Goal: Task Accomplishment & Management: Use online tool/utility

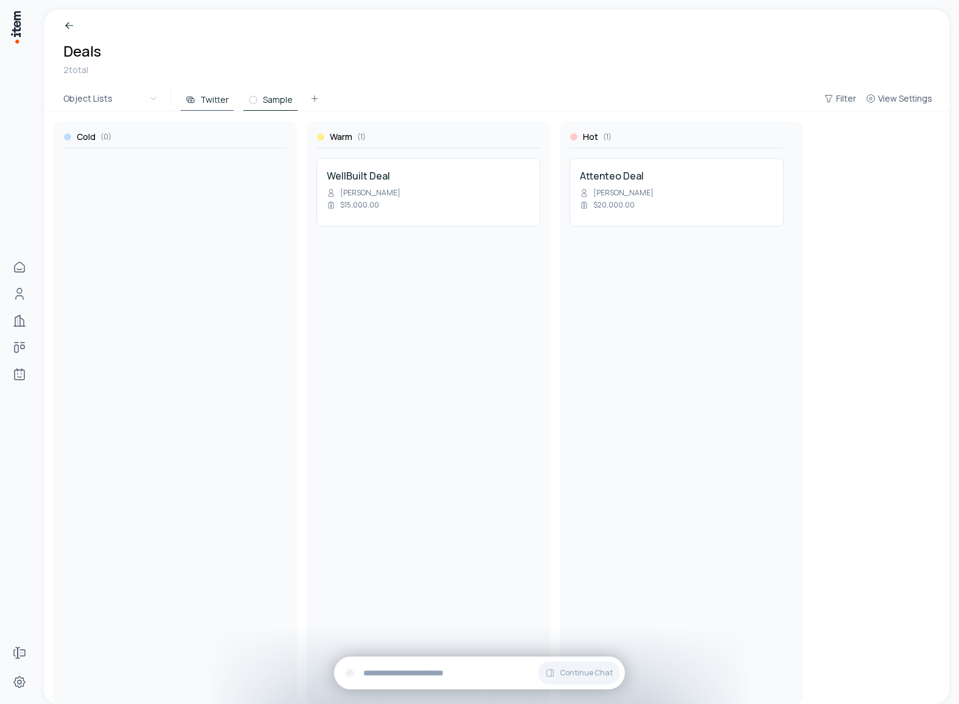
click at [265, 96] on button "Sample" at bounding box center [270, 100] width 54 height 22
click at [201, 94] on button "Twitter" at bounding box center [207, 100] width 53 height 22
click at [265, 99] on button "Sample" at bounding box center [270, 100] width 54 height 22
click at [211, 93] on button "Twitter" at bounding box center [207, 100] width 53 height 22
click at [291, 97] on button "Sample" at bounding box center [270, 100] width 54 height 22
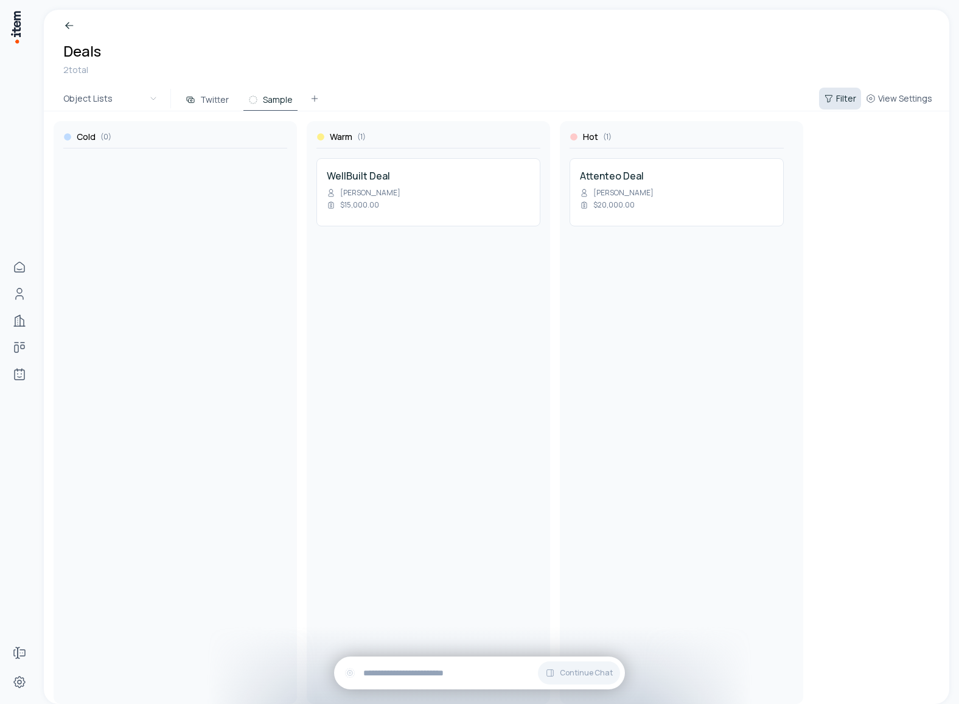
click at [842, 97] on span "Filter" at bounding box center [846, 99] width 20 height 12
click at [564, 153] on button "Add filter" at bounding box center [692, 158] width 320 height 22
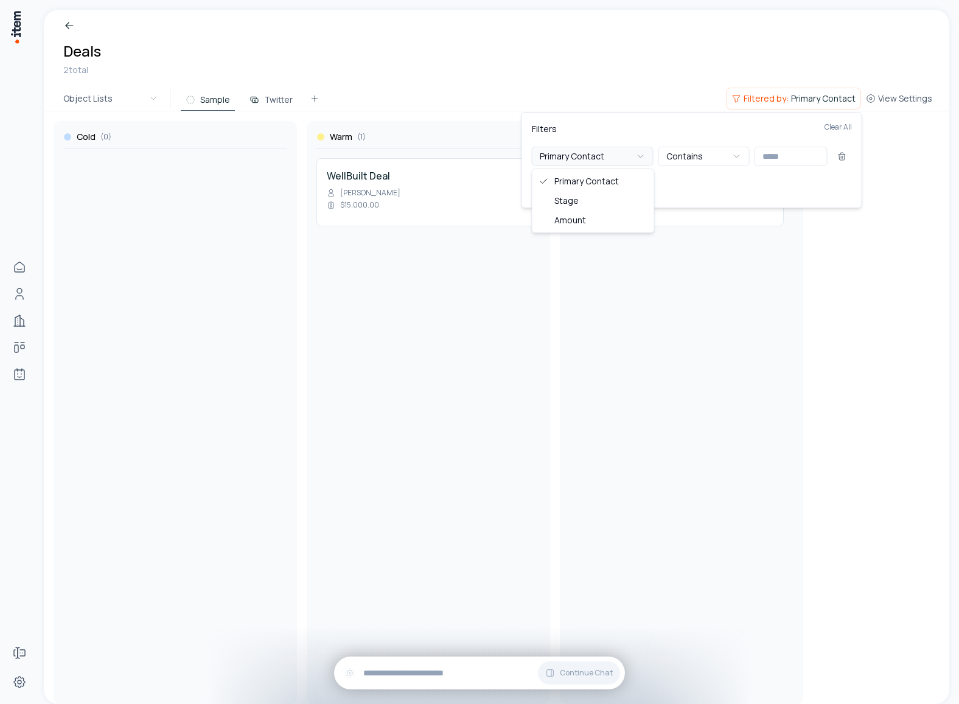
click at [615, 152] on button "Primary Contact" at bounding box center [593, 156] width 122 height 19
click at [806, 155] on input "text" at bounding box center [791, 156] width 73 height 19
type input "****"
click at [470, 82] on html "Home People Companies Deals Agents Forms Settings Deals 2 total Object Lists Sa…" at bounding box center [479, 352] width 959 height 704
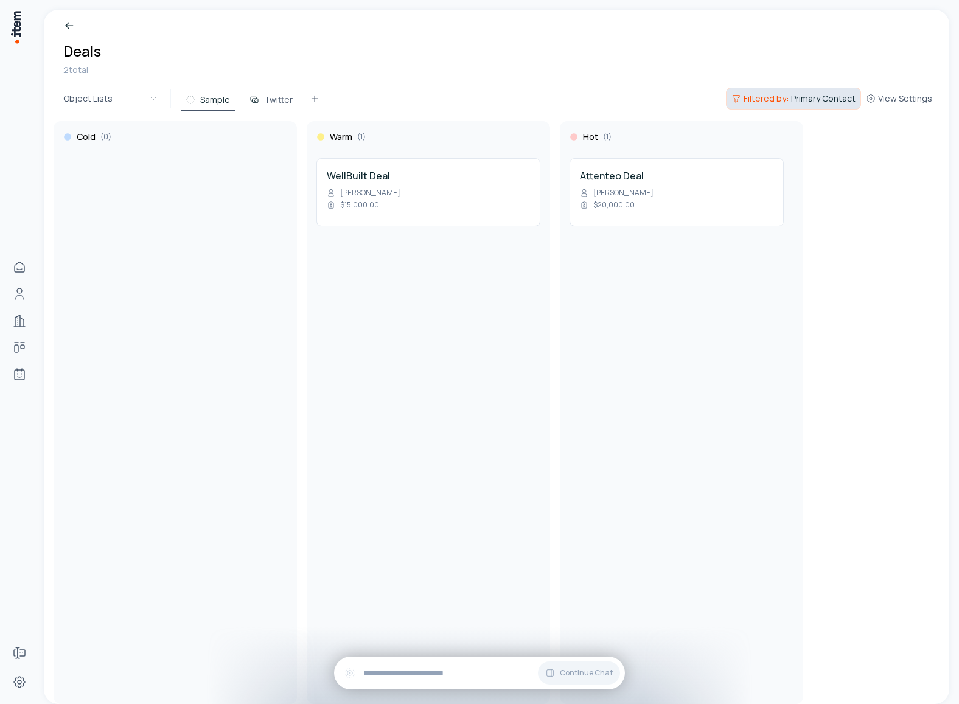
click at [766, 93] on span "Filtered by:" at bounding box center [766, 99] width 45 height 12
click at [788, 156] on input "****" at bounding box center [791, 156] width 73 height 19
type input "****"
click at [661, 93] on html "Home People Companies Deals Agents Forms Settings Deals 2 total Object Lists Sa…" at bounding box center [479, 352] width 959 height 704
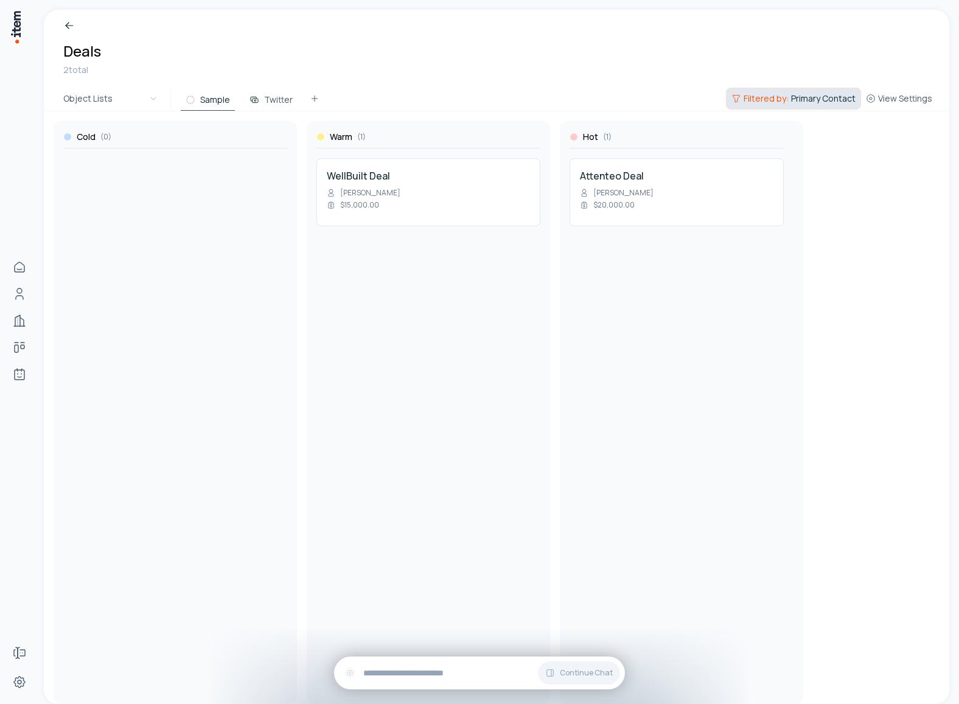
click at [787, 93] on span "Filtered by:" at bounding box center [766, 99] width 45 height 12
click at [646, 159] on button "Primary Contact" at bounding box center [593, 156] width 122 height 19
click at [656, 69] on html "Home People Companies Deals Agents Forms Settings Deals 2 total Object Lists Sa…" at bounding box center [479, 352] width 959 height 704
click at [788, 94] on span "Filtered by:" at bounding box center [766, 99] width 45 height 12
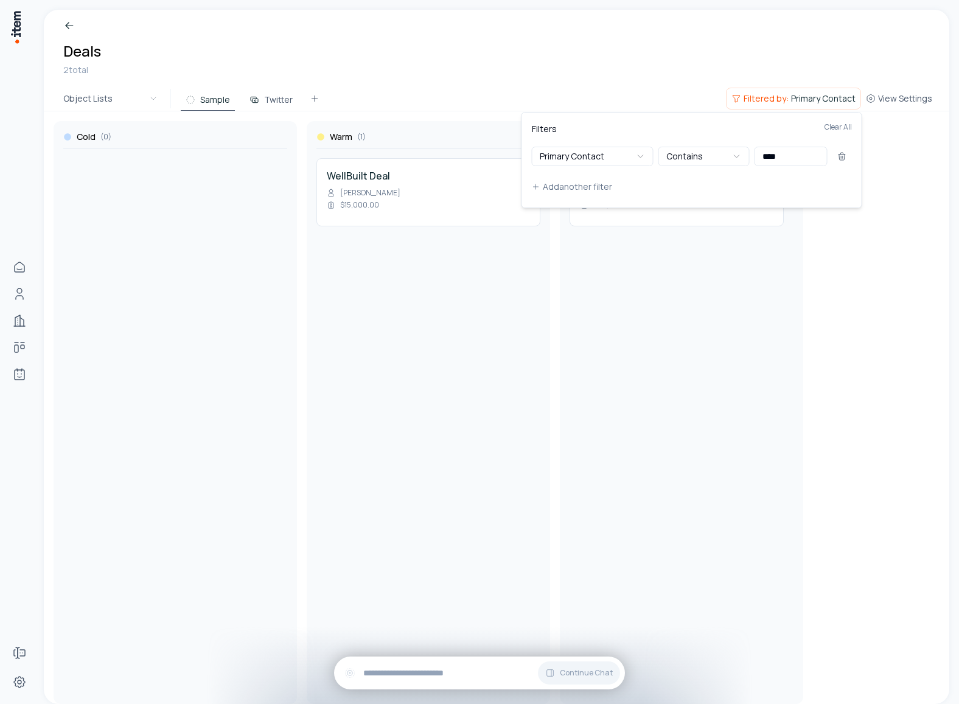
click at [662, 76] on html "Home People Companies Deals Agents Forms Settings Deals 2 total Object Lists Sa…" at bounding box center [479, 352] width 959 height 704
click at [763, 93] on span "Filtered by:" at bounding box center [766, 99] width 45 height 12
click at [841, 156] on icon at bounding box center [843, 157] width 10 height 10
click at [542, 161] on button "Add filter" at bounding box center [692, 158] width 320 height 22
click at [775, 156] on input "text" at bounding box center [791, 156] width 73 height 19
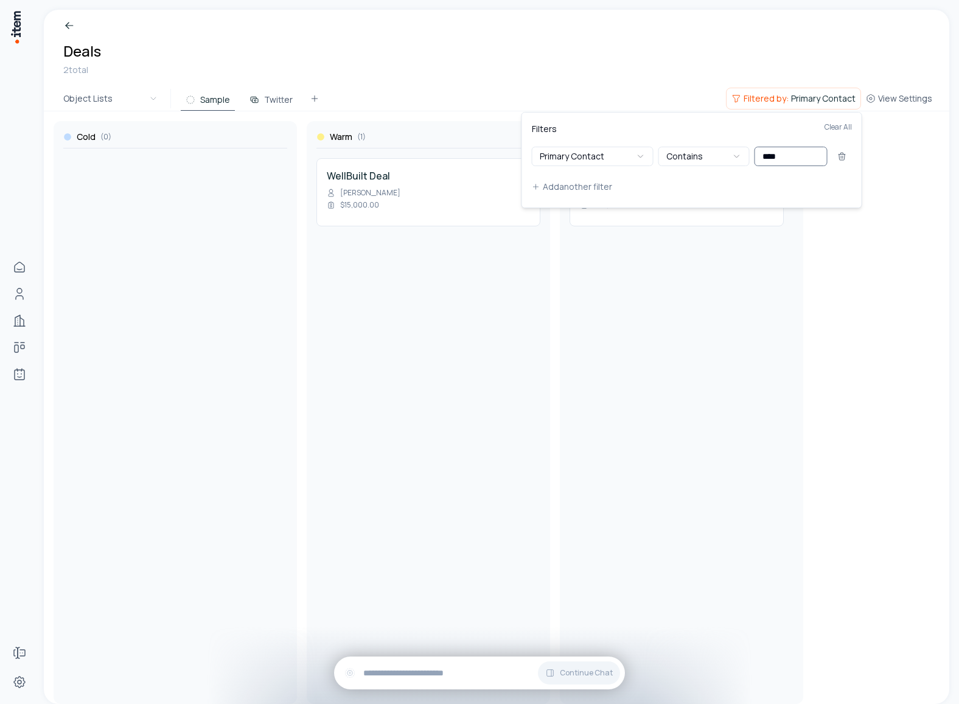
type input "****"
click at [891, 226] on html "Home People Companies Deals Agents Forms Settings Deals 2 total Object Lists Sa…" at bounding box center [479, 352] width 959 height 704
click at [851, 252] on div "Cold ( 0 ) Warm ( 0 ) Hot ( 0 )" at bounding box center [497, 407] width 886 height 593
click at [813, 96] on span "Primary Contact" at bounding box center [823, 99] width 65 height 12
click at [847, 155] on button at bounding box center [842, 156] width 19 height 19
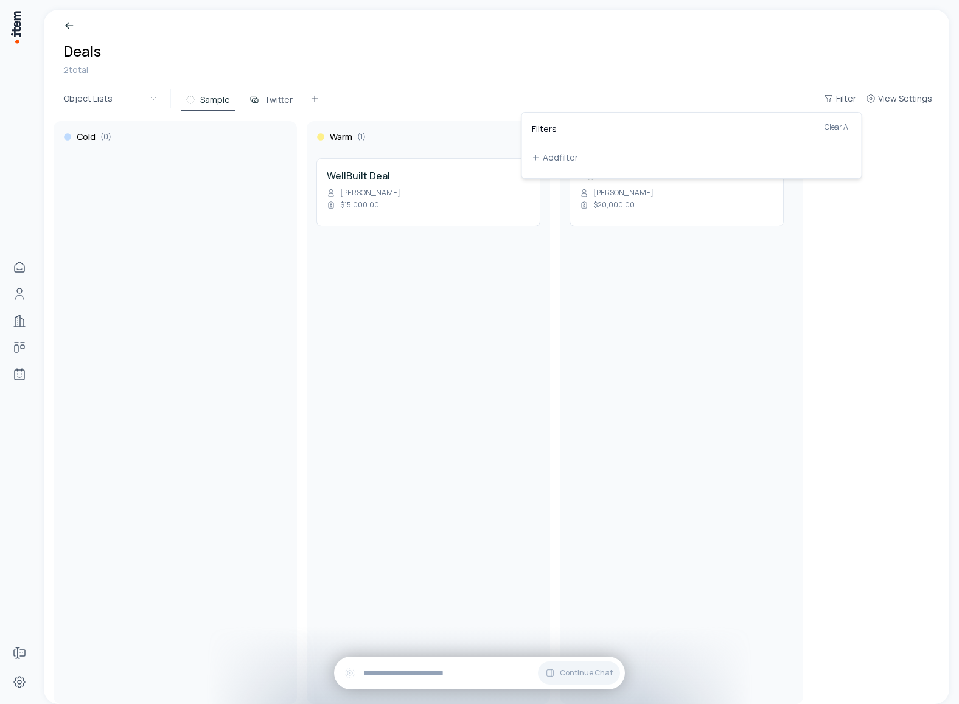
click at [658, 43] on html "Home People Companies Deals Agents Forms Settings Deals 2 total Object Lists Sa…" at bounding box center [479, 352] width 959 height 704
click at [375, 192] on div "Cold ( 0 ) Warm ( 1 ) WellBuilt Deal Erin Michaelides $15,000.00 Hot ( 1 ) Atte…" at bounding box center [497, 407] width 906 height 593
click at [367, 204] on div "$15,000.00" at bounding box center [428, 205] width 203 height 10
click at [609, 188] on div "Chirag Patel" at bounding box center [677, 193] width 194 height 10
drag, startPoint x: 365, startPoint y: 187, endPoint x: 311, endPoint y: 239, distance: 74.5
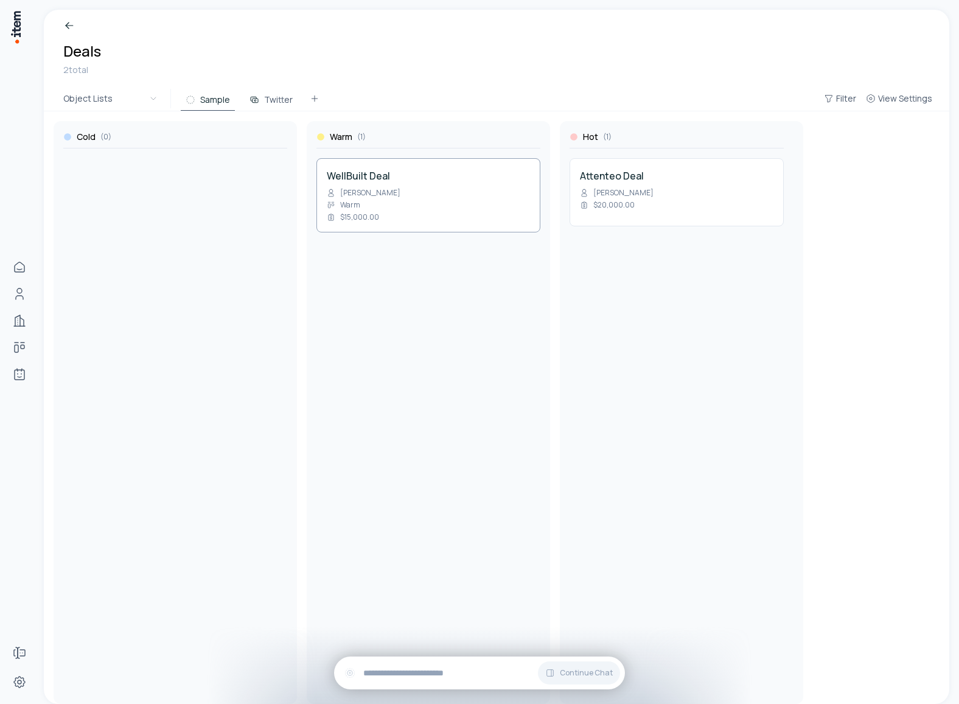
click at [312, 239] on div "Cold ( 0 ) Warm ( 1 ) WellBuilt Deal Erin Michaelides $15,000.00 Hot ( 1 ) Atte…" at bounding box center [497, 407] width 906 height 593
drag, startPoint x: 457, startPoint y: 175, endPoint x: 668, endPoint y: 163, distance: 211.6
click at [668, 163] on div "Cold ( 0 ) Warm ( 1 ) WellBuilt Deal Erin Michaelides $15,000.00 Hot ( 1 ) Atte…" at bounding box center [497, 407] width 906 height 593
drag, startPoint x: 697, startPoint y: 261, endPoint x: 480, endPoint y: 190, distance: 228.1
click at [480, 190] on div "Cold ( 0 ) Warm ( 0 ) Hot ( 2 ) WellBuilt Deal Erin Michaelides $15,000.00 Atte…" at bounding box center [497, 407] width 906 height 593
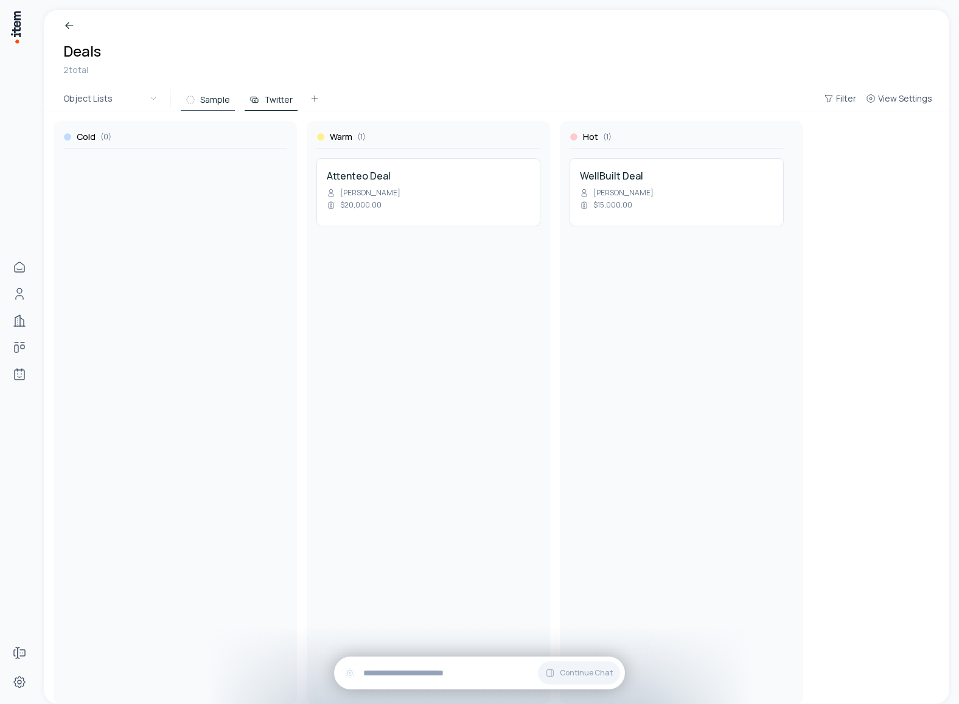
click at [271, 102] on button "Twitter" at bounding box center [271, 100] width 53 height 22
click at [197, 91] on button "Sample" at bounding box center [208, 100] width 54 height 22
click at [273, 99] on button "Twitter" at bounding box center [271, 100] width 53 height 22
click at [214, 100] on button "Sample" at bounding box center [208, 100] width 54 height 22
drag, startPoint x: 393, startPoint y: 209, endPoint x: 152, endPoint y: 215, distance: 240.5
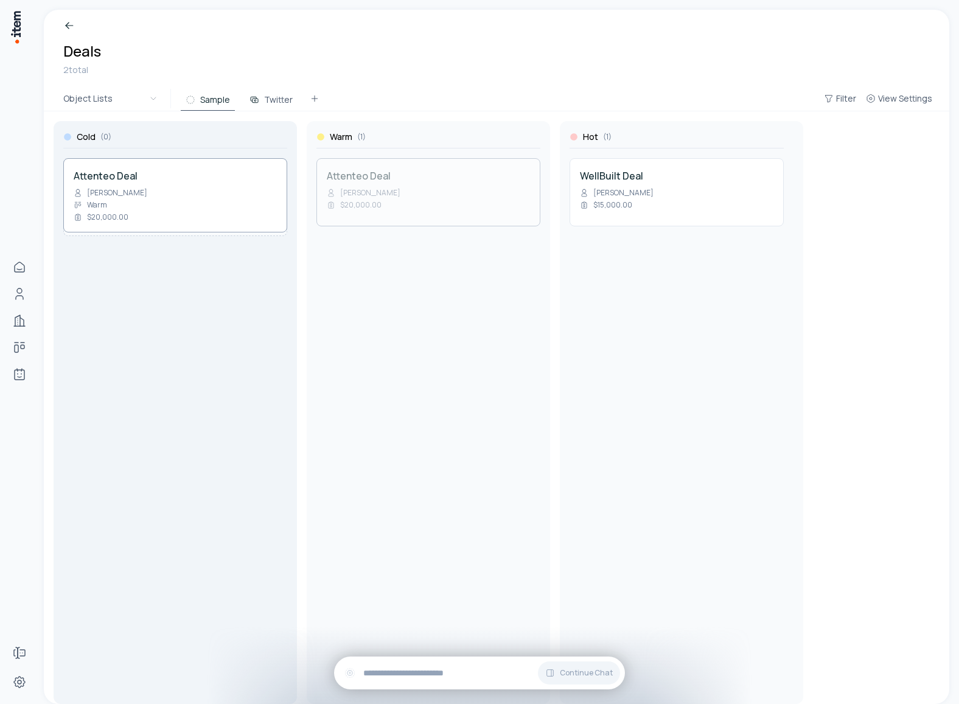
click at [149, 217] on div "Cold ( 0 ) Warm ( 1 ) Attenteo Deal Chirag Patel $20,000.00 Hot ( 1 ) WellBuilt…" at bounding box center [497, 407] width 906 height 593
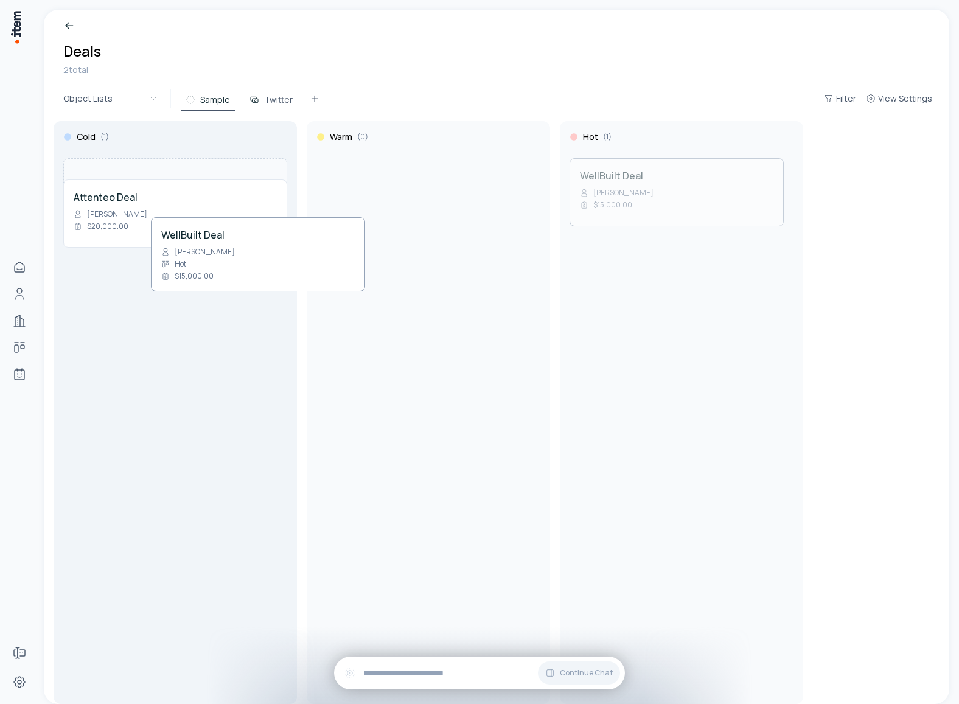
drag, startPoint x: 625, startPoint y: 198, endPoint x: 206, endPoint y: 258, distance: 423.0
click at [206, 258] on div "Cold ( 1 ) Attenteo Deal Chirag Patel $20,000.00 Warm ( 0 ) Hot ( 1 ) WellBuilt…" at bounding box center [497, 407] width 906 height 593
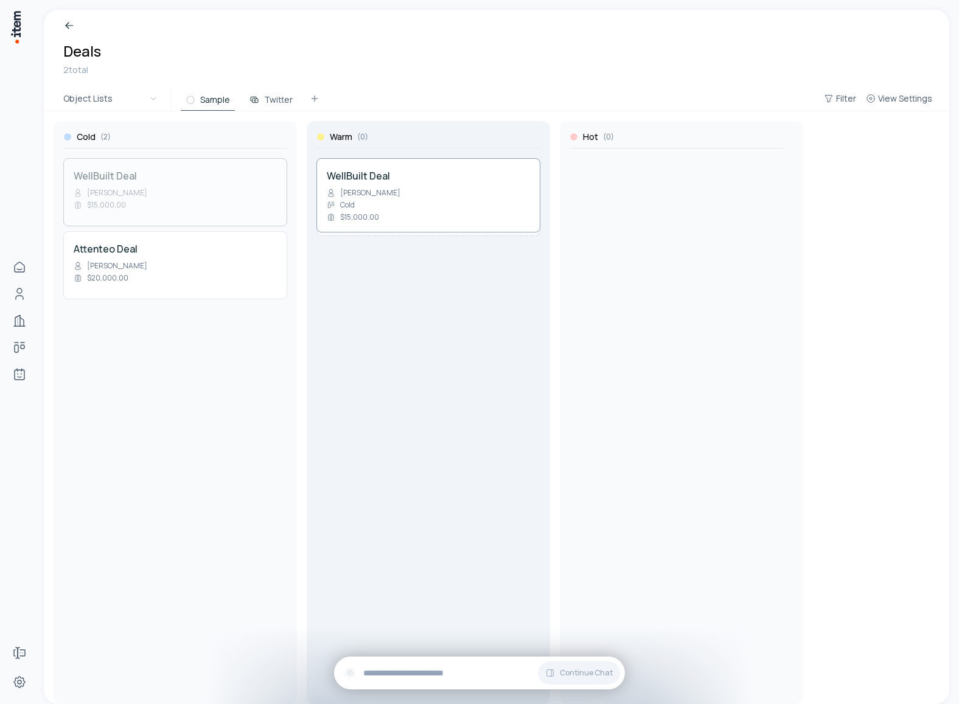
drag, startPoint x: 171, startPoint y: 215, endPoint x: 459, endPoint y: 232, distance: 288.4
click at [461, 234] on div "Cold ( 2 ) WellBuilt Deal Erin Michaelides $15,000.00 Attenteo Deal Chirag Pate…" at bounding box center [497, 407] width 906 height 593
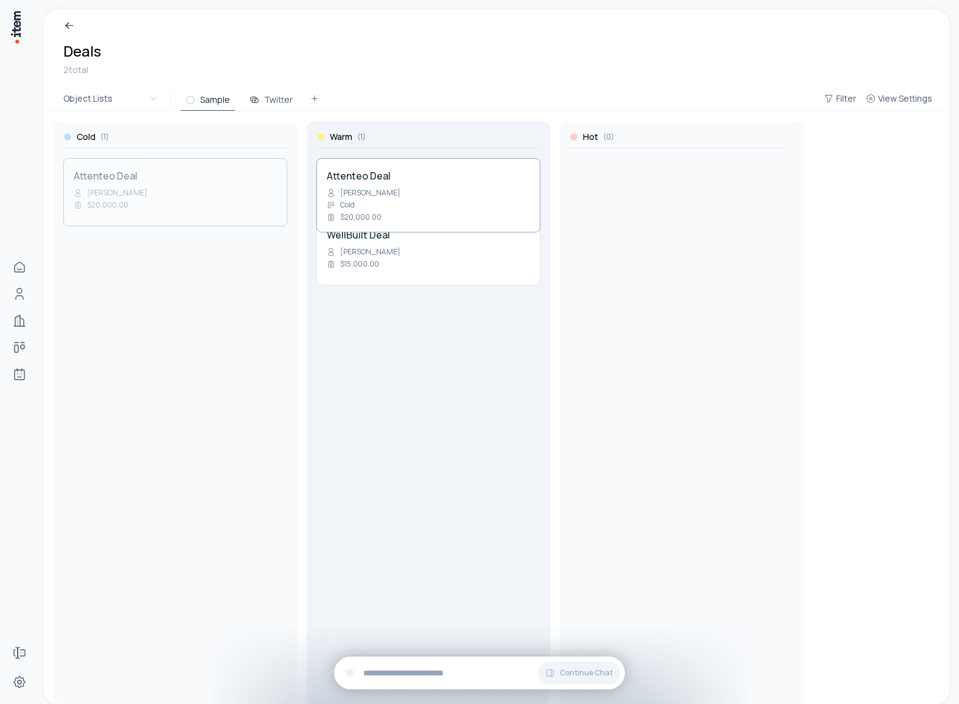
drag, startPoint x: 217, startPoint y: 191, endPoint x: 436, endPoint y: 298, distance: 243.9
click at [436, 298] on div "Cold ( 1 ) Attenteo Deal Chirag Patel $20,000.00 Warm ( 1 ) WellBuilt Deal Erin…" at bounding box center [497, 407] width 906 height 593
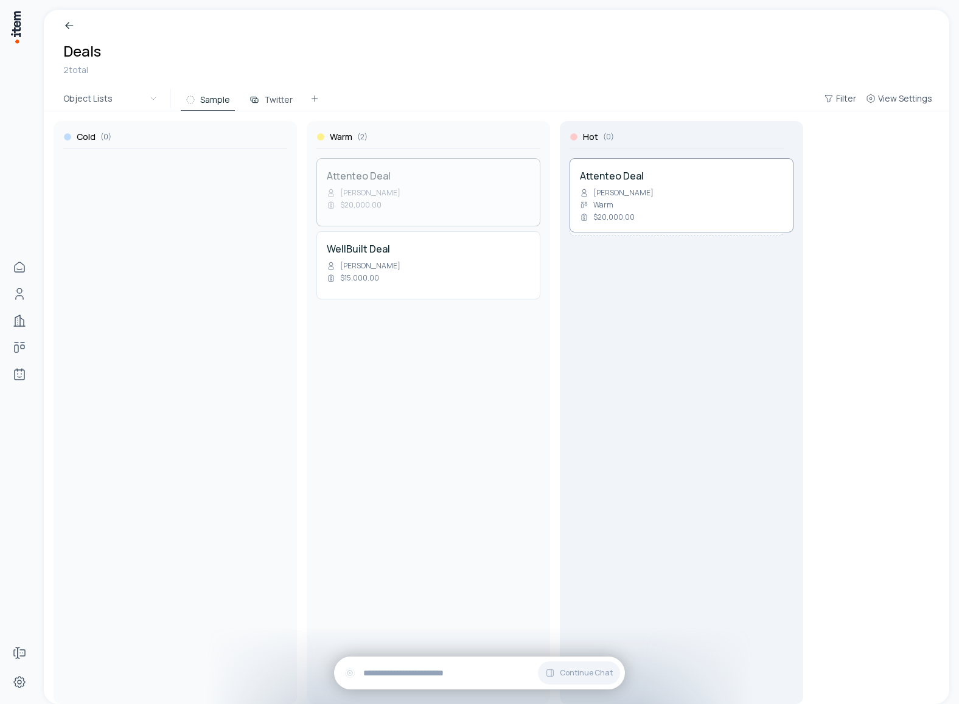
drag, startPoint x: 394, startPoint y: 198, endPoint x: 621, endPoint y: 210, distance: 227.3
click at [621, 210] on div "Cold ( 0 ) Warm ( 2 ) Attenteo Deal Chirag Patel $20,000.00 WellBuilt Deal Erin…" at bounding box center [497, 407] width 906 height 593
drag, startPoint x: 399, startPoint y: 200, endPoint x: 670, endPoint y: 289, distance: 285.2
click at [670, 290] on div "Cold ( 0 ) Warm ( 1 ) WellBuilt Deal Erin Michaelides $15,000.00 Hot ( 1 ) Atte…" at bounding box center [497, 407] width 906 height 593
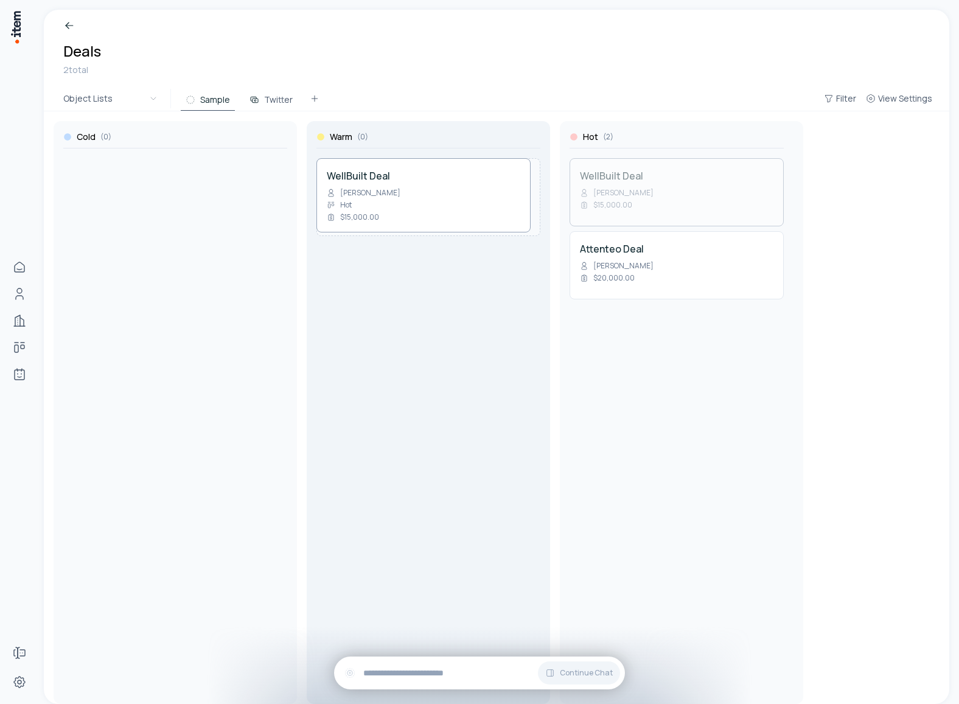
drag, startPoint x: 650, startPoint y: 201, endPoint x: 439, endPoint y: 218, distance: 211.2
click at [439, 218] on div "Cold ( 0 ) Warm ( 0 ) Hot ( 2 ) WellBuilt Deal Erin Michaelides $15,000.00 Atte…" at bounding box center [497, 407] width 906 height 593
drag, startPoint x: 444, startPoint y: 187, endPoint x: 225, endPoint y: 210, distance: 220.9
click at [225, 210] on div "Cold ( 0 ) Warm ( 1 ) WellBuilt Deal Erin Michaelides $15,000.00 Hot ( 1 ) Atte…" at bounding box center [497, 407] width 906 height 593
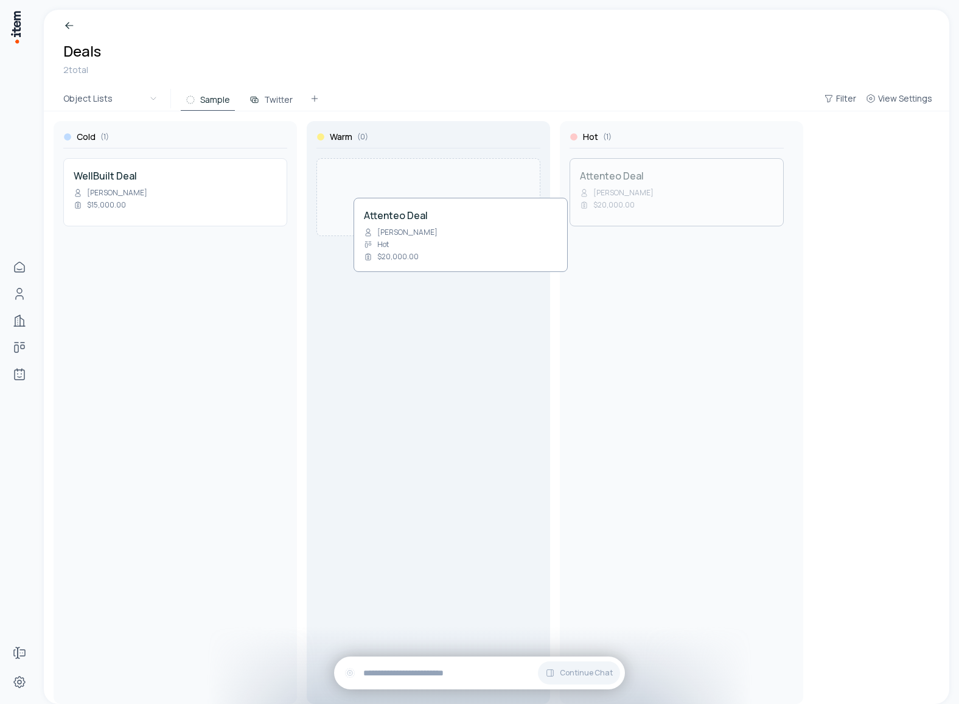
drag, startPoint x: 704, startPoint y: 187, endPoint x: 488, endPoint y: 227, distance: 219.2
click at [488, 227] on div "Cold ( 1 ) WellBuilt Deal Erin Michaelides $15,000.00 Warm ( 0 ) Hot ( 1 ) Atte…" at bounding box center [497, 407] width 906 height 593
drag, startPoint x: 446, startPoint y: 205, endPoint x: 215, endPoint y: 299, distance: 249.2
click at [213, 302] on div "Cold ( 1 ) WellBuilt Deal Erin Michaelides $15,000.00 Warm ( 1 ) Attenteo Deal …" at bounding box center [497, 407] width 906 height 593
drag, startPoint x: 205, startPoint y: 274, endPoint x: 419, endPoint y: 262, distance: 214.6
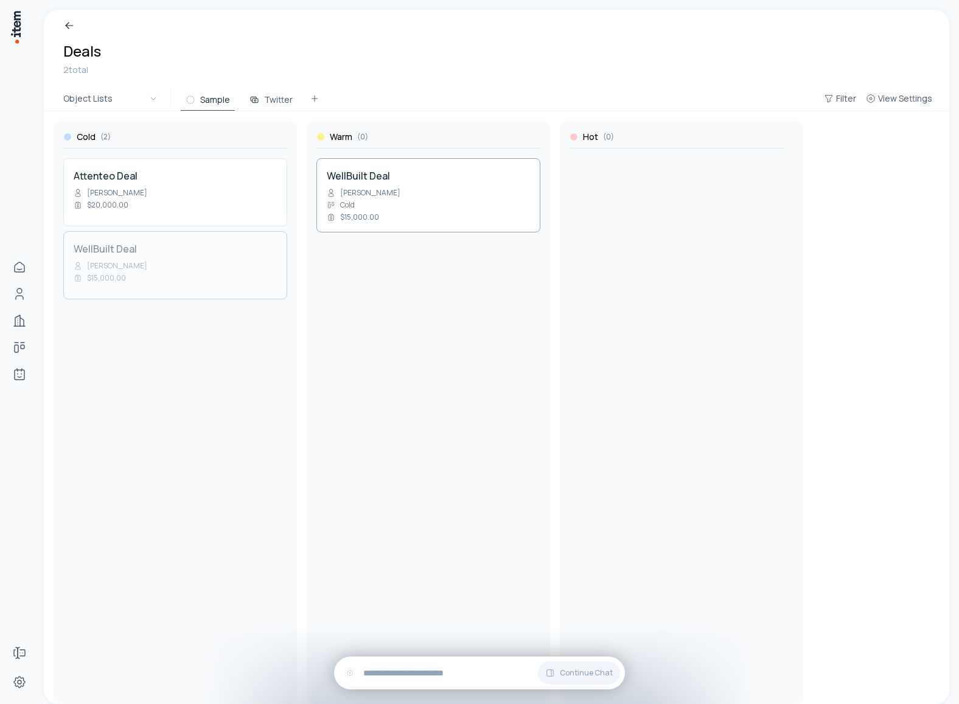
click at [419, 262] on div "Cold ( 2 ) Attenteo Deal Chirag Patel $20,000.00 WellBuilt Deal Erin Michaelide…" at bounding box center [497, 407] width 906 height 593
drag, startPoint x: 228, startPoint y: 180, endPoint x: 656, endPoint y: 208, distance: 428.8
click at [656, 208] on div "Cold ( 1 ) Attenteo Deal Chirag Patel $20,000.00 Warm ( 1 ) WellBuilt Deal Erin…" at bounding box center [497, 407] width 906 height 593
drag, startPoint x: 653, startPoint y: 189, endPoint x: 641, endPoint y: 226, distance: 39.1
click at [642, 226] on div "Cold ( 0 ) Warm ( 1 ) WellBuilt Deal Erin Michaelides $15,000.00 Hot ( 1 ) Atte…" at bounding box center [497, 407] width 906 height 593
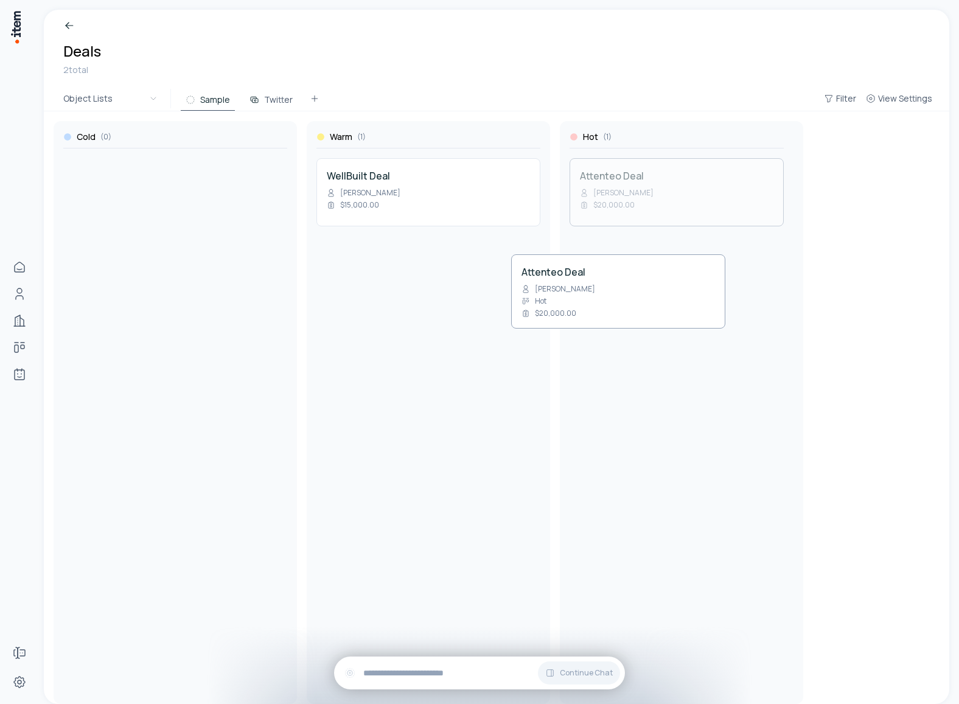
drag, startPoint x: 647, startPoint y: 212, endPoint x: 589, endPoint y: 308, distance: 112.0
click at [589, 308] on div "Cold ( 0 ) Warm ( 1 ) WellBuilt Deal Erin Michaelides $15,000.00 Hot ( 1 ) Atte…" at bounding box center [497, 407] width 906 height 593
drag, startPoint x: 680, startPoint y: 209, endPoint x: 621, endPoint y: 281, distance: 92.6
click at [621, 281] on div "Cold ( 0 ) Warm ( 1 ) WellBuilt Deal Erin Michaelides $15,000.00 Hot ( 1 ) Atte…" at bounding box center [497, 407] width 906 height 593
click at [897, 105] on button "View Settings" at bounding box center [899, 99] width 76 height 22
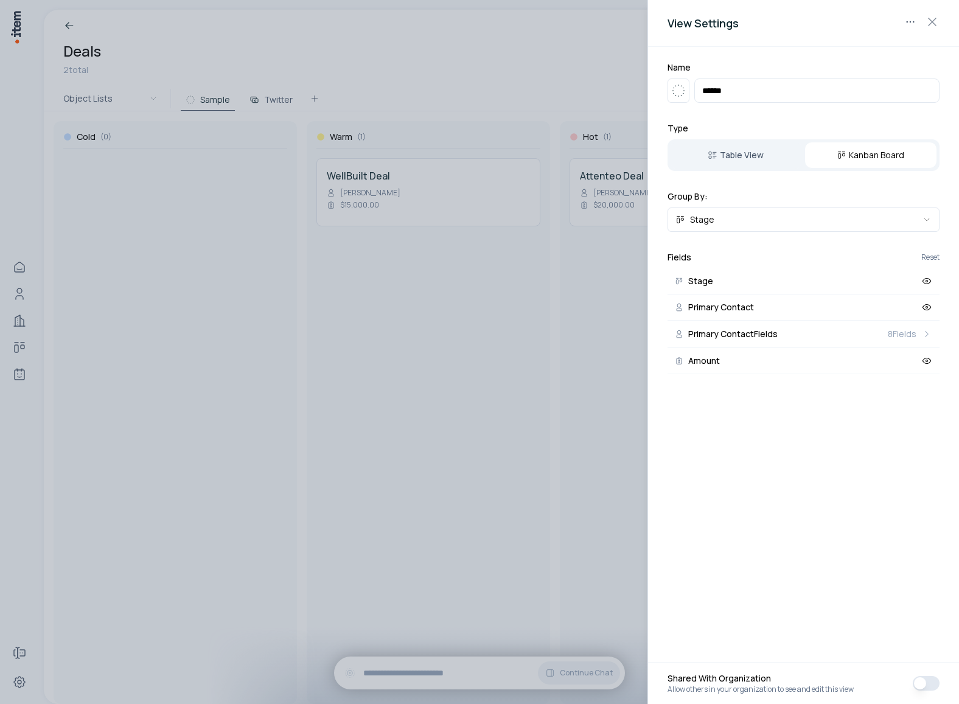
drag, startPoint x: 703, startPoint y: 279, endPoint x: 731, endPoint y: 467, distance: 190.7
click at [731, 467] on div "View Settings Name ****** Type Table View Kanban Board Group By: Stage Fields R…" at bounding box center [804, 352] width 312 height 704
click at [756, 142] on button "Table View" at bounding box center [736, 155] width 132 height 27
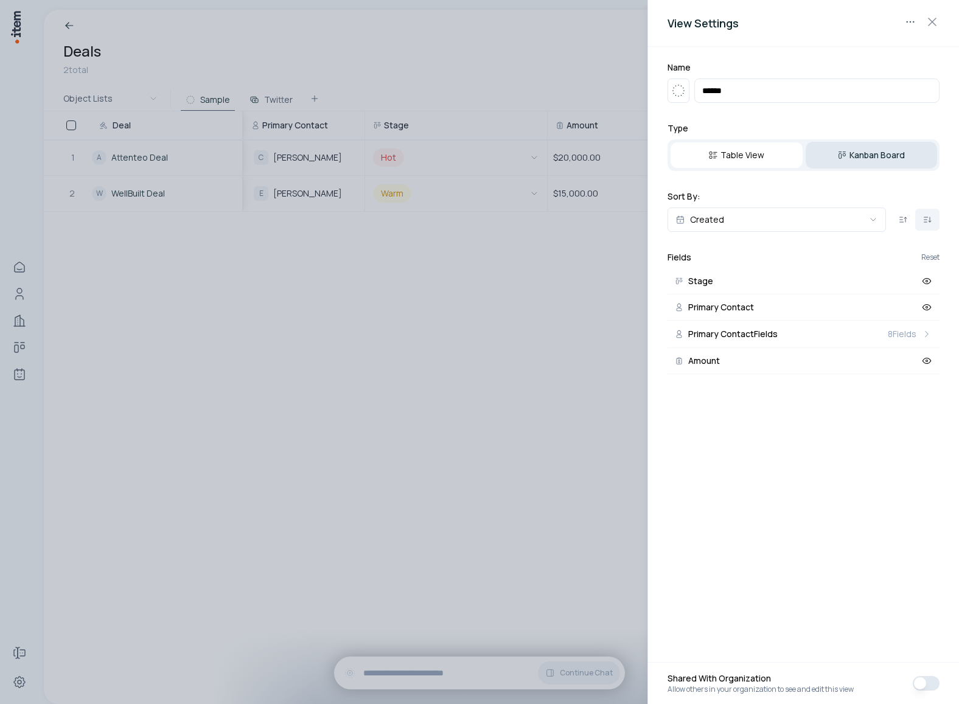
click at [898, 163] on button "Kanban Board" at bounding box center [872, 155] width 132 height 27
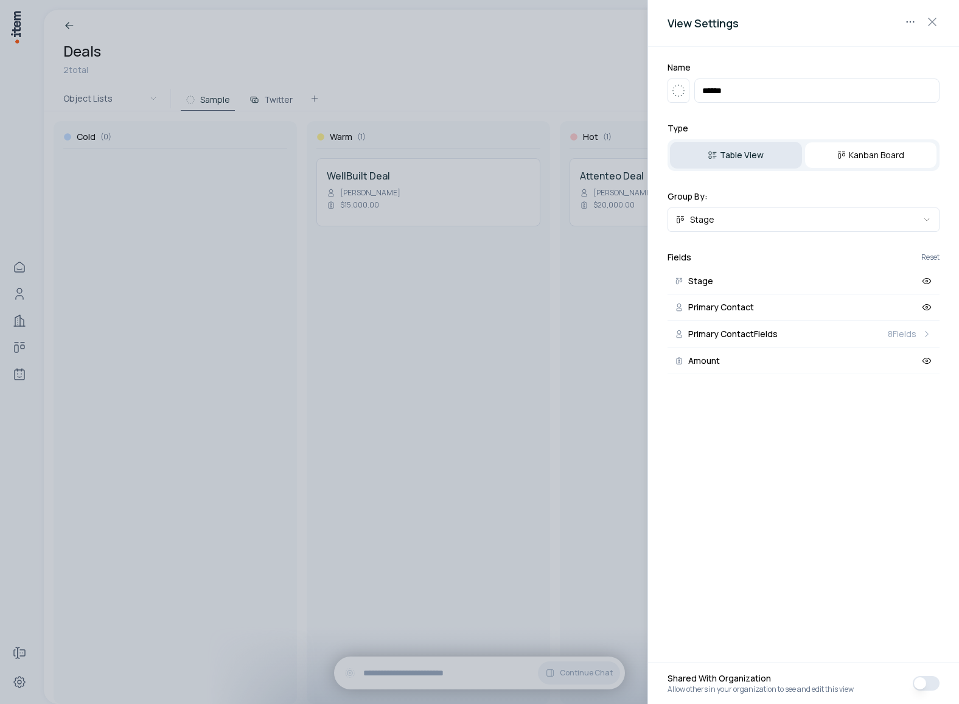
click at [768, 161] on button "Table View" at bounding box center [736, 155] width 132 height 27
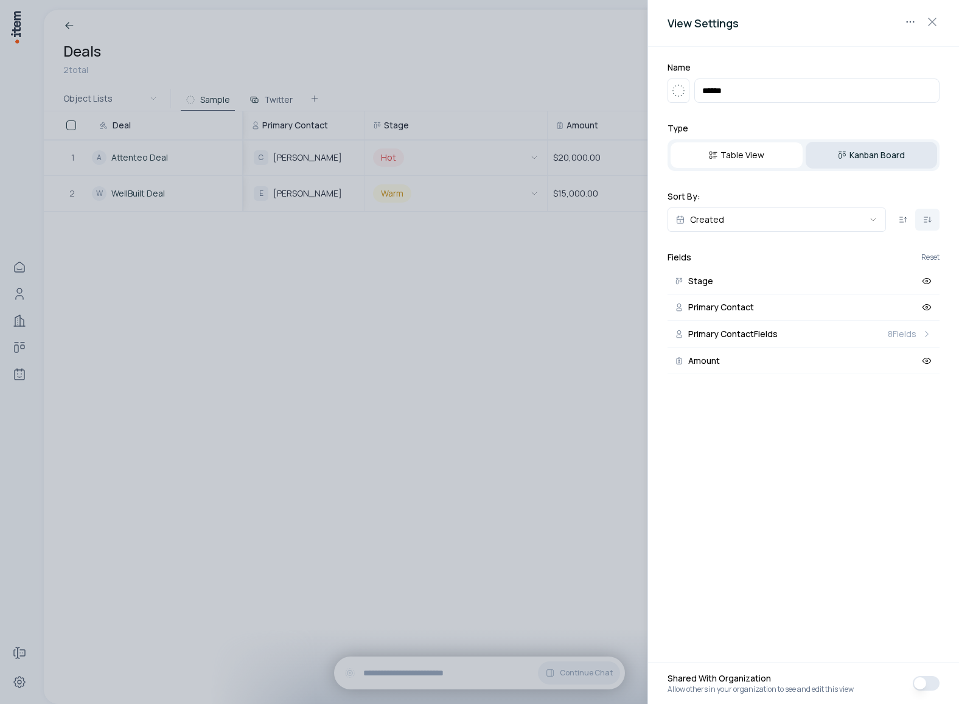
click at [867, 159] on button "Kanban Board" at bounding box center [872, 155] width 132 height 27
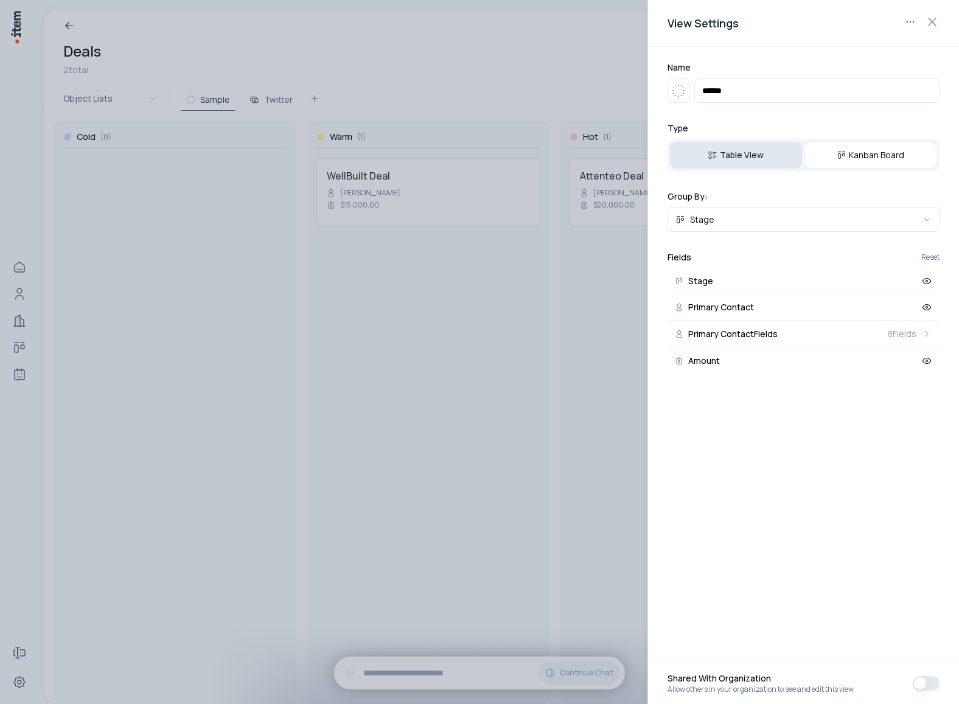
click at [775, 159] on button "Table View" at bounding box center [736, 155] width 132 height 27
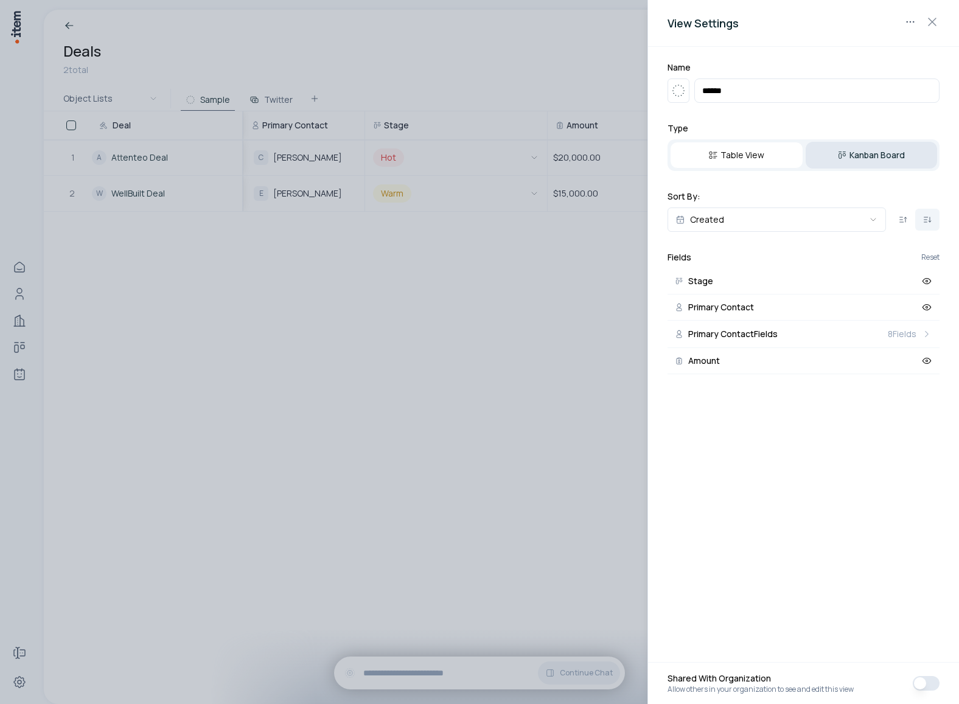
click at [889, 154] on button "Kanban Board" at bounding box center [872, 155] width 132 height 27
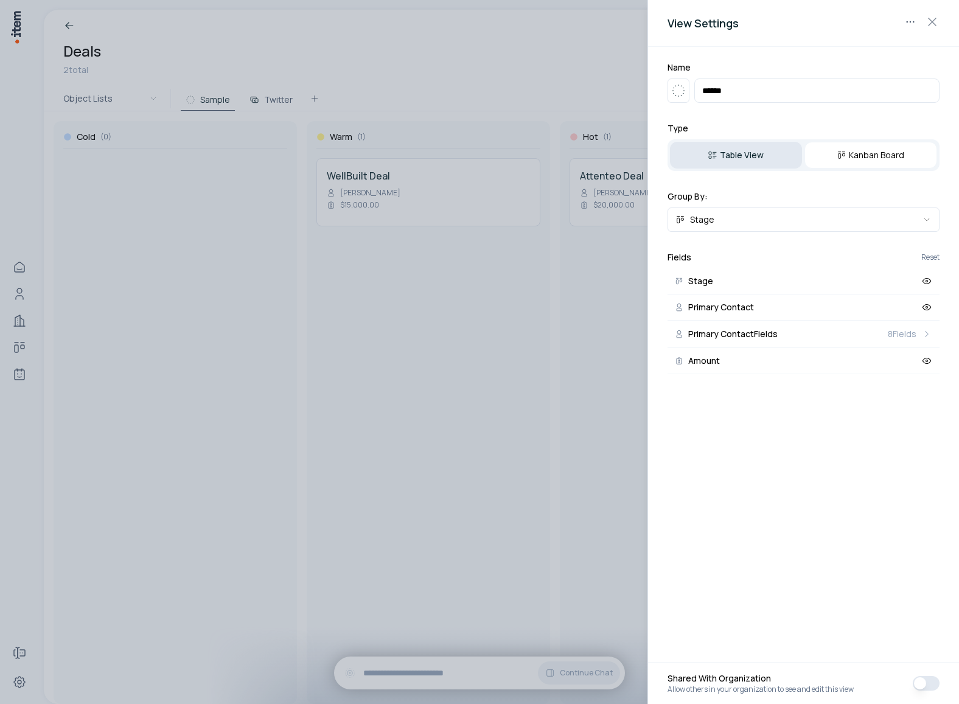
click at [782, 154] on button "Table View" at bounding box center [736, 155] width 132 height 27
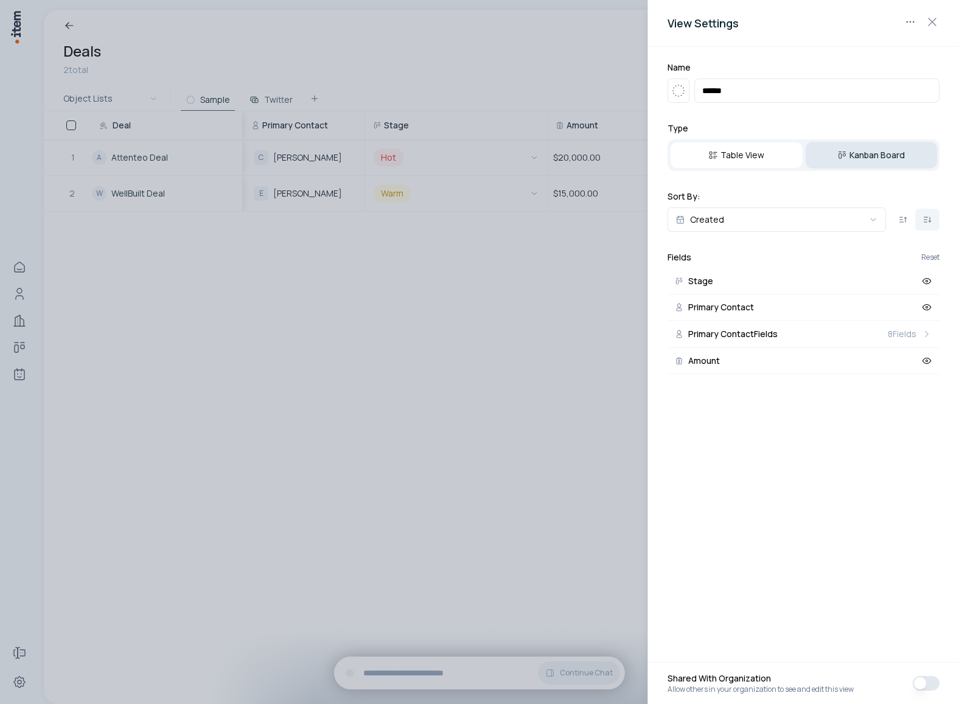
click at [874, 155] on button "Kanban Board" at bounding box center [872, 155] width 132 height 27
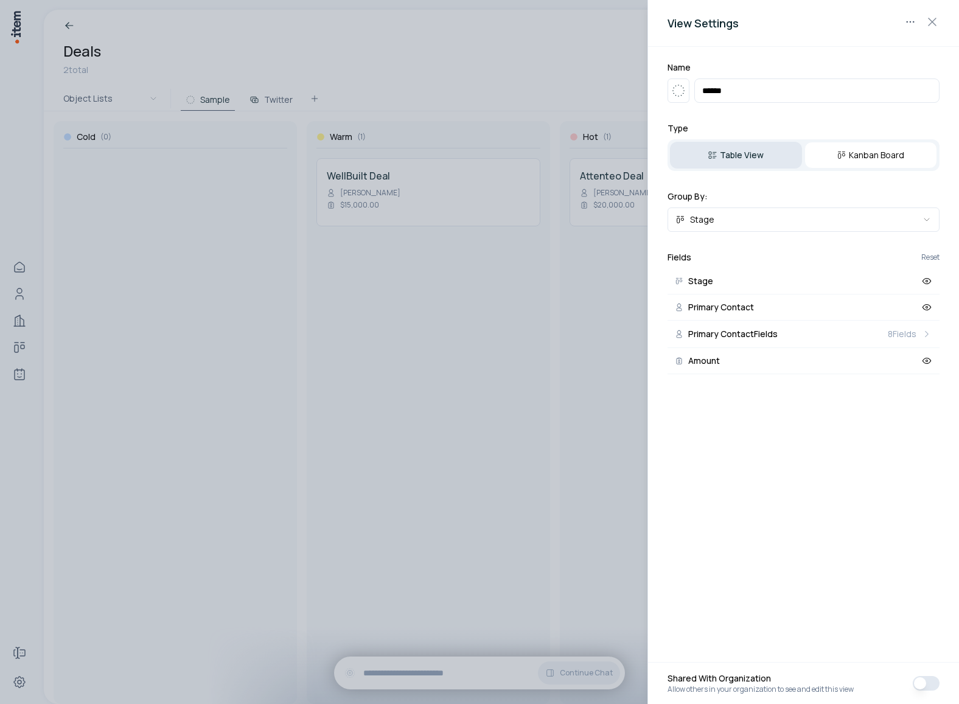
click at [763, 155] on button "Table View" at bounding box center [736, 155] width 132 height 27
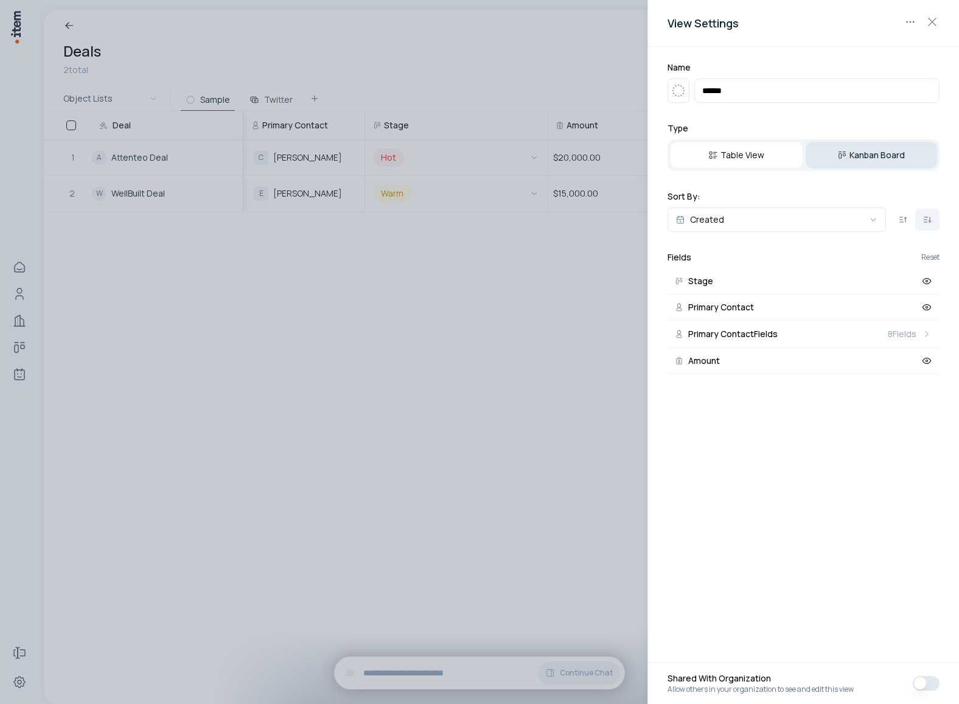
click at [853, 163] on button "Kanban Board" at bounding box center [872, 155] width 132 height 27
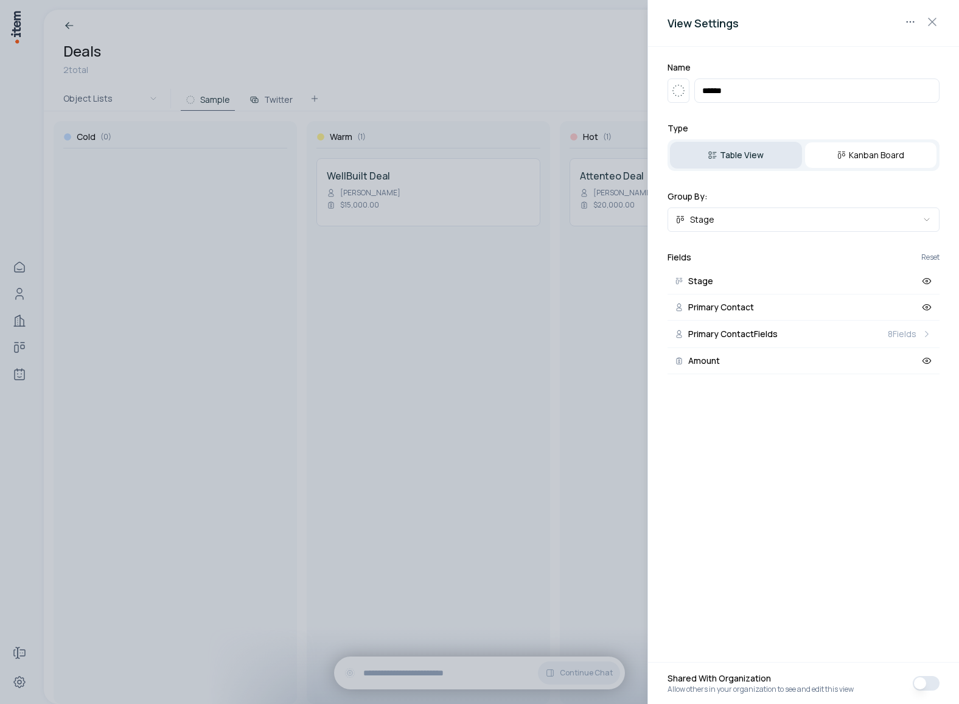
click at [743, 157] on button "Table View" at bounding box center [736, 155] width 132 height 27
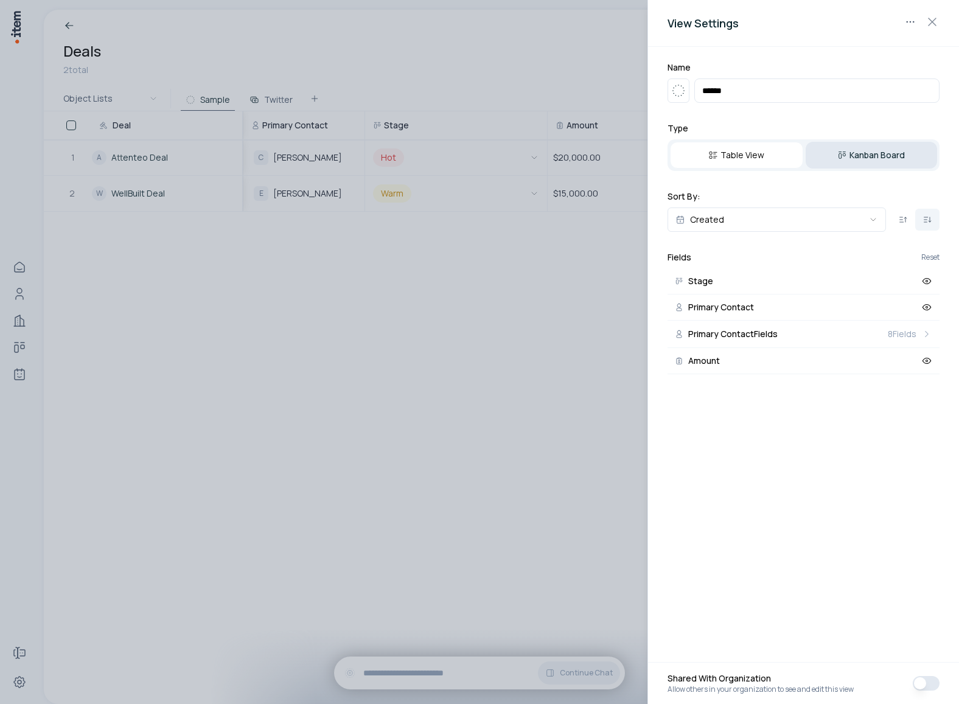
click at [850, 157] on button "Kanban Board" at bounding box center [872, 155] width 132 height 27
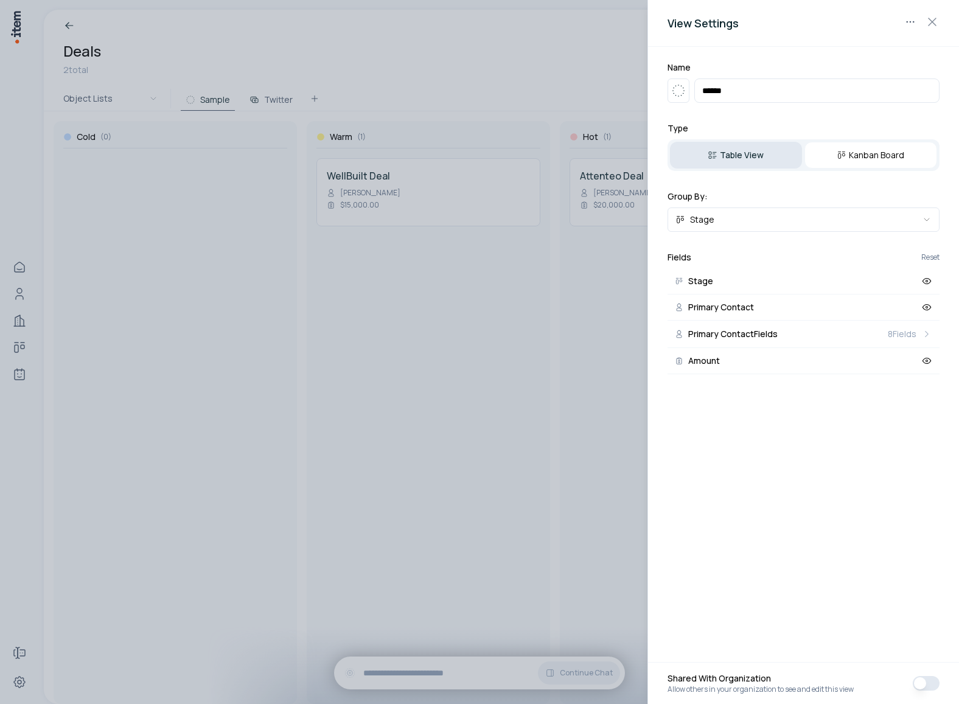
click at [749, 160] on button "Table View" at bounding box center [736, 155] width 132 height 27
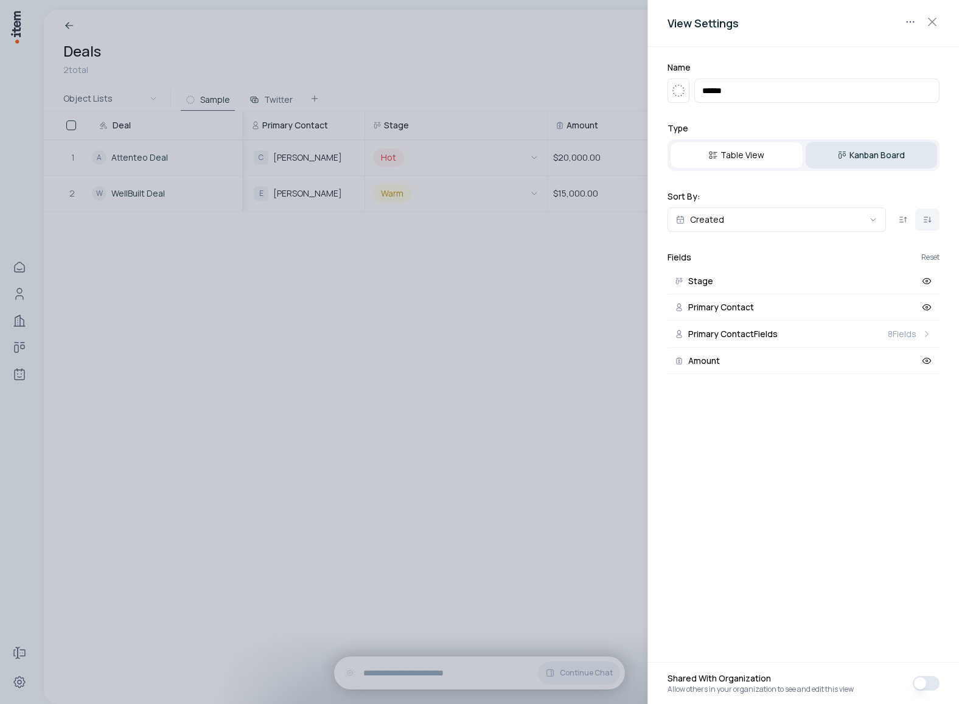
click at [884, 155] on button "Kanban Board" at bounding box center [872, 155] width 132 height 27
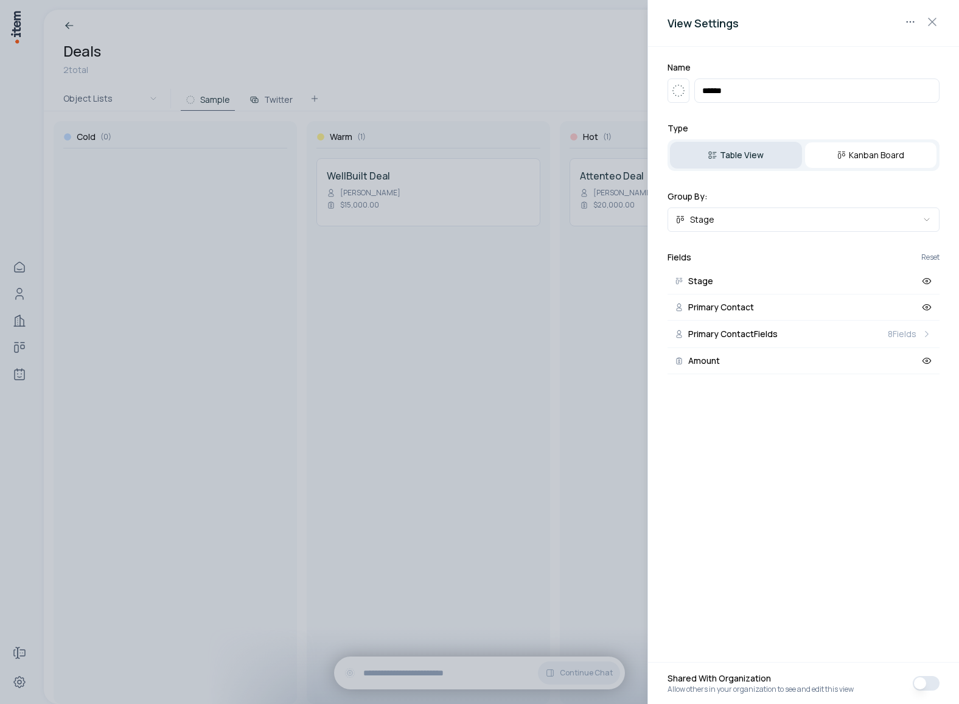
click at [769, 159] on button "Table View" at bounding box center [736, 155] width 132 height 27
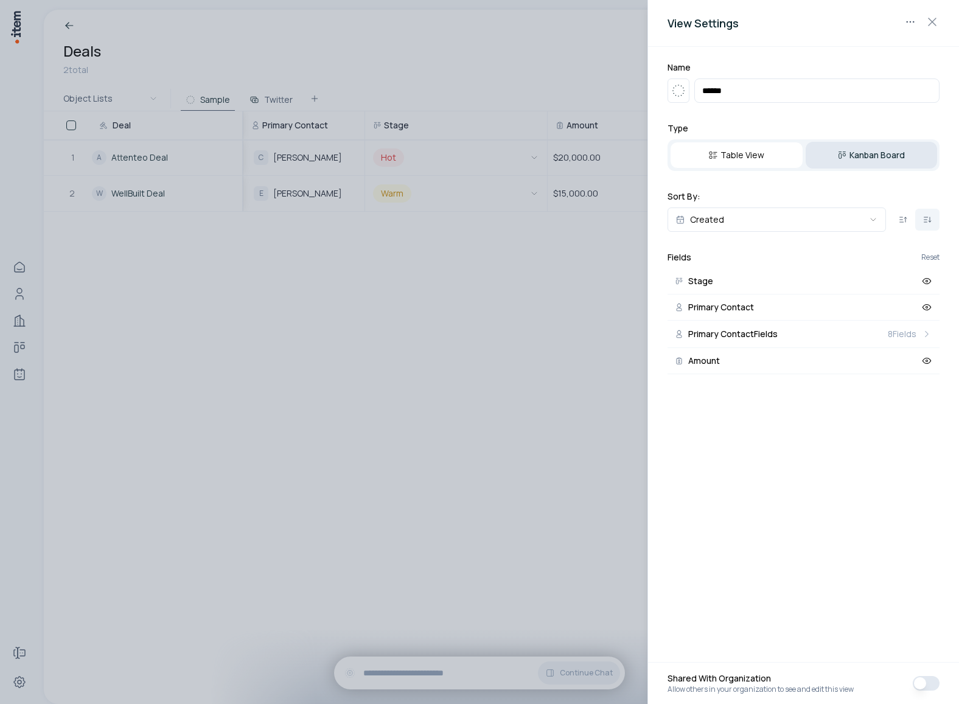
click at [878, 157] on button "Kanban Board" at bounding box center [872, 155] width 132 height 27
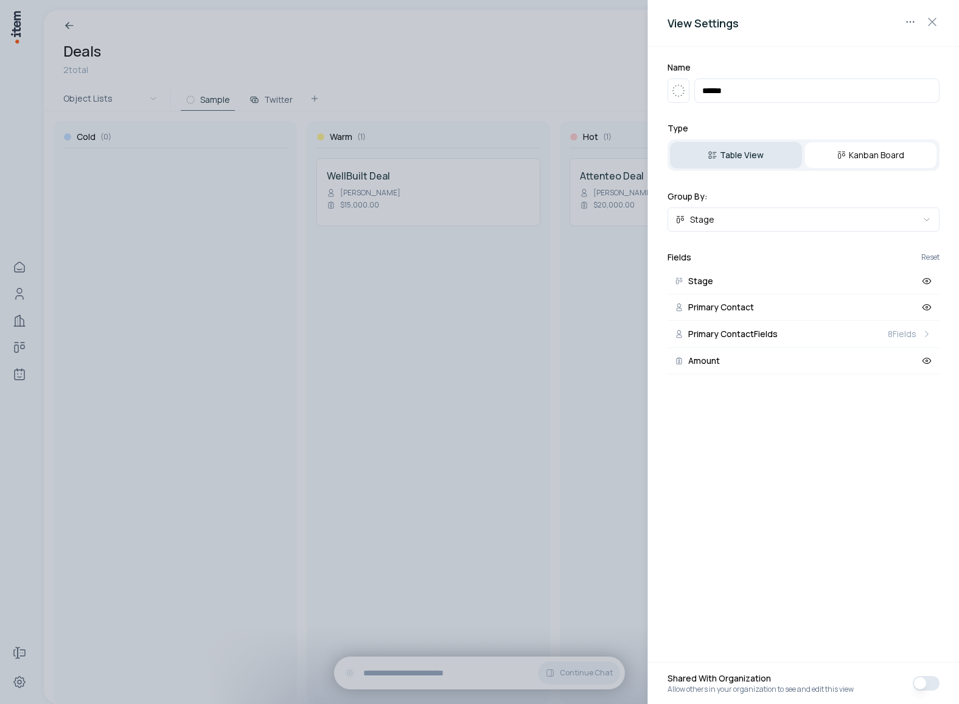
click at [740, 155] on button "Table View" at bounding box center [736, 155] width 132 height 27
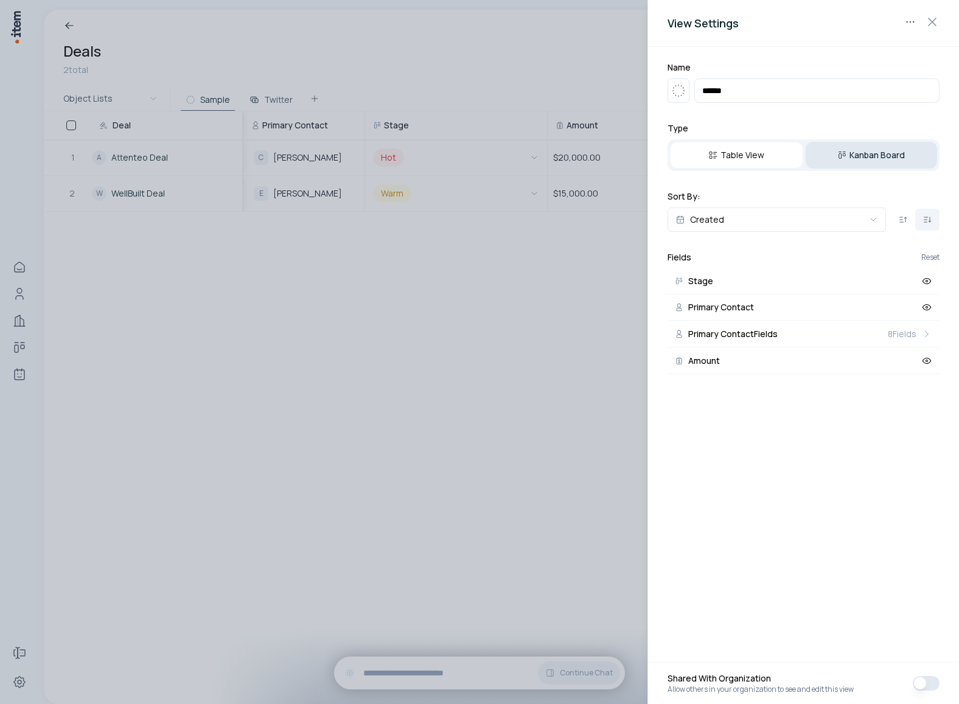
click at [870, 156] on button "Kanban Board" at bounding box center [872, 155] width 132 height 27
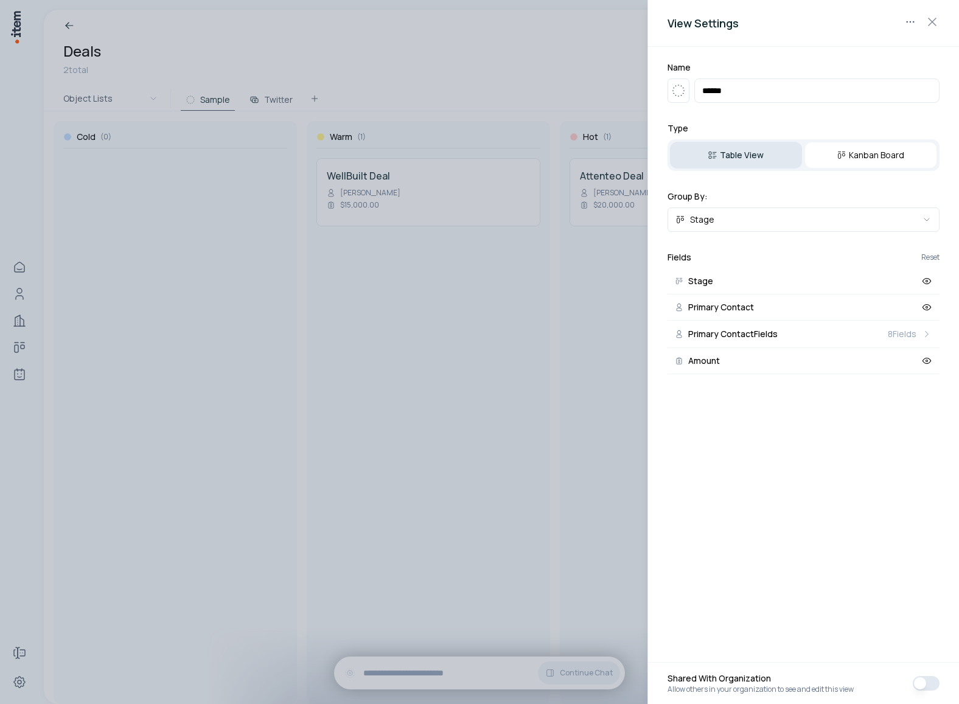
click at [752, 156] on button "Table View" at bounding box center [736, 155] width 132 height 27
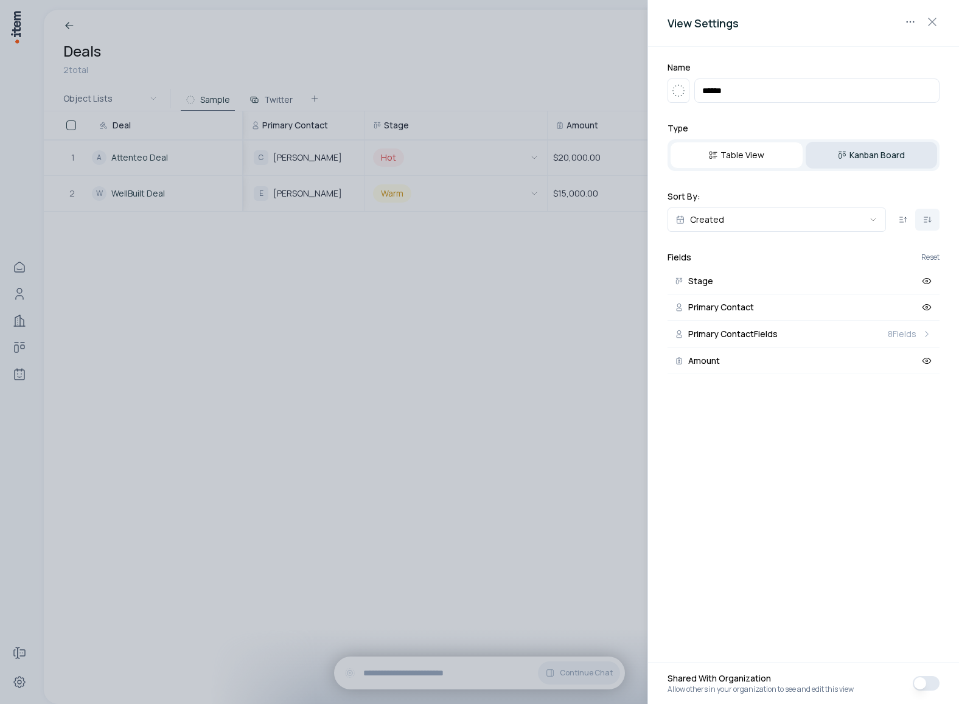
click at [882, 156] on button "Kanban Board" at bounding box center [872, 155] width 132 height 27
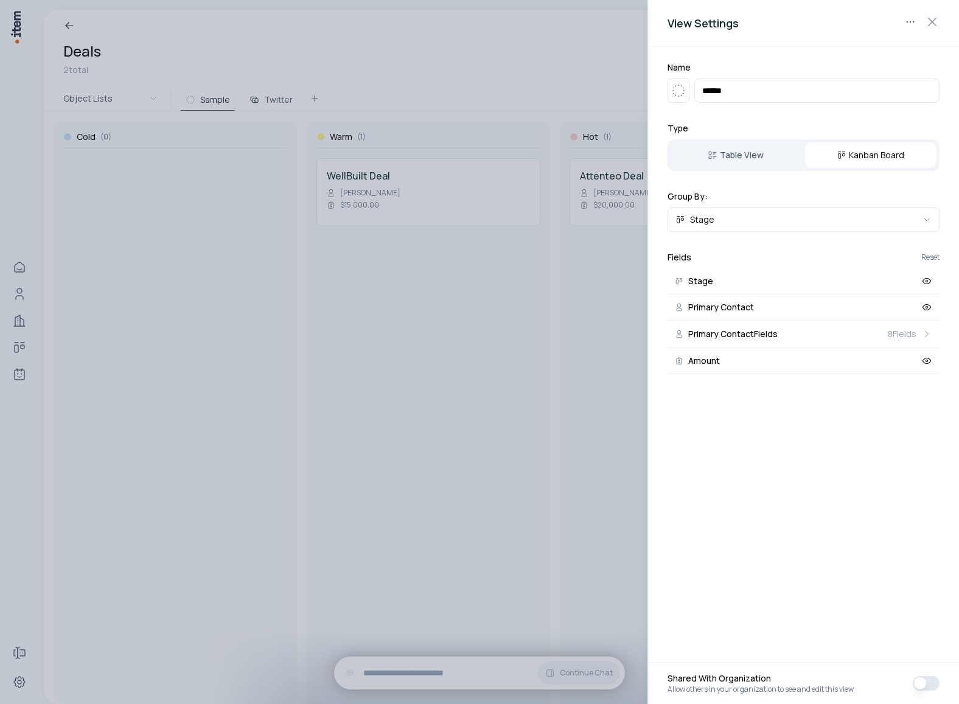
click at [475, 79] on div at bounding box center [479, 352] width 959 height 704
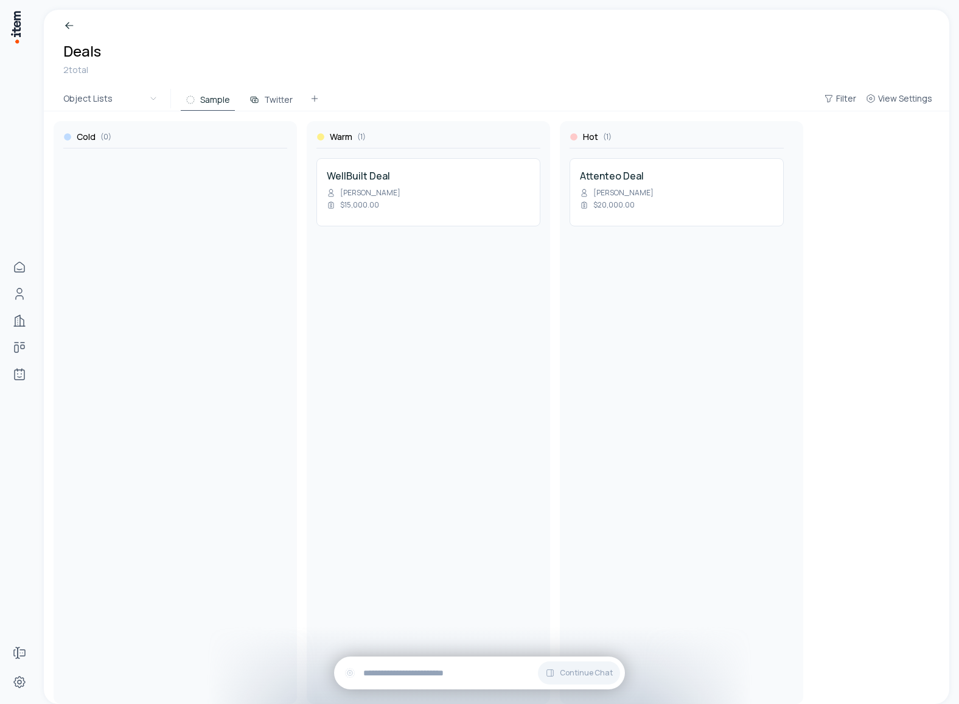
click at [539, 46] on h1 "Deals" at bounding box center [496, 50] width 867 height 19
click at [260, 108] on button "Twitter" at bounding box center [271, 100] width 53 height 22
click at [854, 100] on span "Filter" at bounding box center [846, 99] width 20 height 12
click at [569, 149] on button "Add filter" at bounding box center [692, 158] width 320 height 22
click at [794, 163] on input "text" at bounding box center [791, 156] width 73 height 19
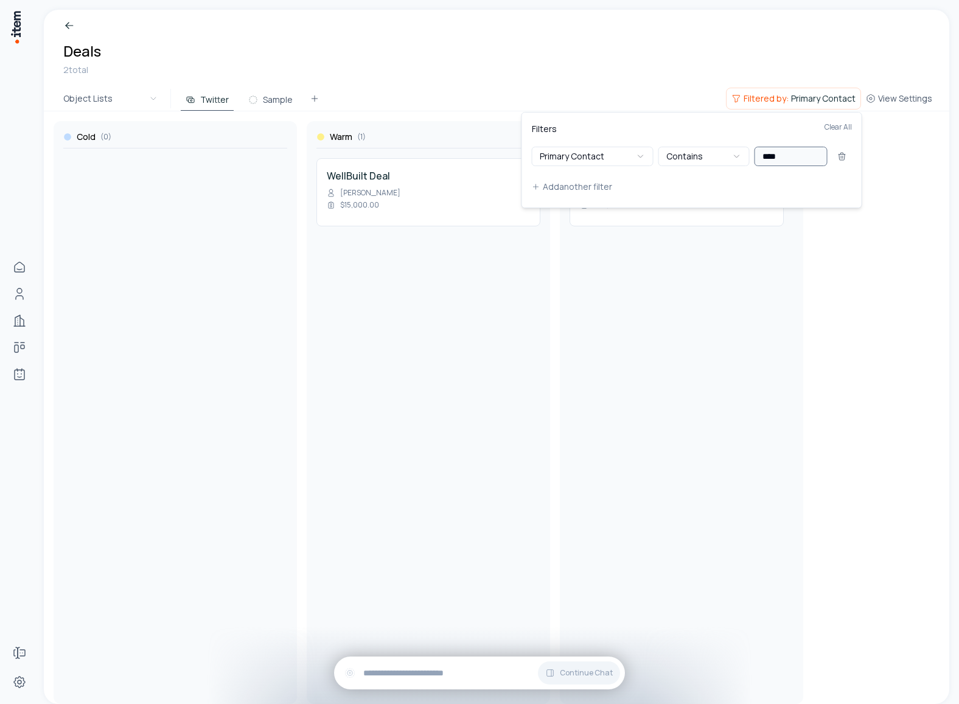
type input "****"
click at [600, 15] on html "Home People Companies Deals Agents Forms Settings Deals 2 total Object Lists Tw…" at bounding box center [479, 352] width 959 height 704
click at [890, 99] on span "View Settings" at bounding box center [905, 99] width 54 height 12
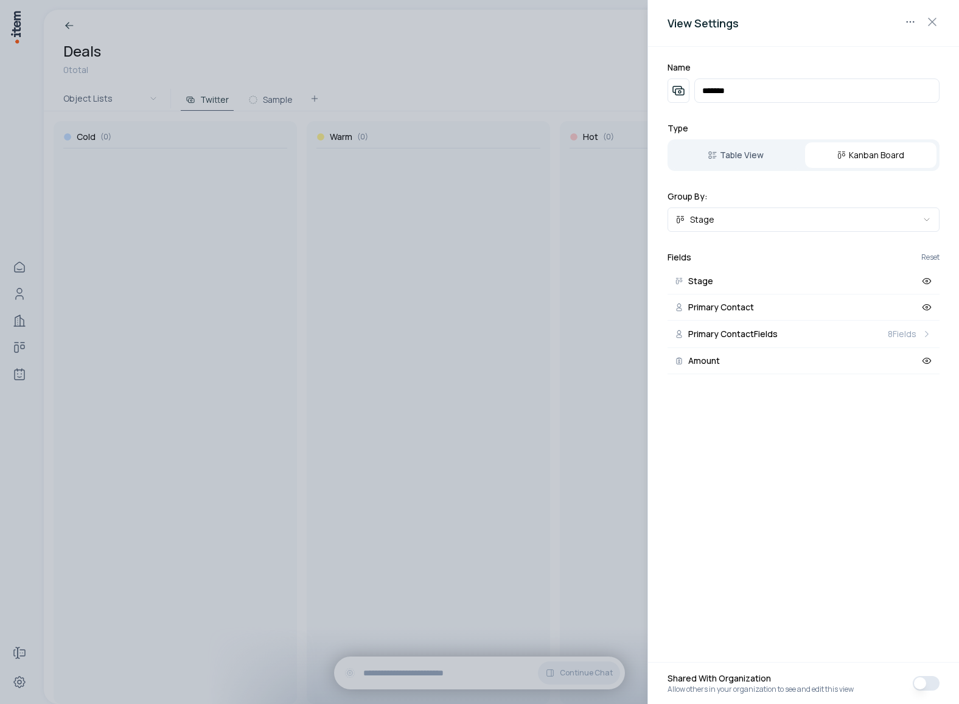
click at [550, 78] on div at bounding box center [479, 352] width 959 height 704
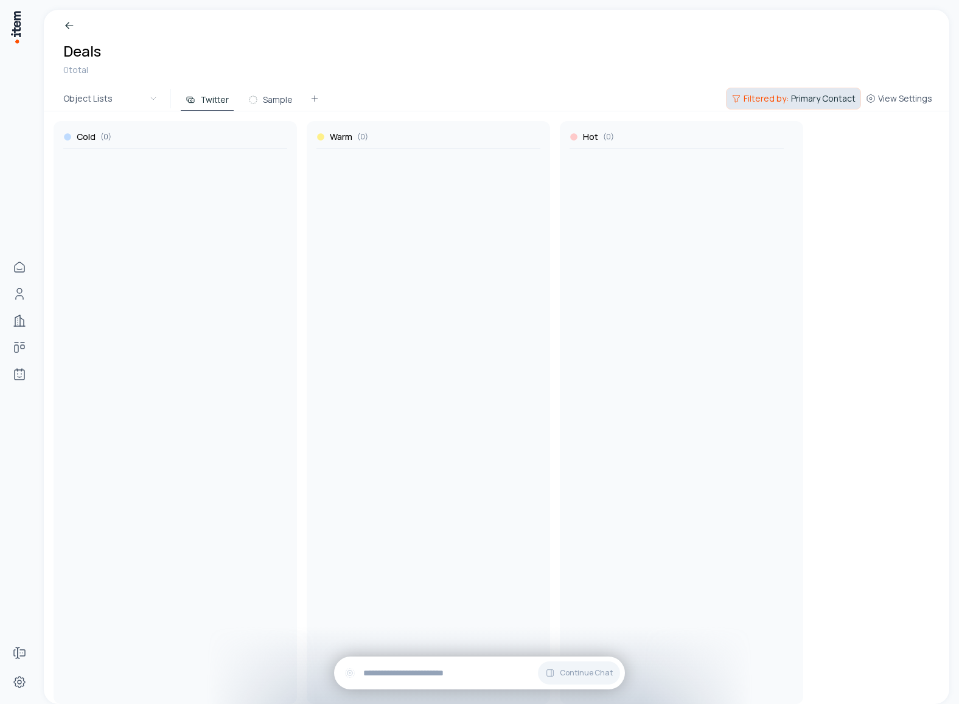
click at [834, 107] on button "Filtered by: Primary Contact" at bounding box center [793, 99] width 135 height 22
click at [843, 163] on button at bounding box center [842, 156] width 19 height 19
click at [570, 166] on button "Add filter" at bounding box center [692, 158] width 320 height 22
click at [801, 156] on input "text" at bounding box center [791, 156] width 73 height 19
type input "*"
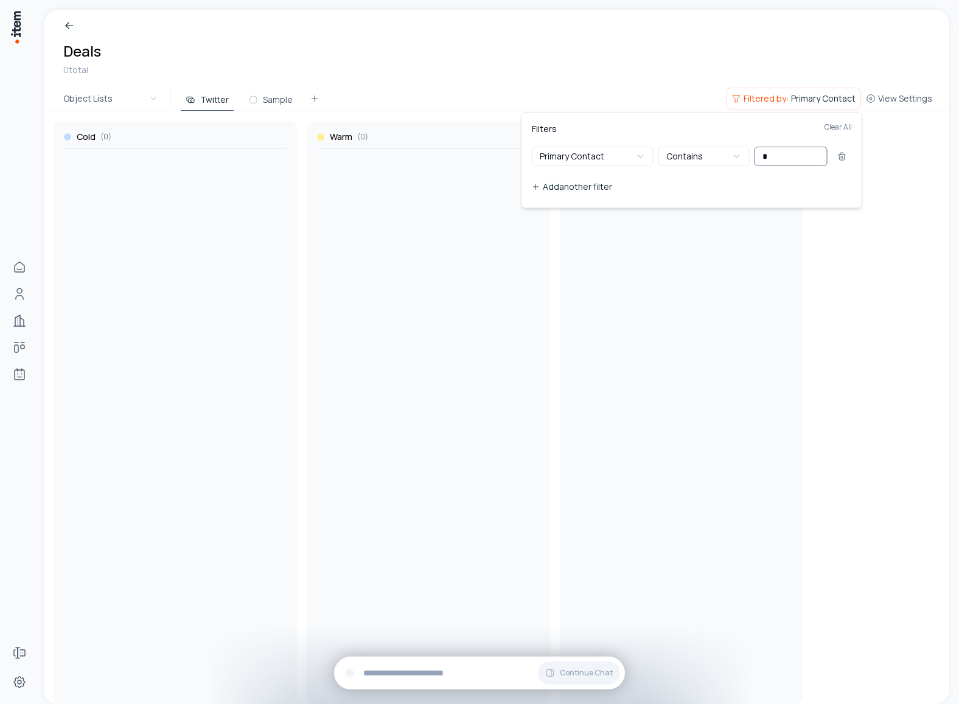
type input "*"
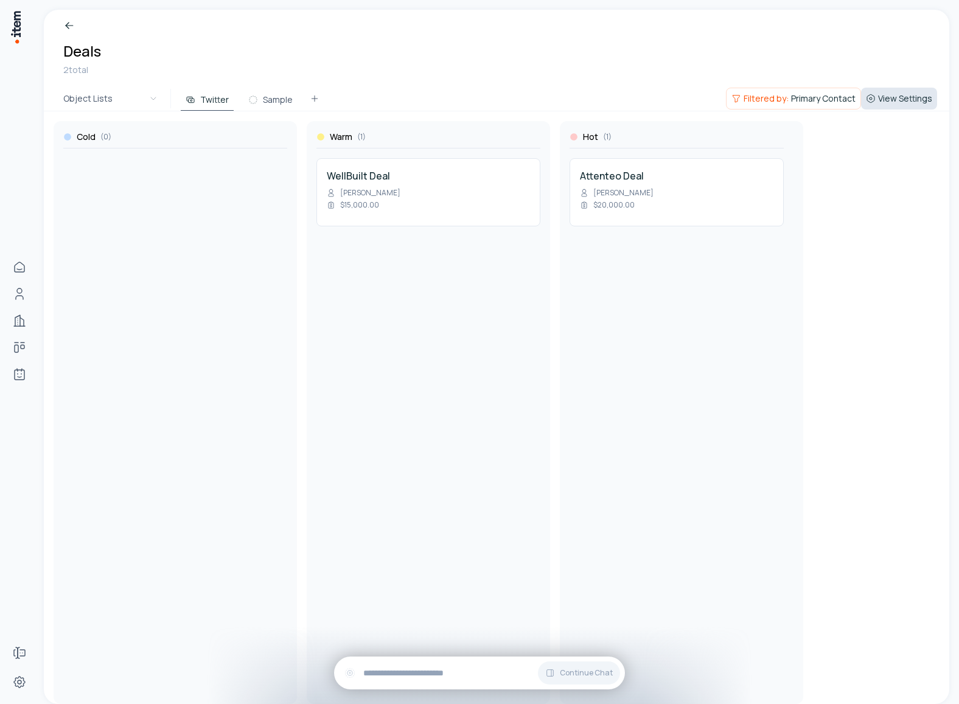
click at [886, 97] on span "View Settings" at bounding box center [905, 99] width 54 height 12
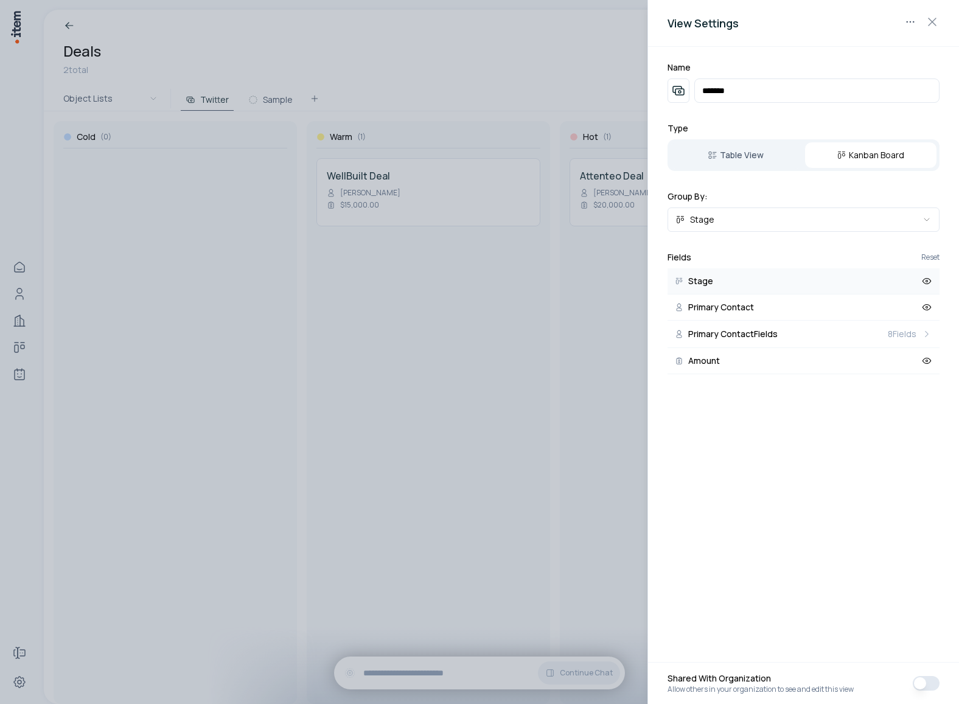
click at [925, 281] on icon at bounding box center [927, 281] width 11 height 11
click at [453, 317] on div at bounding box center [479, 352] width 959 height 704
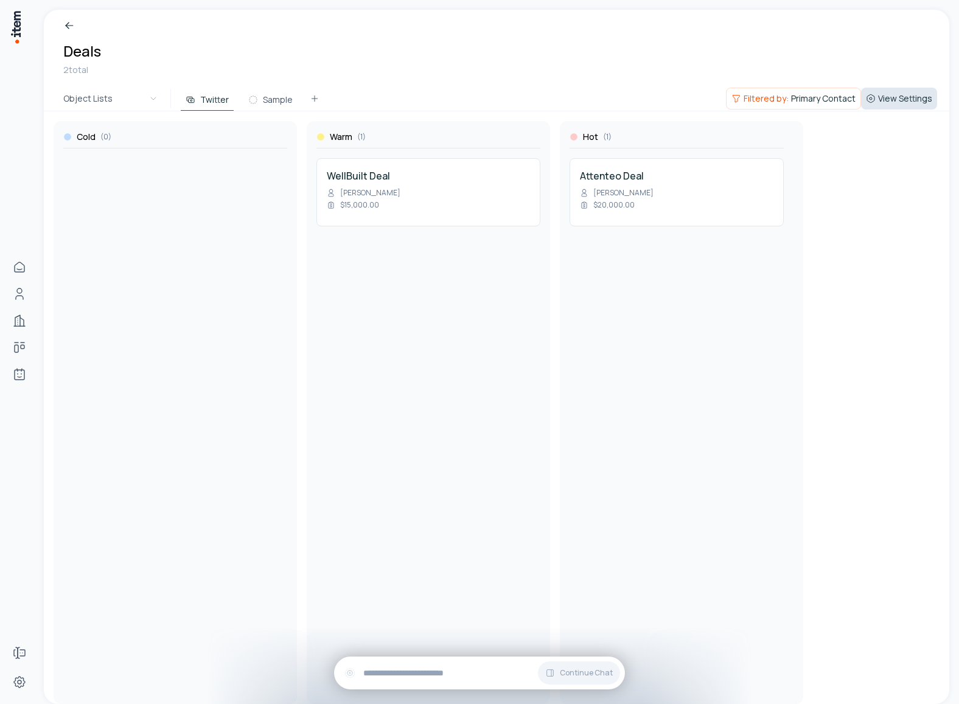
click at [919, 94] on span "View Settings" at bounding box center [905, 99] width 54 height 12
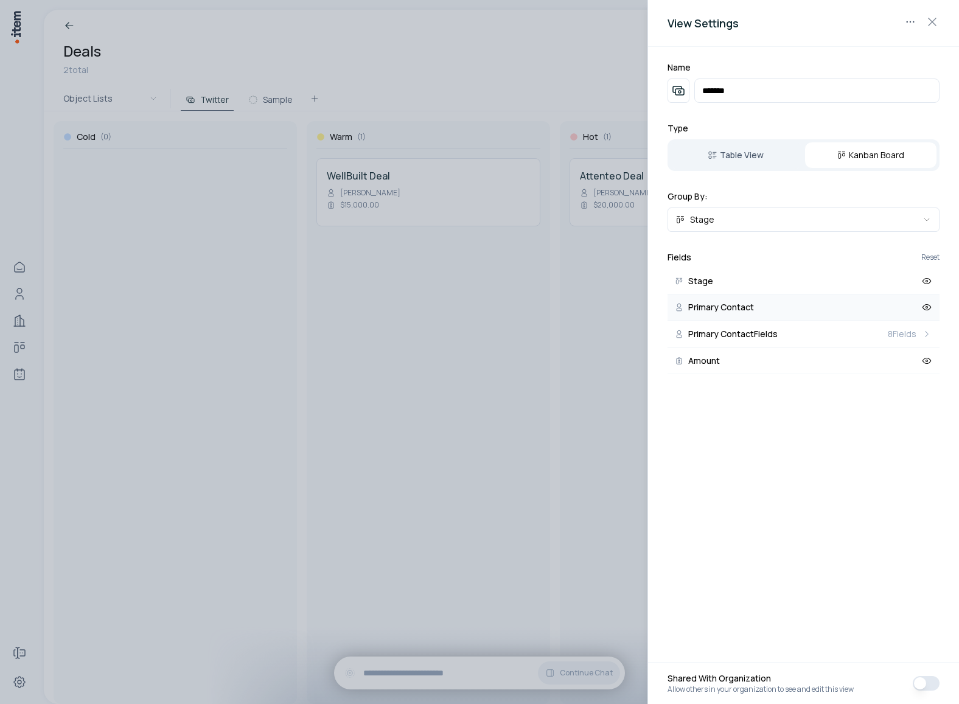
click at [928, 307] on icon at bounding box center [927, 308] width 2 height 2
click at [928, 307] on icon at bounding box center [927, 307] width 11 height 11
click at [928, 307] on icon at bounding box center [927, 308] width 2 height 2
click at [928, 307] on icon at bounding box center [927, 307] width 11 height 11
click at [928, 307] on icon at bounding box center [927, 308] width 2 height 2
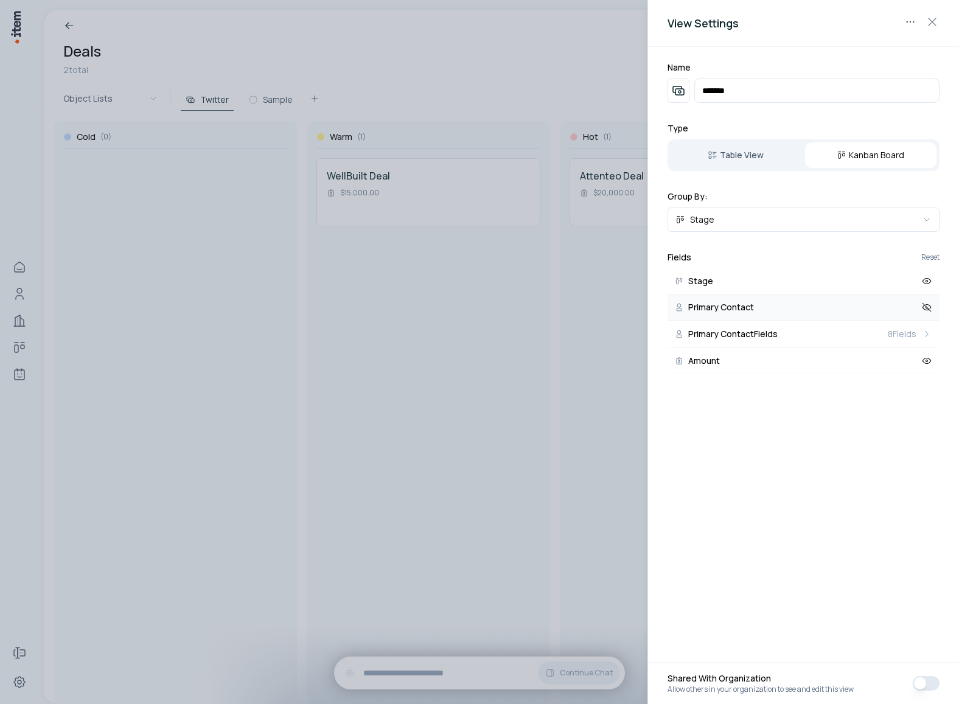
click at [932, 305] on button "Primary Contact" at bounding box center [804, 308] width 272 height 26
click at [929, 307] on icon at bounding box center [927, 307] width 11 height 11
click at [926, 307] on icon at bounding box center [927, 308] width 2 height 2
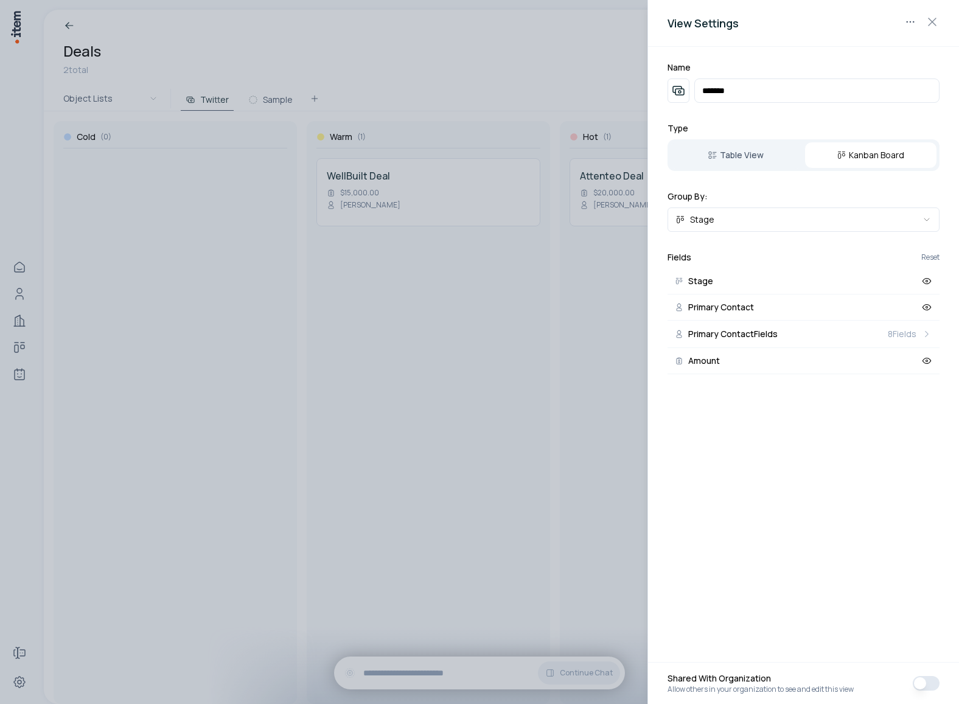
click at [926, 307] on icon at bounding box center [927, 308] width 2 height 2
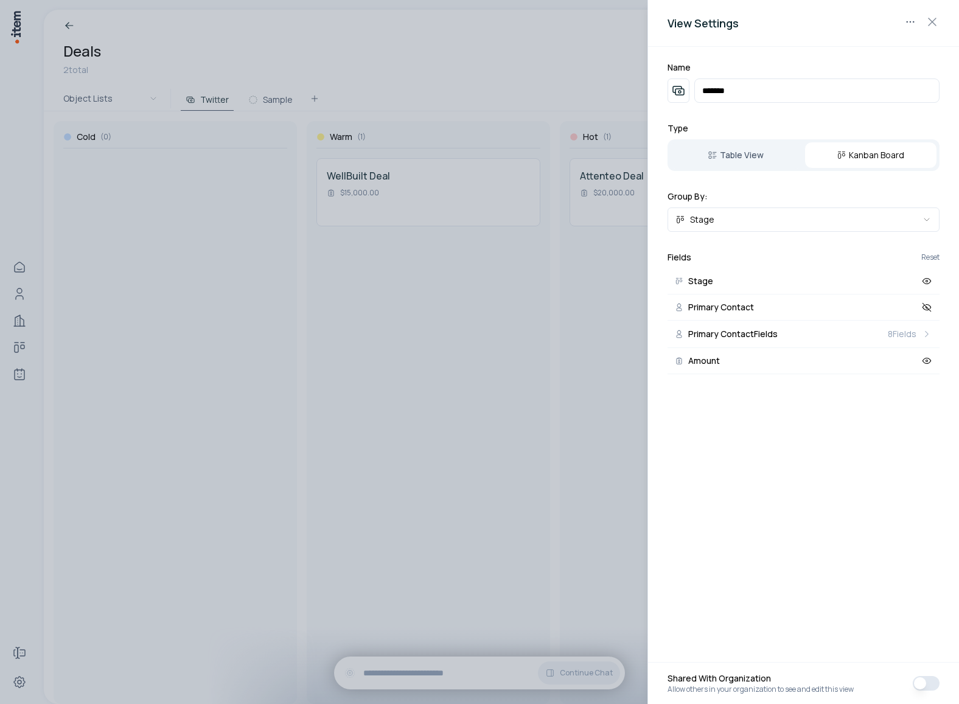
click at [926, 307] on icon at bounding box center [927, 308] width 2 height 2
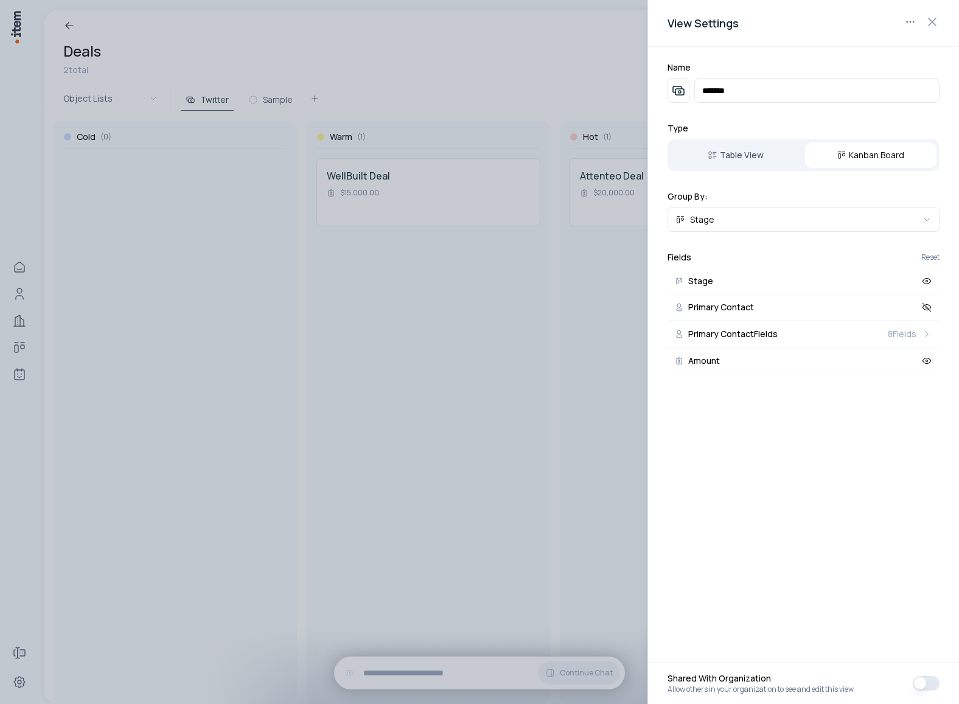
click at [926, 307] on icon at bounding box center [927, 308] width 2 height 2
click at [928, 362] on icon at bounding box center [927, 360] width 11 height 11
click at [928, 362] on icon at bounding box center [927, 361] width 9 height 9
click at [928, 362] on icon at bounding box center [927, 360] width 11 height 11
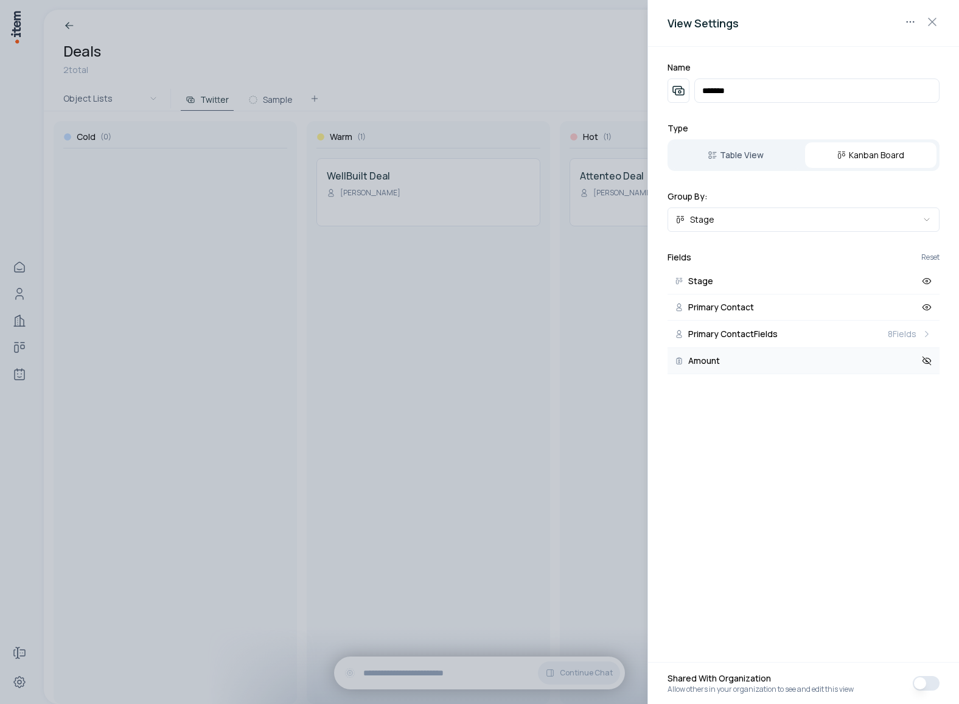
click at [928, 362] on icon at bounding box center [927, 361] width 9 height 9
click at [928, 362] on icon at bounding box center [927, 360] width 11 height 11
click at [928, 362] on icon at bounding box center [927, 361] width 9 height 9
click at [928, 362] on icon at bounding box center [927, 360] width 11 height 11
click at [928, 362] on icon at bounding box center [927, 361] width 9 height 9
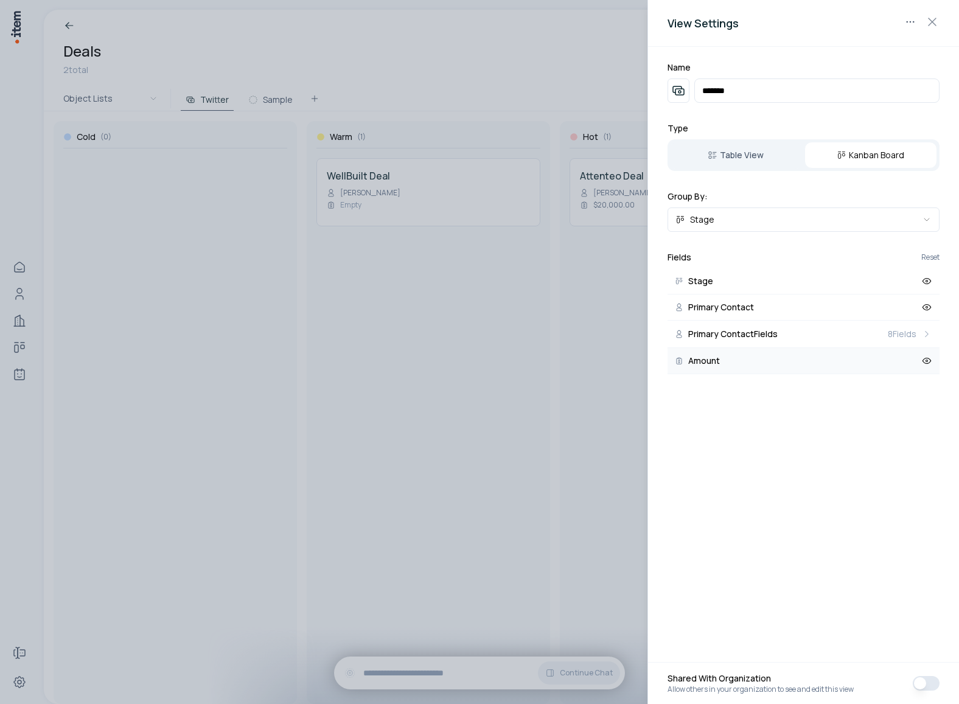
click at [928, 362] on icon at bounding box center [927, 360] width 11 height 11
click at [928, 362] on icon at bounding box center [927, 361] width 9 height 9
click at [926, 307] on icon at bounding box center [927, 307] width 11 height 11
click at [927, 306] on icon at bounding box center [927, 307] width 11 height 11
click at [559, 85] on div at bounding box center [479, 352] width 959 height 704
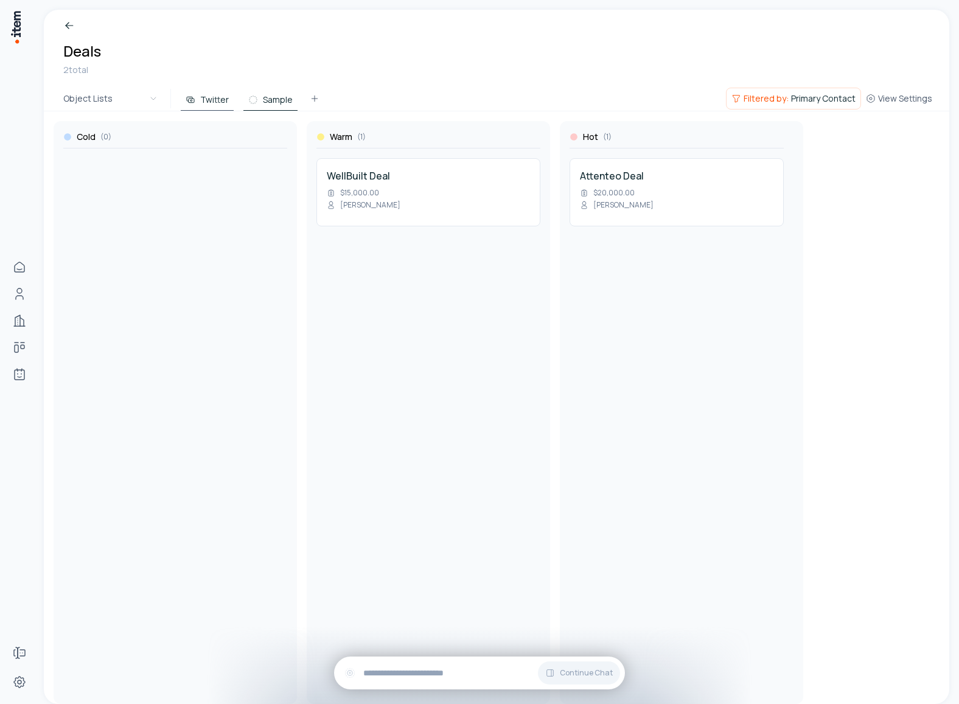
click at [282, 95] on button "Sample" at bounding box center [270, 100] width 54 height 22
click at [899, 96] on span "View Settings" at bounding box center [905, 99] width 54 height 12
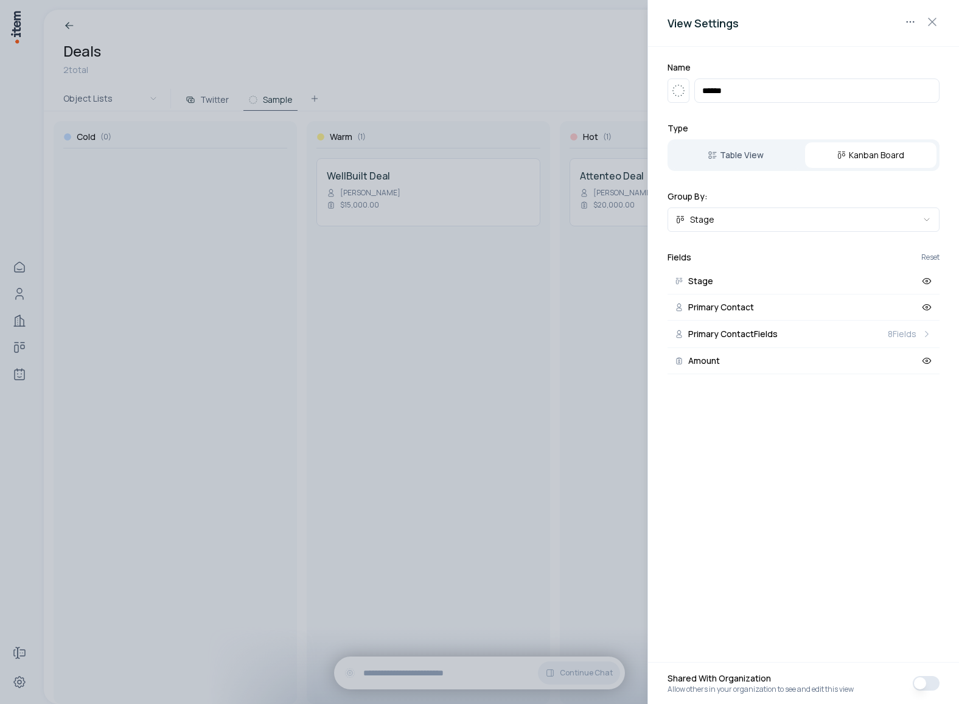
click at [743, 99] on input "******" at bounding box center [816, 91] width 245 height 24
paste input "text"
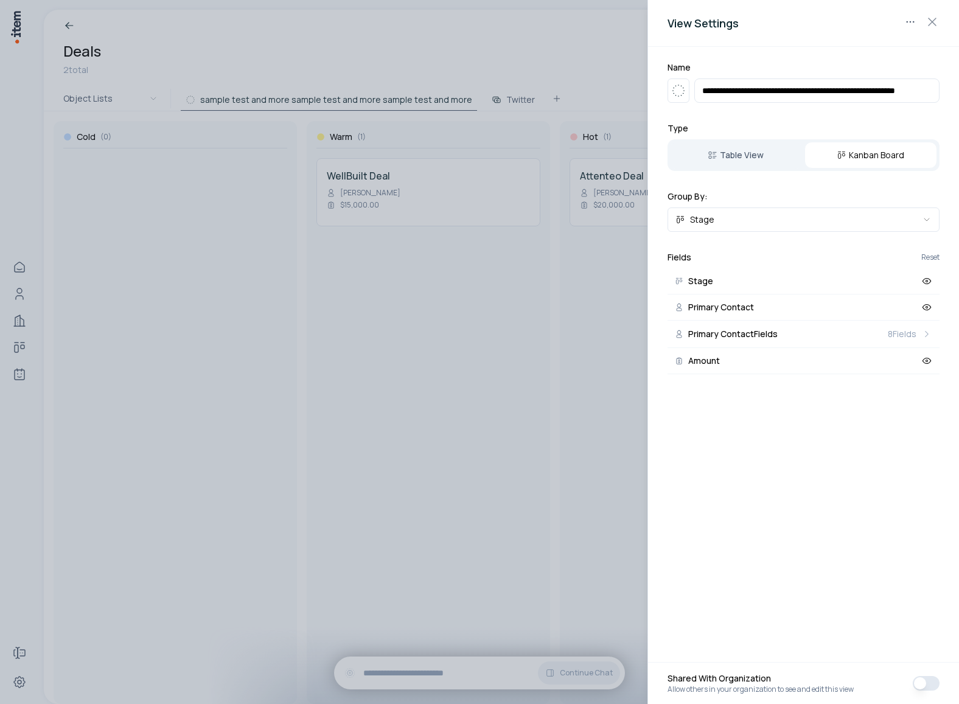
paste input "text"
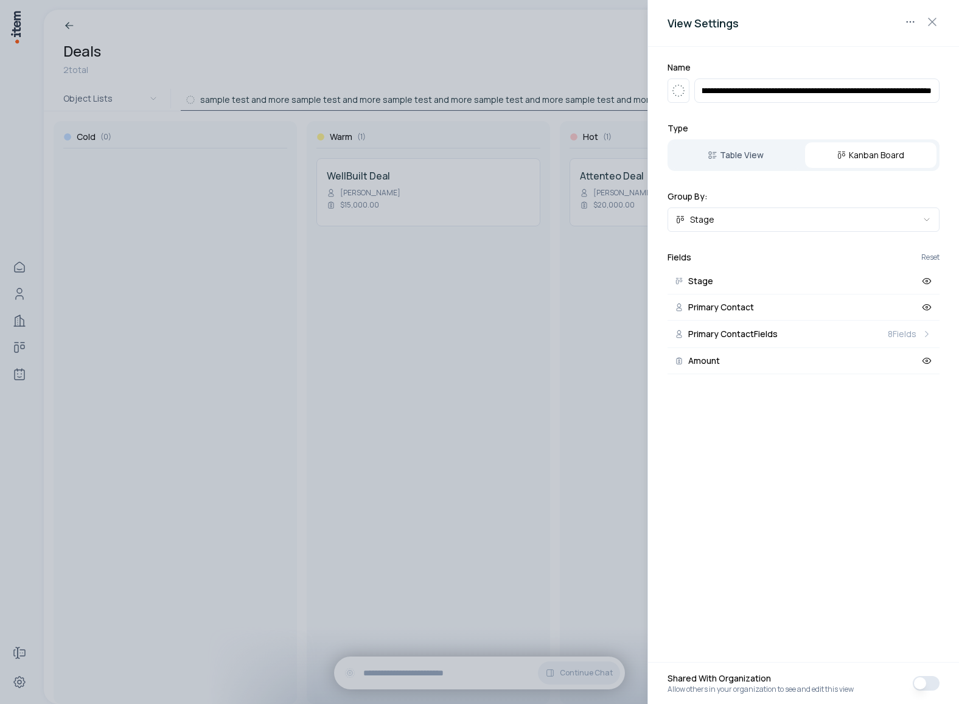
paste input "text"
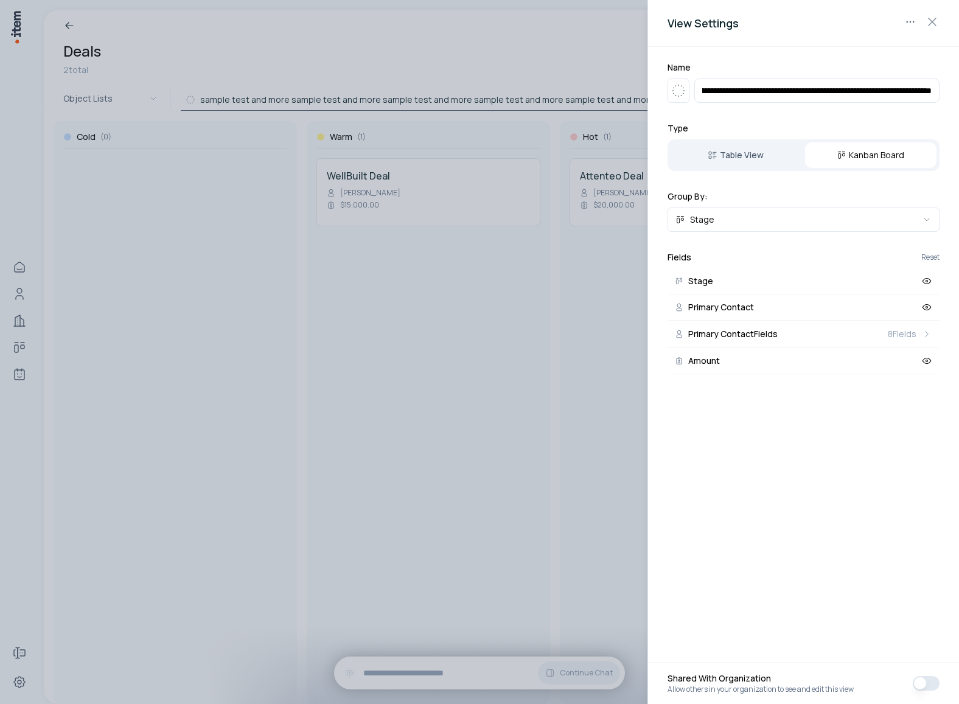
paste input "text"
type input "**********"
click at [391, 192] on div at bounding box center [479, 352] width 959 height 704
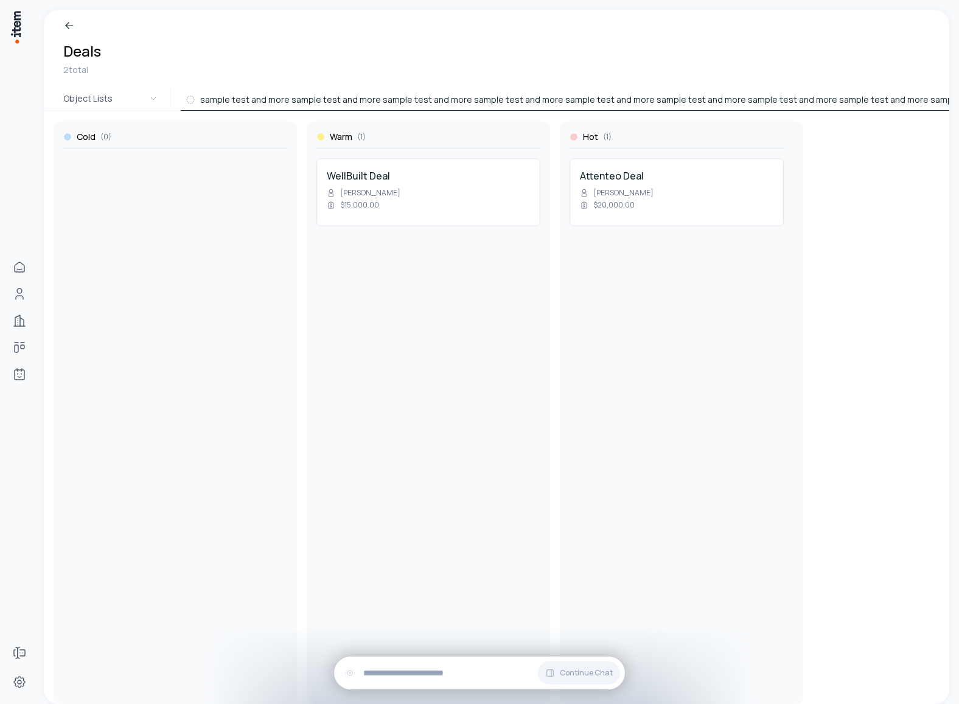
click at [462, 102] on button "sample test and more sample test and more sample test and more sample test and …" at bounding box center [831, 100] width 1301 height 22
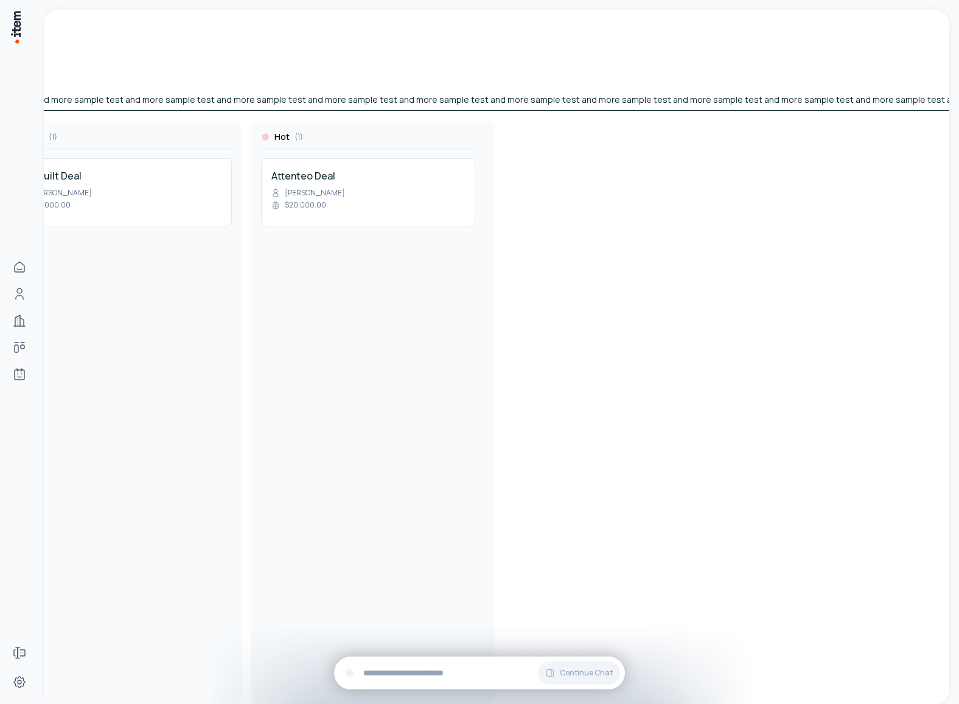
scroll to position [0, 671]
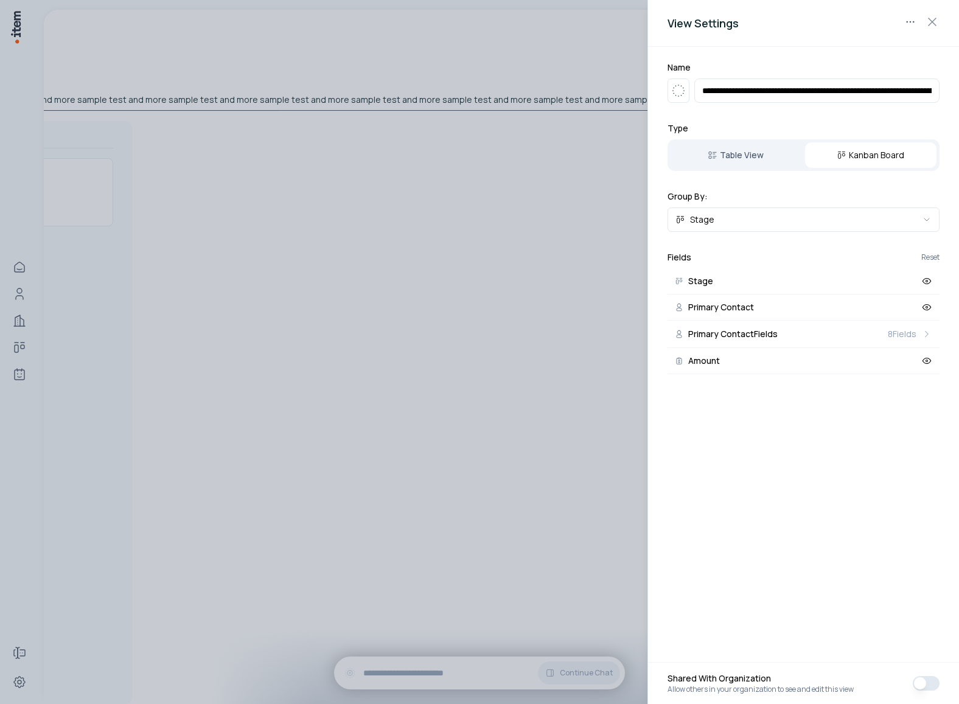
click at [883, 96] on input "**********" at bounding box center [816, 91] width 245 height 24
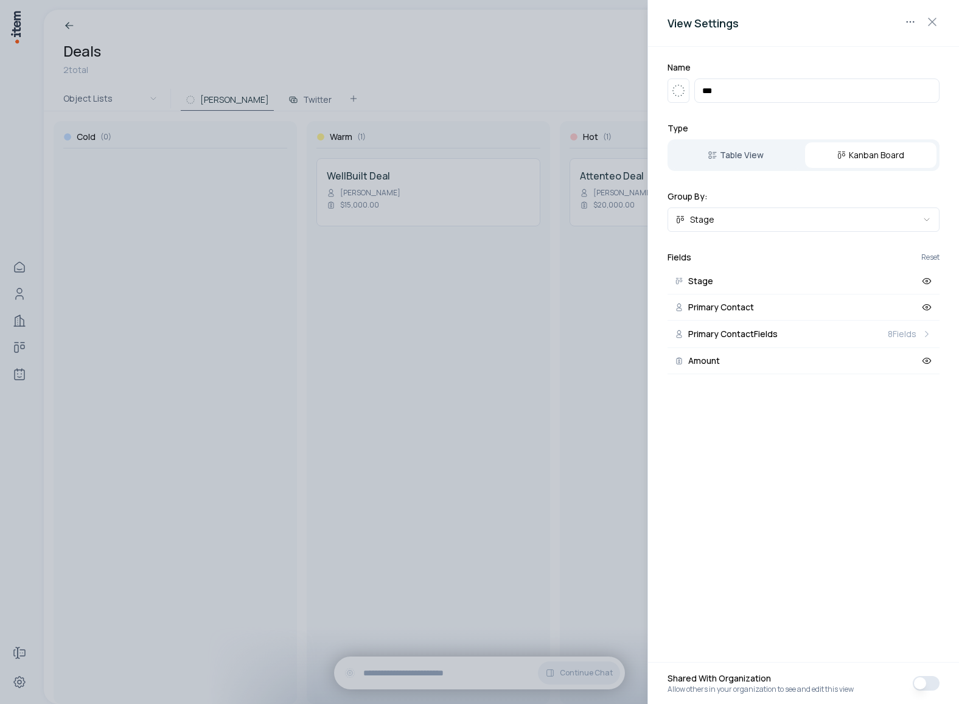
type input "***"
click at [546, 91] on div at bounding box center [479, 352] width 959 height 704
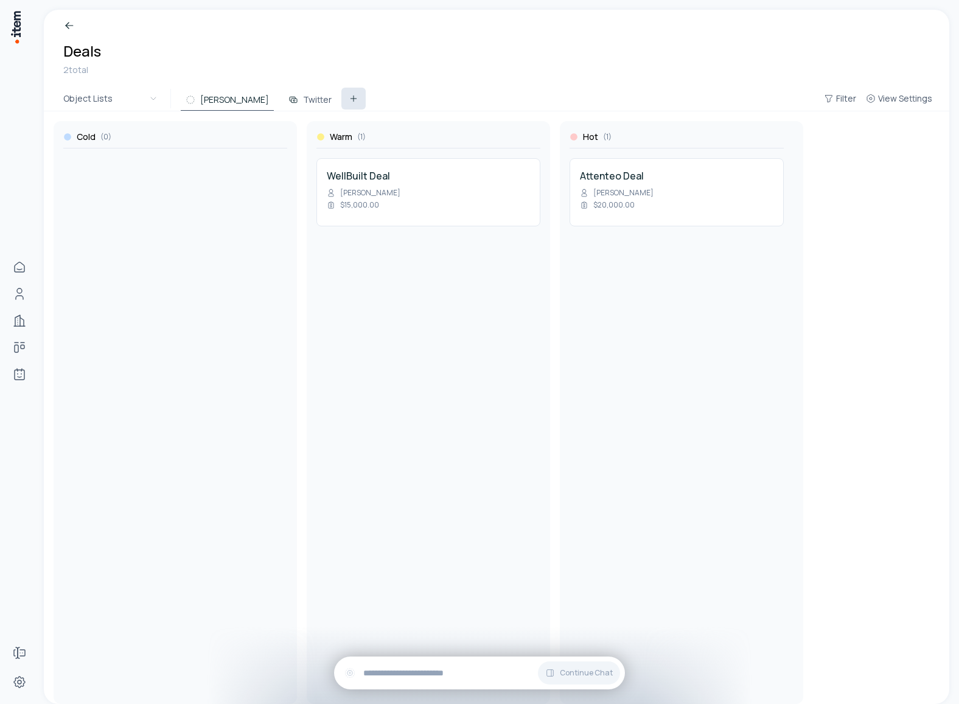
click at [349, 103] on icon at bounding box center [354, 99] width 10 height 10
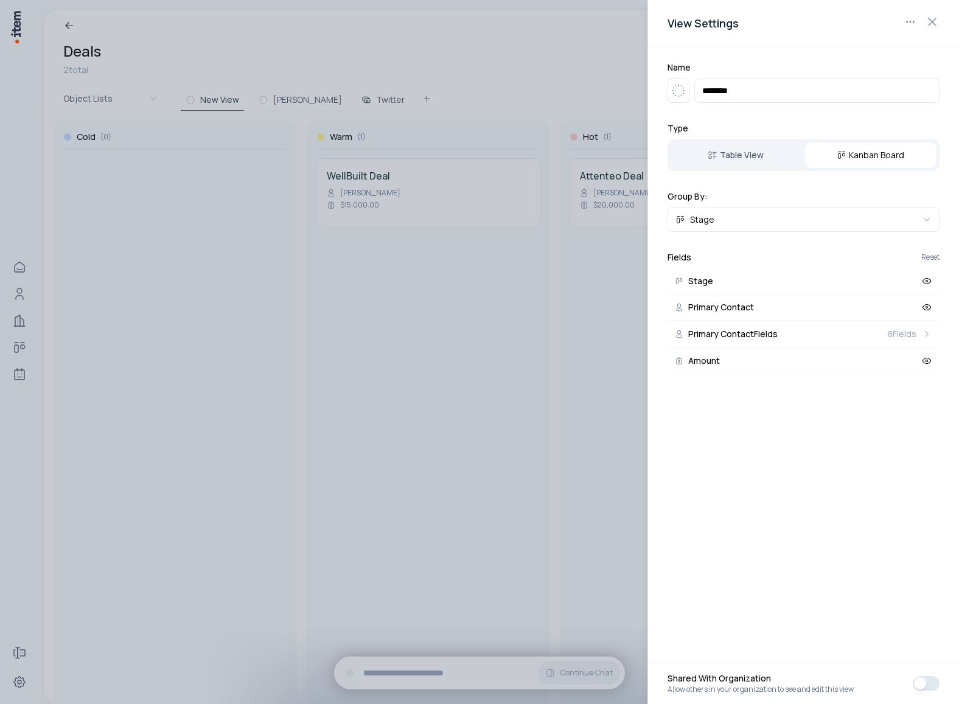
click at [744, 85] on input "********" at bounding box center [816, 91] width 245 height 24
click at [744, 85] on input "*" at bounding box center [816, 91] width 245 height 24
click at [744, 85] on input "*******" at bounding box center [816, 91] width 245 height 24
type input "*********"
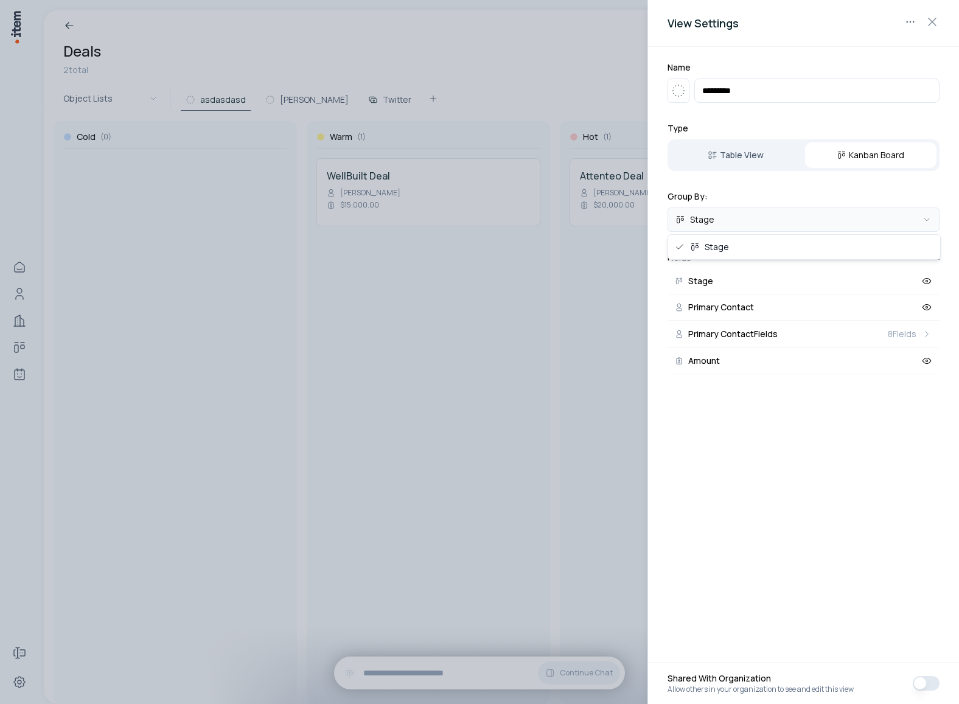
click at [730, 218] on body "Home People Companies Deals Agents Forms Settings Deals 2 total Object Lists as…" at bounding box center [479, 352] width 959 height 704
click at [531, 89] on div at bounding box center [479, 352] width 959 height 704
click at [528, 77] on div at bounding box center [479, 352] width 959 height 704
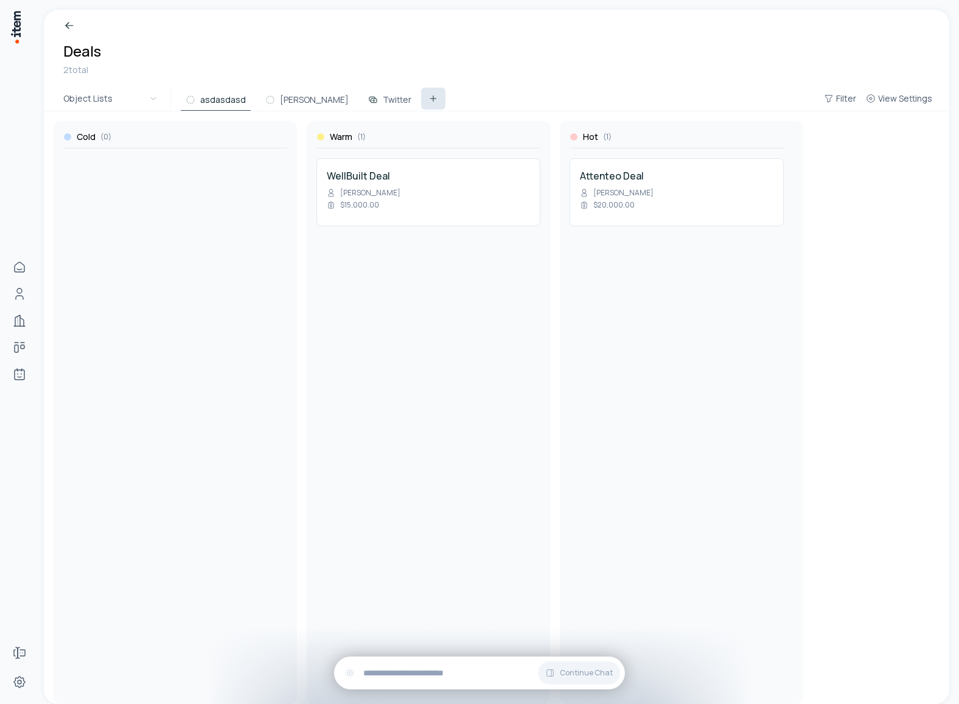
click at [428, 97] on icon at bounding box center [433, 99] width 10 height 10
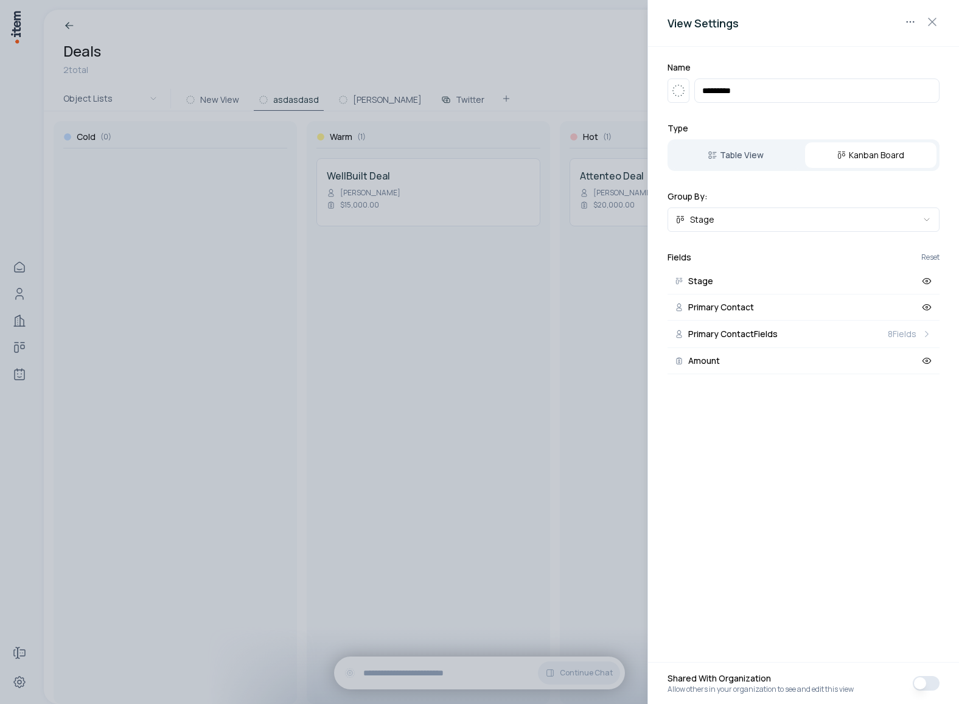
click at [719, 94] on input "*********" at bounding box center [816, 91] width 245 height 24
type input "**********"
click at [559, 88] on div at bounding box center [479, 352] width 959 height 704
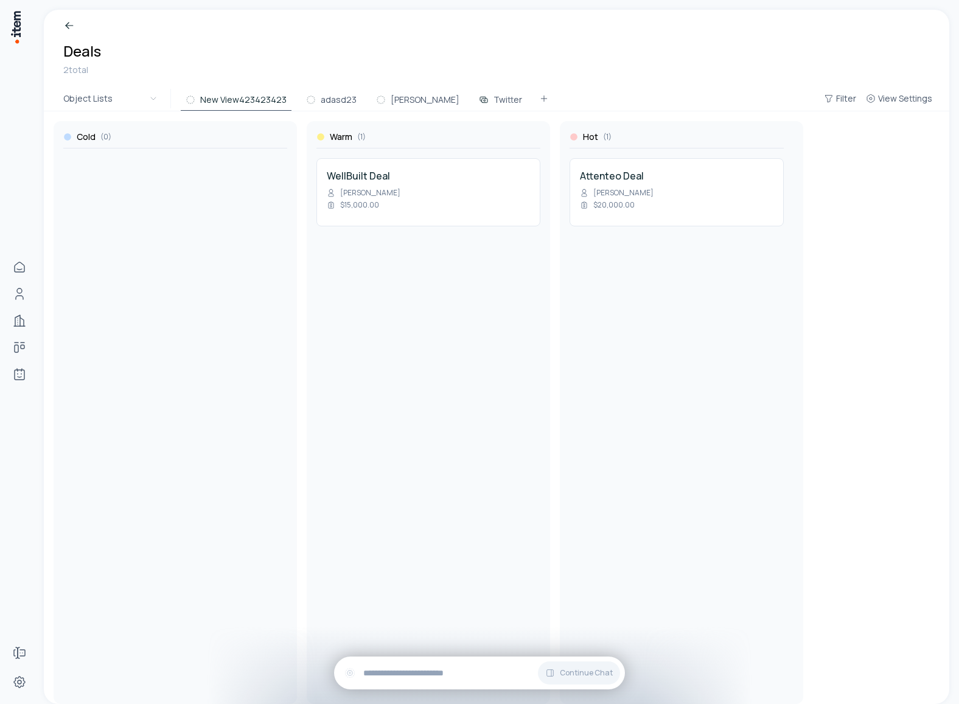
click at [559, 88] on div "Object Lists New View423423423 adasd23 sam Twitter Filter View Settings" at bounding box center [497, 98] width 906 height 25
click at [344, 100] on button "adasd23" at bounding box center [331, 100] width 60 height 22
click at [385, 97] on button "sam" at bounding box center [417, 100] width 93 height 22
click at [479, 96] on icon at bounding box center [484, 100] width 10 height 10
click at [374, 104] on button "sam" at bounding box center [417, 100] width 93 height 22
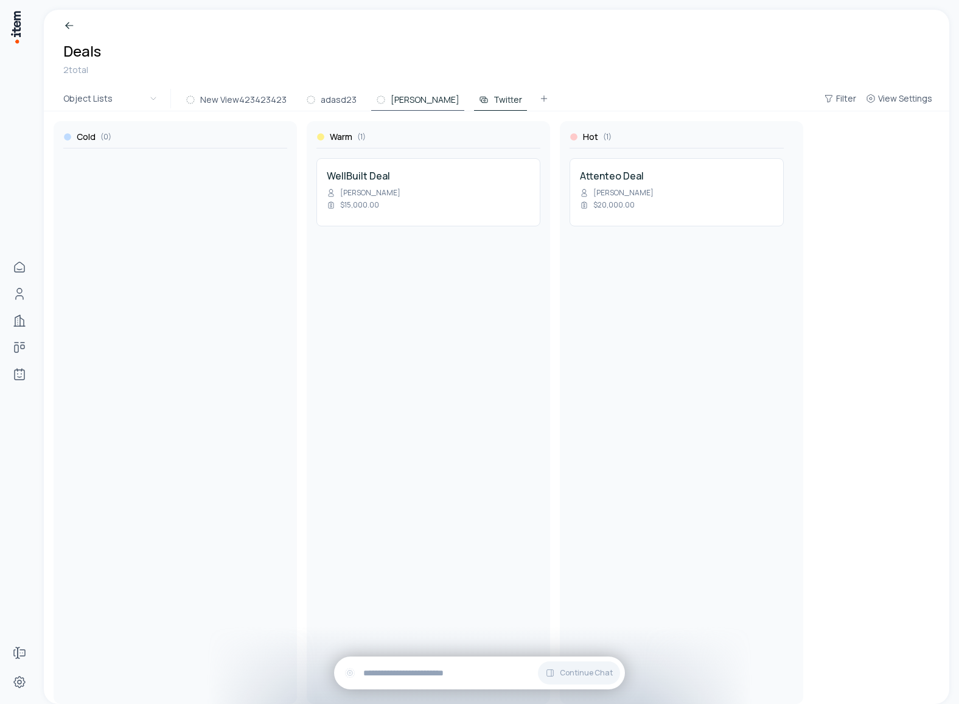
click at [474, 105] on button "Twitter" at bounding box center [500, 100] width 53 height 22
click at [390, 103] on button "sam" at bounding box center [417, 100] width 93 height 22
click at [333, 103] on button "adasd23" at bounding box center [331, 100] width 60 height 22
click at [250, 91] on button "New View423423423" at bounding box center [236, 100] width 111 height 22
click at [903, 94] on span "View Settings" at bounding box center [905, 99] width 54 height 12
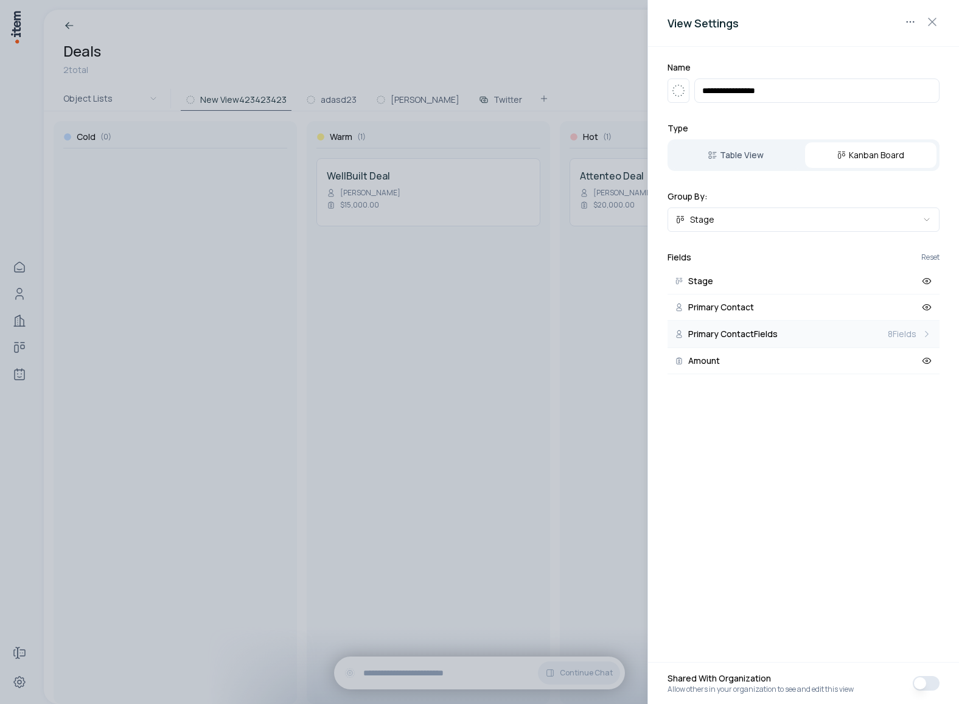
click at [891, 327] on button "Primary Contact Fields 8 Fields" at bounding box center [804, 334] width 272 height 27
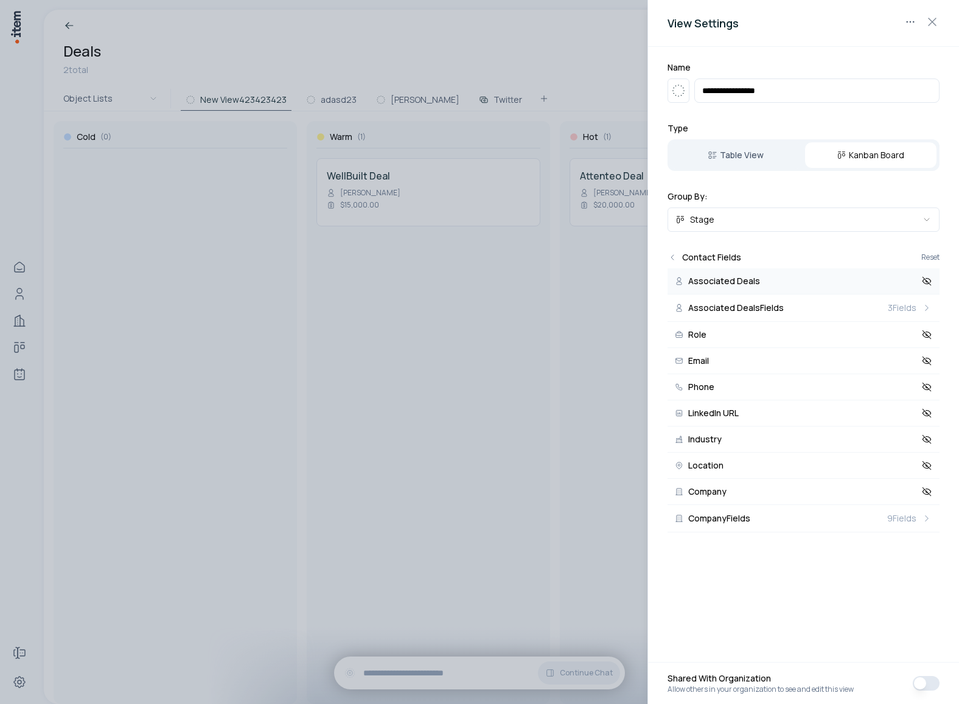
click at [930, 277] on icon at bounding box center [927, 281] width 11 height 11
click at [927, 337] on icon at bounding box center [927, 334] width 11 height 11
click at [927, 365] on icon at bounding box center [927, 360] width 11 height 11
click at [926, 385] on icon at bounding box center [927, 387] width 11 height 11
click at [927, 416] on icon at bounding box center [927, 413] width 11 height 11
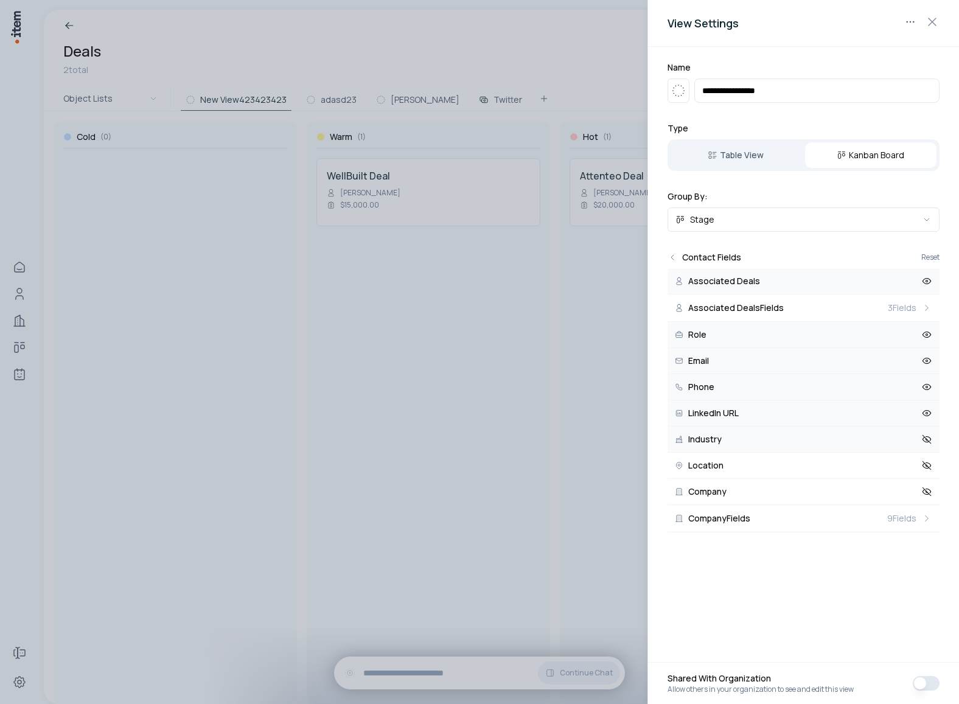
click at [928, 439] on icon at bounding box center [927, 439] width 11 height 11
click at [928, 463] on icon at bounding box center [927, 465] width 11 height 11
click at [928, 491] on icon at bounding box center [927, 491] width 11 height 11
click at [920, 523] on div "9 Fields" at bounding box center [909, 518] width 45 height 12
click at [922, 282] on icon at bounding box center [927, 281] width 11 height 11
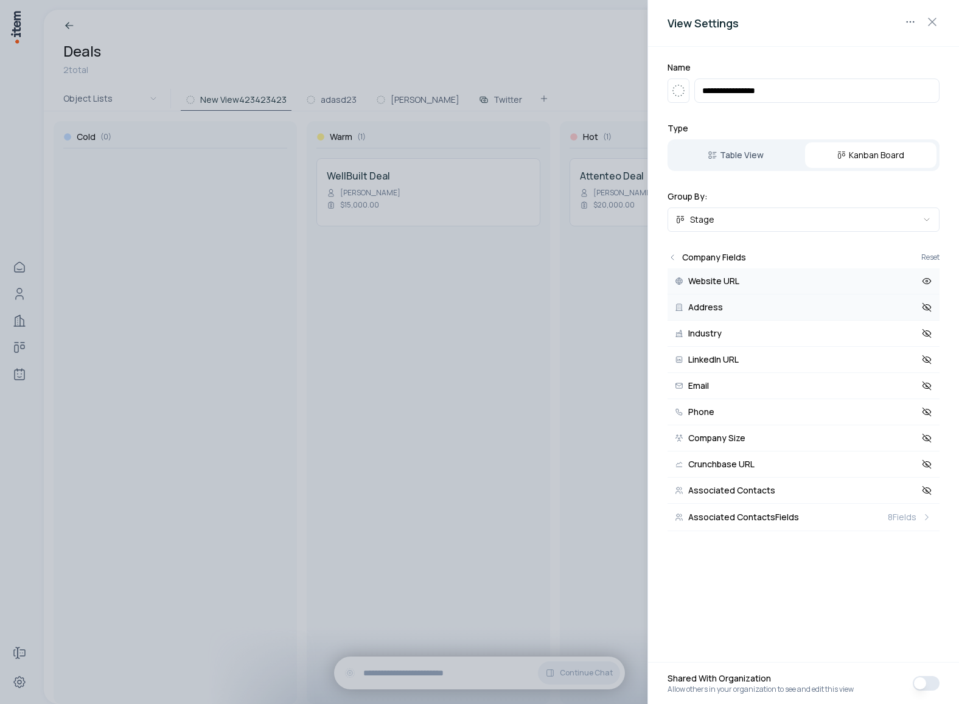
click at [924, 304] on icon at bounding box center [927, 307] width 11 height 11
click at [925, 330] on icon at bounding box center [927, 333] width 11 height 11
click at [926, 359] on icon at bounding box center [927, 359] width 11 height 11
click at [926, 383] on icon at bounding box center [927, 385] width 9 height 5
click at [927, 405] on button "Phone" at bounding box center [804, 412] width 272 height 26
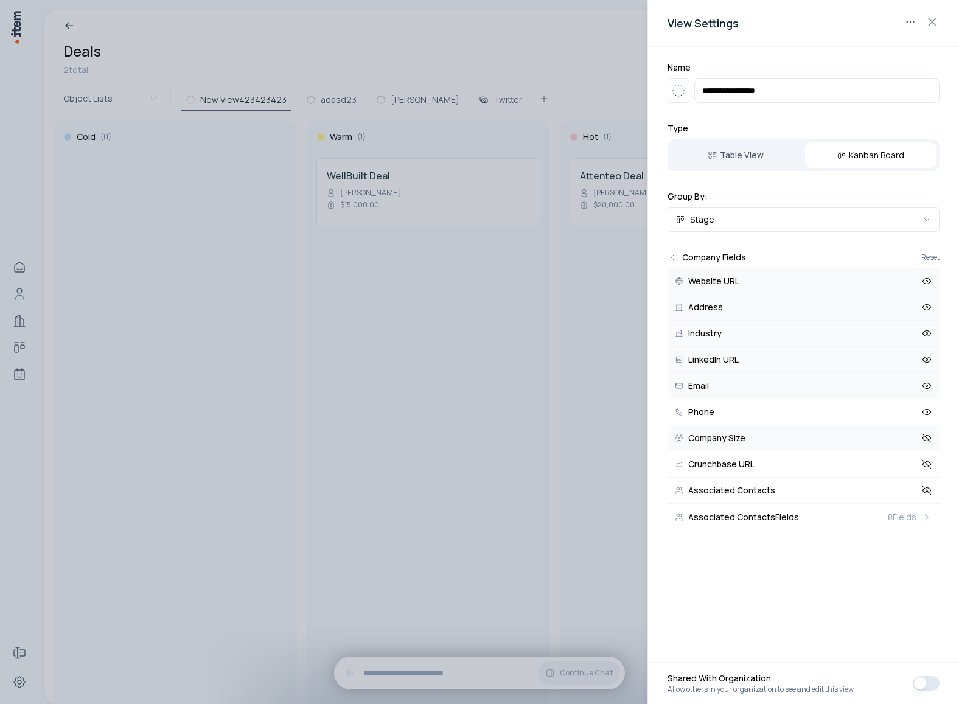
click at [926, 444] on button "Company Size" at bounding box center [804, 438] width 272 height 26
click at [926, 464] on icon at bounding box center [927, 464] width 11 height 11
click at [926, 489] on icon at bounding box center [927, 490] width 11 height 11
click at [918, 512] on div "8 Fields" at bounding box center [910, 517] width 44 height 12
click at [925, 280] on icon at bounding box center [927, 281] width 11 height 11
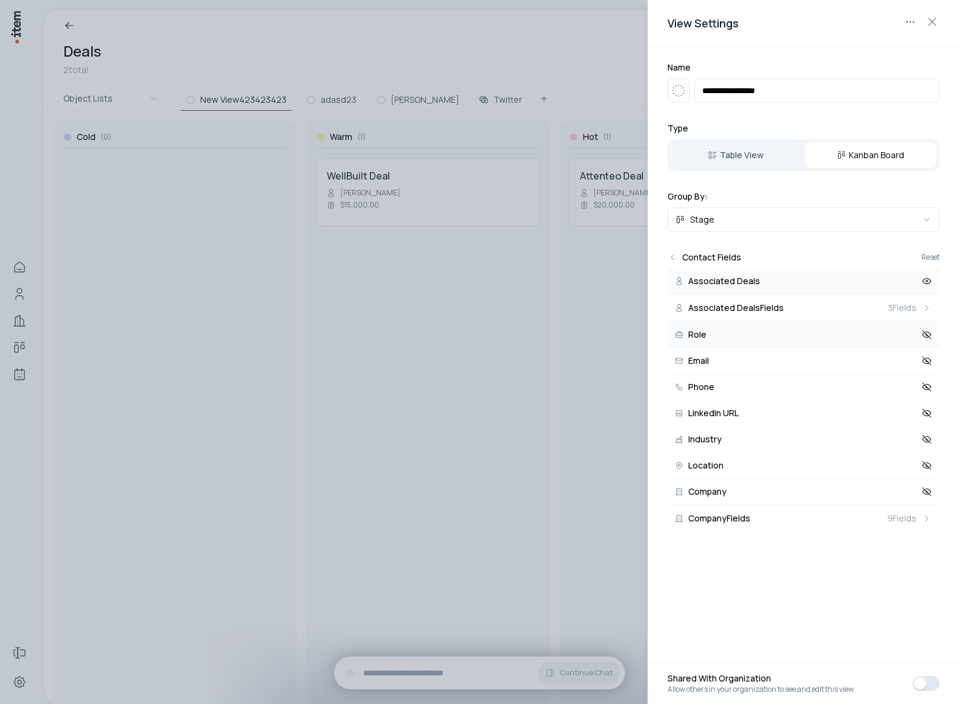
click at [926, 329] on icon at bounding box center [927, 334] width 11 height 11
click at [922, 354] on button "Email" at bounding box center [804, 361] width 272 height 26
click at [926, 382] on icon at bounding box center [927, 387] width 11 height 11
click at [926, 416] on icon at bounding box center [927, 413] width 11 height 11
click at [926, 433] on button "Industry" at bounding box center [804, 440] width 272 height 26
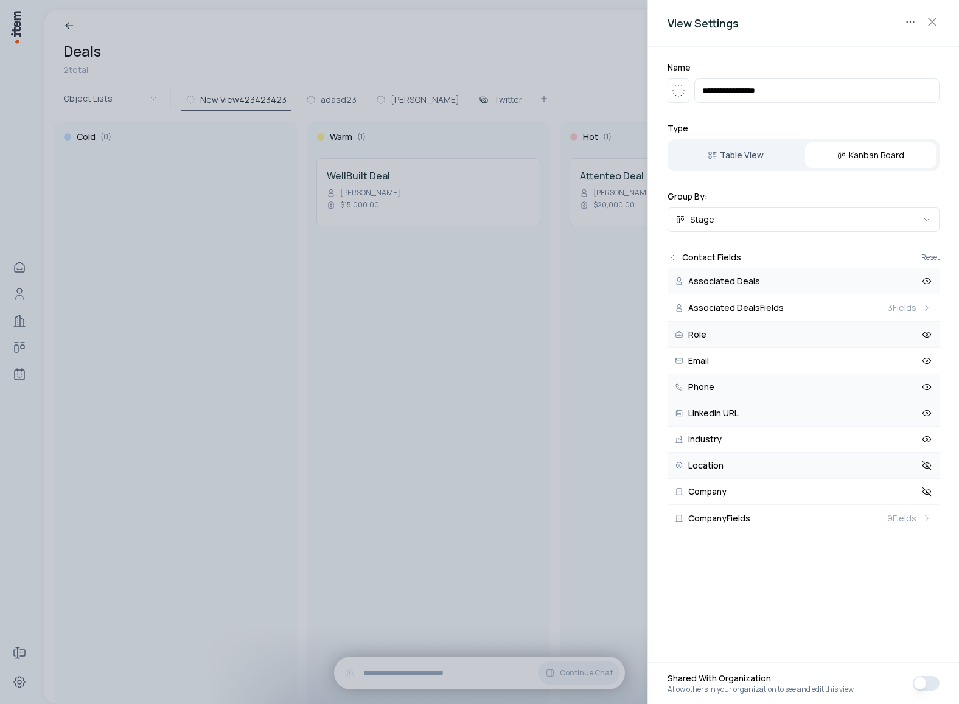
click at [924, 467] on icon at bounding box center [927, 465] width 9 height 5
click at [925, 488] on icon at bounding box center [927, 491] width 11 height 11
click at [907, 307] on span "3 Fields" at bounding box center [902, 308] width 29 height 12
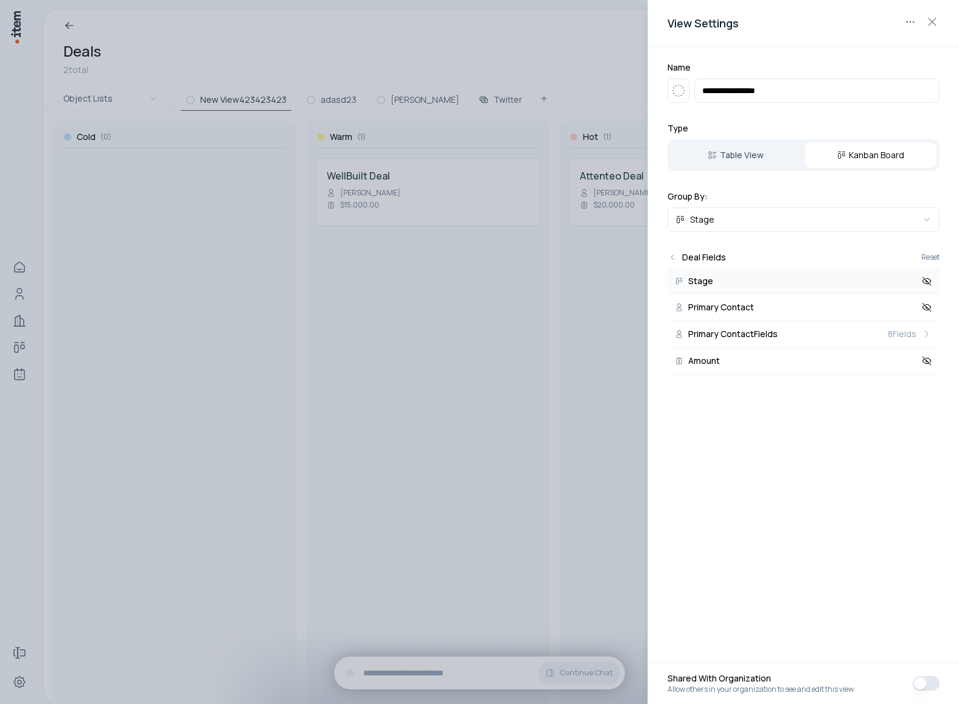
click at [934, 281] on button "Stage" at bounding box center [804, 281] width 272 height 26
click at [923, 307] on icon at bounding box center [927, 307] width 11 height 11
click at [917, 357] on button "Amount" at bounding box center [804, 361] width 272 height 26
click at [913, 328] on span "8 Fields" at bounding box center [902, 334] width 29 height 12
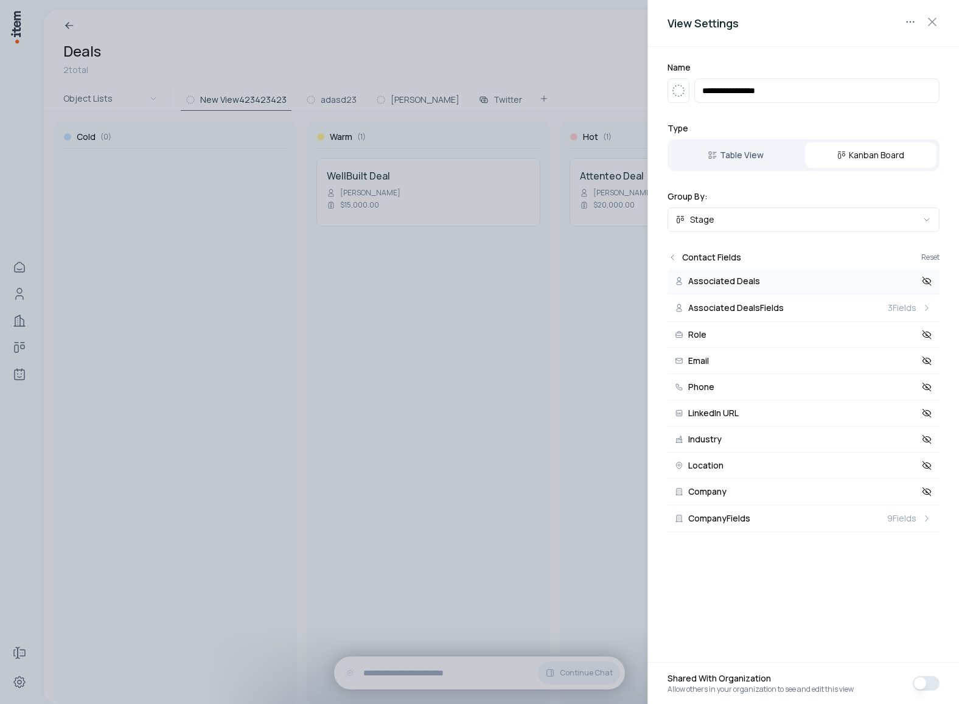
click at [930, 268] on button "Associated Deals" at bounding box center [804, 281] width 272 height 26
click at [928, 331] on icon at bounding box center [927, 334] width 11 height 11
click at [909, 366] on button "Email" at bounding box center [804, 361] width 272 height 26
click at [922, 388] on icon at bounding box center [927, 387] width 11 height 11
click at [922, 409] on icon at bounding box center [927, 413] width 11 height 11
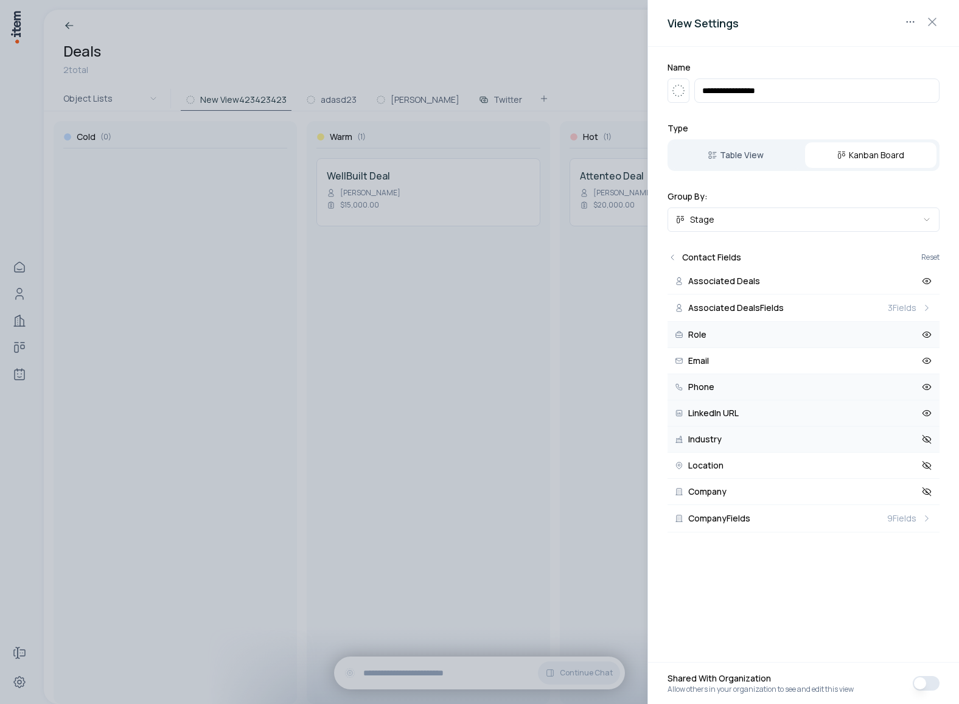
click at [926, 433] on button "Industry" at bounding box center [804, 440] width 272 height 26
click at [925, 459] on button "Location" at bounding box center [804, 466] width 272 height 26
click at [926, 489] on icon at bounding box center [927, 491] width 11 height 11
click at [925, 519] on icon at bounding box center [927, 518] width 11 height 11
click at [920, 285] on button "Website URL" at bounding box center [804, 281] width 272 height 26
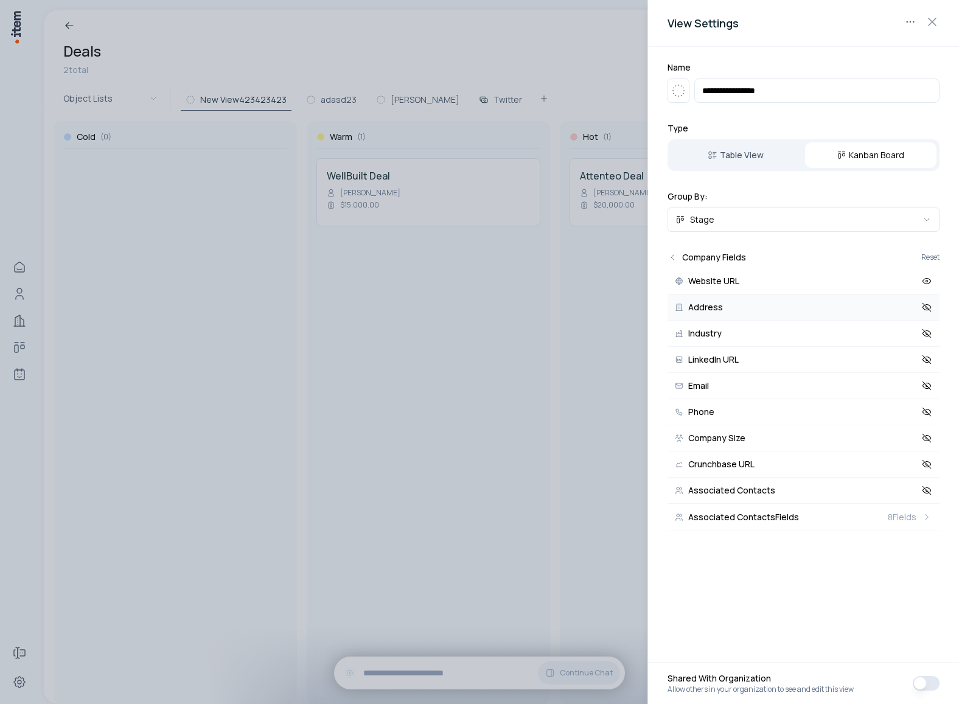
click at [922, 312] on icon at bounding box center [927, 307] width 11 height 11
click at [922, 329] on icon at bounding box center [927, 333] width 11 height 11
click at [921, 348] on button "LinkedIn URL" at bounding box center [804, 360] width 272 height 26
click at [920, 381] on button "Email" at bounding box center [804, 386] width 272 height 26
click at [919, 416] on button "Phone" at bounding box center [804, 412] width 272 height 26
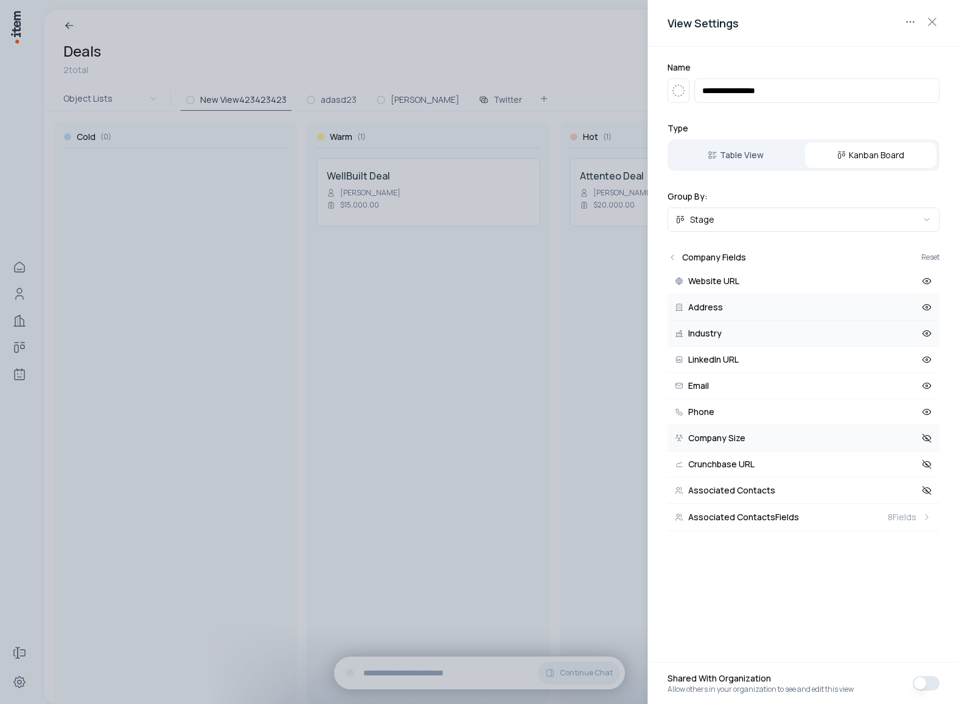
click at [918, 443] on button "Company Size" at bounding box center [804, 438] width 272 height 26
click at [918, 467] on button "Crunchbase URL" at bounding box center [804, 465] width 272 height 26
click at [918, 488] on button "Associated Contacts" at bounding box center [804, 491] width 272 height 26
click at [918, 510] on button "Associated Contacts Fields 8 Fields" at bounding box center [804, 517] width 272 height 27
click at [908, 285] on button "Associated Deals" at bounding box center [804, 281] width 272 height 26
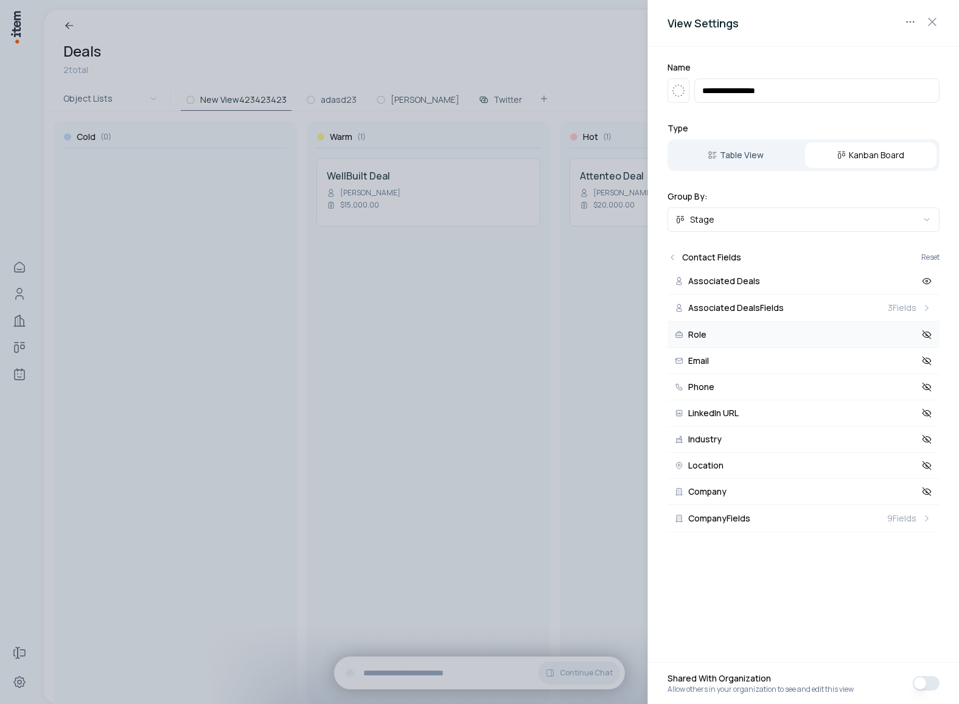
click at [910, 329] on button "Role" at bounding box center [804, 335] width 272 height 26
click at [909, 362] on button "Email" at bounding box center [804, 361] width 272 height 26
click at [909, 384] on button "Phone" at bounding box center [804, 387] width 272 height 26
click at [909, 404] on button "LinkedIn URL" at bounding box center [804, 413] width 272 height 26
click at [909, 425] on button "LinkedIn URL" at bounding box center [804, 413] width 272 height 26
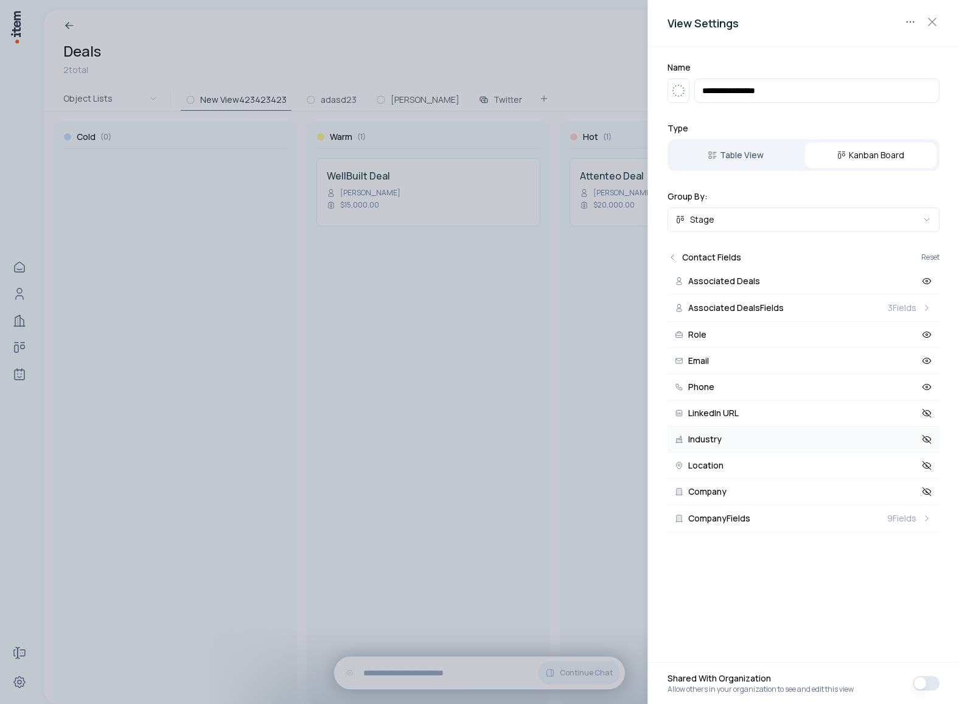
click at [911, 433] on button "Industry" at bounding box center [804, 440] width 272 height 26
click at [915, 413] on button "LinkedIn URL" at bounding box center [804, 413] width 272 height 26
click at [919, 466] on button "Location" at bounding box center [804, 466] width 272 height 26
click at [907, 498] on button "Company" at bounding box center [804, 492] width 272 height 26
click at [682, 256] on h2 "Contact Fields" at bounding box center [711, 257] width 59 height 12
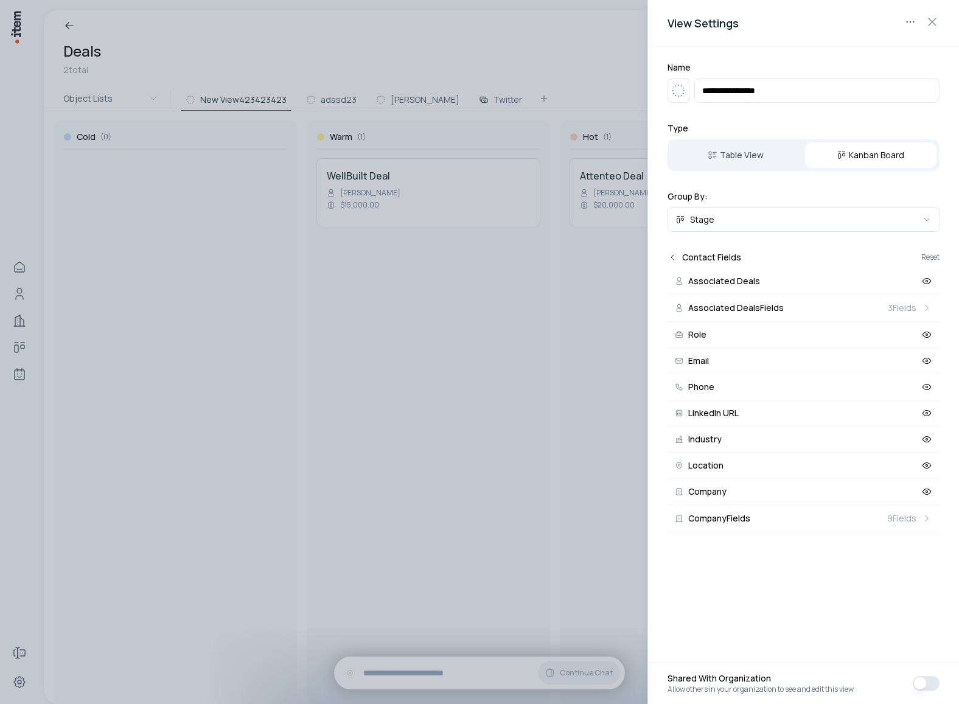
click at [674, 261] on icon "Back" at bounding box center [673, 258] width 10 height 10
click at [700, 259] on h2 "Contact Fields" at bounding box center [711, 257] width 59 height 12
click at [673, 258] on icon "Back" at bounding box center [673, 258] width 10 height 10
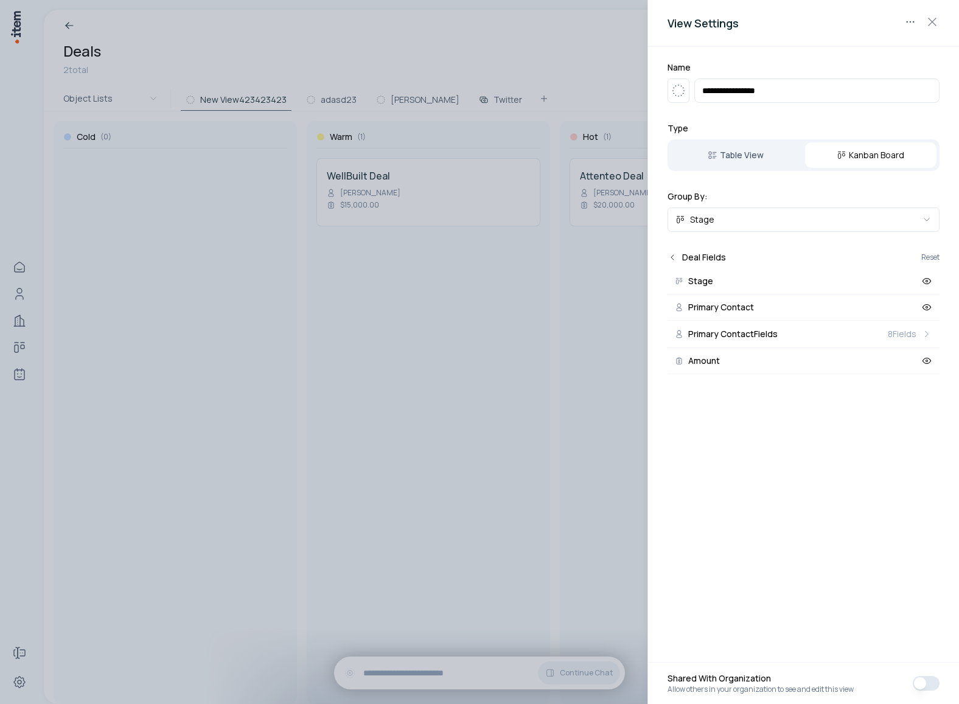
click at [673, 256] on icon "Back" at bounding box center [673, 258] width 10 height 10
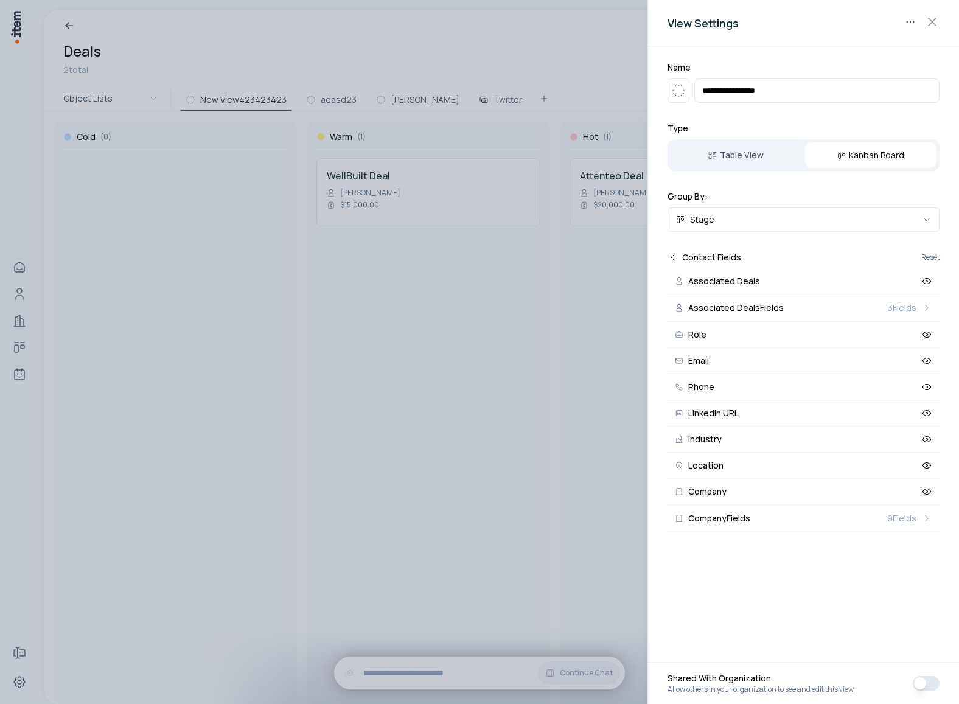
click at [673, 256] on icon "Back" at bounding box center [673, 258] width 10 height 10
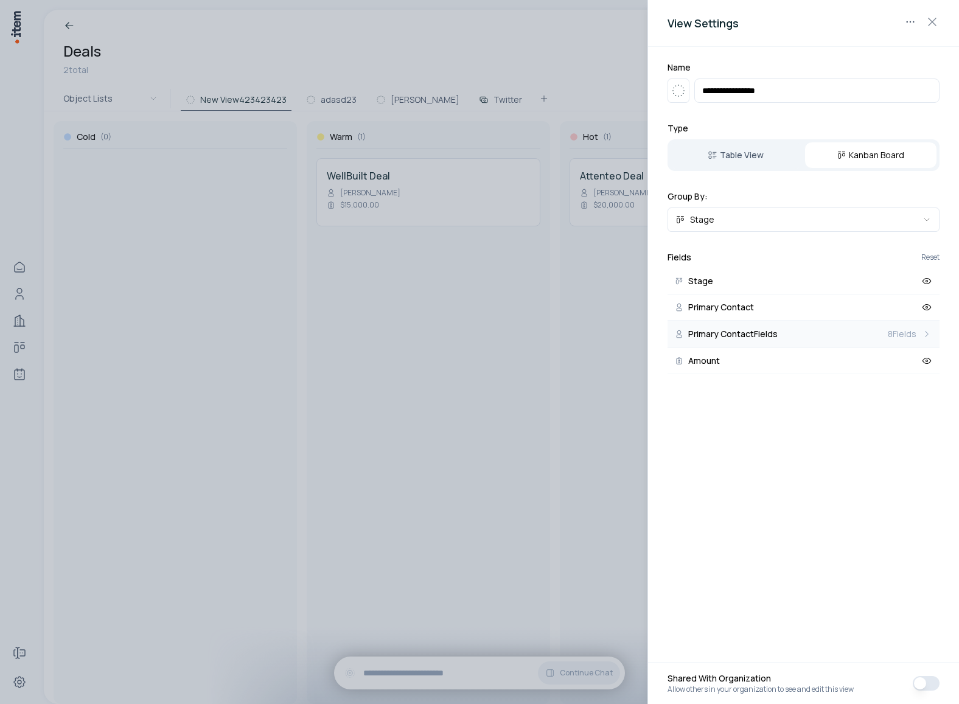
click at [878, 337] on button "Primary Contact Fields 8 Fields" at bounding box center [804, 334] width 272 height 27
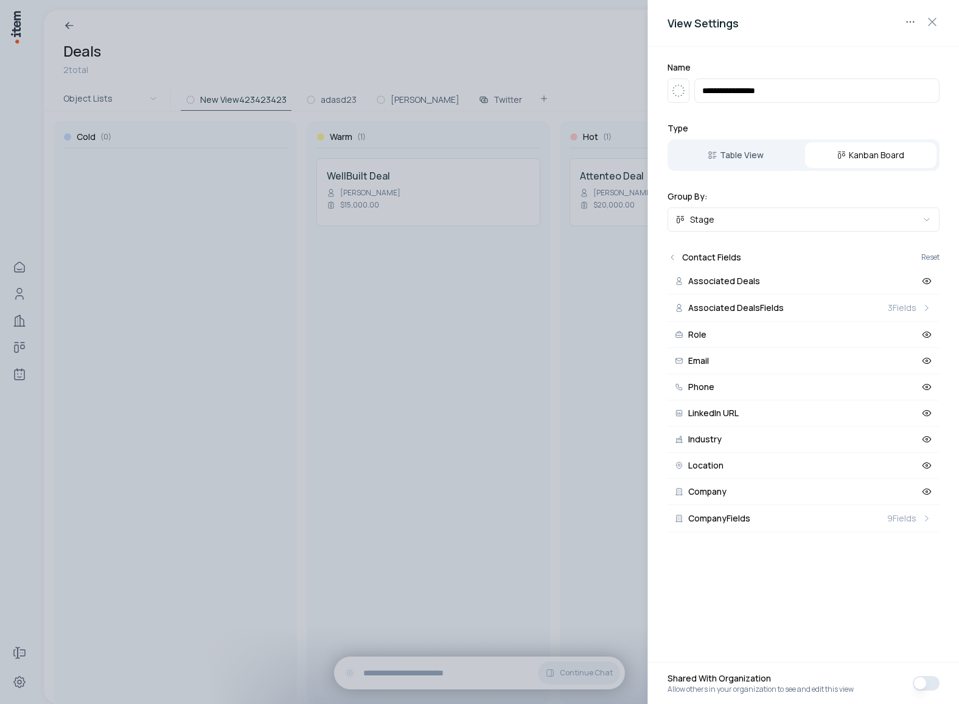
click at [477, 299] on div at bounding box center [479, 352] width 959 height 704
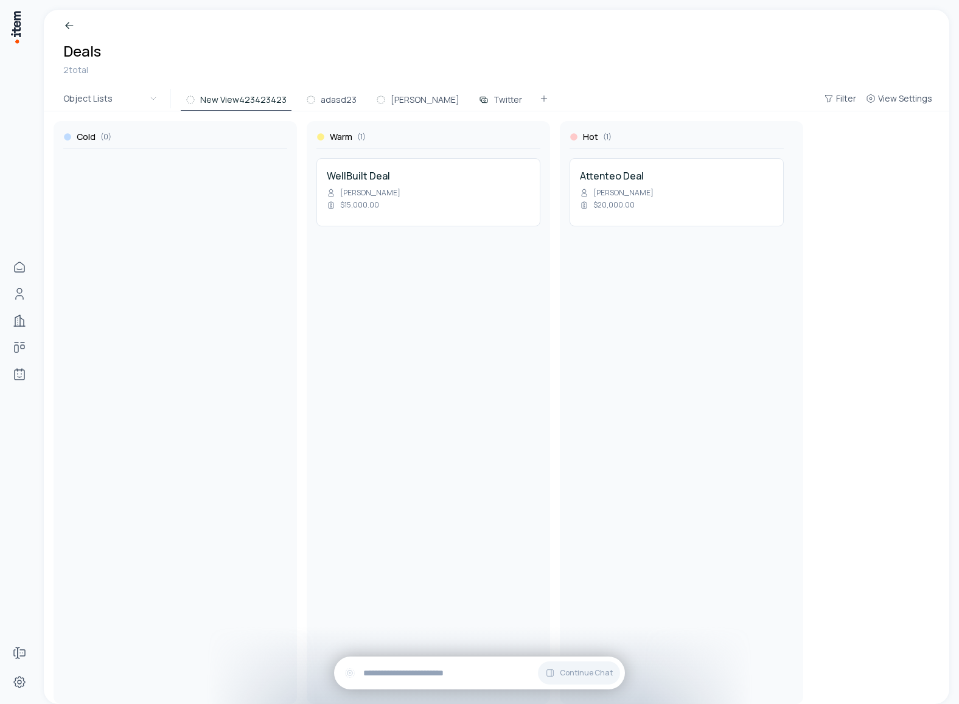
click at [81, 140] on h3 "Cold" at bounding box center [86, 137] width 19 height 12
click at [208, 162] on div at bounding box center [175, 163] width 224 height 10
click at [92, 136] on h3 "Cold" at bounding box center [86, 137] width 19 height 12
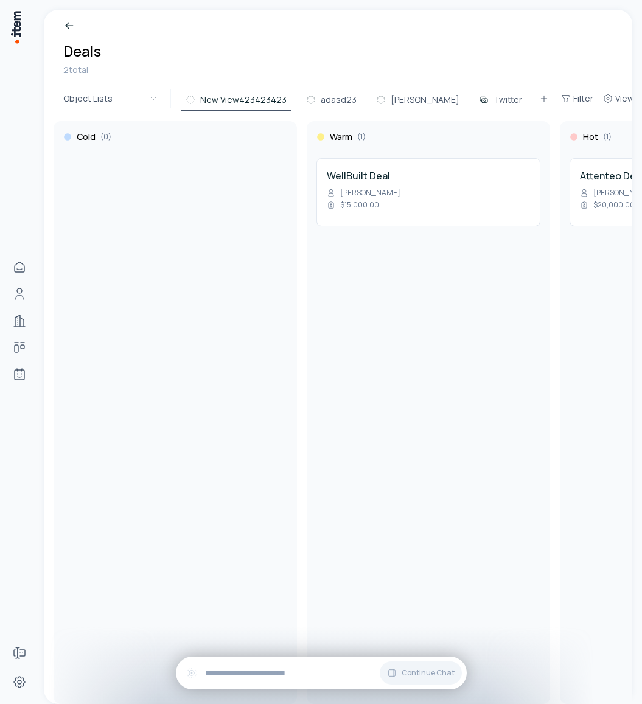
click at [484, 391] on div "WellBuilt Deal Erin Michaelides $15,000.00" at bounding box center [429, 422] width 224 height 546
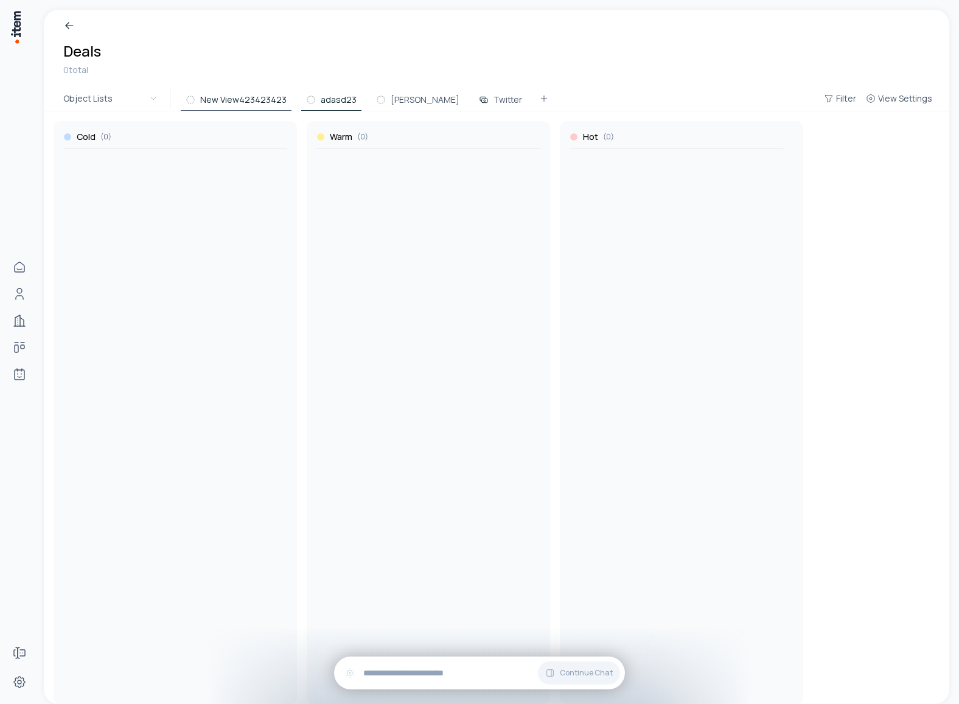
click at [337, 102] on button "adasd23" at bounding box center [331, 100] width 60 height 22
click at [261, 102] on button "New View423423423" at bounding box center [236, 100] width 111 height 22
click at [321, 96] on button "adasd23" at bounding box center [331, 100] width 60 height 22
click at [261, 96] on button "New View423423423" at bounding box center [236, 100] width 111 height 22
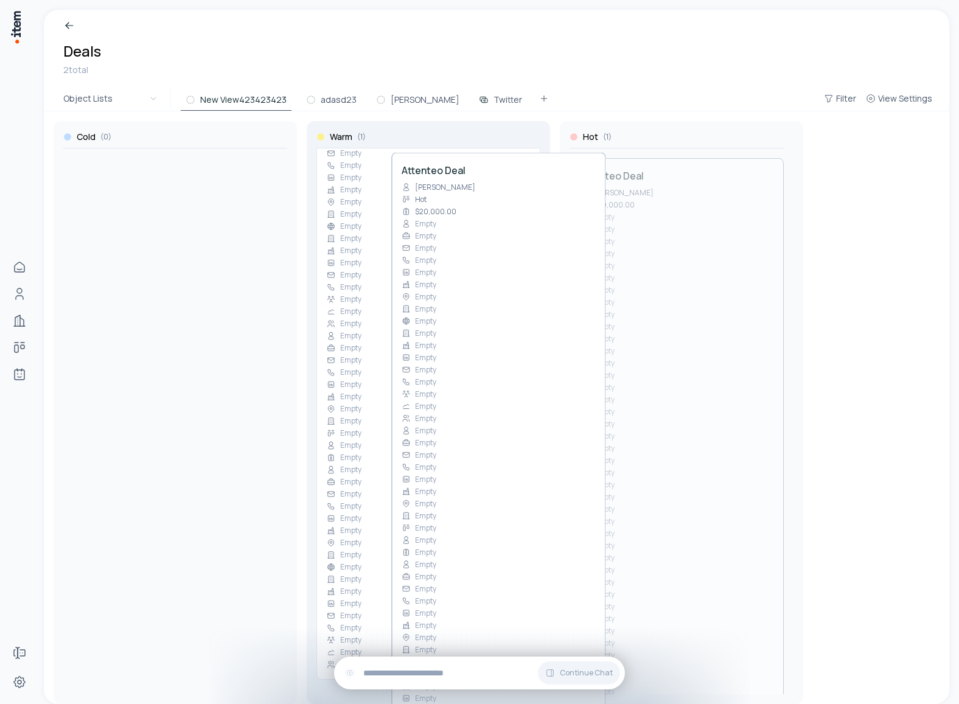
drag, startPoint x: 672, startPoint y: 179, endPoint x: 486, endPoint y: 173, distance: 186.3
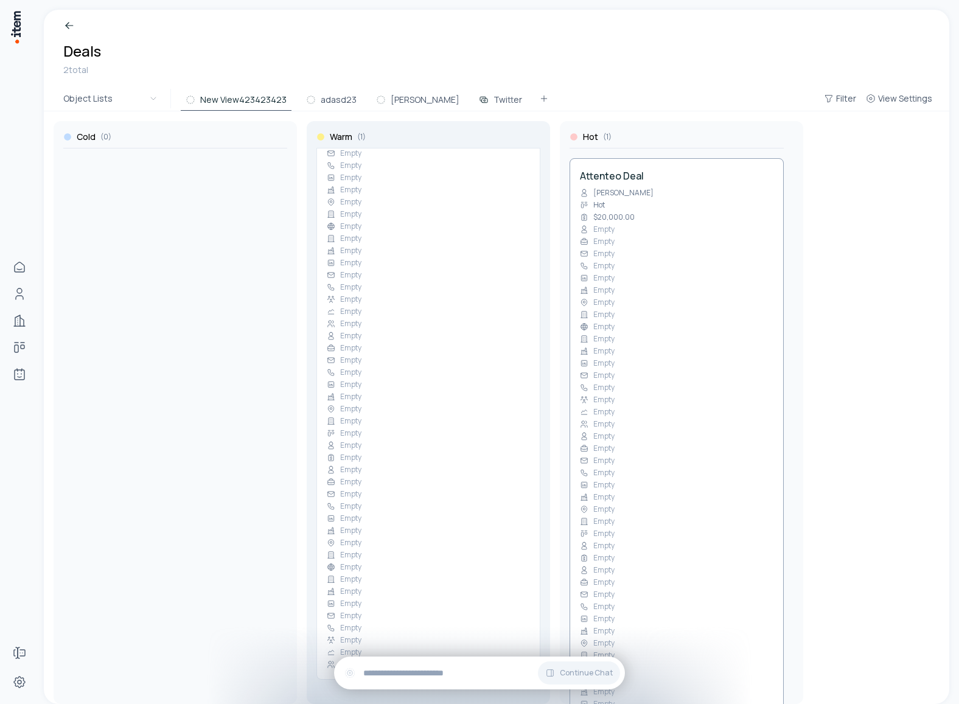
click at [484, 173] on div "Cold ( 0 ) Warm ( 1 ) WellBuilt Deal Erin Michaelides $15,000.00 Empty Empty Em…" at bounding box center [497, 407] width 906 height 593
drag, startPoint x: 694, startPoint y: 212, endPoint x: 404, endPoint y: 231, distance: 290.9
click at [404, 231] on div "Cold ( 0 ) Warm ( 1 ) WellBuilt Deal Erin Michaelides $15,000.00 Empty Empty Em…" at bounding box center [497, 407] width 906 height 593
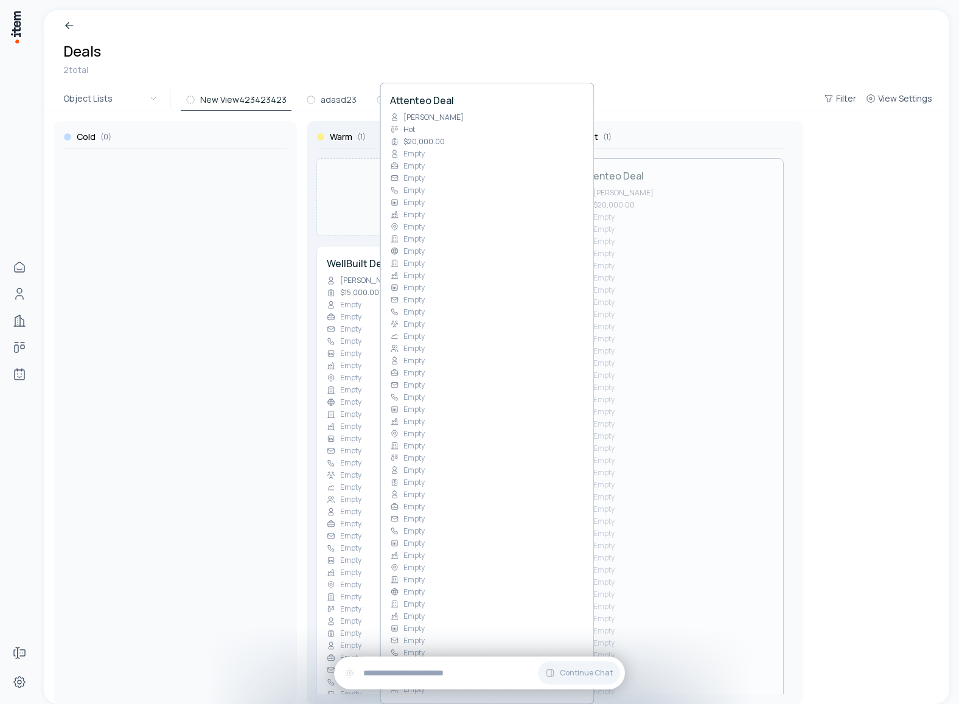
drag, startPoint x: 716, startPoint y: 236, endPoint x: 519, endPoint y: 156, distance: 213.3
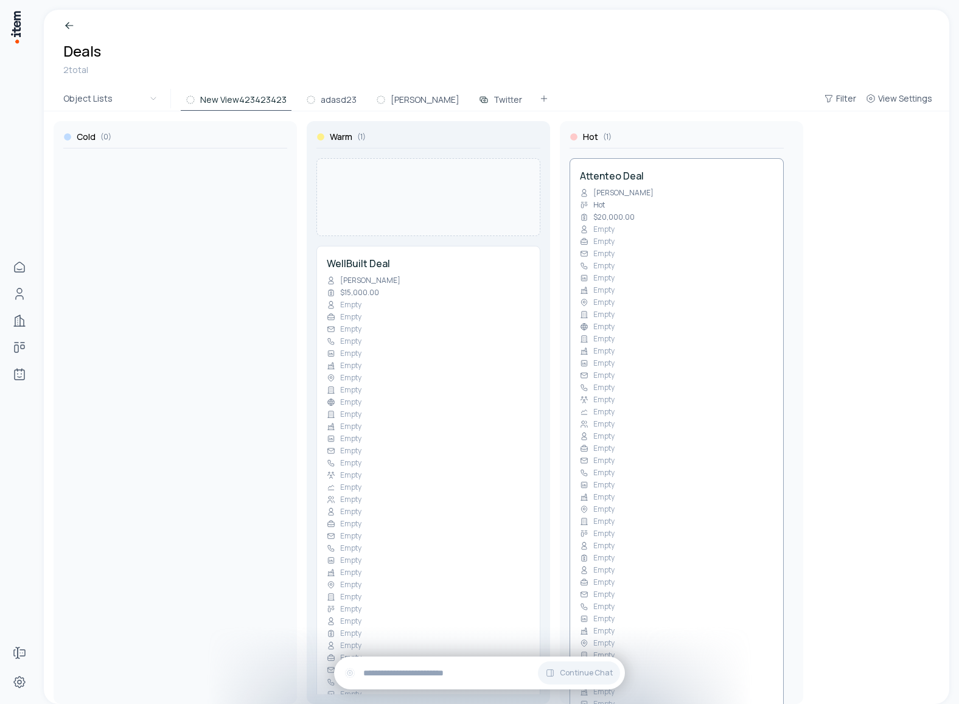
click at [517, 156] on div "Cold ( 0 ) Warm ( 1 ) WellBuilt Deal Erin Michaelides $15,000.00 Empty Empty Em…" at bounding box center [497, 407] width 906 height 593
drag, startPoint x: 678, startPoint y: 192, endPoint x: 404, endPoint y: 177, distance: 274.3
click at [404, 178] on div "Cold ( 0 ) Warm ( 1 ) WellBuilt Deal Erin Michaelides $15,000.00 Empty Empty Em…" at bounding box center [497, 407] width 906 height 593
drag, startPoint x: 659, startPoint y: 191, endPoint x: 416, endPoint y: 172, distance: 244.2
click at [416, 172] on div "Cold ( 0 ) Warm ( 1 ) WellBuilt Deal Erin Michaelides $15,000.00 Empty Empty Em…" at bounding box center [497, 407] width 906 height 593
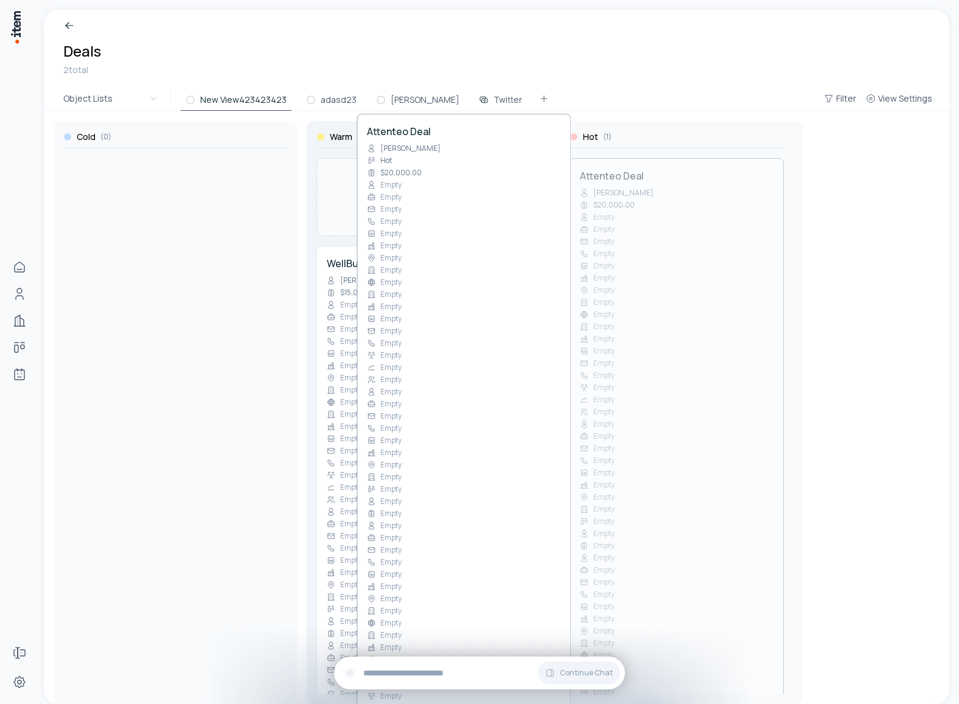
drag, startPoint x: 657, startPoint y: 223, endPoint x: 433, endPoint y: 177, distance: 228.8
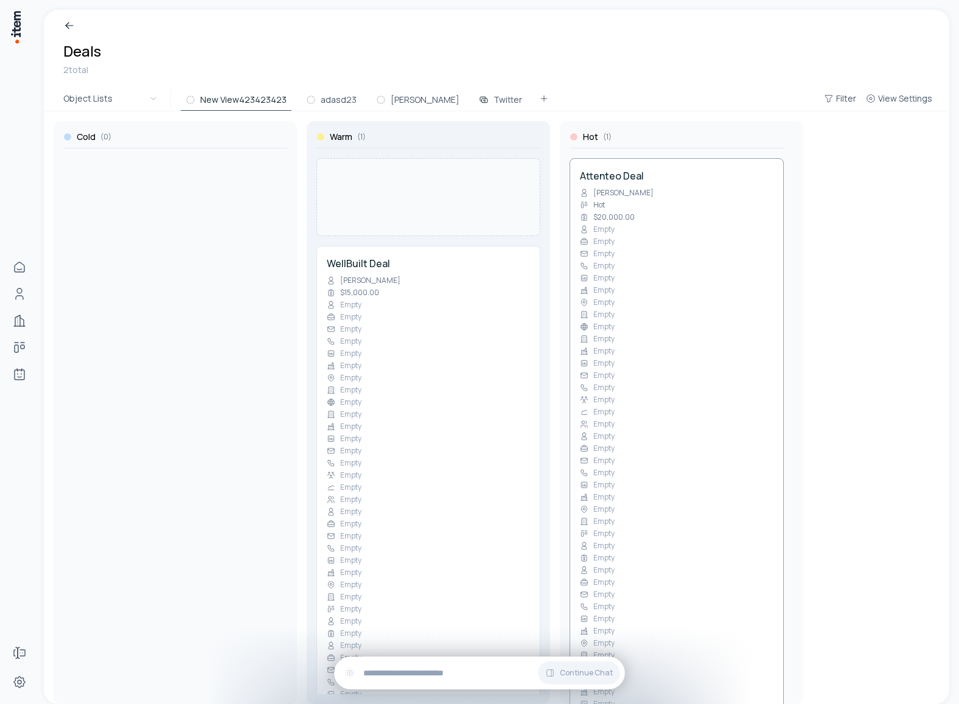
click at [433, 177] on div "Cold ( 0 ) Warm ( 1 ) WellBuilt Deal Erin Michaelides $15,000.00 Empty Empty Em…" at bounding box center [497, 407] width 906 height 593
drag, startPoint x: 648, startPoint y: 200, endPoint x: 381, endPoint y: 178, distance: 267.5
click at [381, 178] on div "Cold ( 0 ) Warm ( 1 ) WellBuilt Deal Erin Michaelides $15,000.00 Empty Empty Em…" at bounding box center [497, 407] width 906 height 593
drag, startPoint x: 665, startPoint y: 212, endPoint x: 414, endPoint y: 185, distance: 252.3
click at [414, 185] on div "Cold ( 0 ) Warm ( 1 ) WellBuilt Deal Erin Michaelides $15,000.00 Empty Empty Em…" at bounding box center [497, 407] width 906 height 593
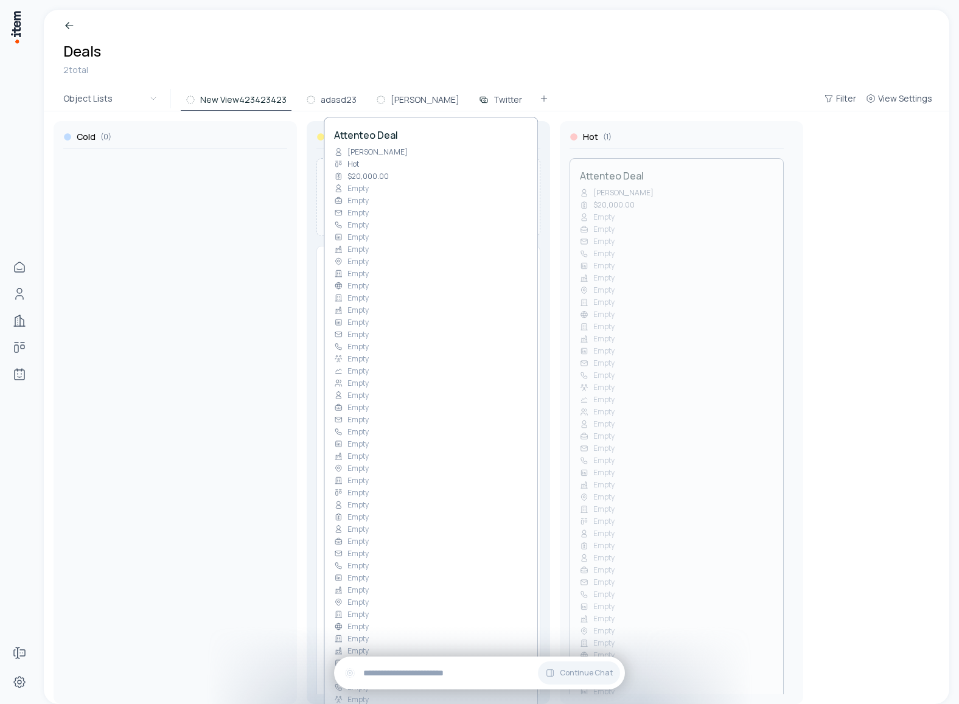
drag, startPoint x: 667, startPoint y: 221, endPoint x: 408, endPoint y: 178, distance: 262.3
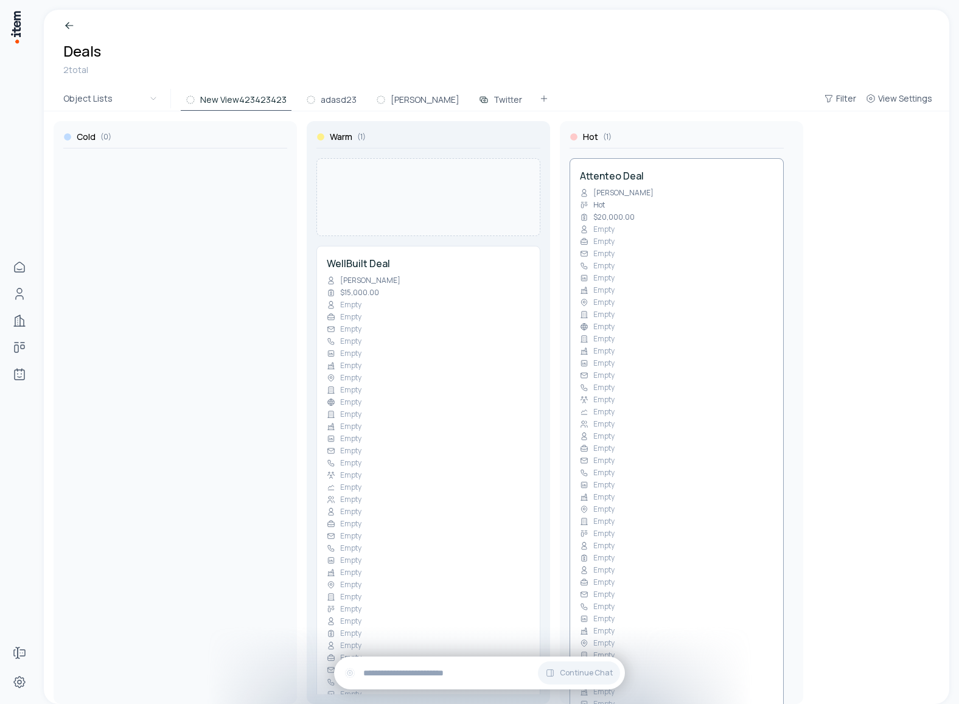
click at [408, 178] on div "Cold ( 0 ) Warm ( 1 ) WellBuilt Deal Erin Michaelides $15,000.00 Empty Empty Em…" at bounding box center [497, 407] width 906 height 593
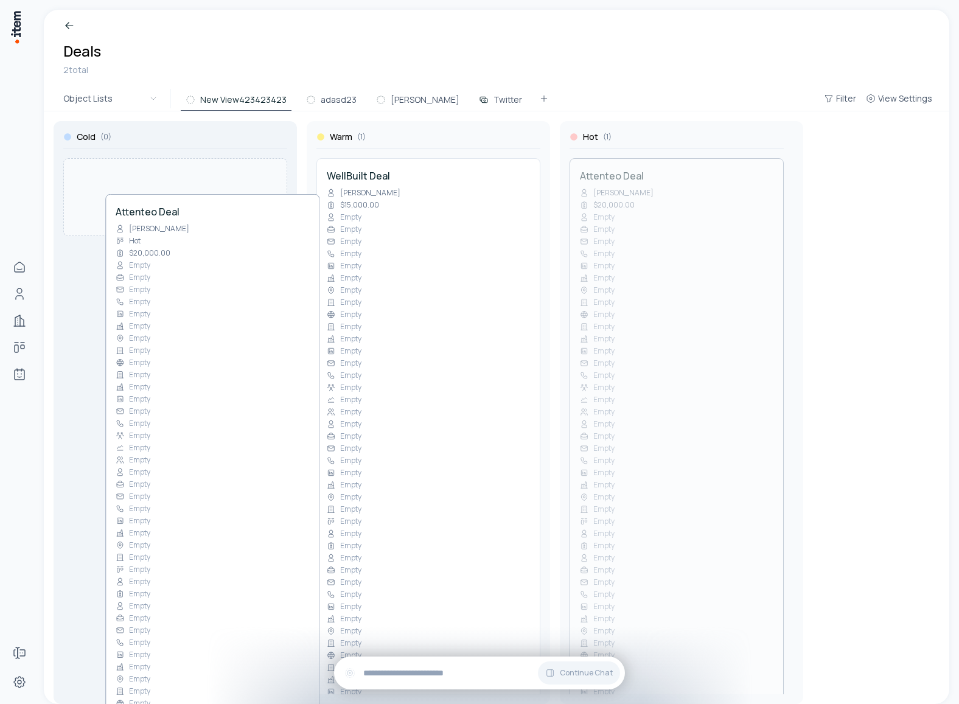
drag, startPoint x: 632, startPoint y: 194, endPoint x: 143, endPoint y: 232, distance: 490.2
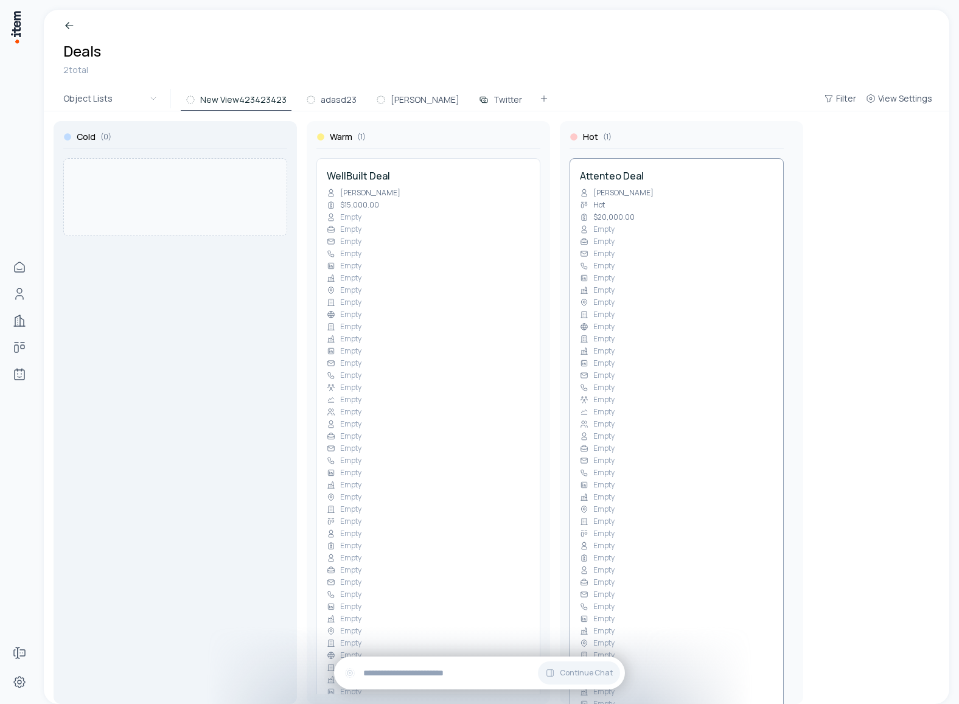
click at [143, 232] on div "Cold ( 0 ) Warm ( 1 ) WellBuilt Deal Erin Michaelides $15,000.00 Empty Empty Em…" at bounding box center [497, 407] width 906 height 593
click at [334, 98] on button "adasd23" at bounding box center [331, 100] width 60 height 22
click at [246, 106] on button "New View423423423" at bounding box center [236, 100] width 111 height 22
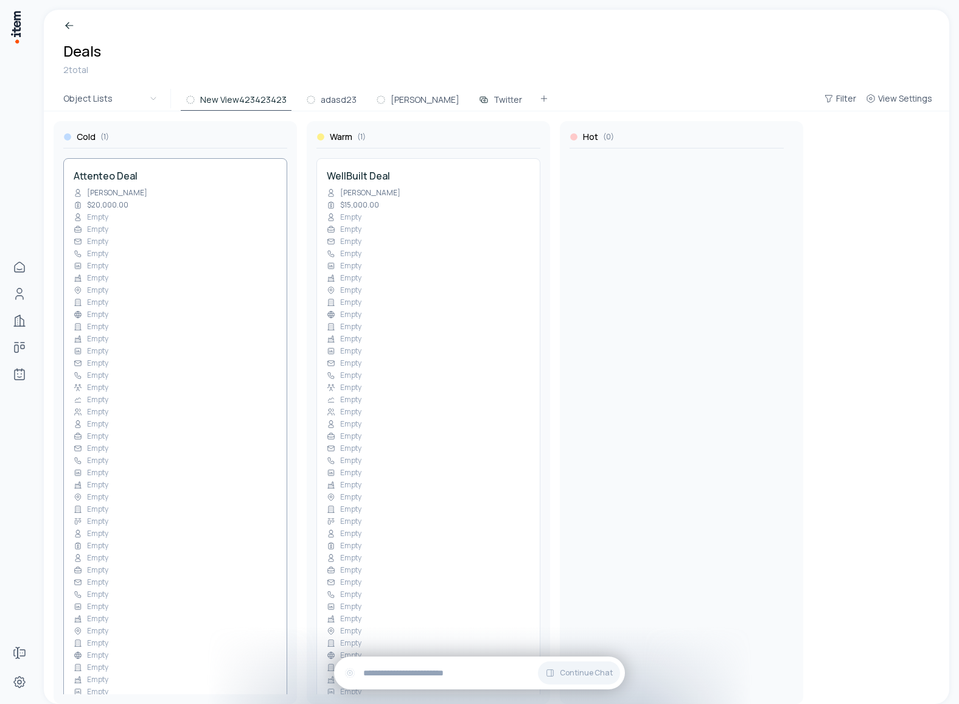
click at [232, 291] on div "Empty" at bounding box center [175, 290] width 203 height 10
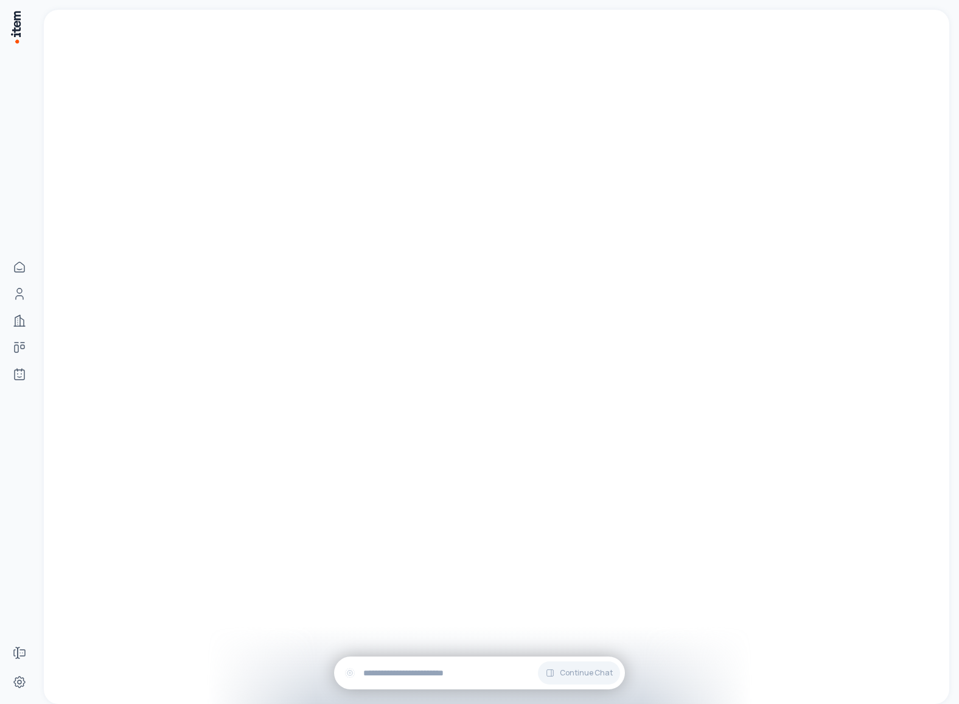
click at [679, 223] on div at bounding box center [497, 357] width 906 height 694
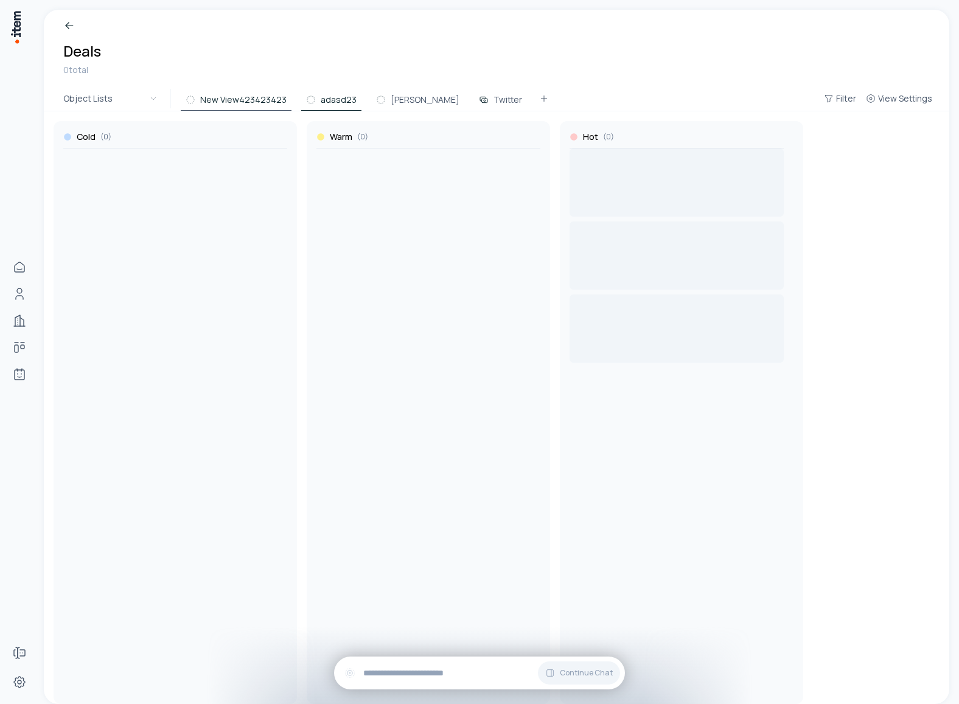
click at [338, 110] on button "adasd23" at bounding box center [331, 100] width 60 height 22
click at [391, 99] on button "sam" at bounding box center [417, 100] width 93 height 22
click at [474, 91] on button "Twitter" at bounding box center [500, 100] width 53 height 22
click at [398, 97] on button "sam" at bounding box center [417, 100] width 93 height 22
click at [474, 97] on button "Twitter" at bounding box center [500, 100] width 53 height 22
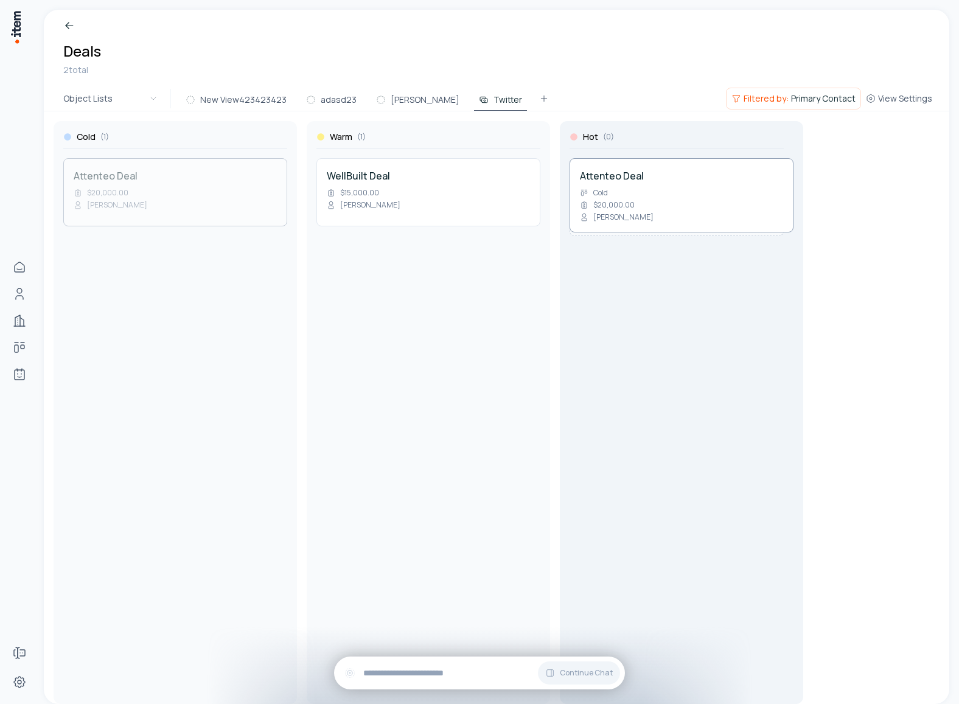
drag, startPoint x: 189, startPoint y: 192, endPoint x: 642, endPoint y: 209, distance: 453.1
click at [642, 209] on div "Cold ( 1 ) Attenteo Deal $20,000.00 Chirag Patel Warm ( 1 ) WellBuilt Deal $15,…" at bounding box center [497, 407] width 906 height 593
click at [386, 97] on button "sam" at bounding box center [417, 100] width 93 height 22
click at [474, 98] on button "Twitter" at bounding box center [500, 100] width 53 height 22
click at [390, 106] on button "sam" at bounding box center [417, 100] width 93 height 22
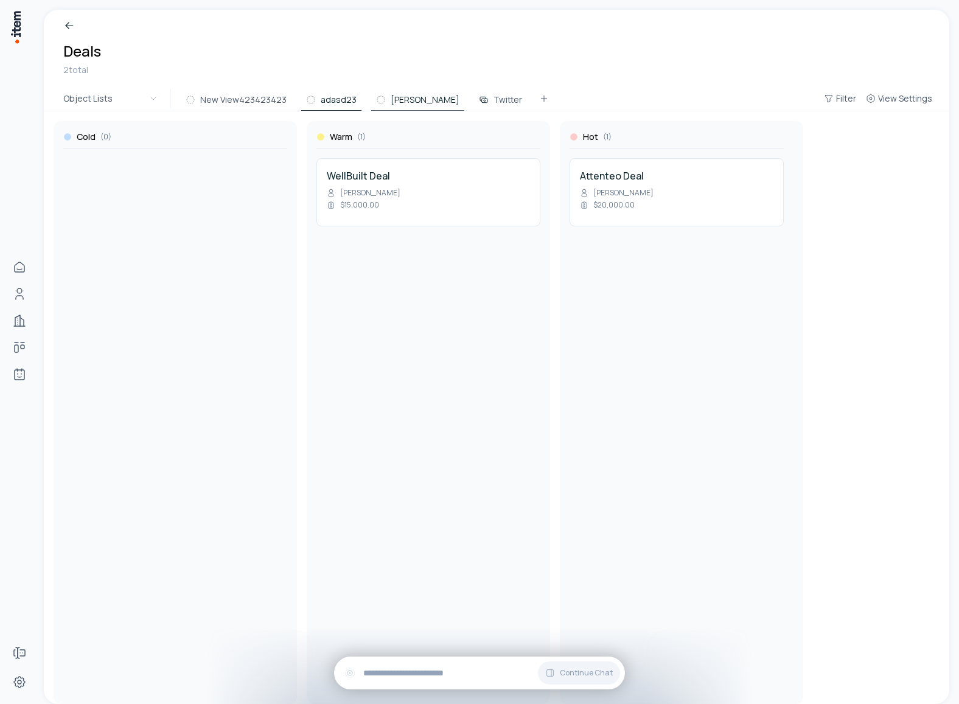
click at [324, 105] on button "adasd23" at bounding box center [331, 100] width 60 height 22
click at [239, 111] on div "Cold ( 0 ) Warm ( 1 ) WellBuilt Deal Erin Michaelides $15,000.00 Hot ( 1 ) Atte…" at bounding box center [497, 407] width 886 height 593
click at [251, 105] on button "New View423423423" at bounding box center [236, 100] width 111 height 22
click at [911, 91] on button "View Settings" at bounding box center [899, 99] width 76 height 22
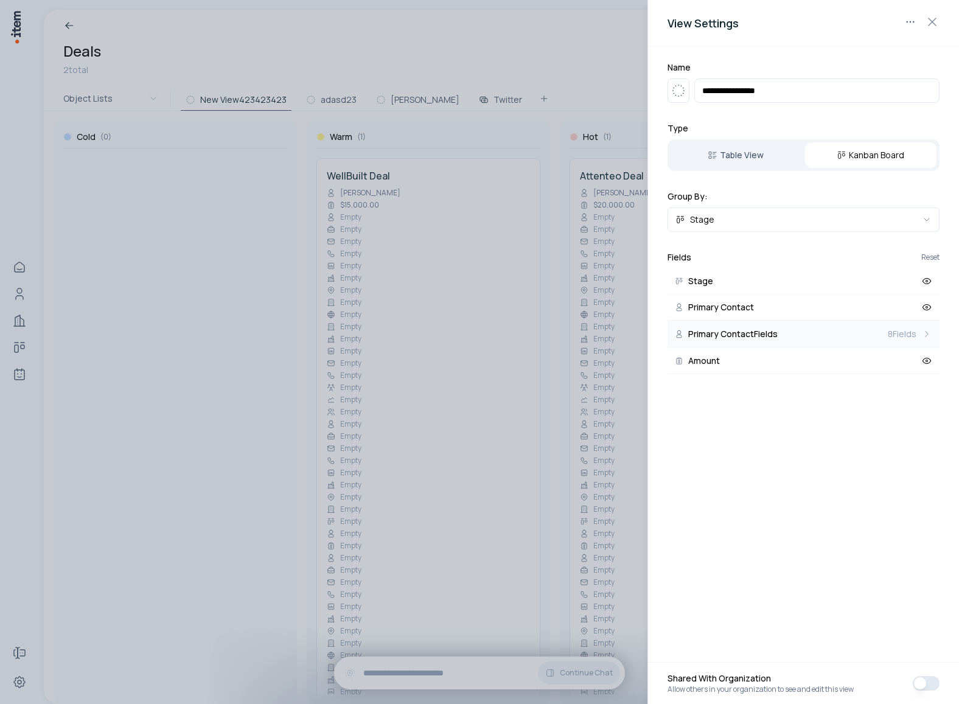
click at [923, 337] on icon at bounding box center [927, 334] width 11 height 11
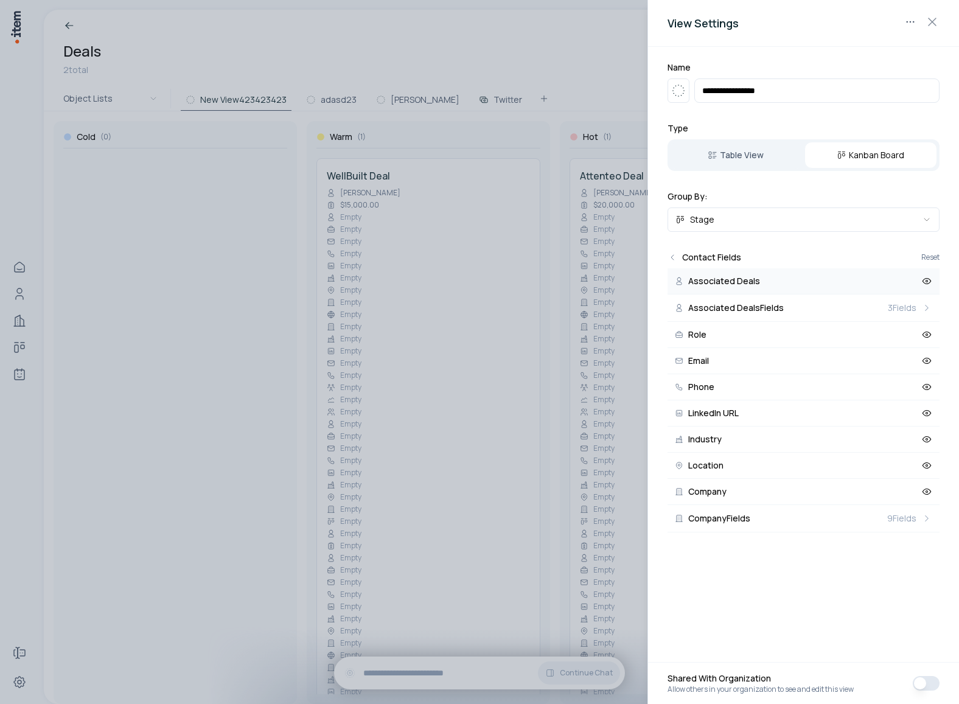
click at [924, 279] on icon at bounding box center [927, 281] width 11 height 11
click at [922, 340] on button "Role" at bounding box center [804, 335] width 272 height 26
click at [922, 361] on icon at bounding box center [927, 360] width 11 height 11
click at [919, 384] on button "Phone" at bounding box center [804, 387] width 272 height 26
click at [918, 407] on button "LinkedIn URL" at bounding box center [804, 413] width 272 height 26
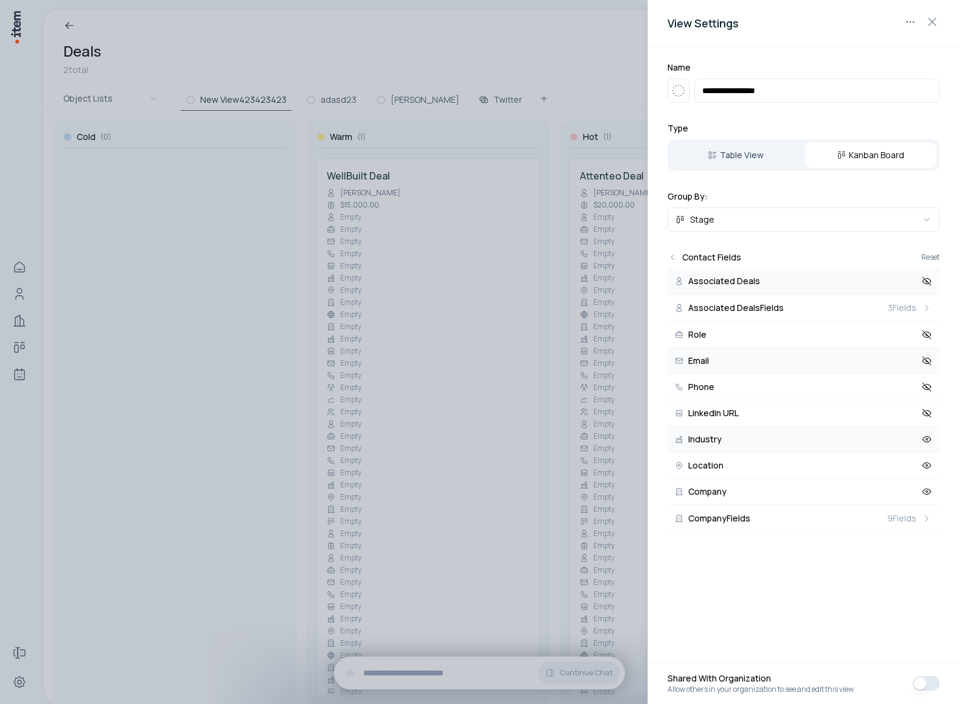
click at [915, 437] on button "Industry" at bounding box center [804, 440] width 272 height 26
click at [915, 465] on button "Location" at bounding box center [804, 466] width 272 height 26
click at [913, 491] on button "Company" at bounding box center [804, 492] width 272 height 26
click at [912, 520] on span "9 Fields" at bounding box center [901, 518] width 29 height 12
click at [906, 279] on button "Website URL" at bounding box center [804, 281] width 272 height 26
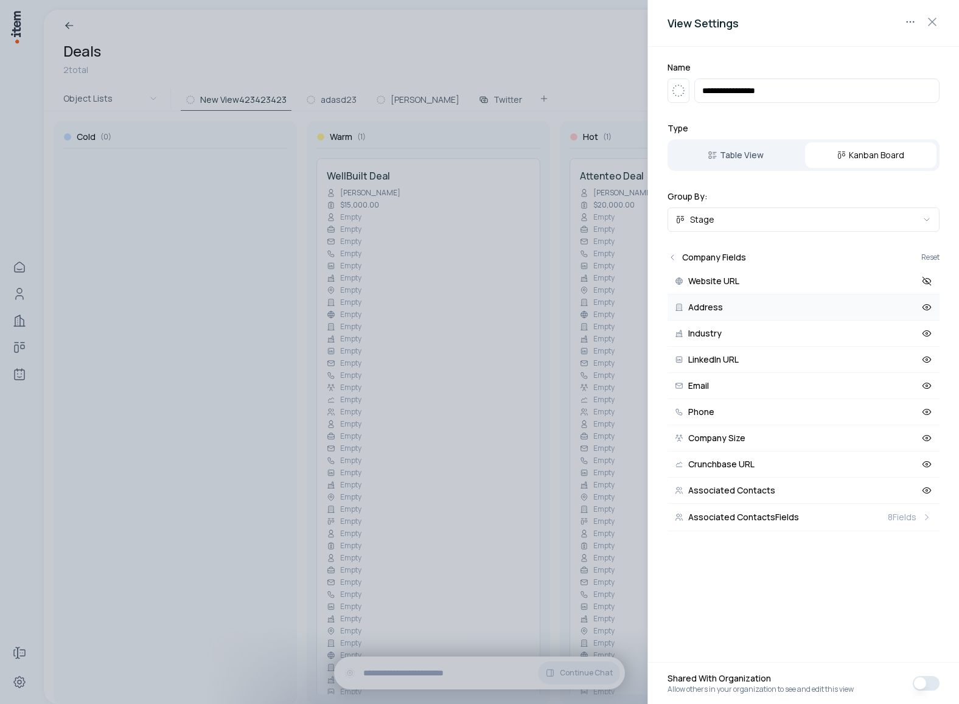
click at [901, 306] on button "Address" at bounding box center [804, 308] width 272 height 26
click at [897, 342] on button "Industry" at bounding box center [804, 334] width 272 height 26
click at [895, 358] on button "LinkedIn URL" at bounding box center [804, 360] width 272 height 26
click at [894, 388] on button "Email" at bounding box center [804, 386] width 272 height 26
click at [892, 410] on button "Phone" at bounding box center [804, 412] width 272 height 26
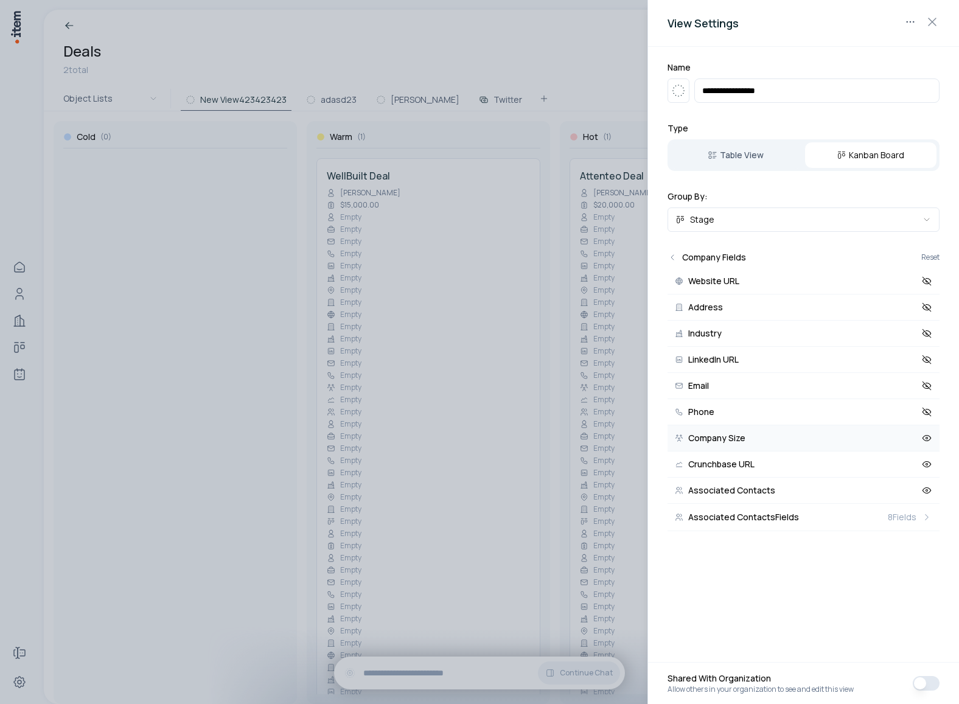
click at [892, 436] on button "Company Size" at bounding box center [804, 438] width 272 height 26
click at [887, 466] on button "Crunchbase URL" at bounding box center [804, 465] width 272 height 26
click at [887, 496] on button "Associated Contacts" at bounding box center [804, 491] width 272 height 26
click at [889, 522] on span "8 Fields" at bounding box center [902, 517] width 29 height 12
click at [916, 276] on button "Associated Deals" at bounding box center [804, 281] width 272 height 26
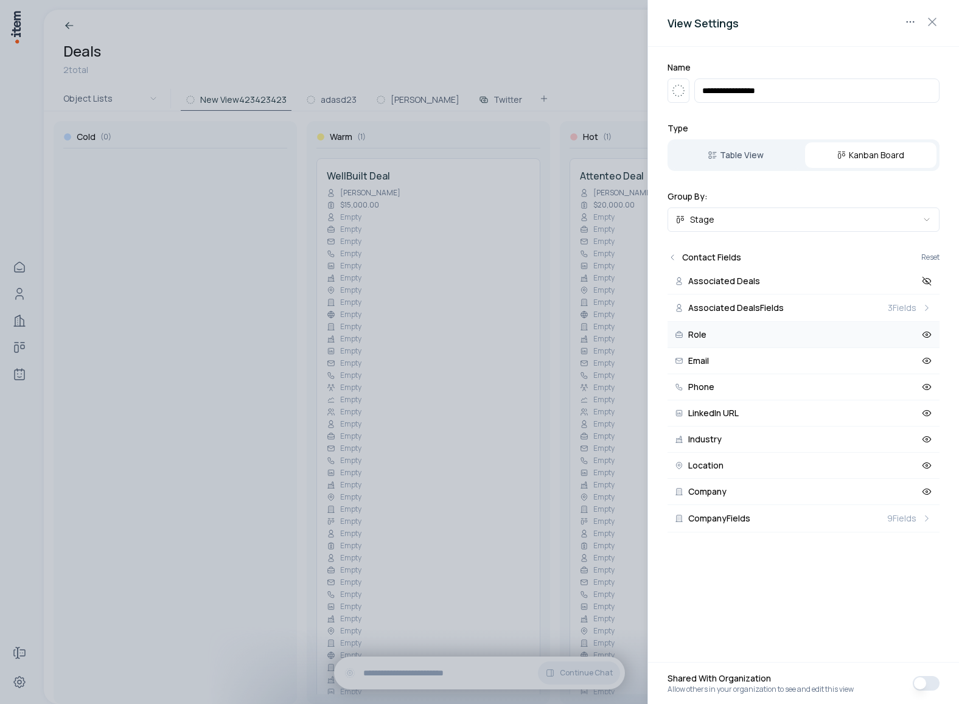
click at [904, 322] on button "Role" at bounding box center [804, 335] width 272 height 26
click at [896, 361] on button "Email" at bounding box center [804, 361] width 272 height 26
click at [890, 391] on button "Phone" at bounding box center [804, 387] width 272 height 26
click at [887, 421] on button "LinkedIn URL" at bounding box center [804, 413] width 272 height 26
click at [883, 450] on button "Industry" at bounding box center [804, 440] width 272 height 26
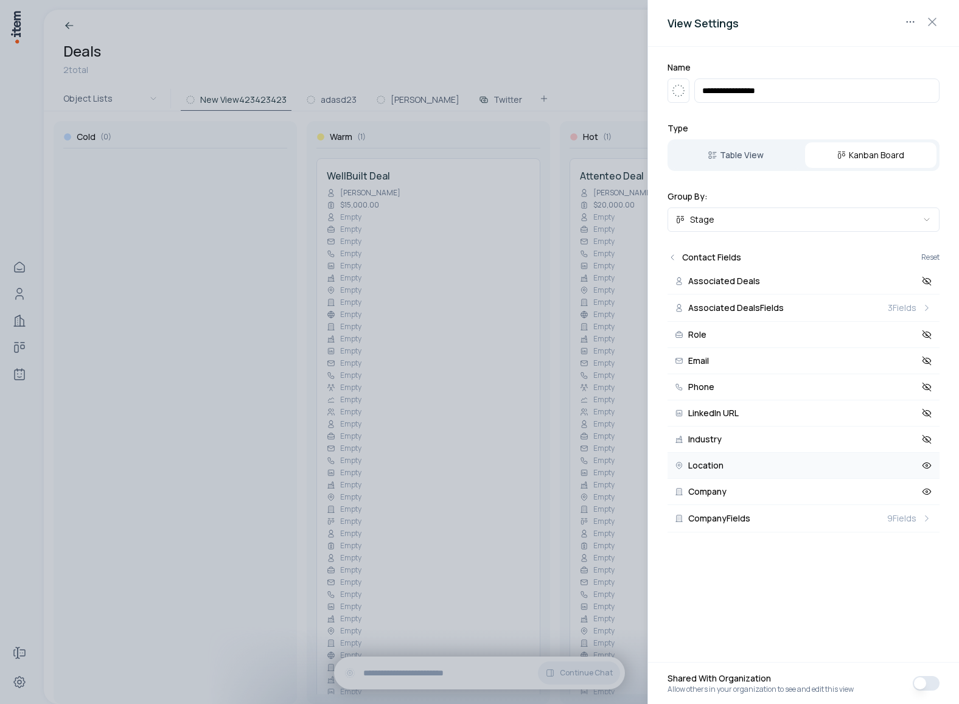
click at [880, 470] on button "Location" at bounding box center [804, 466] width 272 height 26
click at [878, 493] on button "Company" at bounding box center [804, 492] width 272 height 26
click at [936, 21] on icon "button" at bounding box center [932, 22] width 15 height 15
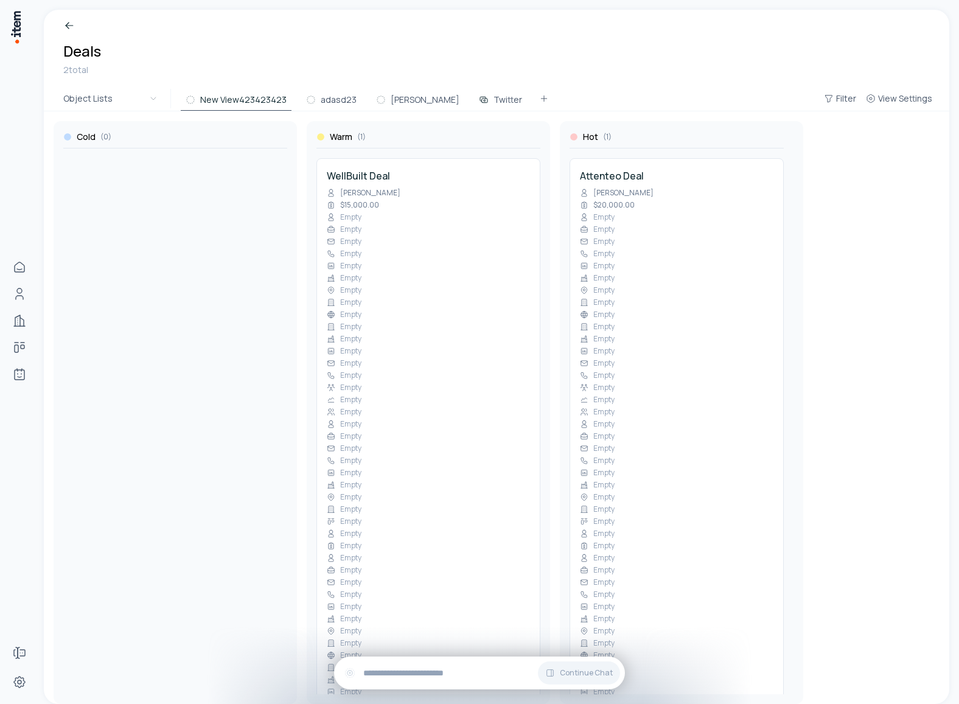
click at [892, 113] on div "Cold ( 0 ) Warm ( 1 ) WellBuilt Deal Erin Michaelides $15,000.00 Empty Empty Em…" at bounding box center [497, 407] width 886 height 593
click at [908, 91] on button "View Settings" at bounding box center [899, 99] width 76 height 22
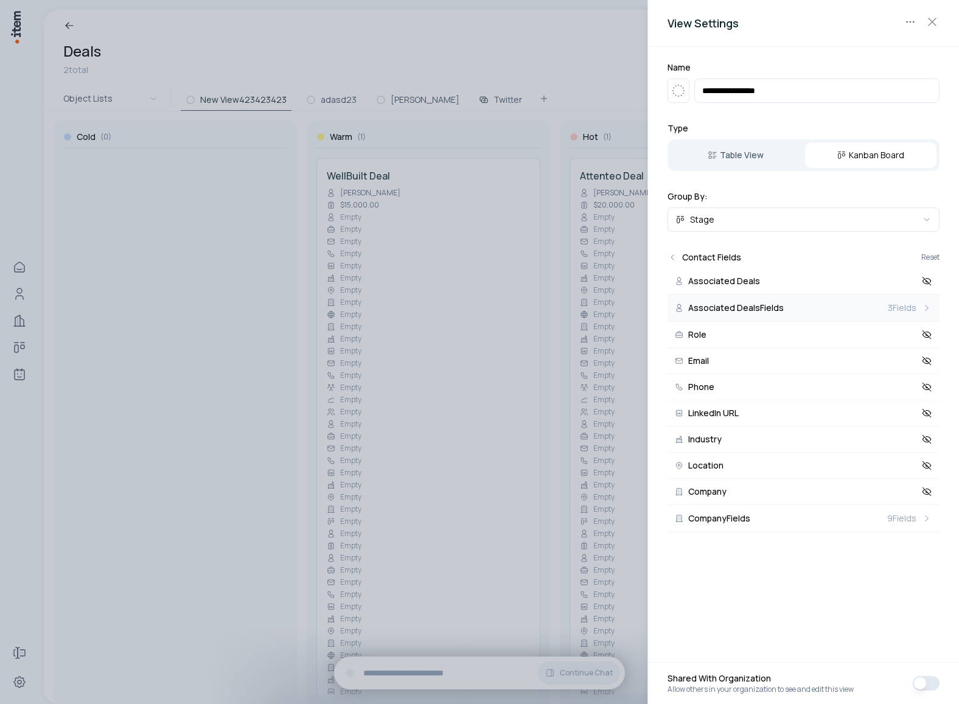
click at [903, 309] on span "3 Fields" at bounding box center [902, 308] width 29 height 12
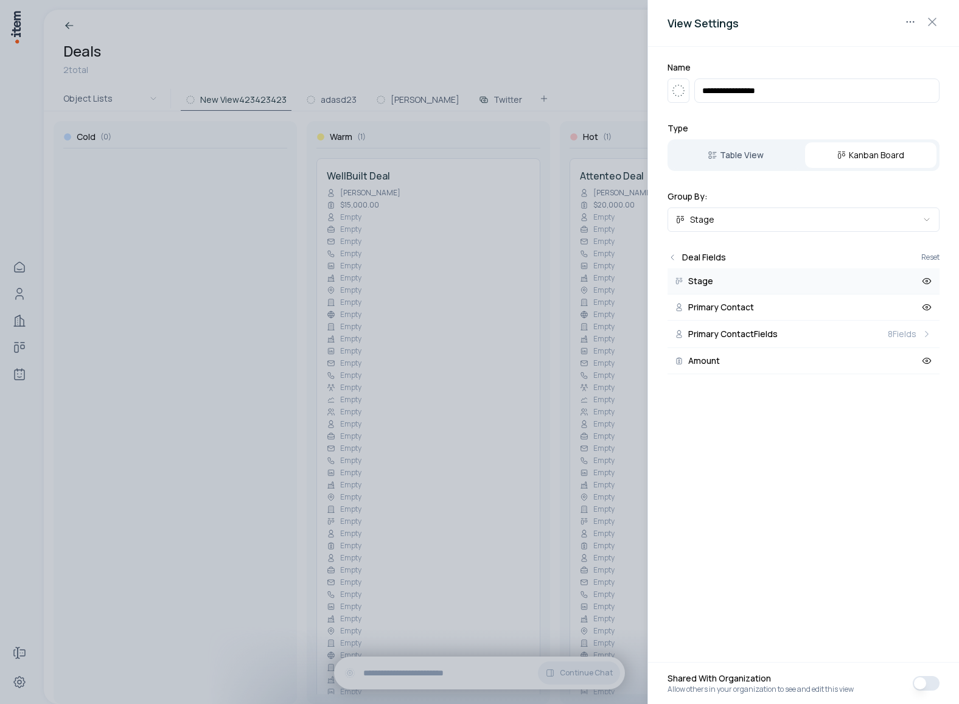
click at [928, 284] on icon at bounding box center [927, 281] width 11 height 11
click at [926, 312] on icon at bounding box center [927, 307] width 11 height 11
click at [923, 358] on icon at bounding box center [927, 360] width 11 height 11
click at [904, 331] on span "8 Fields" at bounding box center [902, 334] width 29 height 12
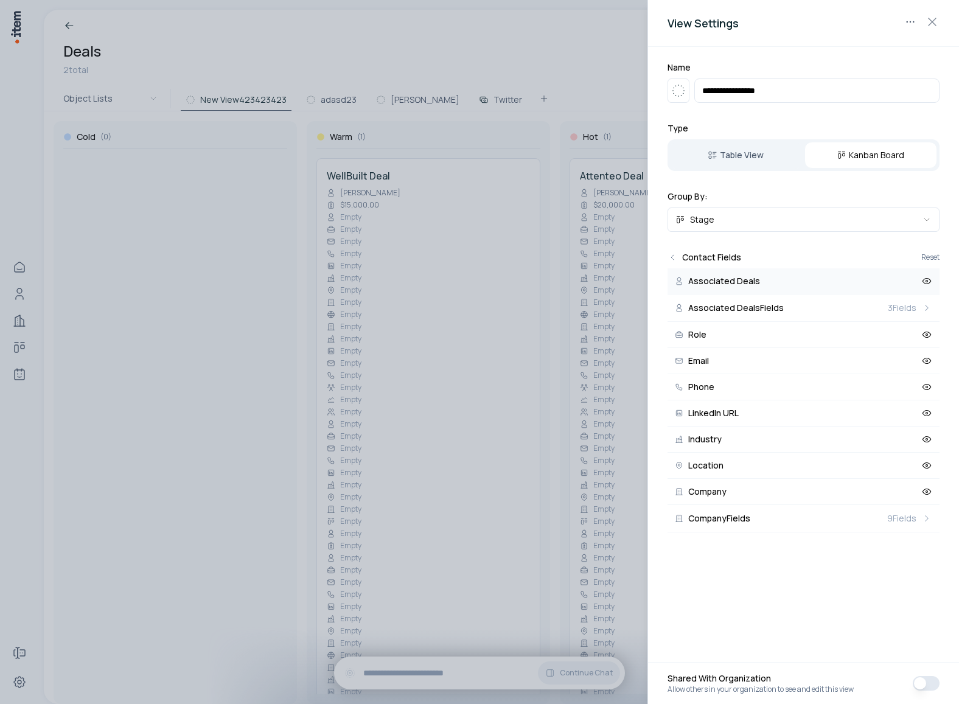
click at [927, 274] on button "Associated Deals" at bounding box center [804, 281] width 272 height 26
click at [923, 344] on button "Role" at bounding box center [804, 335] width 272 height 26
click at [907, 377] on button "Phone" at bounding box center [804, 387] width 272 height 26
click at [905, 365] on button "Email" at bounding box center [804, 361] width 272 height 26
click at [902, 405] on button "LinkedIn URL" at bounding box center [804, 413] width 272 height 26
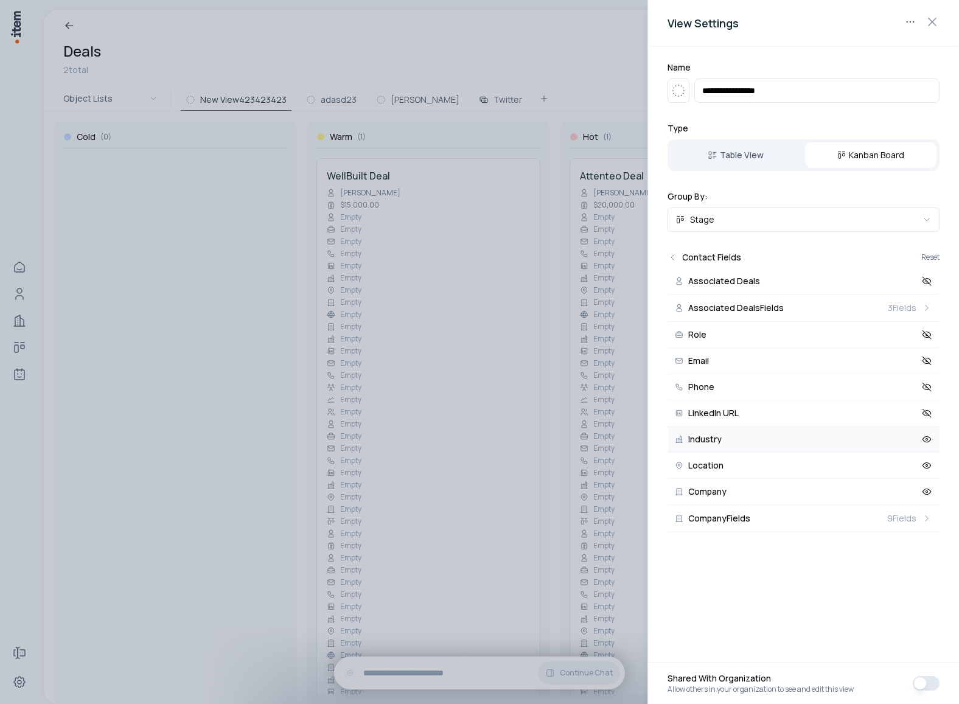
click at [899, 451] on button "Industry" at bounding box center [804, 440] width 272 height 26
click at [898, 473] on button "Location" at bounding box center [804, 466] width 272 height 26
click at [898, 488] on button "Company" at bounding box center [804, 492] width 272 height 26
click at [908, 310] on span "3 Fields" at bounding box center [902, 308] width 29 height 12
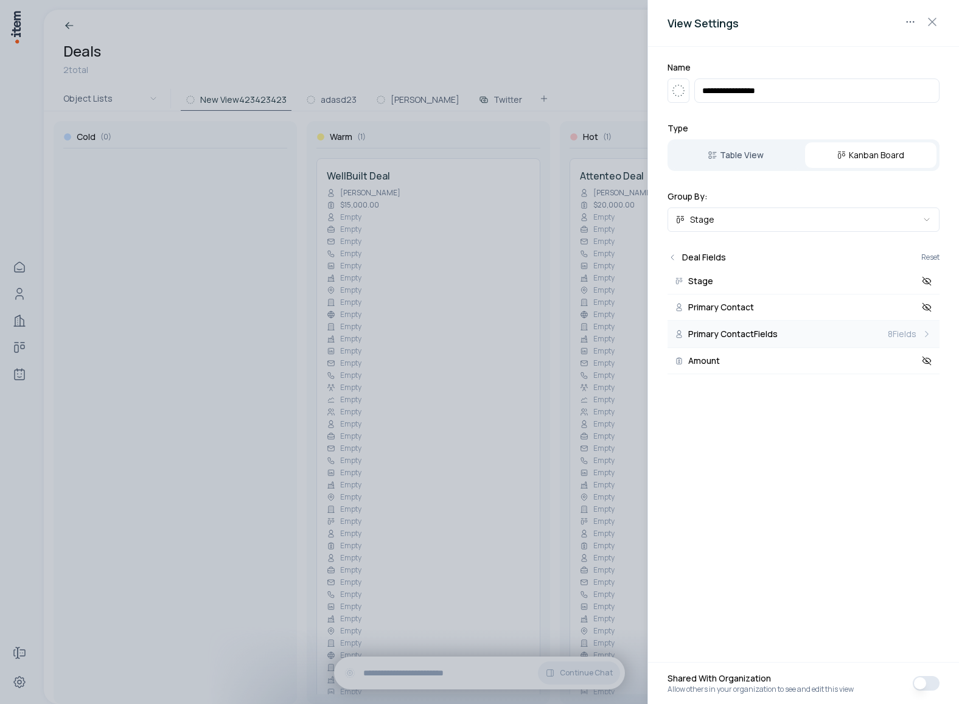
click at [912, 331] on span "8 Fields" at bounding box center [902, 334] width 29 height 12
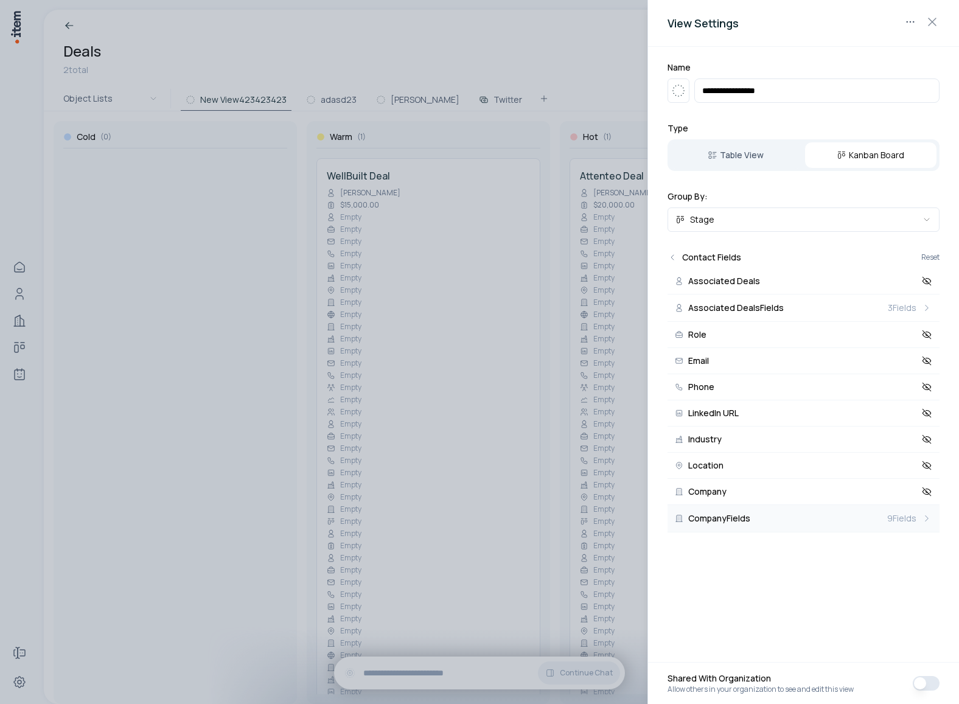
click at [911, 514] on span "9 Fields" at bounding box center [901, 518] width 29 height 12
click at [911, 604] on div "**********" at bounding box center [804, 352] width 312 height 704
click at [572, 366] on div at bounding box center [479, 352] width 959 height 704
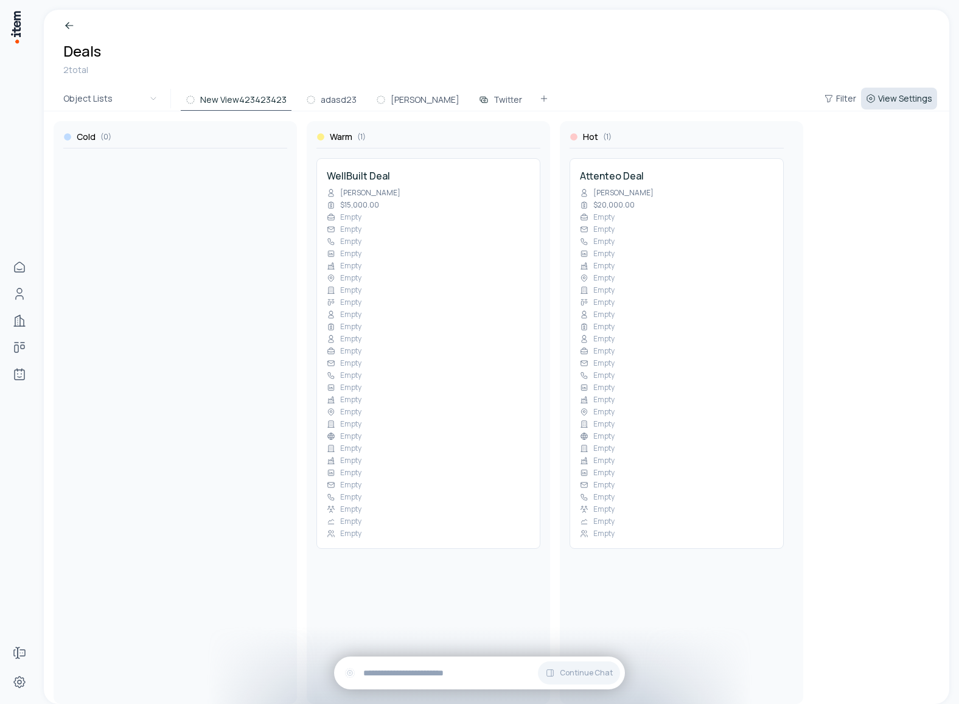
click at [890, 108] on button "View Settings" at bounding box center [899, 99] width 76 height 22
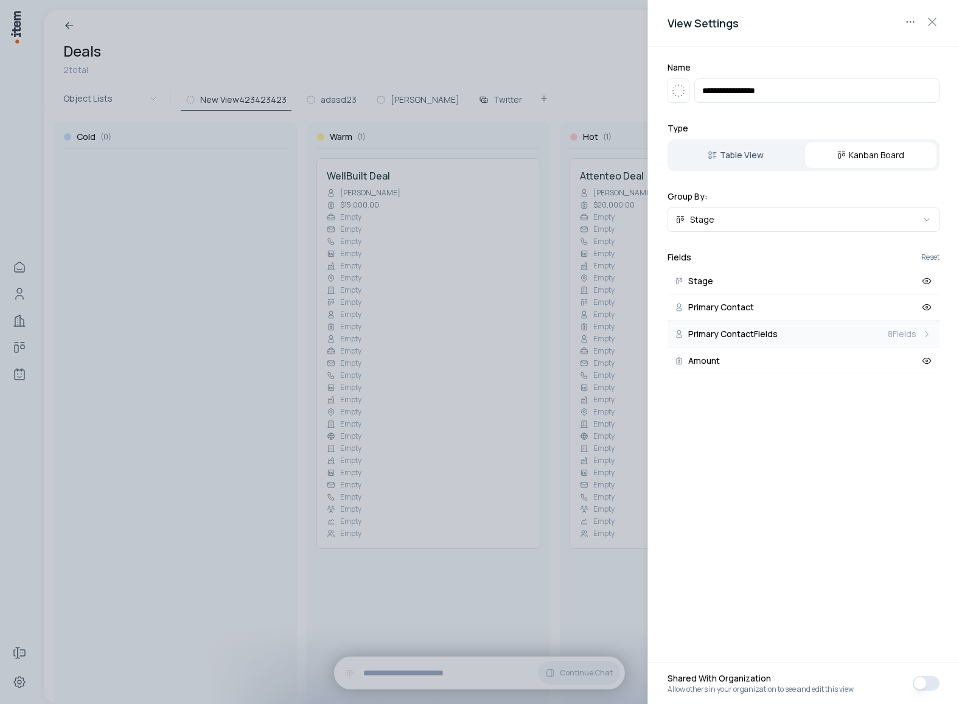
click at [905, 331] on span "8 Fields" at bounding box center [902, 334] width 29 height 12
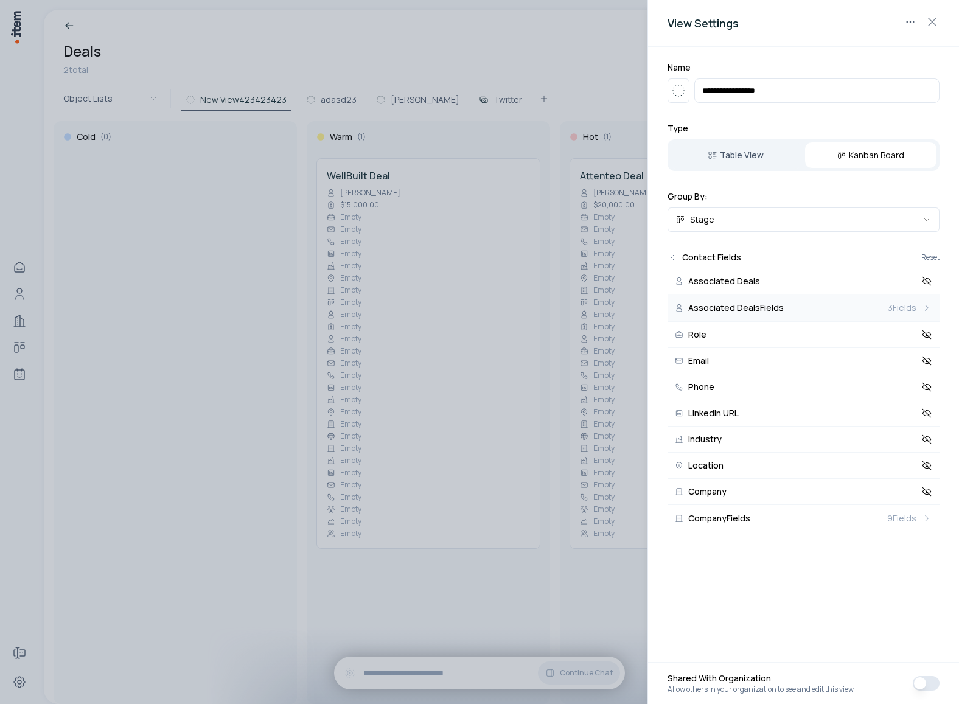
click at [905, 301] on button "Associated Deals Fields 3 Fields" at bounding box center [804, 308] width 272 height 27
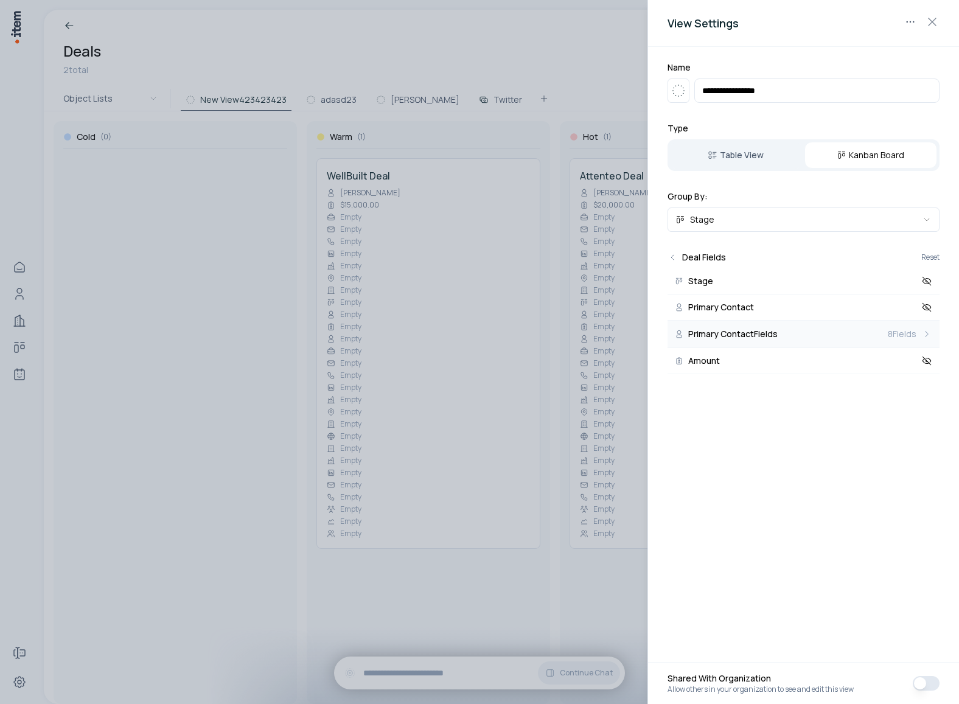
click at [898, 336] on span "8 Fields" at bounding box center [902, 334] width 29 height 12
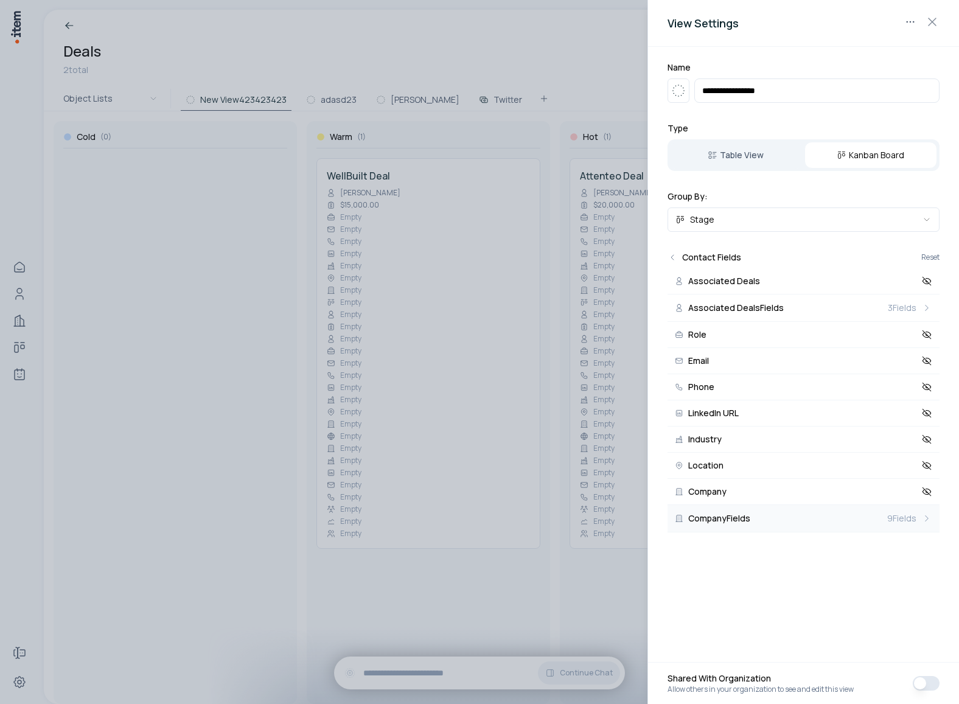
click at [895, 523] on span "9 Fields" at bounding box center [901, 518] width 29 height 12
click at [895, 522] on span "8 Fields" at bounding box center [902, 517] width 29 height 12
click at [895, 522] on span "9 Fields" at bounding box center [901, 518] width 29 height 12
click at [895, 522] on span "8 Fields" at bounding box center [902, 517] width 29 height 12
click at [895, 522] on span "9 Fields" at bounding box center [901, 518] width 29 height 12
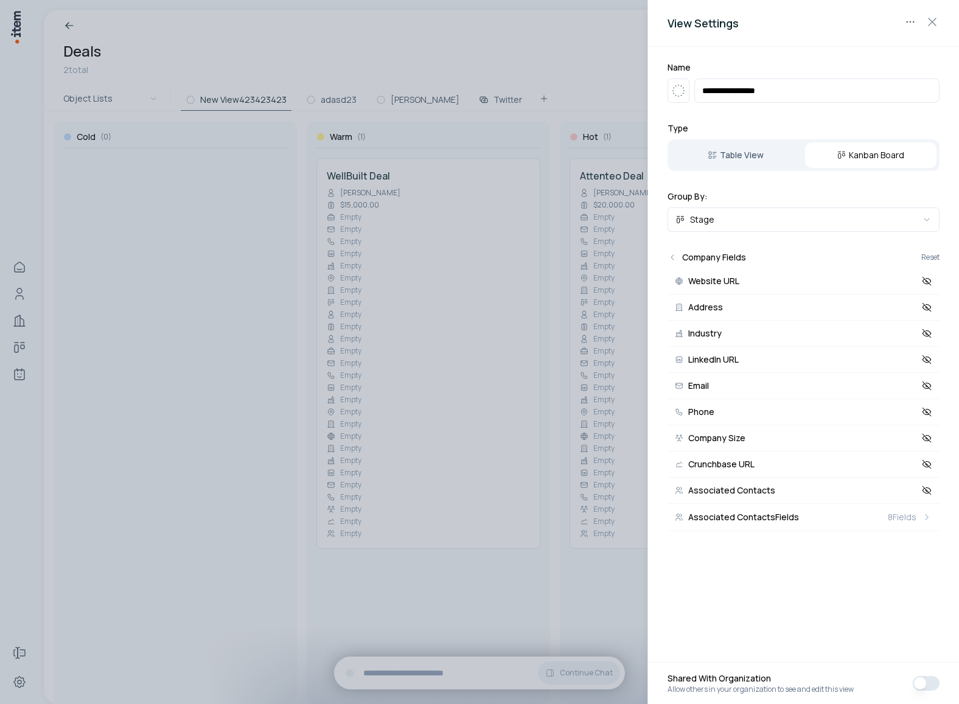
click at [895, 522] on span "8 Fields" at bounding box center [902, 517] width 29 height 12
click at [895, 522] on span "9 Fields" at bounding box center [901, 518] width 29 height 12
click at [895, 522] on span "8 Fields" at bounding box center [902, 517] width 29 height 12
click at [894, 301] on button "Associated Deals Fields 3 Fields" at bounding box center [804, 308] width 272 height 27
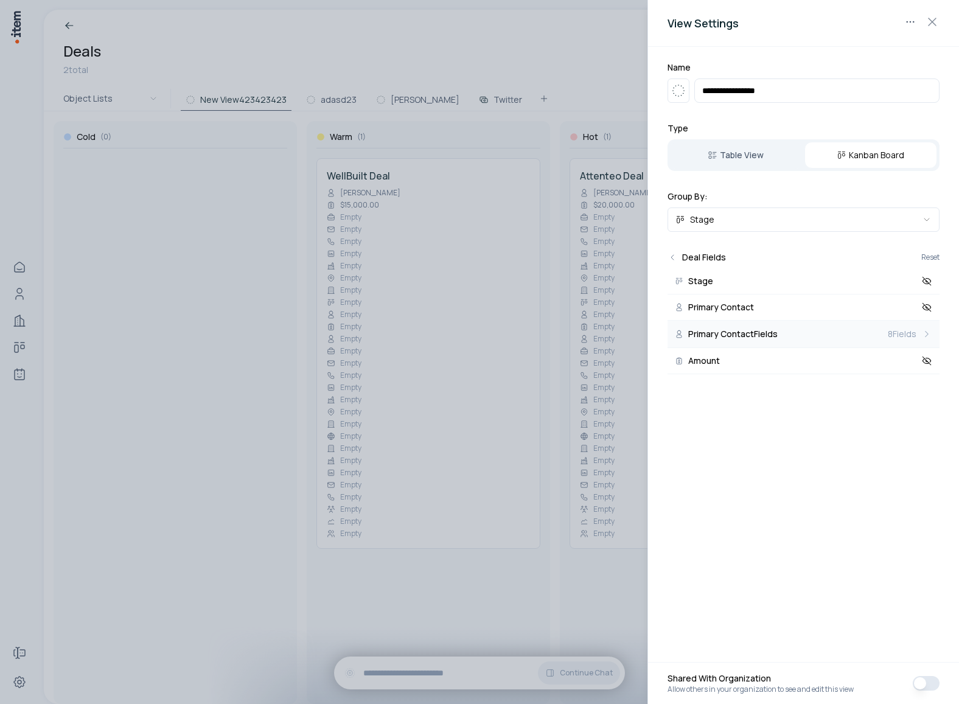
click at [893, 333] on span "8 Fields" at bounding box center [902, 334] width 29 height 12
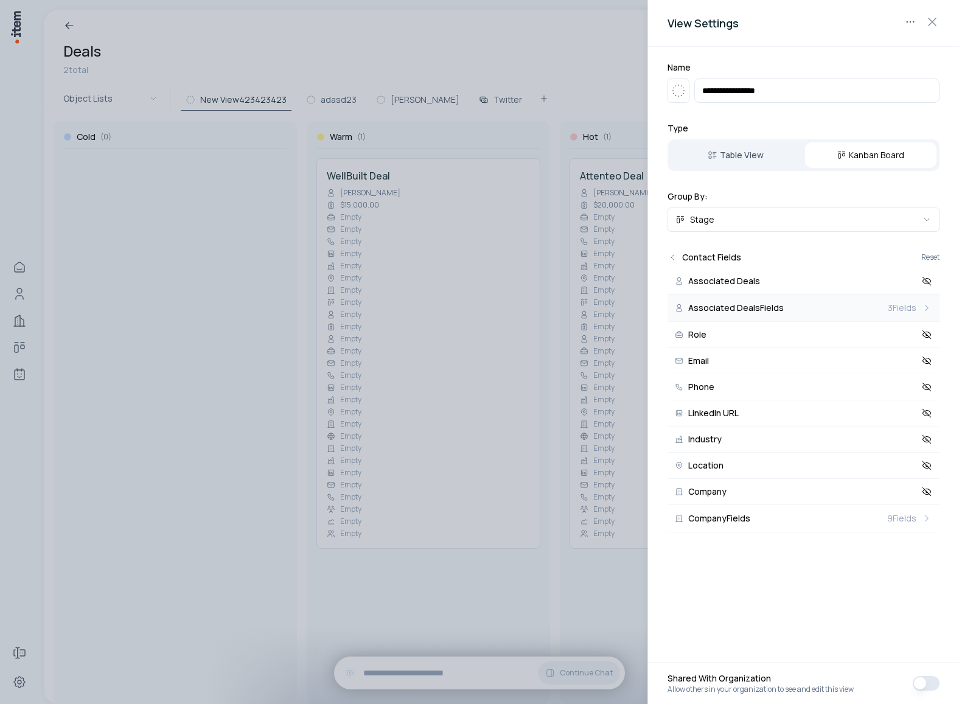
click at [899, 305] on span "3 Fields" at bounding box center [902, 308] width 29 height 12
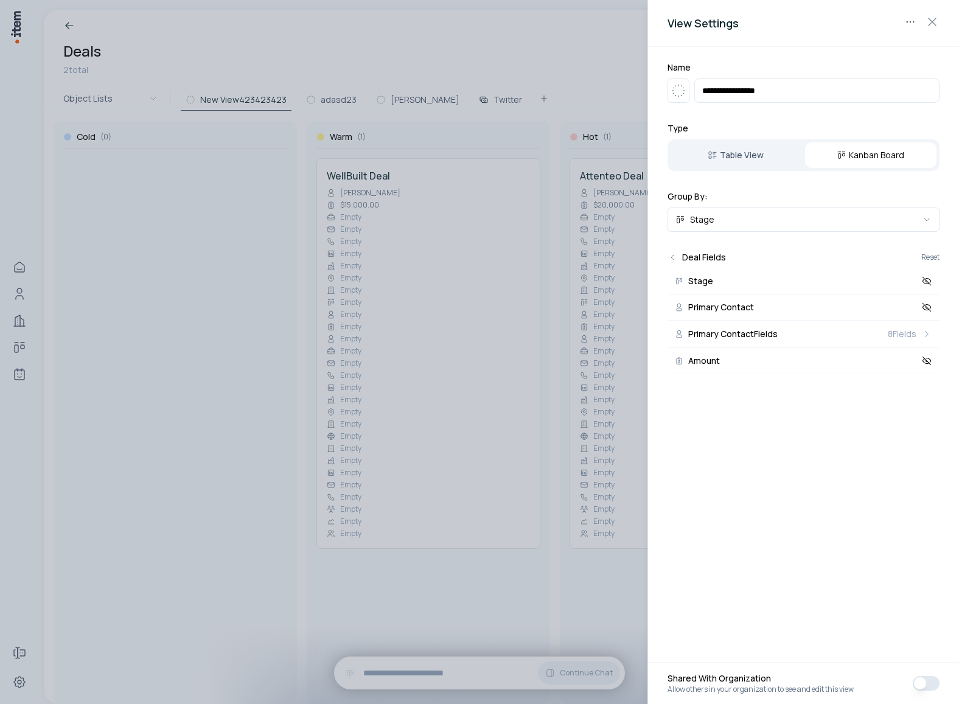
click at [609, 63] on div at bounding box center [479, 352] width 959 height 704
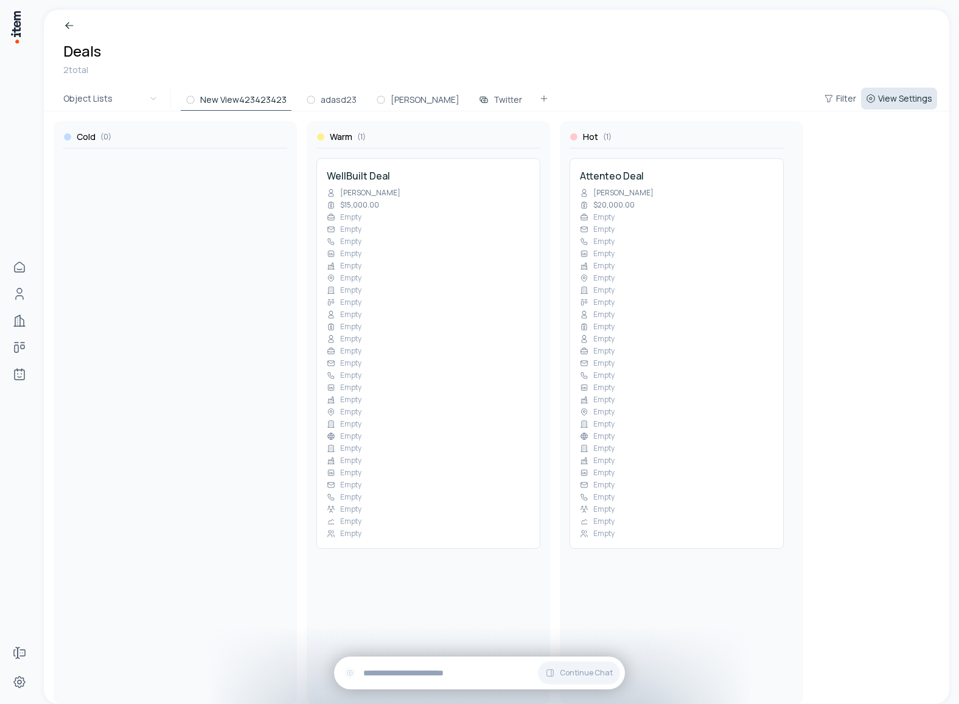
click at [886, 94] on span "View Settings" at bounding box center [905, 99] width 54 height 12
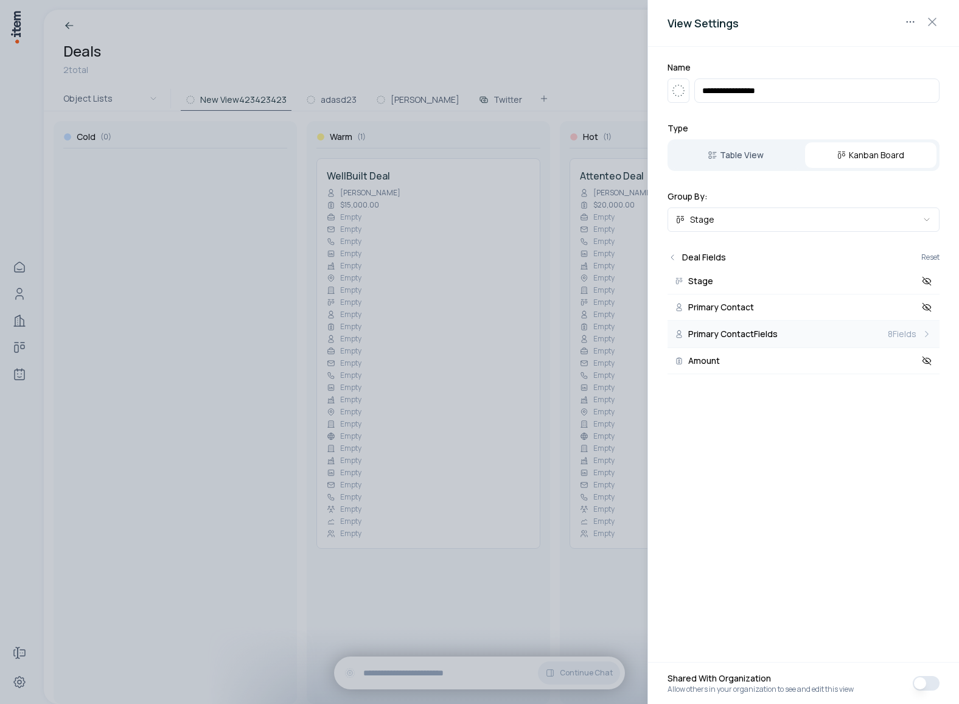
click at [908, 332] on span "8 Fields" at bounding box center [902, 334] width 29 height 12
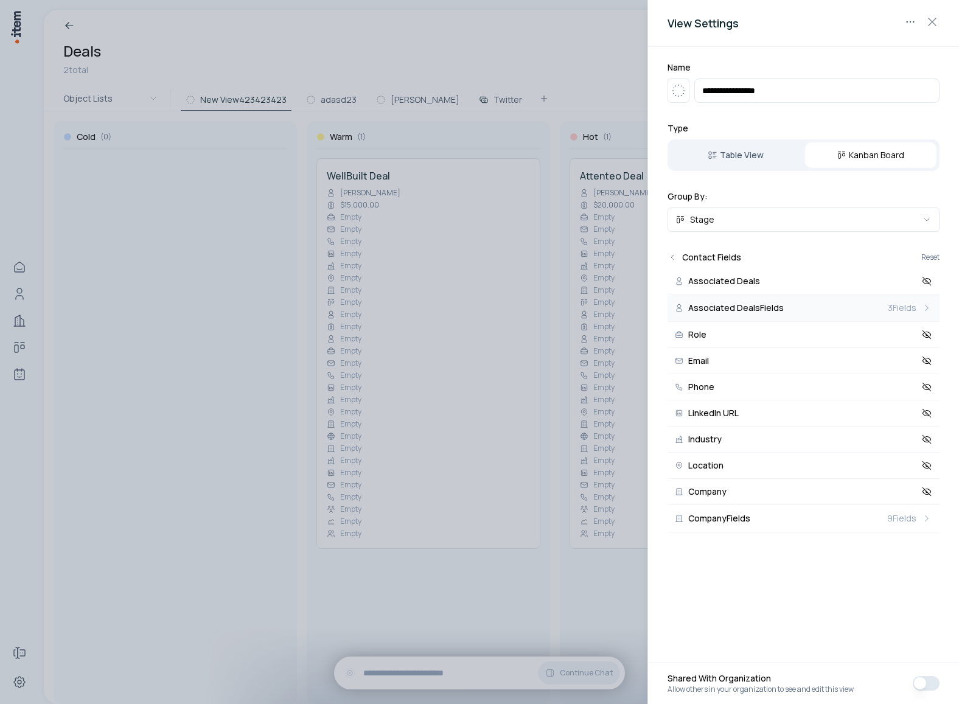
click at [892, 314] on button "Associated Deals Fields 3 Fields" at bounding box center [804, 308] width 272 height 27
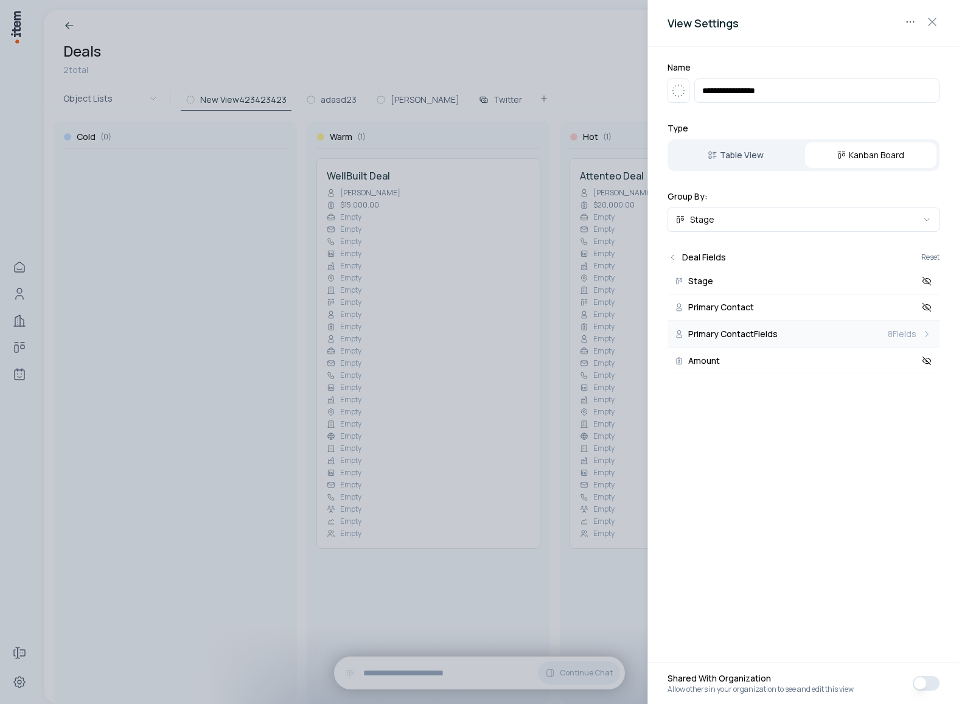
click at [913, 339] on span "8 Fields" at bounding box center [902, 334] width 29 height 12
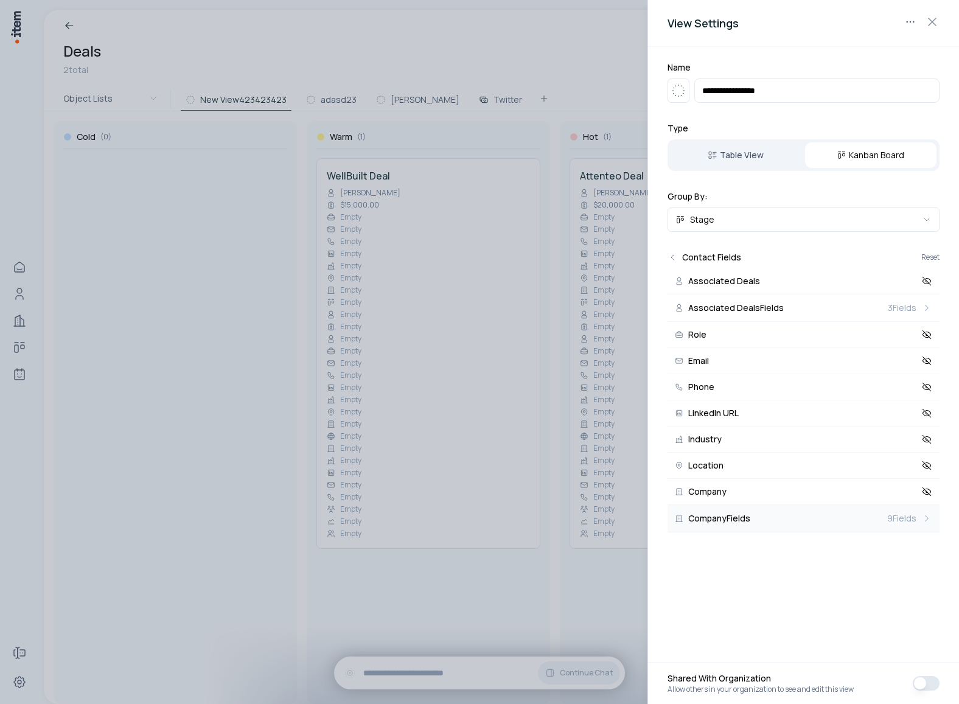
click at [917, 525] on button "Company Fields 9 Fields" at bounding box center [804, 518] width 272 height 27
click at [912, 516] on span "8 Fields" at bounding box center [902, 517] width 29 height 12
click at [704, 259] on h2 "Contact Fields" at bounding box center [711, 257] width 59 height 12
click at [674, 253] on icon "Back" at bounding box center [673, 258] width 10 height 10
click at [674, 256] on icon "Back" at bounding box center [673, 258] width 10 height 10
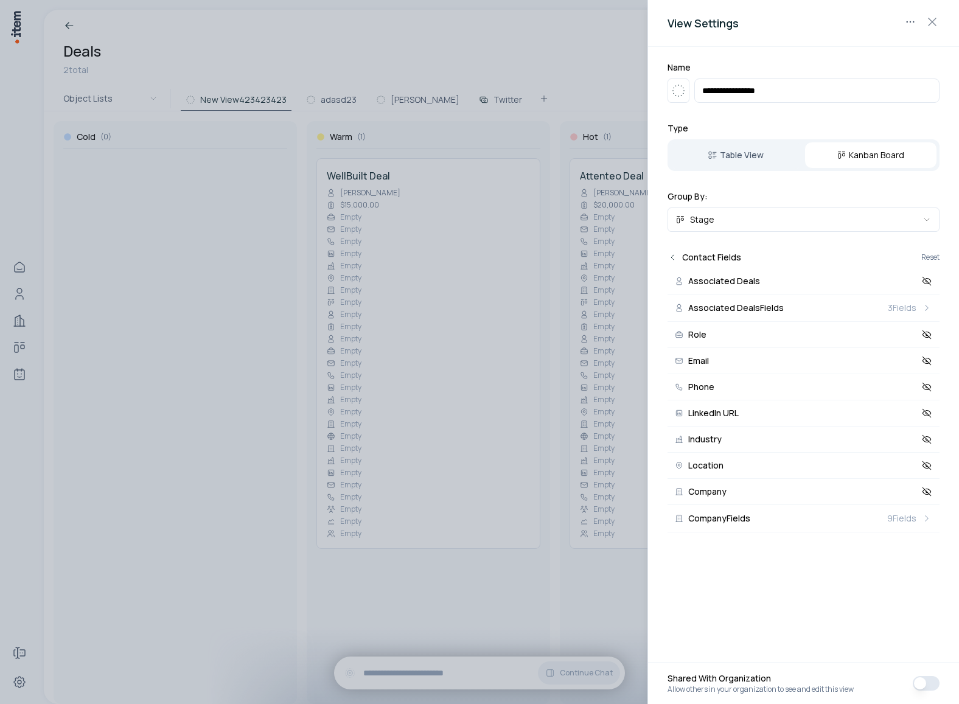
click at [674, 256] on icon "Back" at bounding box center [673, 258] width 10 height 10
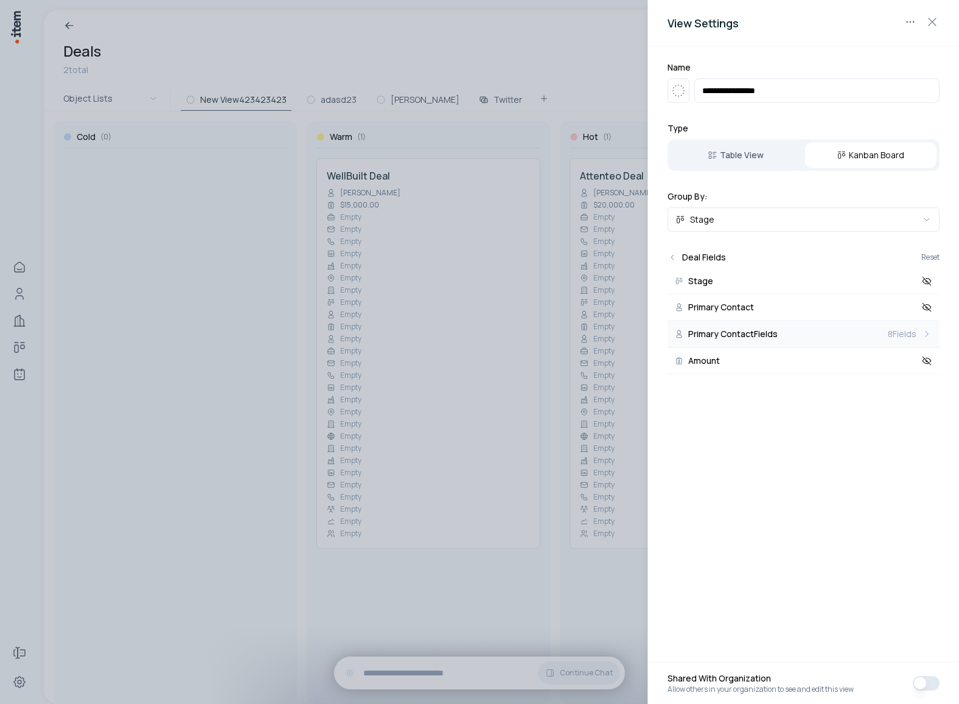
click at [899, 335] on span "8 Fields" at bounding box center [902, 334] width 29 height 12
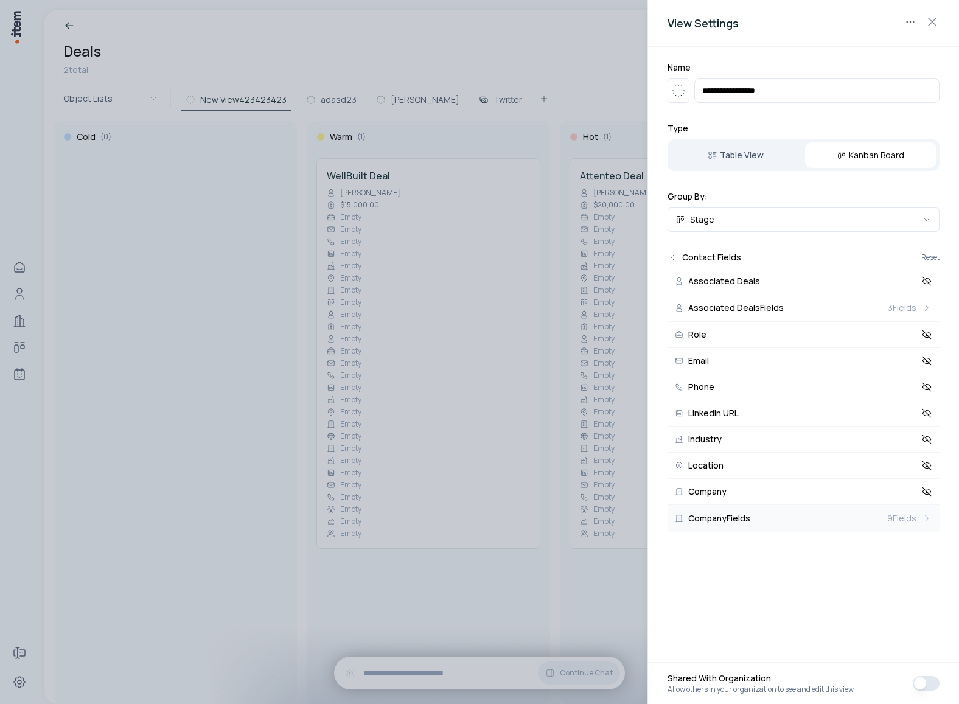
click at [906, 520] on span "9 Fields" at bounding box center [901, 518] width 29 height 12
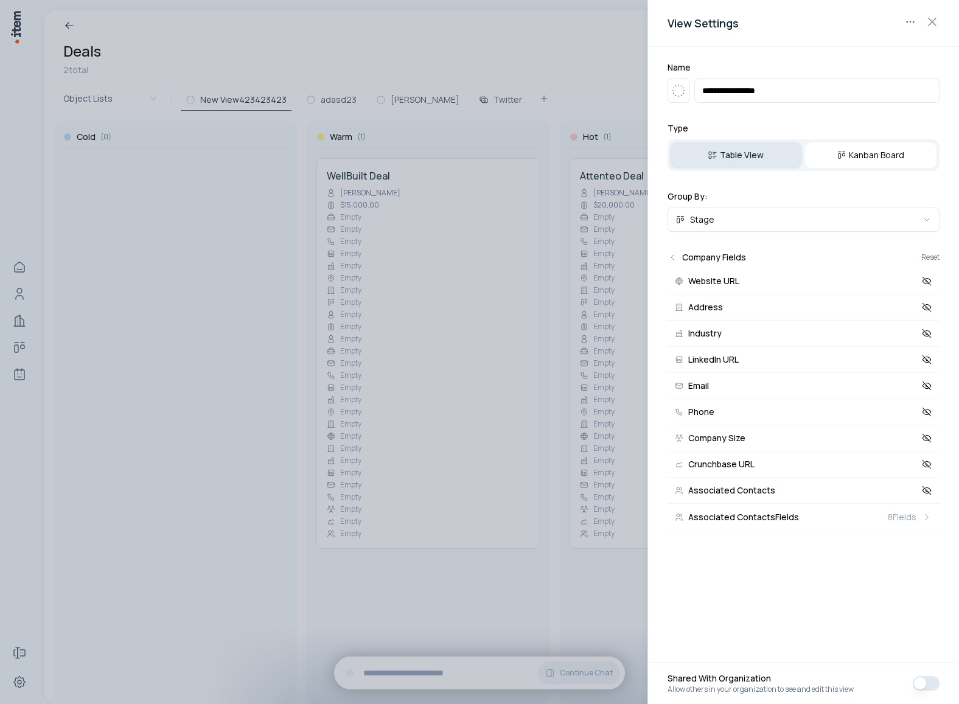
click at [771, 164] on button "Table View" at bounding box center [736, 155] width 132 height 27
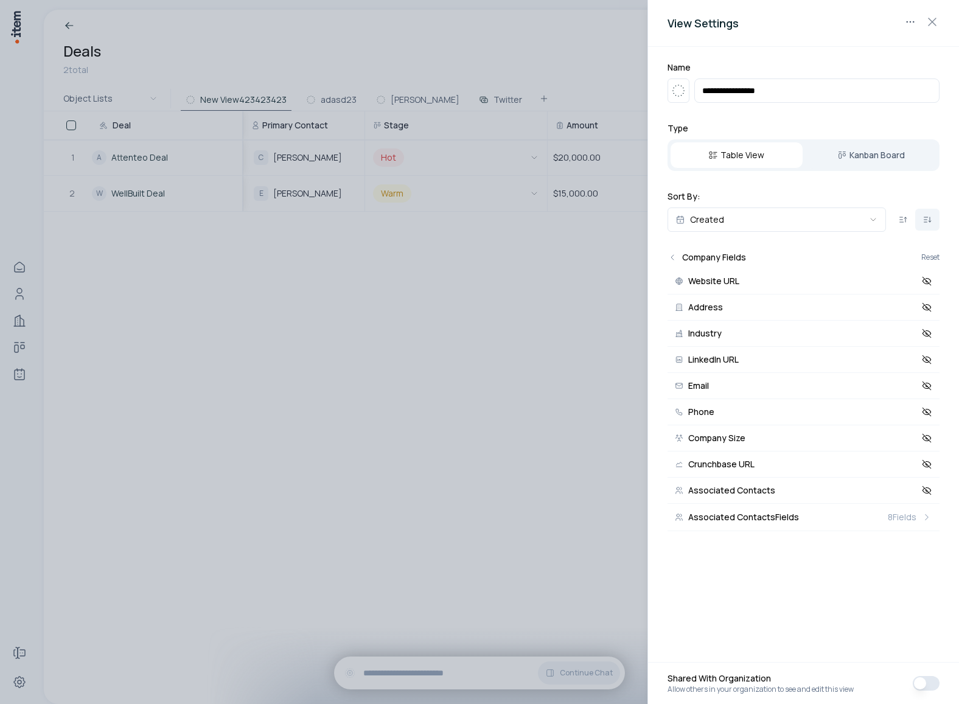
click at [520, 293] on div at bounding box center [479, 352] width 959 height 704
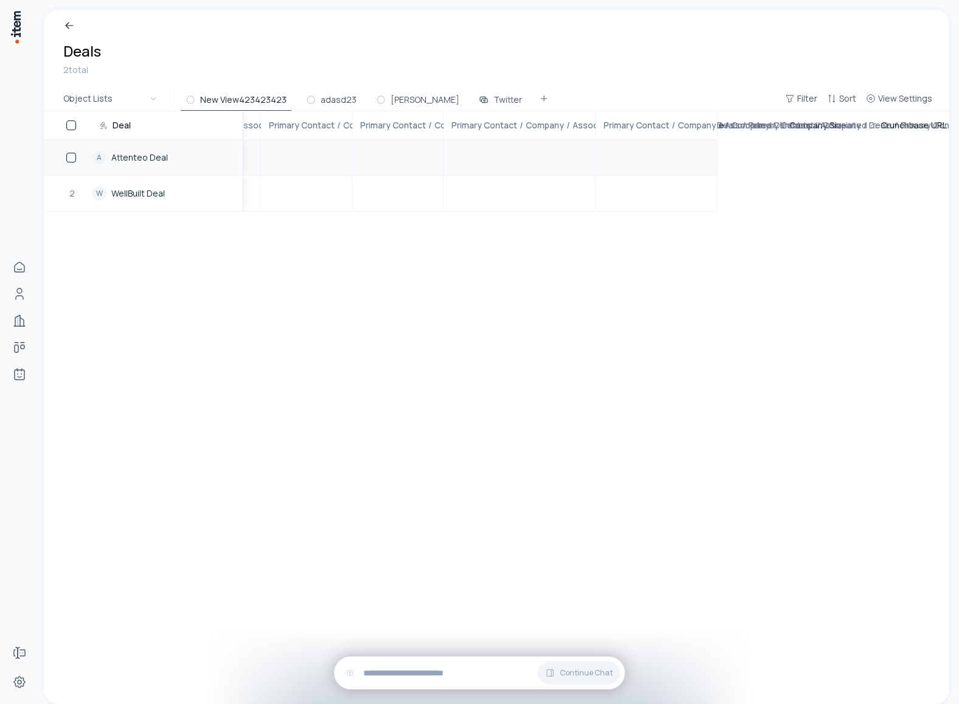
scroll to position [0, 3961]
click at [905, 100] on span "View Settings" at bounding box center [905, 99] width 54 height 12
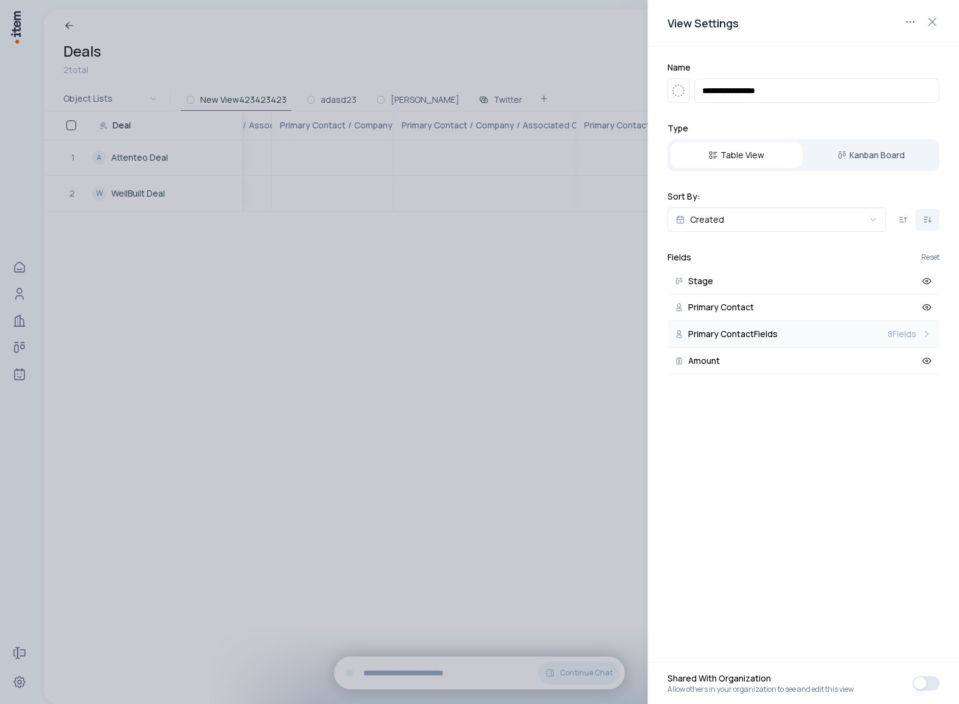
click at [912, 336] on span "8 Fields" at bounding box center [902, 334] width 29 height 12
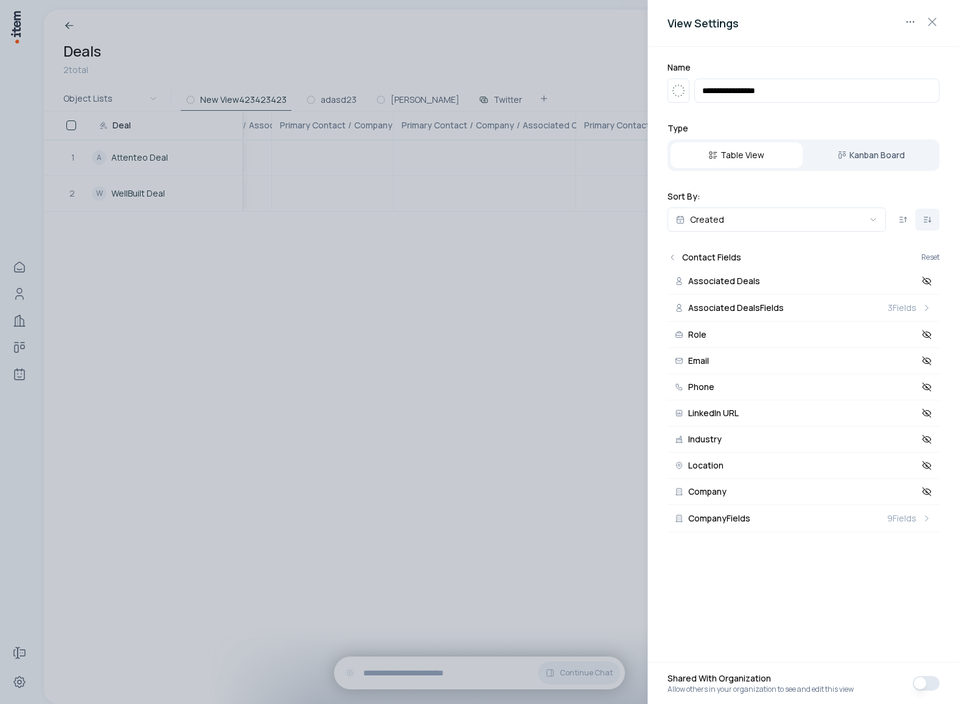
click at [593, 351] on div at bounding box center [479, 352] width 959 height 704
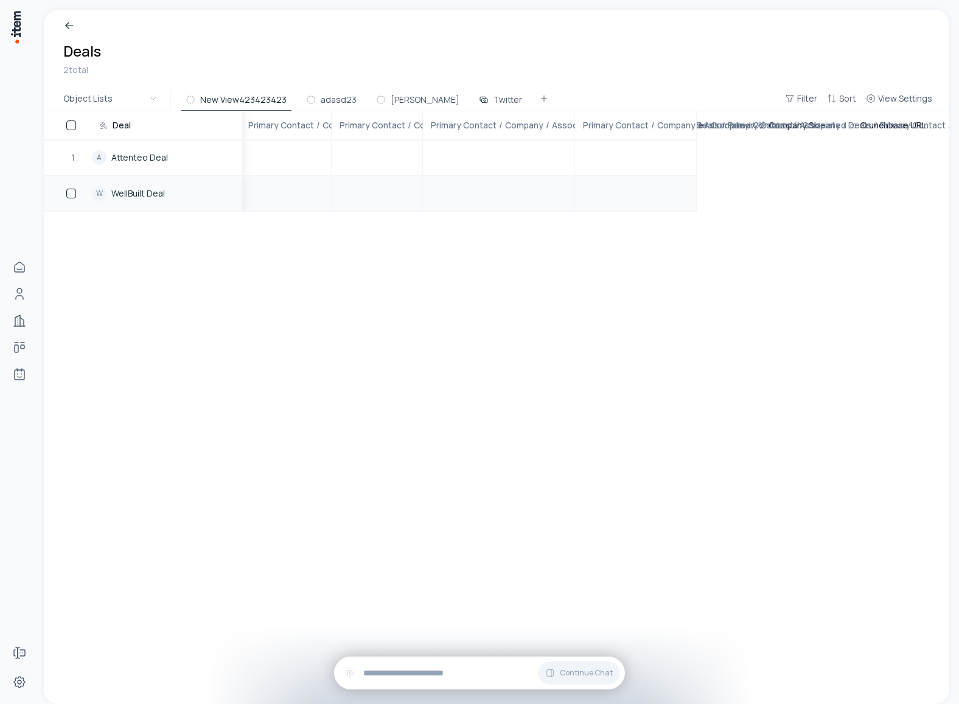
scroll to position [0, 3961]
click at [316, 100] on button "adasd23" at bounding box center [331, 100] width 60 height 22
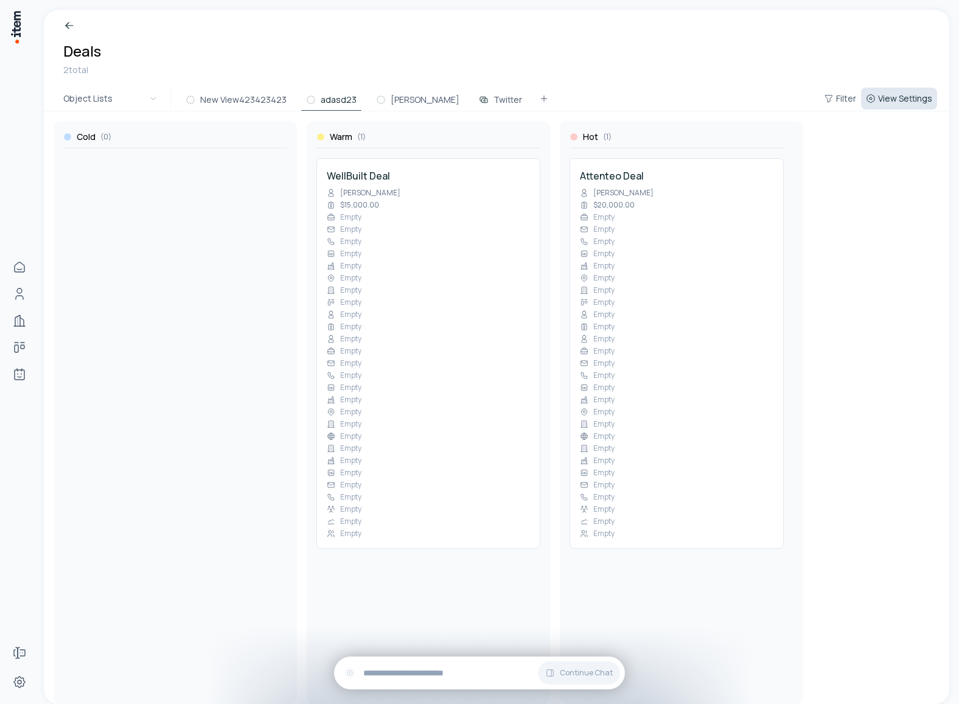
click at [884, 95] on span "View Settings" at bounding box center [905, 99] width 54 height 12
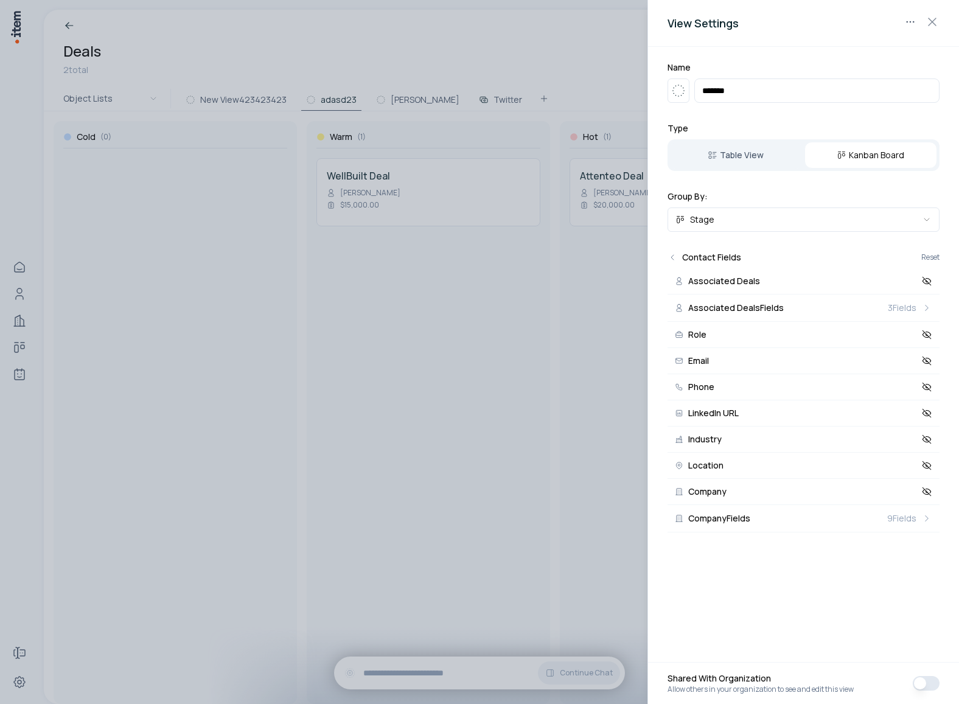
click at [352, 366] on div at bounding box center [479, 352] width 959 height 704
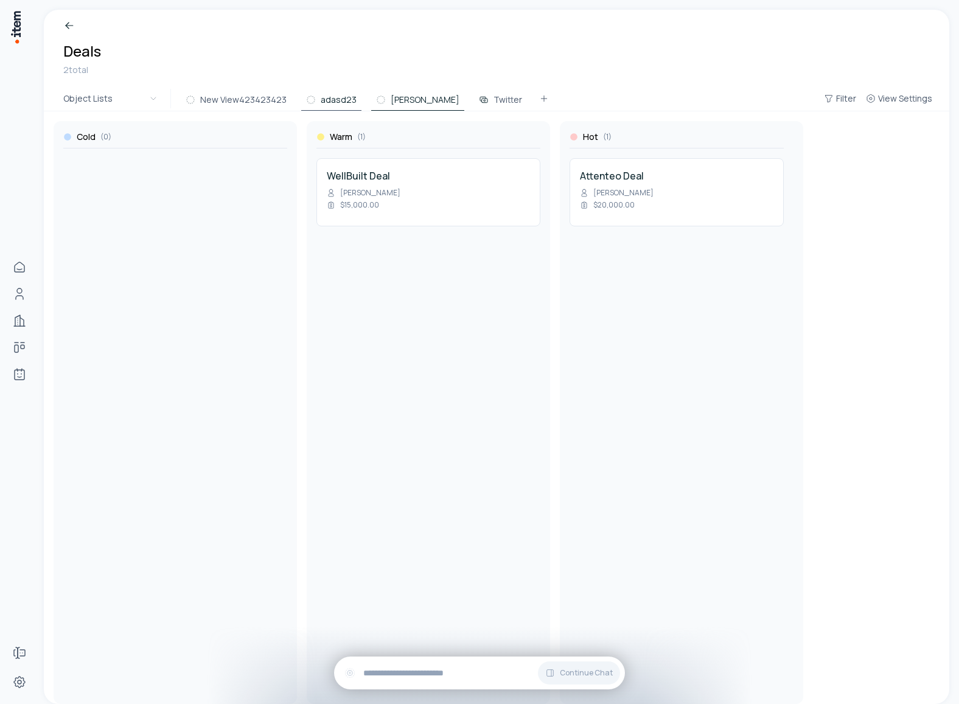
click at [380, 89] on button "sam" at bounding box center [417, 100] width 93 height 22
click at [474, 100] on button "Twitter" at bounding box center [500, 100] width 53 height 22
click at [376, 102] on icon at bounding box center [381, 100] width 10 height 10
click at [334, 101] on button "adasd23" at bounding box center [331, 100] width 60 height 22
click at [900, 104] on span "View Settings" at bounding box center [905, 99] width 54 height 12
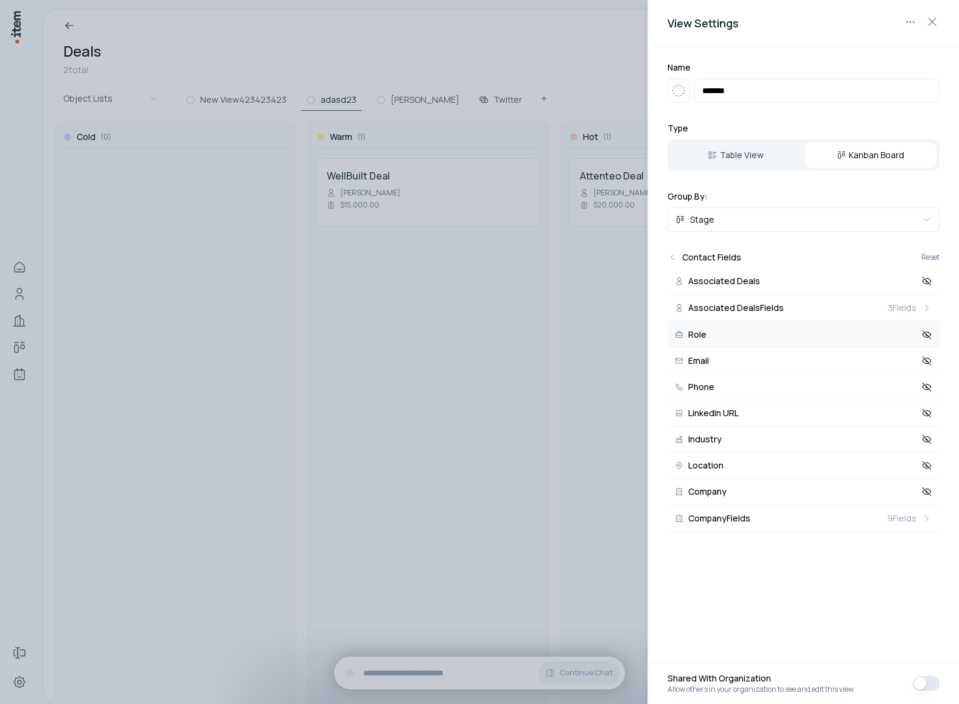
click at [931, 337] on icon at bounding box center [927, 334] width 11 height 11
click at [925, 358] on icon at bounding box center [927, 360] width 11 height 11
click at [925, 382] on icon at bounding box center [927, 387] width 11 height 11
click at [924, 411] on icon at bounding box center [927, 413] width 11 height 11
click at [924, 447] on button "Industry" at bounding box center [804, 440] width 272 height 26
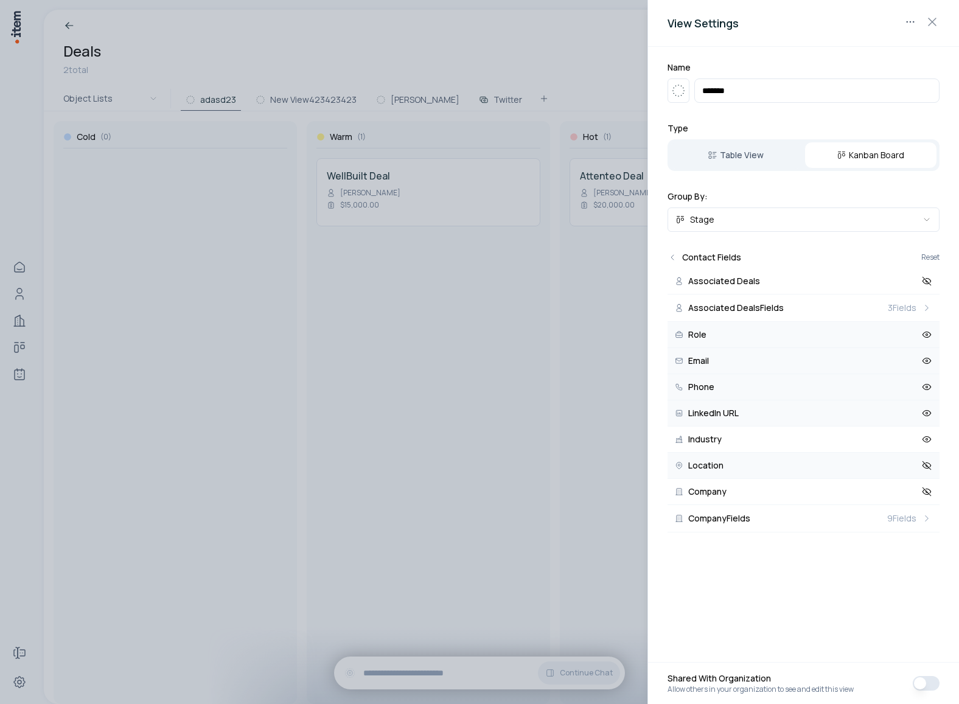
click at [923, 463] on icon at bounding box center [927, 465] width 11 height 11
click at [543, 368] on div at bounding box center [479, 352] width 959 height 704
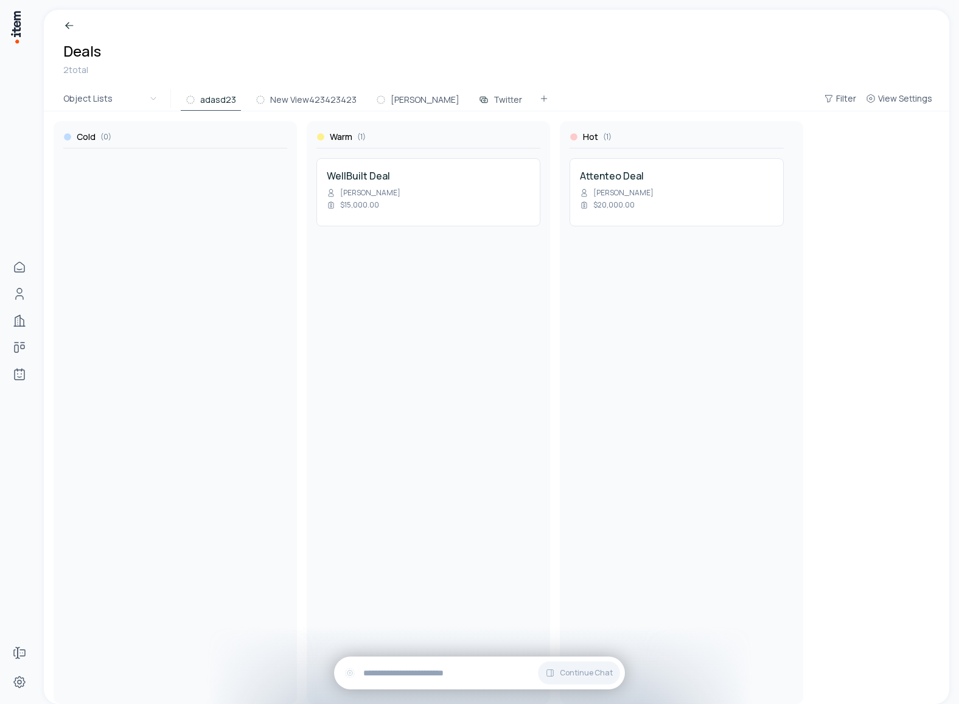
click at [908, 111] on div "Cold ( 0 ) Warm ( 1 ) WellBuilt Deal Erin Michaelides $15,000.00 Hot ( 1 ) Atte…" at bounding box center [497, 407] width 886 height 593
click at [917, 100] on span "View Settings" at bounding box center [905, 99] width 54 height 12
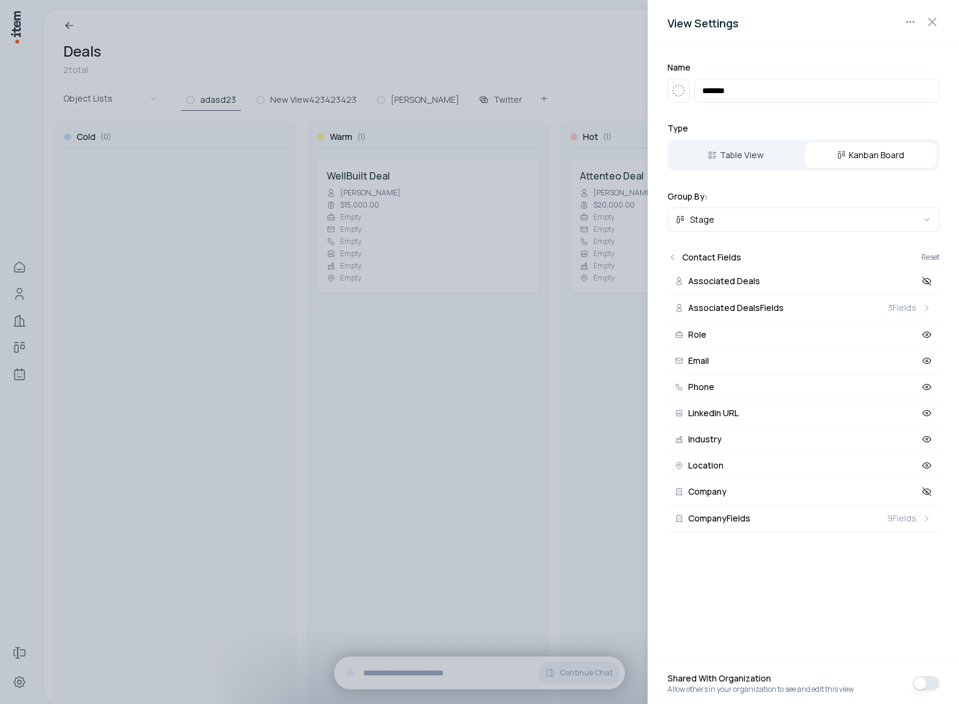
click at [447, 337] on div at bounding box center [479, 352] width 959 height 704
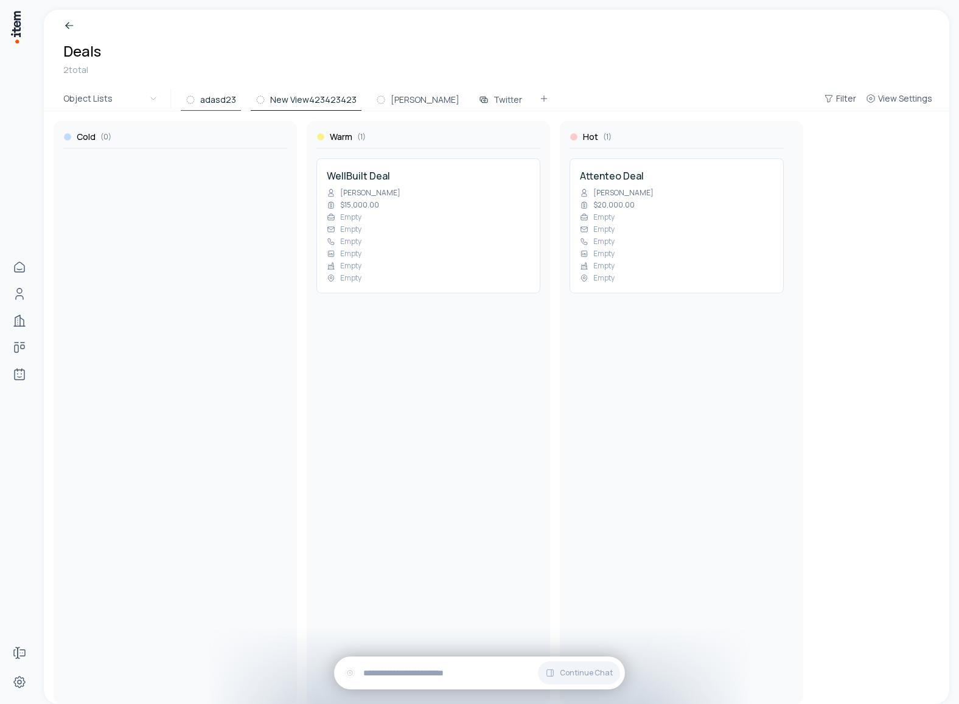
click at [333, 106] on button "New View423423423" at bounding box center [306, 100] width 111 height 22
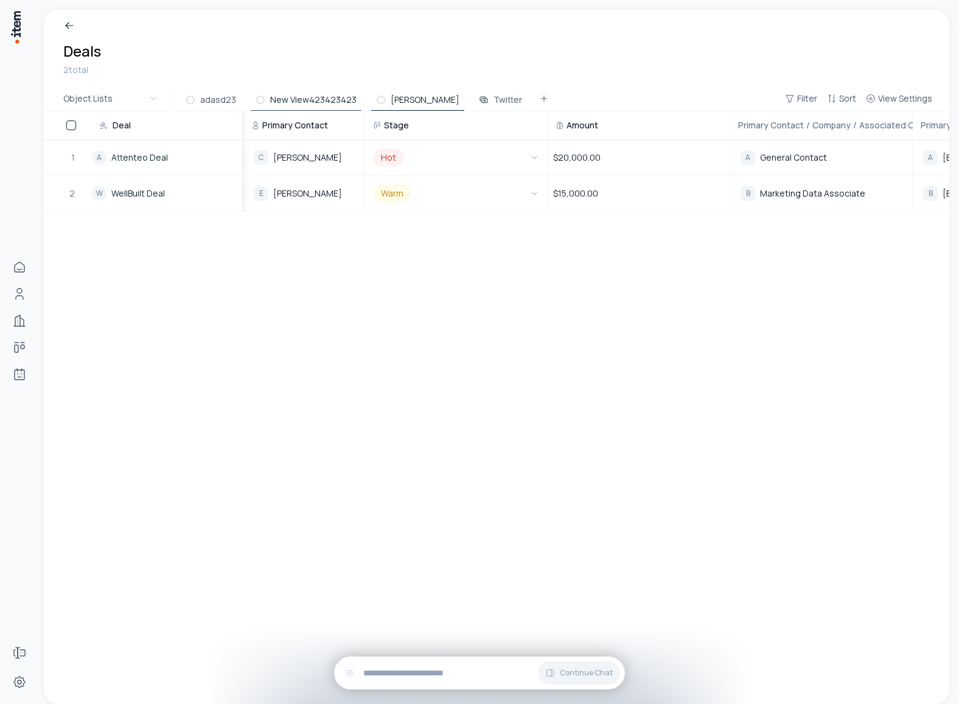
click at [393, 101] on button "sam" at bounding box center [417, 100] width 93 height 22
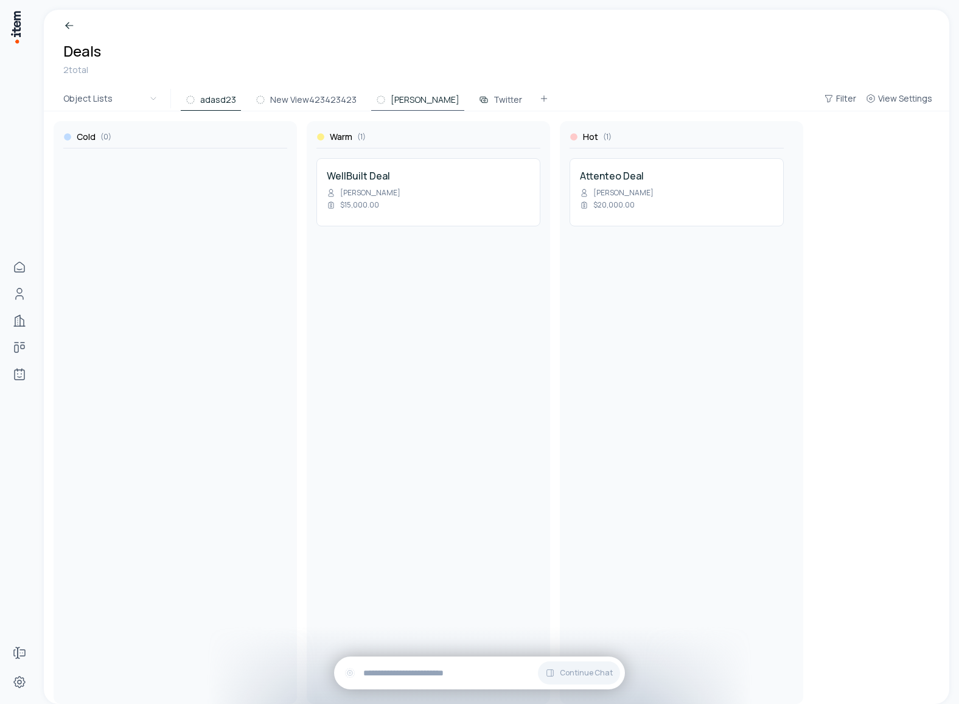
click at [201, 102] on button "adasd23" at bounding box center [211, 100] width 60 height 22
click at [383, 97] on button "sam" at bounding box center [417, 100] width 93 height 22
click at [217, 100] on button "adasd23" at bounding box center [211, 100] width 60 height 22
click at [391, 93] on button "sam" at bounding box center [417, 100] width 93 height 22
click at [479, 95] on icon at bounding box center [484, 100] width 10 height 10
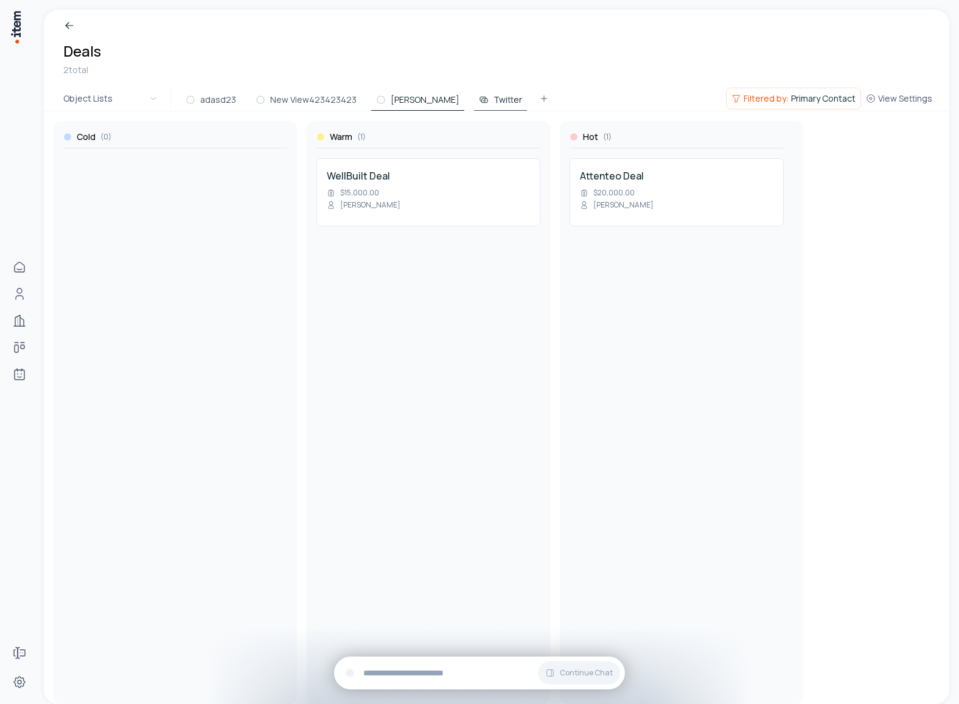
click at [393, 98] on button "sam" at bounding box center [417, 100] width 93 height 22
click at [320, 99] on button "New View423423423" at bounding box center [306, 100] width 111 height 22
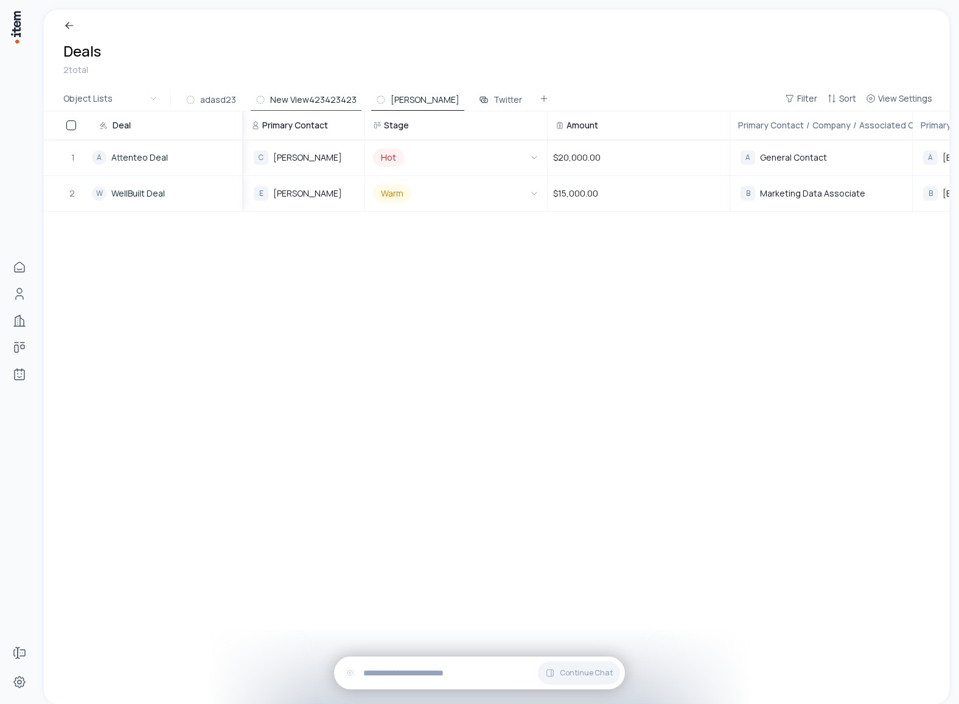
click at [378, 99] on icon at bounding box center [381, 100] width 10 height 10
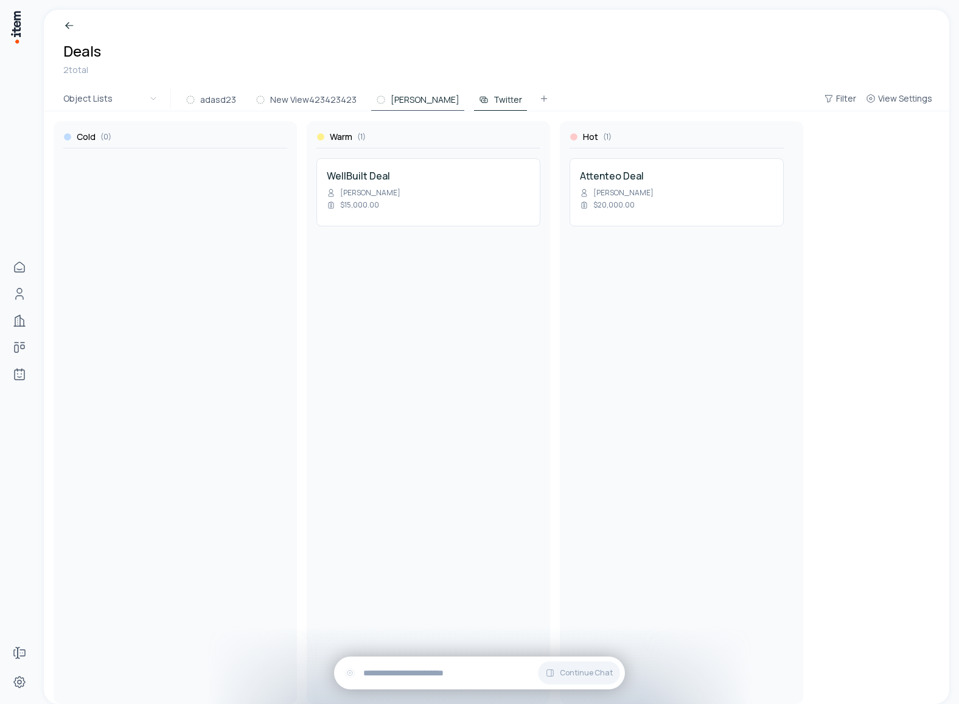
click at [474, 92] on button "Twitter" at bounding box center [500, 100] width 53 height 22
click at [390, 100] on button "sam" at bounding box center [417, 100] width 93 height 22
click at [474, 100] on button "Twitter" at bounding box center [500, 100] width 53 height 22
click at [390, 101] on button "sam" at bounding box center [417, 100] width 93 height 22
click at [474, 99] on button "Twitter" at bounding box center [500, 100] width 53 height 22
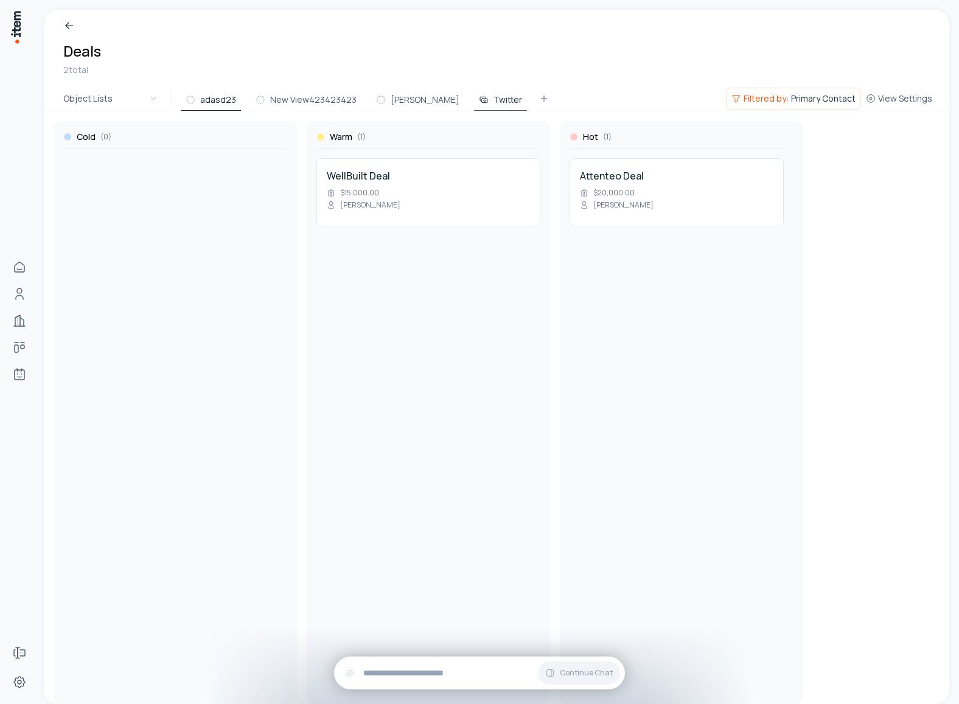
click at [237, 97] on button "adasd23" at bounding box center [211, 100] width 60 height 22
click at [394, 99] on button "sam" at bounding box center [417, 100] width 93 height 22
click at [221, 100] on button "adasd23" at bounding box center [211, 100] width 60 height 22
click at [400, 98] on button "sam" at bounding box center [417, 100] width 93 height 22
click at [474, 95] on button "Twitter" at bounding box center [500, 100] width 53 height 22
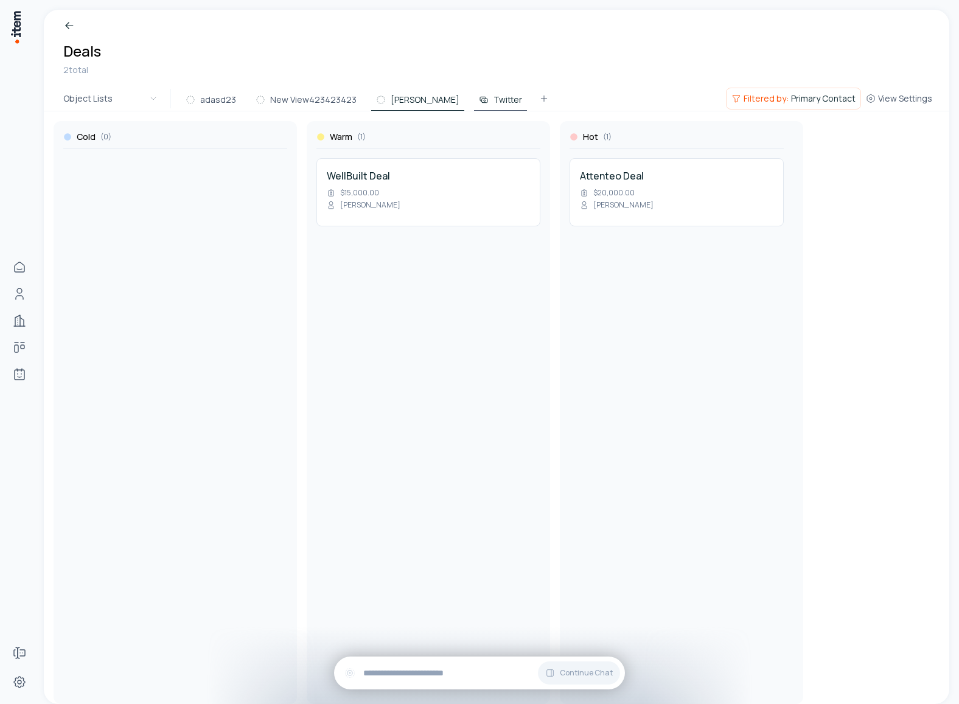
click at [393, 103] on button "sam" at bounding box center [417, 100] width 93 height 22
click at [315, 100] on button "New View423423423" at bounding box center [306, 100] width 111 height 22
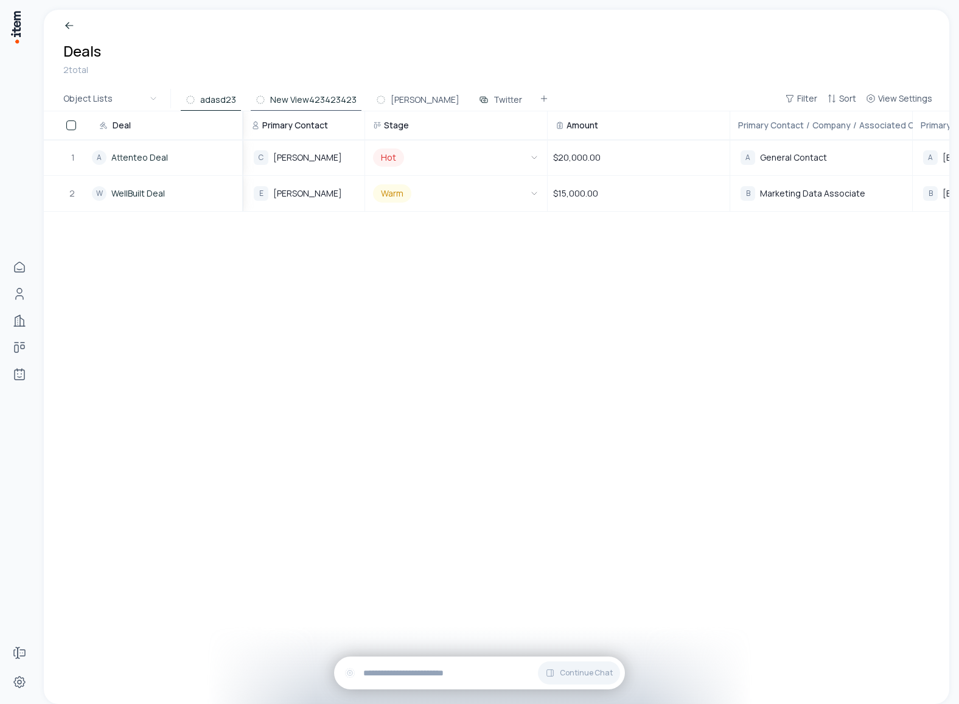
click at [229, 95] on button "adasd23" at bounding box center [211, 100] width 60 height 22
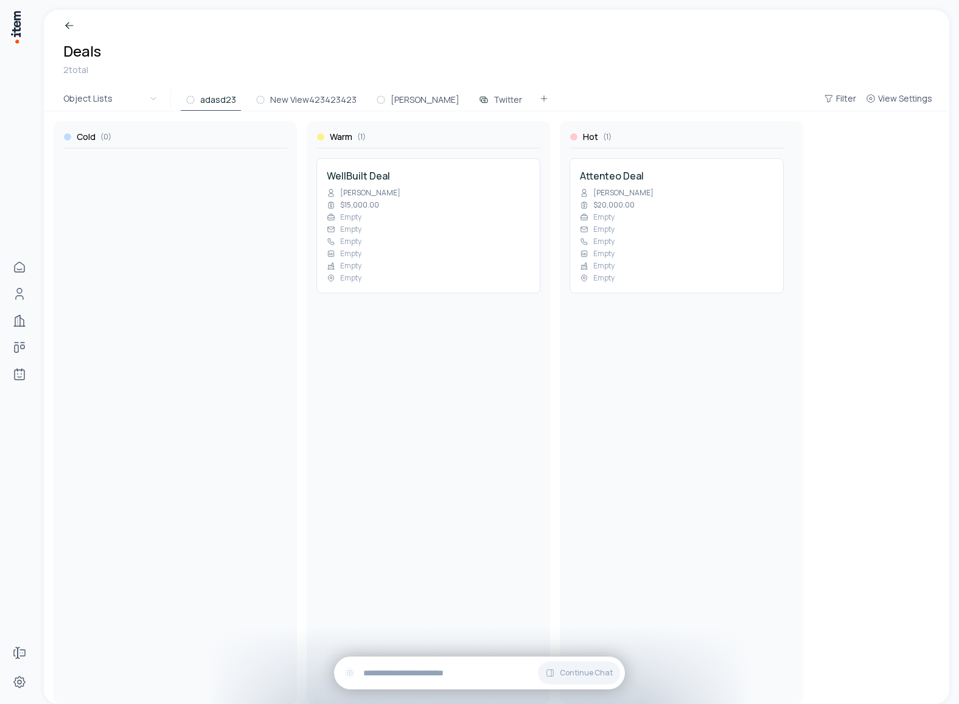
click at [268, 54] on h1 "Deals" at bounding box center [496, 50] width 867 height 19
click at [114, 93] on html "Home People Companies Deals Agents Forms Settings Deals 2 total Object Lists ad…" at bounding box center [479, 352] width 959 height 704
click at [230, 55] on h1 "Deals" at bounding box center [496, 50] width 867 height 19
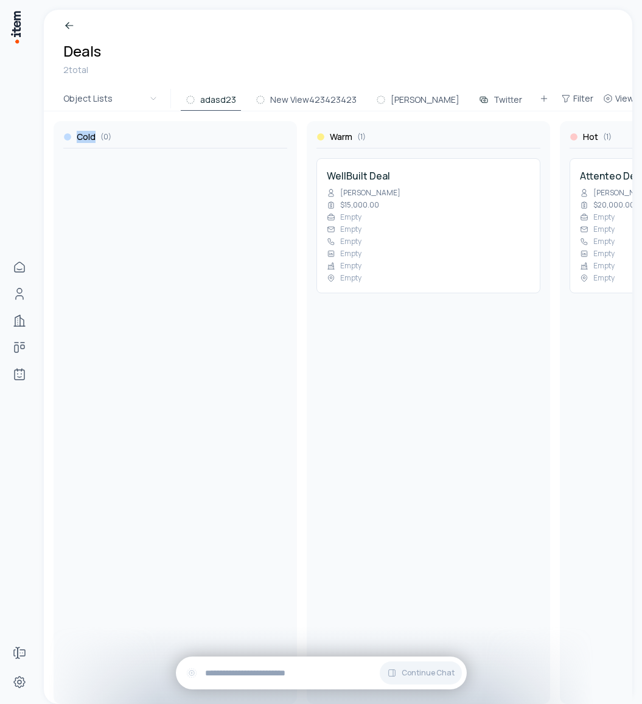
click at [72, 29] on icon at bounding box center [69, 25] width 12 height 12
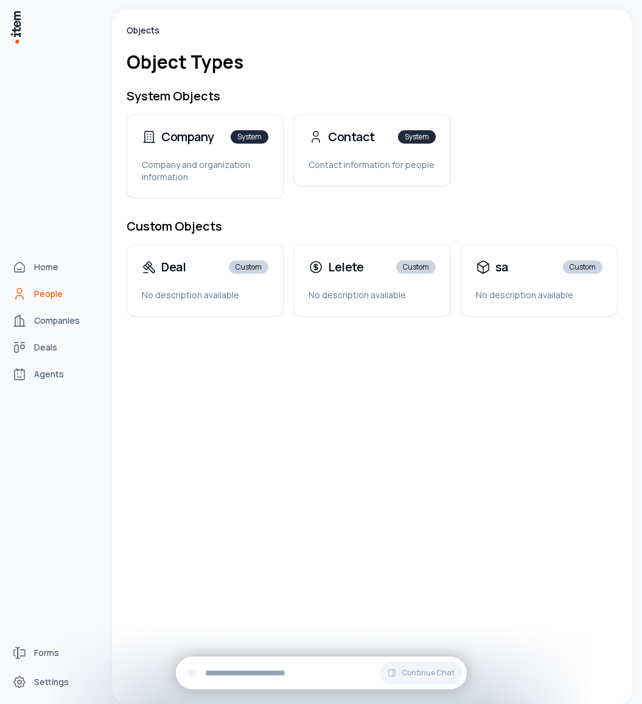
click at [19, 299] on icon "People" at bounding box center [19, 294] width 15 height 15
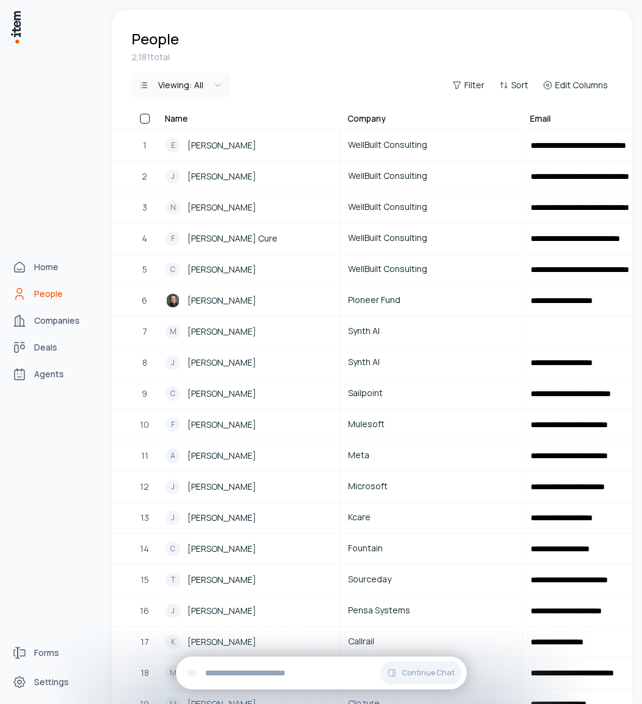
click at [18, 23] on img at bounding box center [16, 27] width 12 height 35
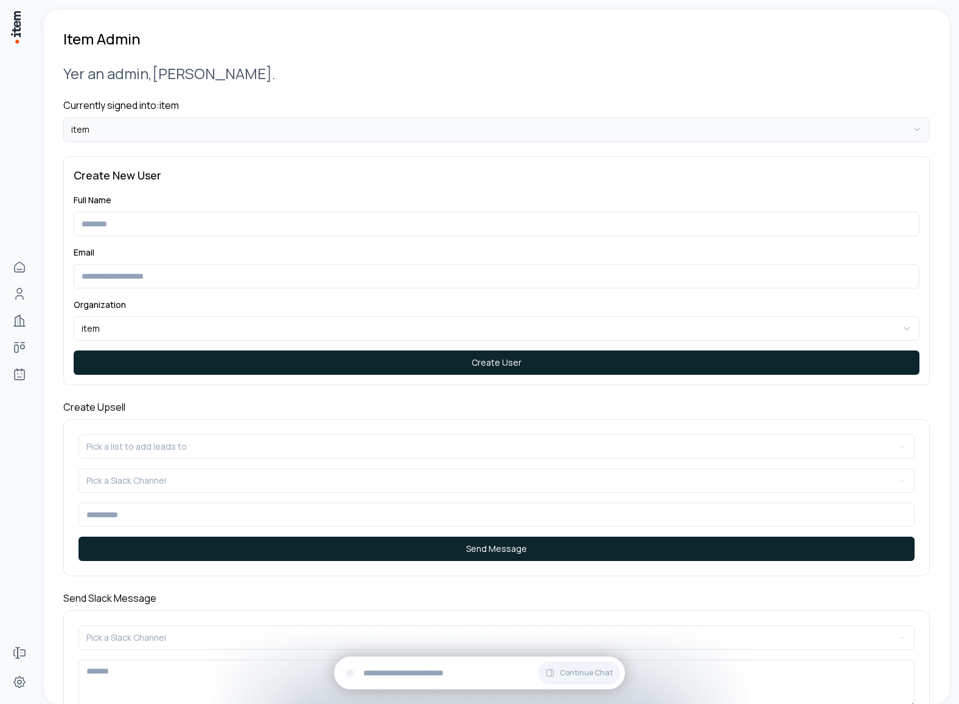
click at [268, 135] on html "**********" at bounding box center [479, 352] width 959 height 704
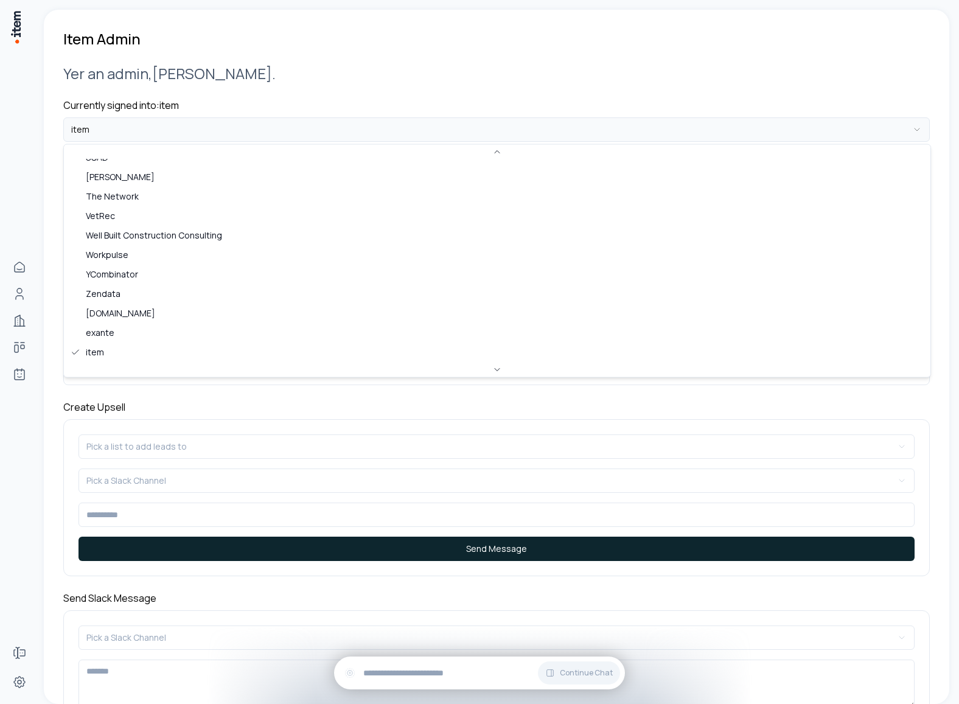
scroll to position [339, 0]
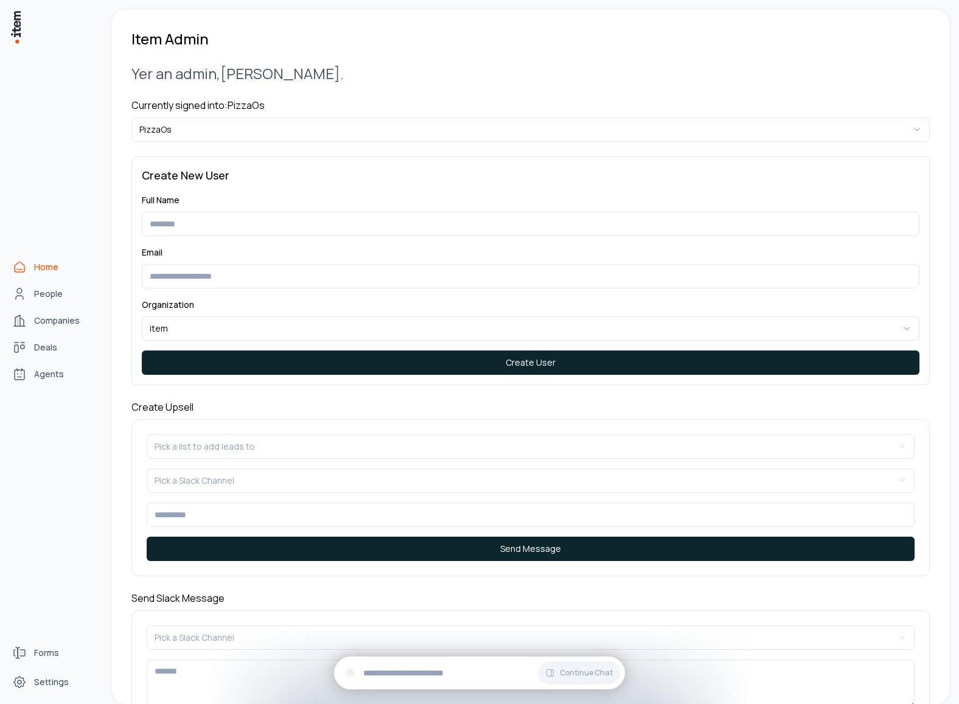
click at [27, 269] on link "Home" at bounding box center [53, 267] width 93 height 24
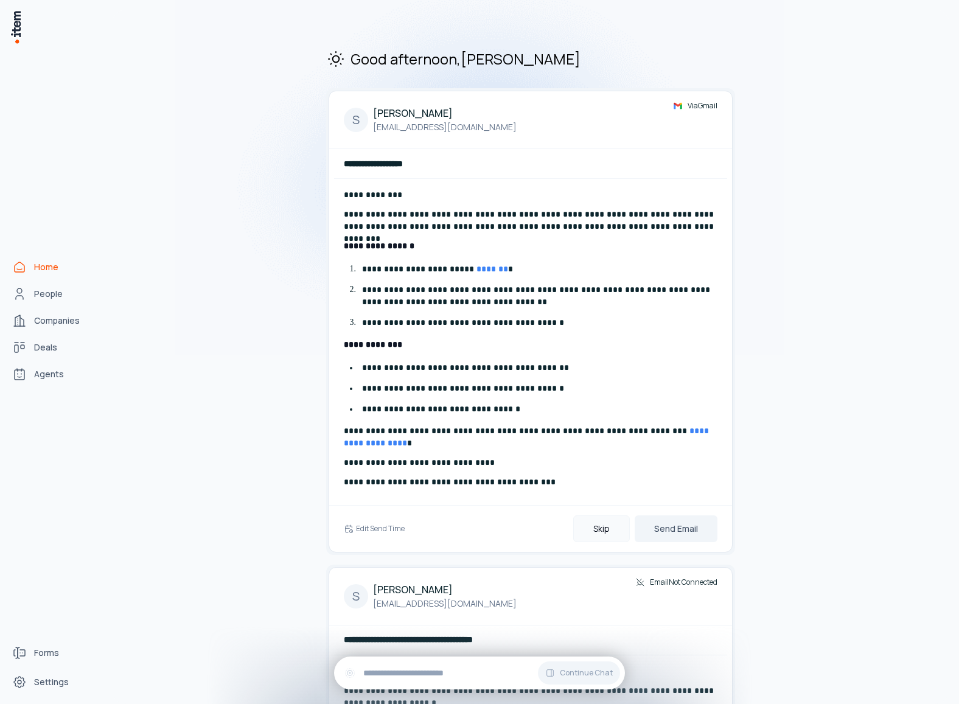
click at [596, 530] on button "Skip" at bounding box center [601, 529] width 57 height 27
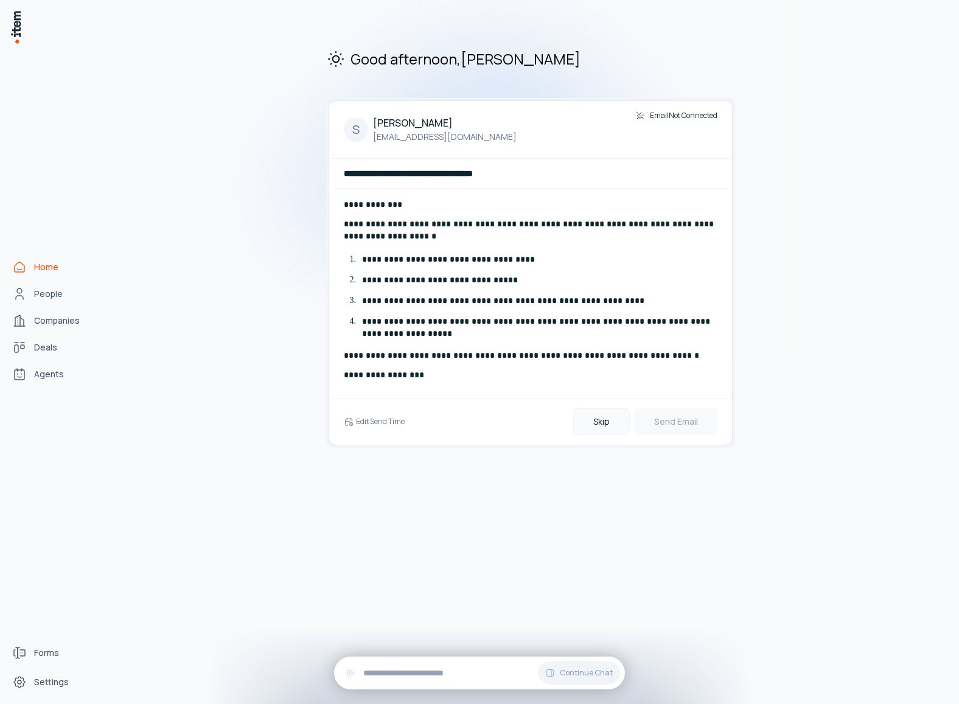
click at [603, 419] on button "Skip" at bounding box center [601, 421] width 57 height 27
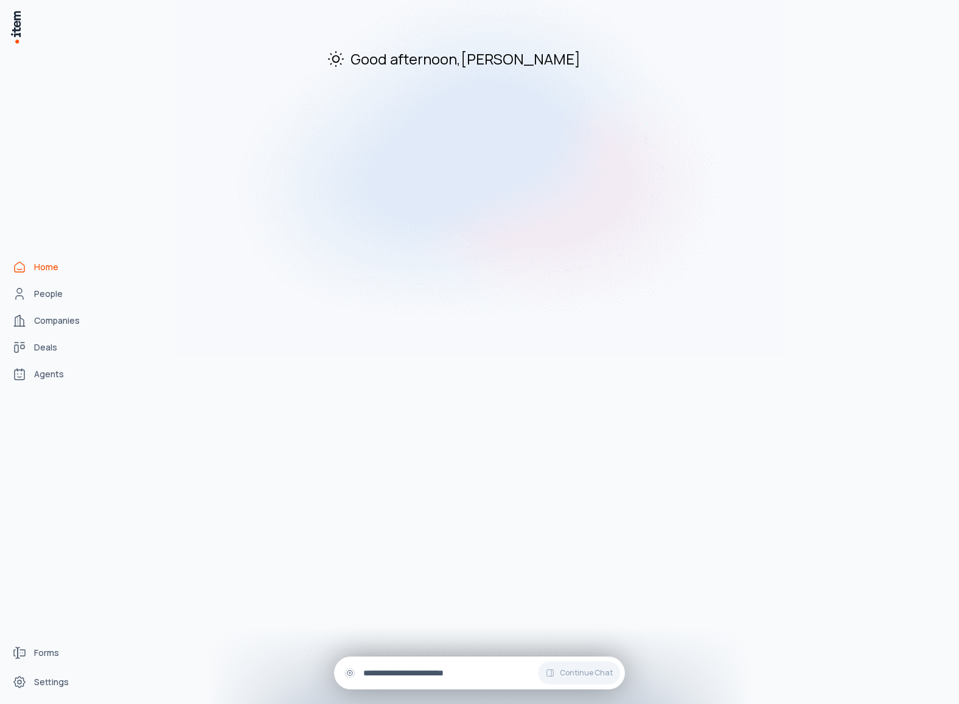
click at [517, 675] on input "text" at bounding box center [489, 672] width 252 height 13
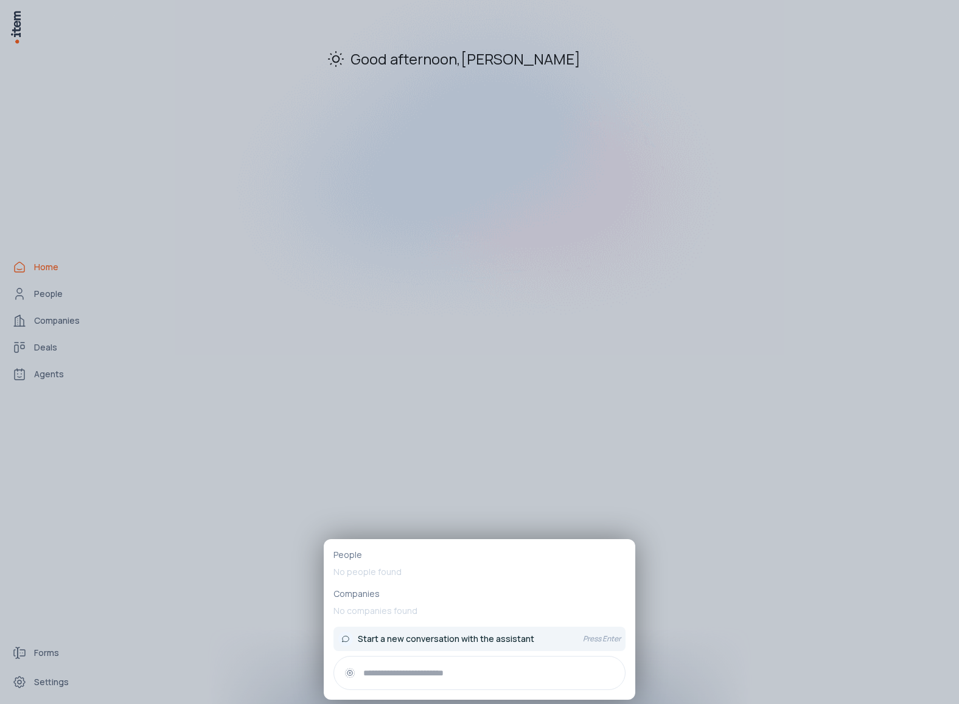
click at [491, 642] on span "Start a new conversation with the assistant" at bounding box center [446, 639] width 177 height 12
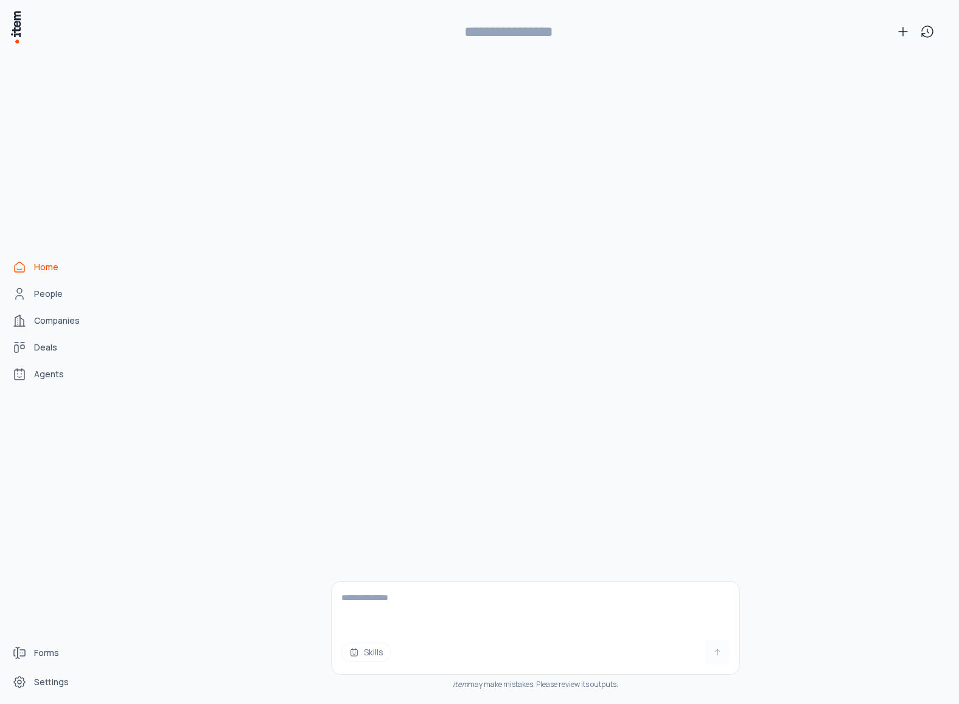
click at [57, 260] on link "Home" at bounding box center [53, 267] width 93 height 24
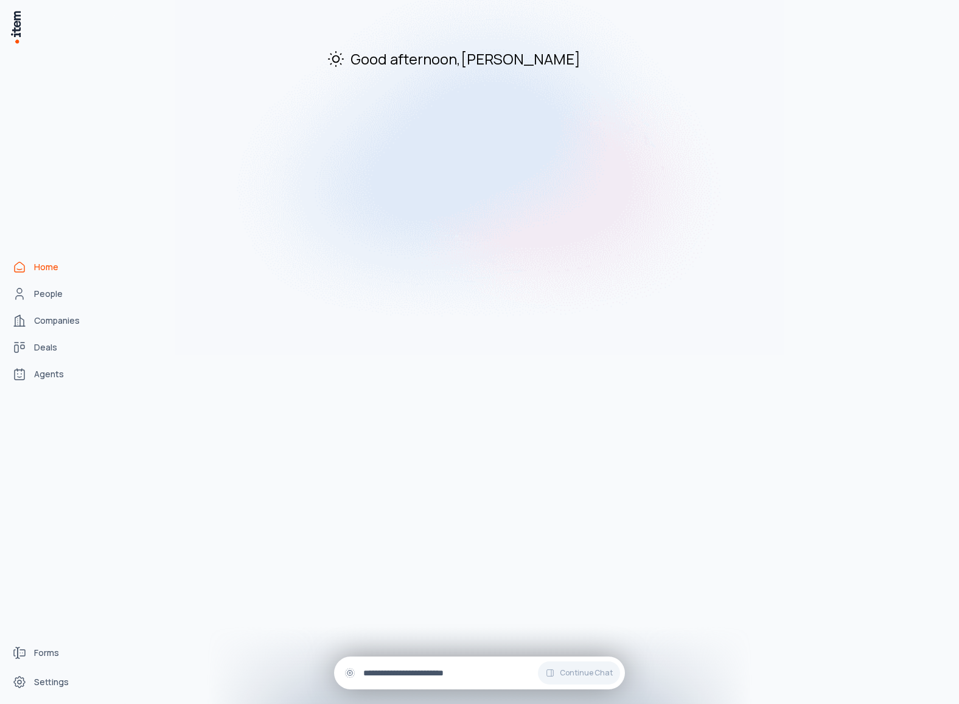
click at [458, 667] on input "text" at bounding box center [489, 672] width 252 height 13
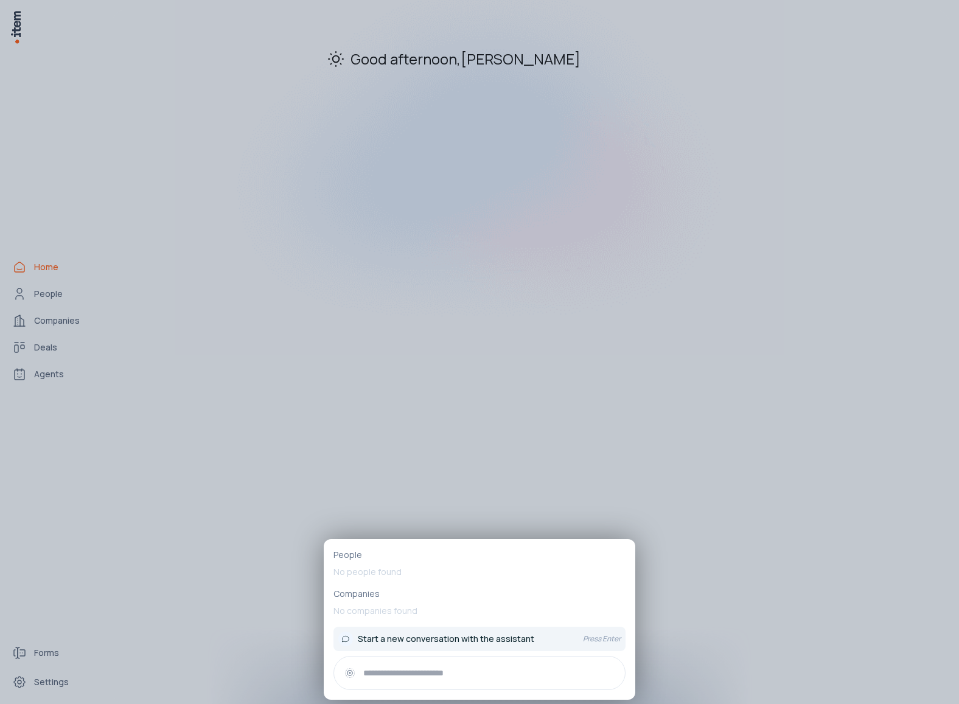
click at [460, 640] on span "Start a new conversation with the assistant" at bounding box center [446, 639] width 177 height 12
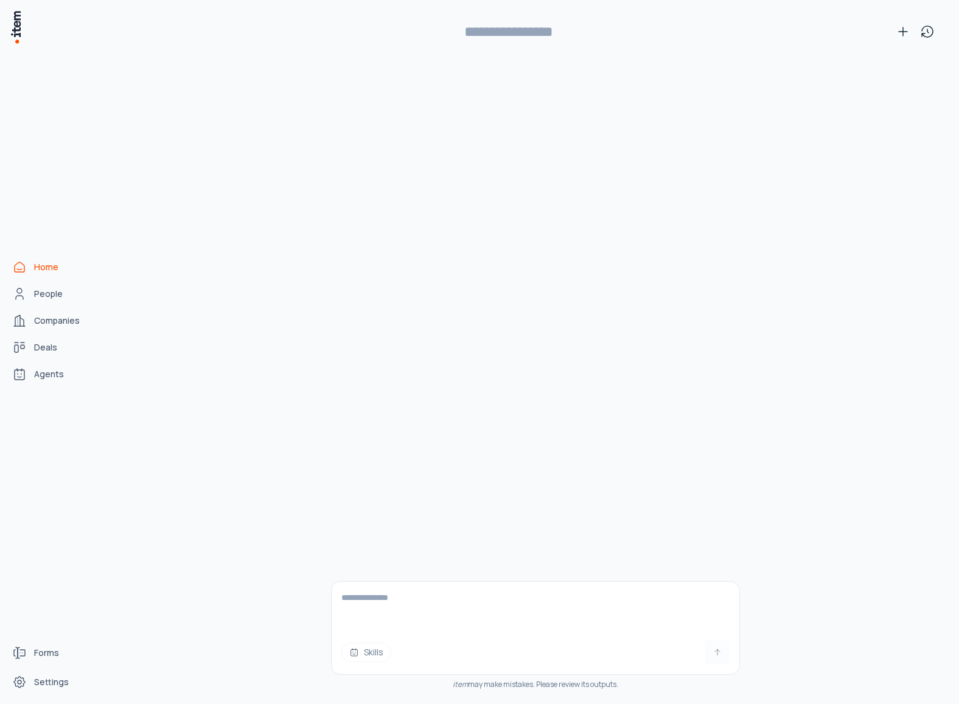
click at [406, 603] on textarea at bounding box center [536, 606] width 408 height 49
type textarea "**********"
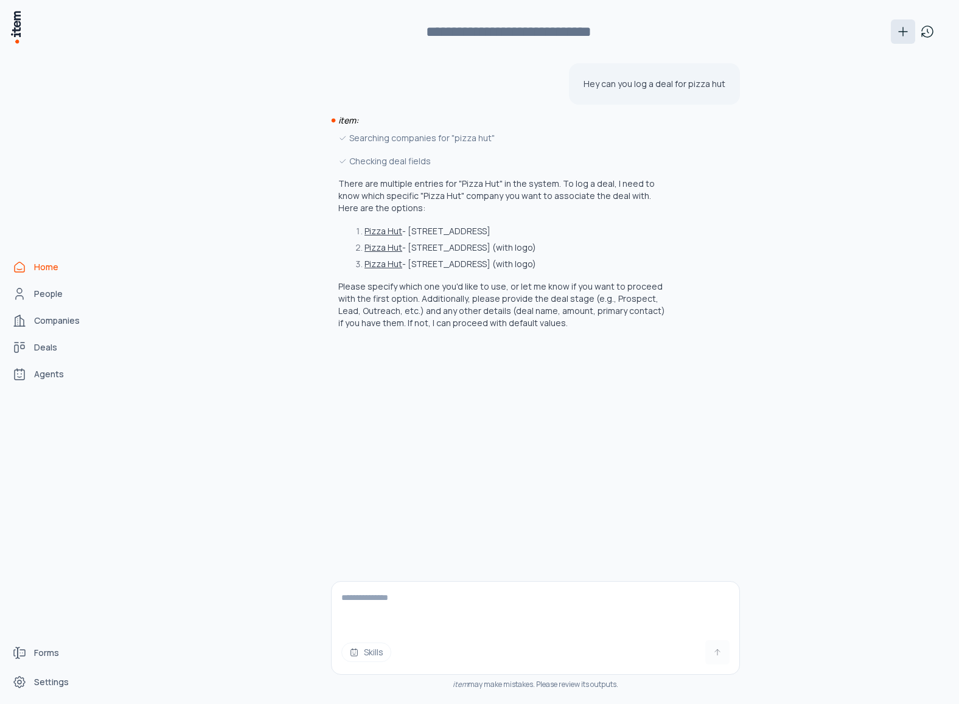
click at [904, 33] on icon at bounding box center [903, 31] width 15 height 15
type input "**********"
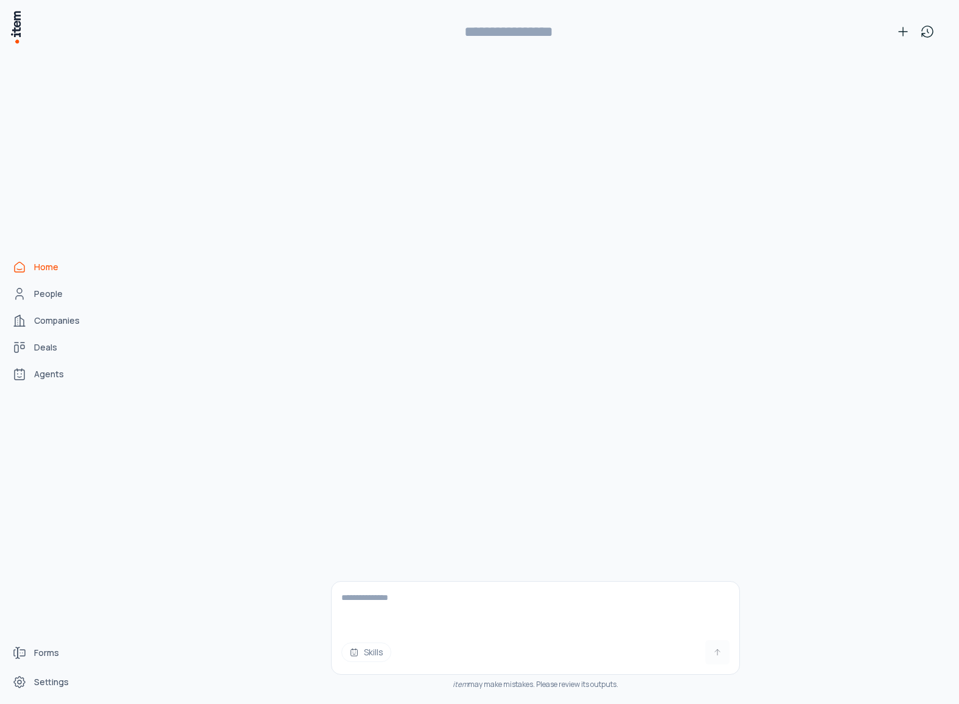
click at [43, 267] on span "Home" at bounding box center [46, 267] width 24 height 12
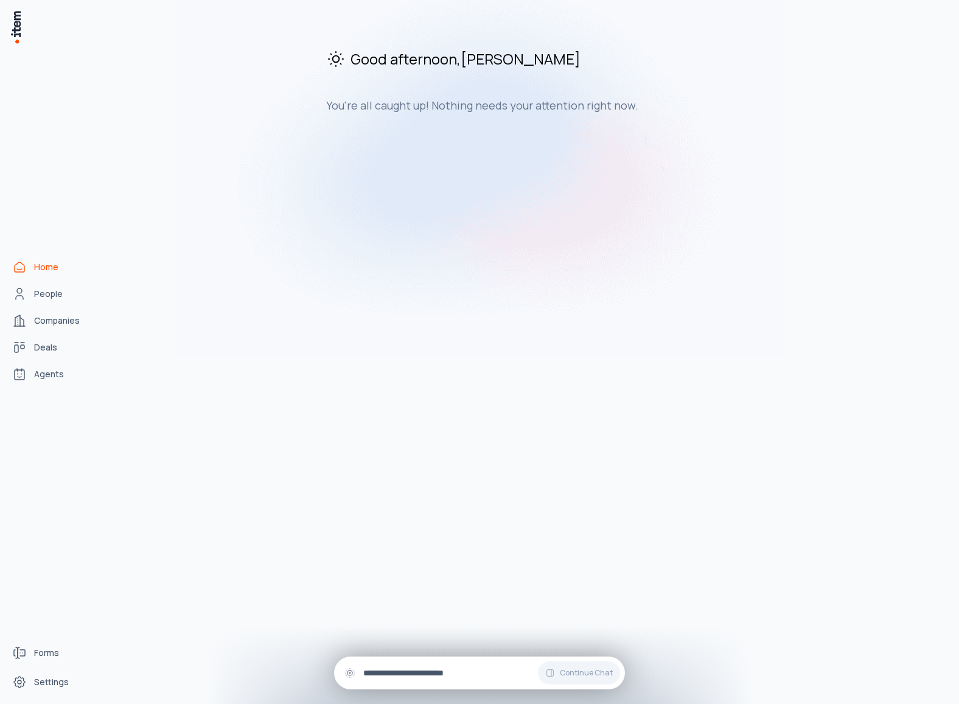
click at [455, 674] on input "text" at bounding box center [489, 672] width 252 height 13
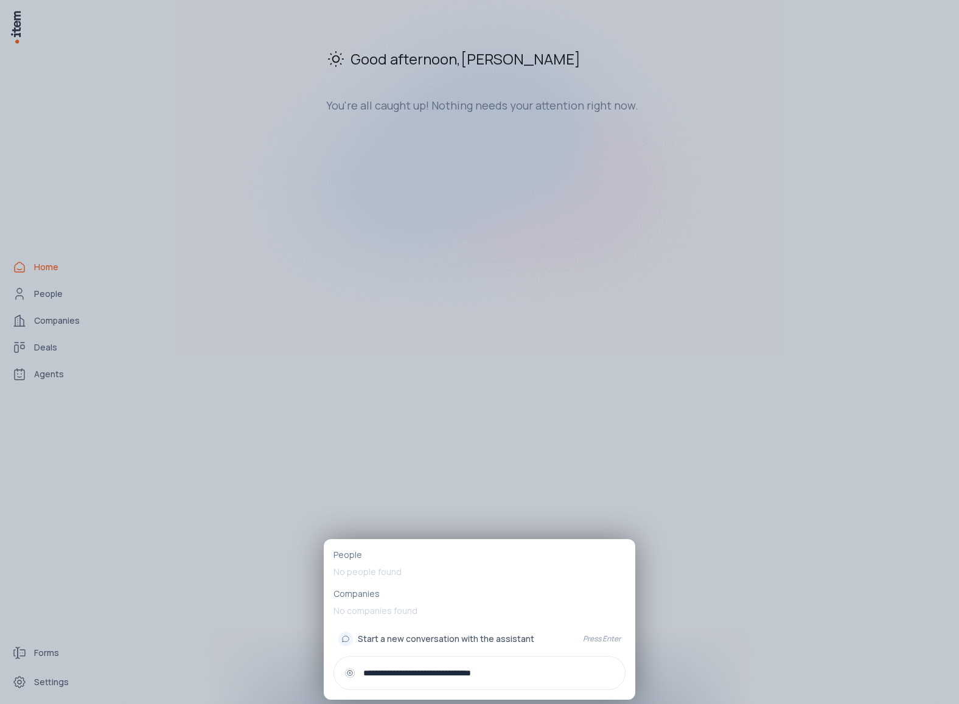
type input "**********"
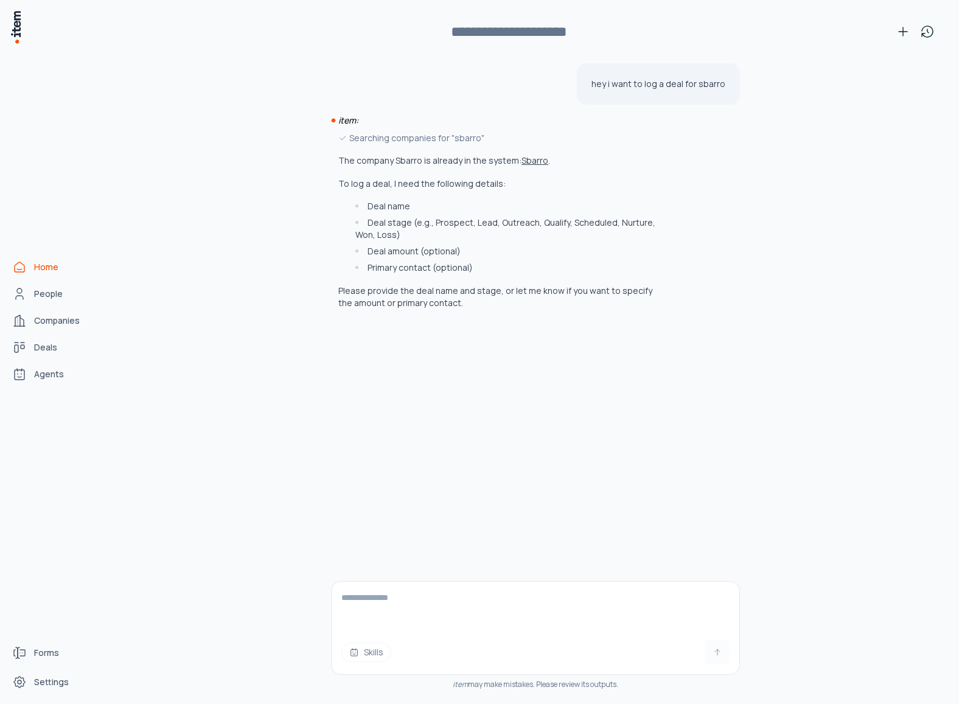
click at [706, 84] on p "hey i want to log a deal for sbarro" at bounding box center [659, 84] width 134 height 12
copy p "sbarro"
click at [900, 34] on icon at bounding box center [903, 31] width 15 height 15
type input "**********"
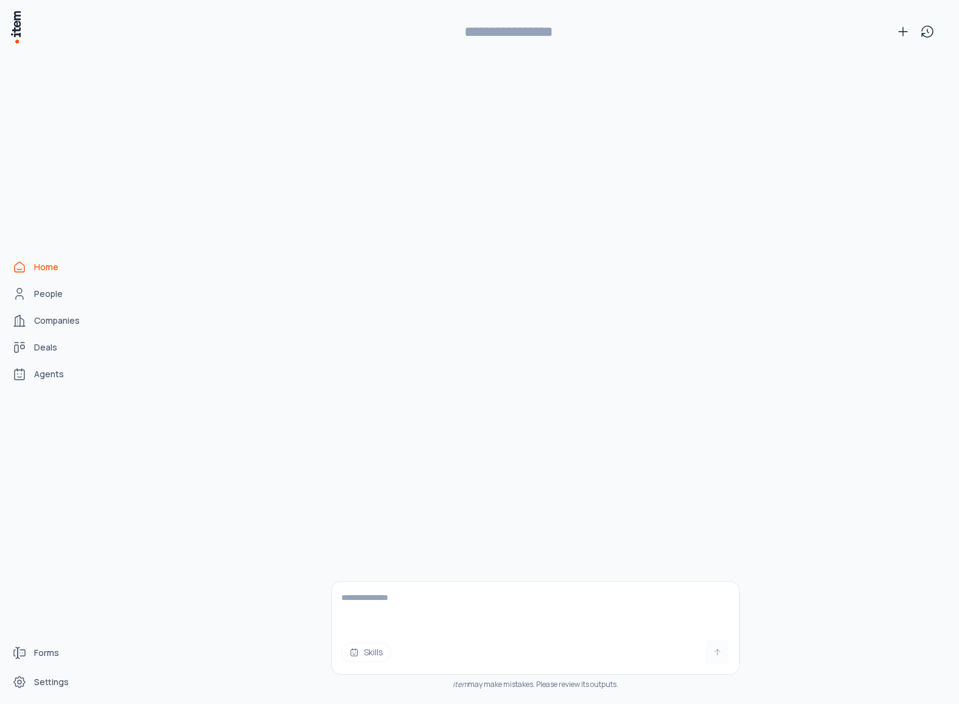
click at [55, 264] on span "Home" at bounding box center [46, 267] width 24 height 12
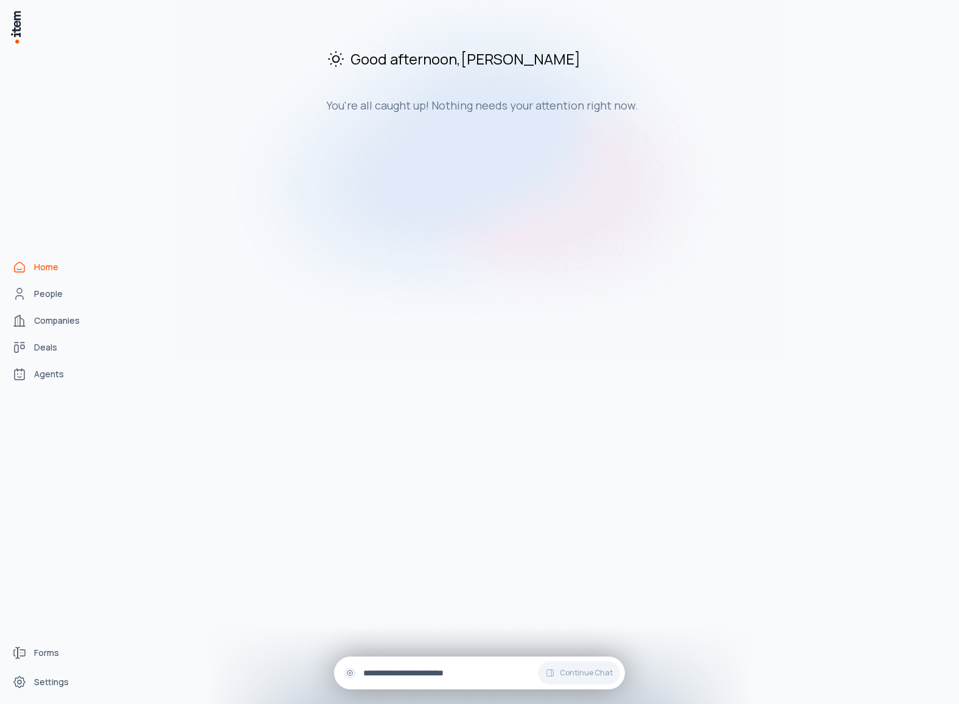
click at [474, 673] on input "text" at bounding box center [489, 672] width 252 height 13
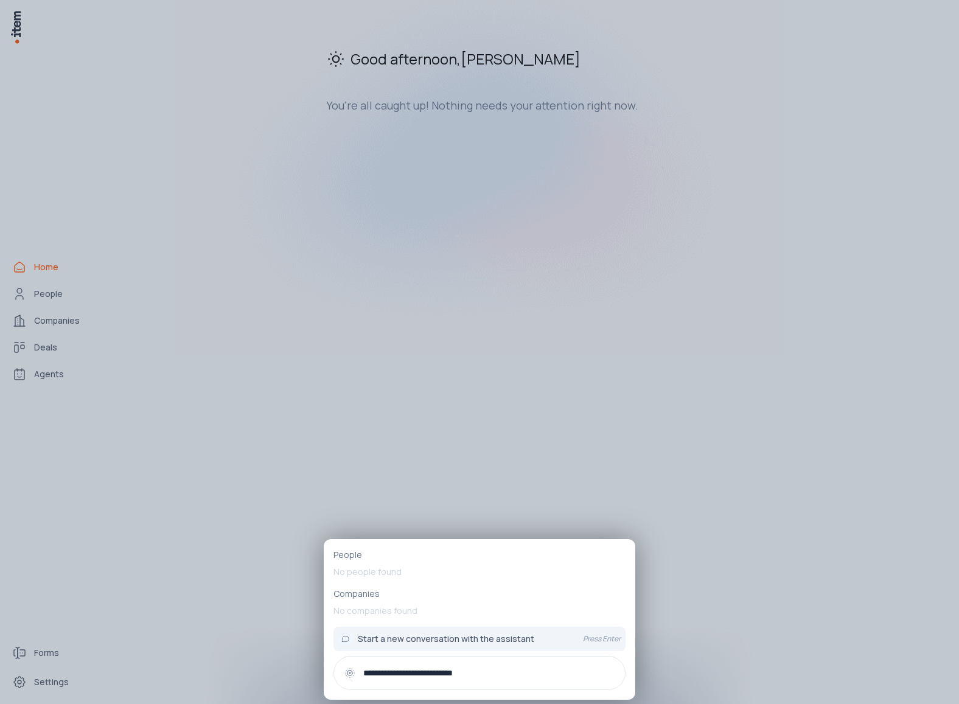
paste input "*******"
type input "**********"
click at [489, 643] on span "Start a new conversation with the assistant" at bounding box center [446, 639] width 177 height 12
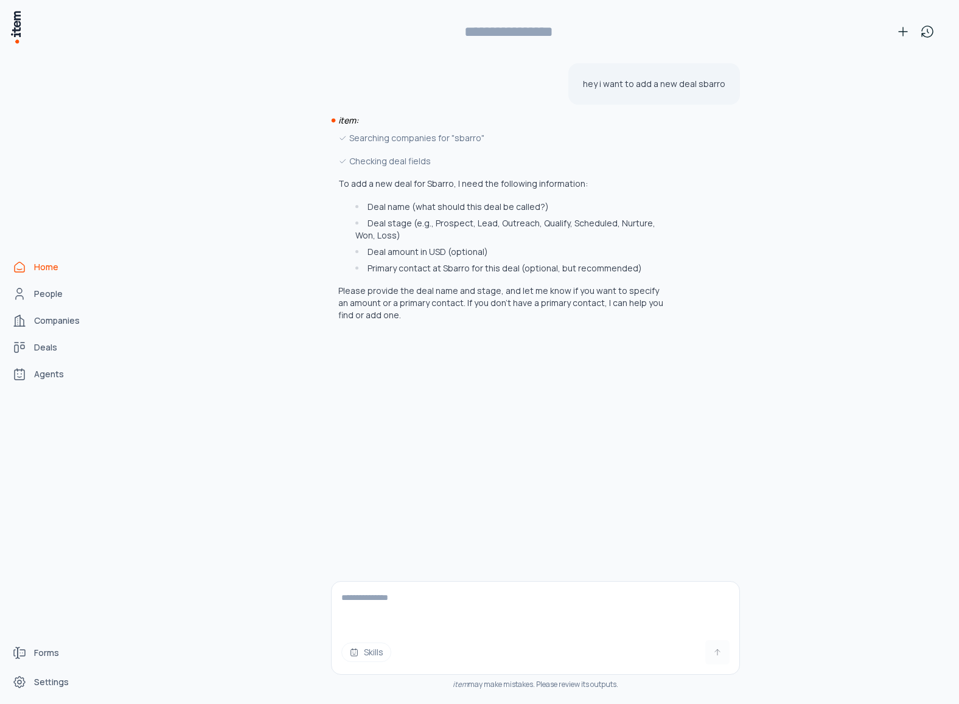
type input "**********"
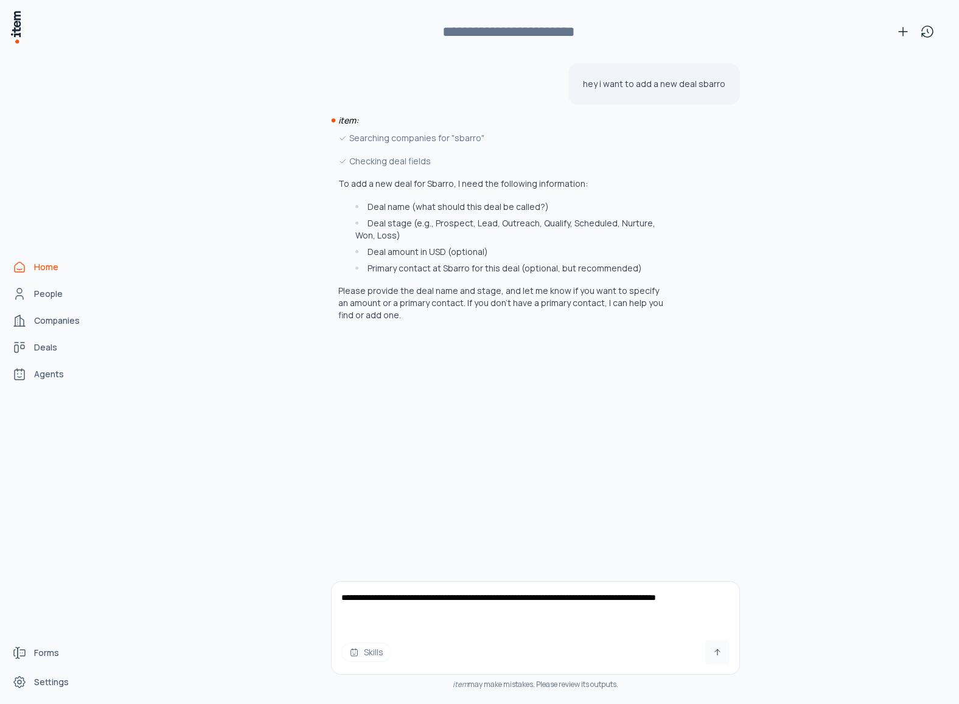
type textarea "**********"
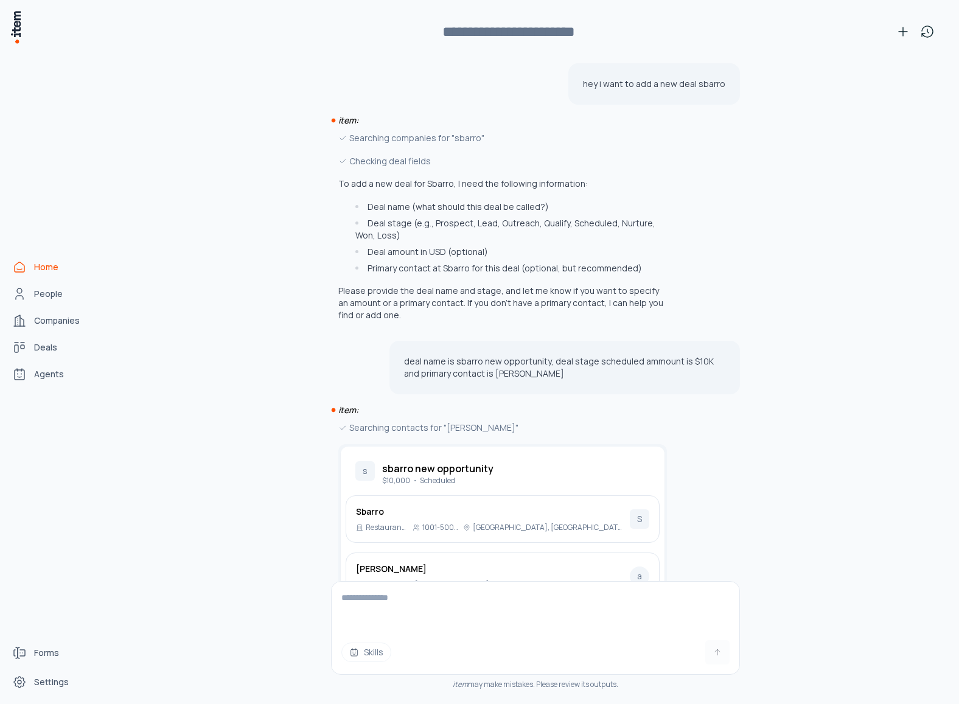
click at [461, 371] on p "deal name is sbarro new opportunity, deal stage scheduled ammount is $10K and p…" at bounding box center [564, 367] width 321 height 24
copy div "deal name is sbarro new opportunity, deal stage scheduled ammount is $10K and p…"
click at [895, 41] on button at bounding box center [903, 31] width 24 height 24
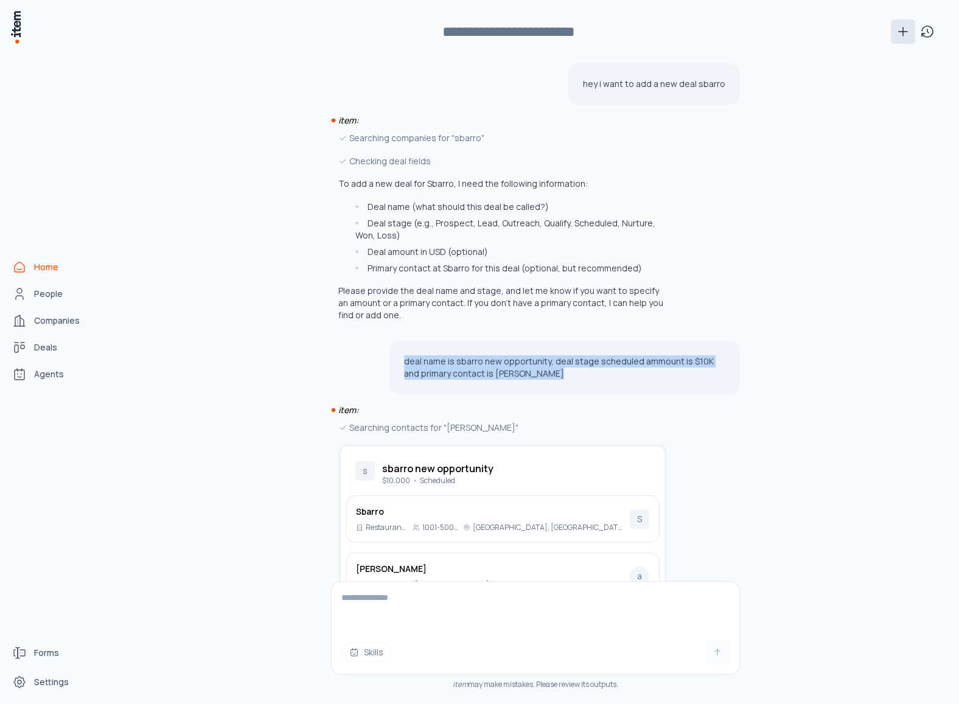
type input "**********"
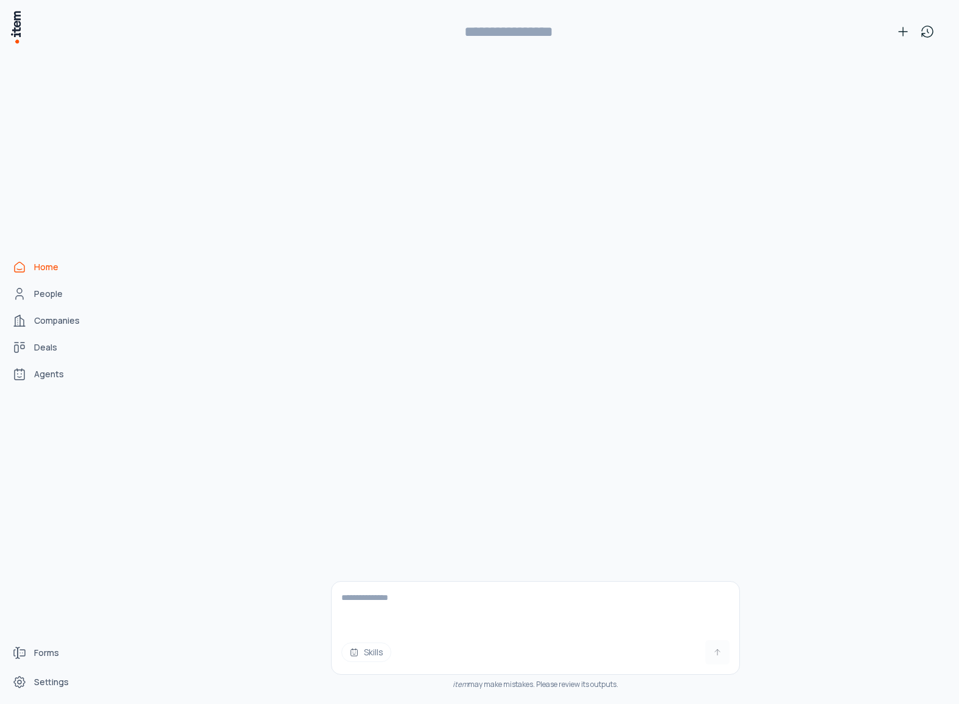
click at [52, 271] on span "Home" at bounding box center [46, 267] width 24 height 12
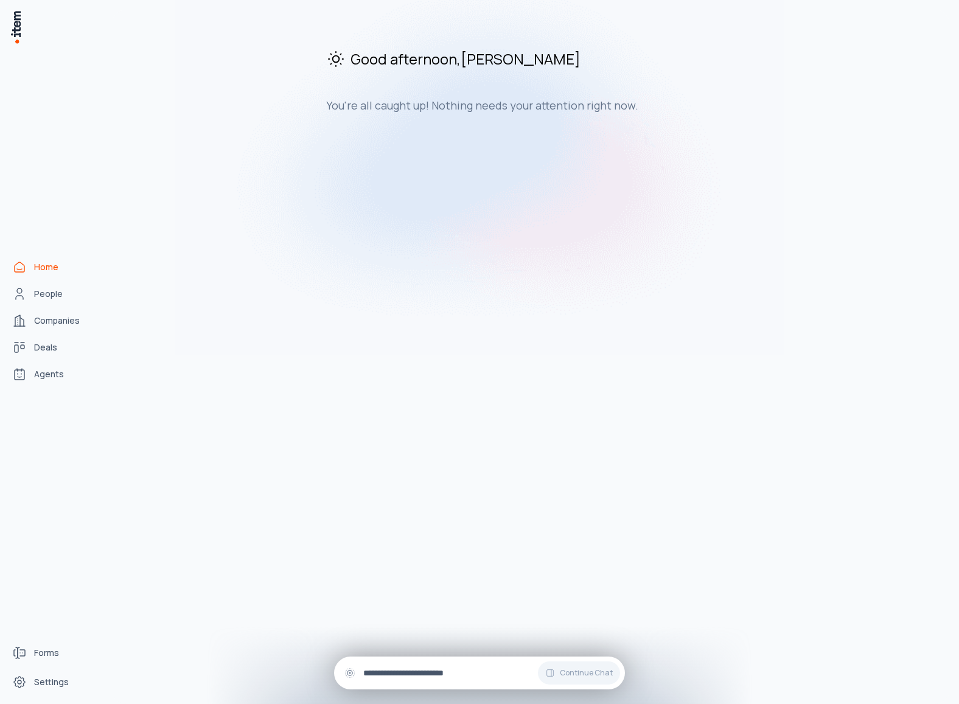
click at [413, 675] on input "text" at bounding box center [489, 672] width 252 height 13
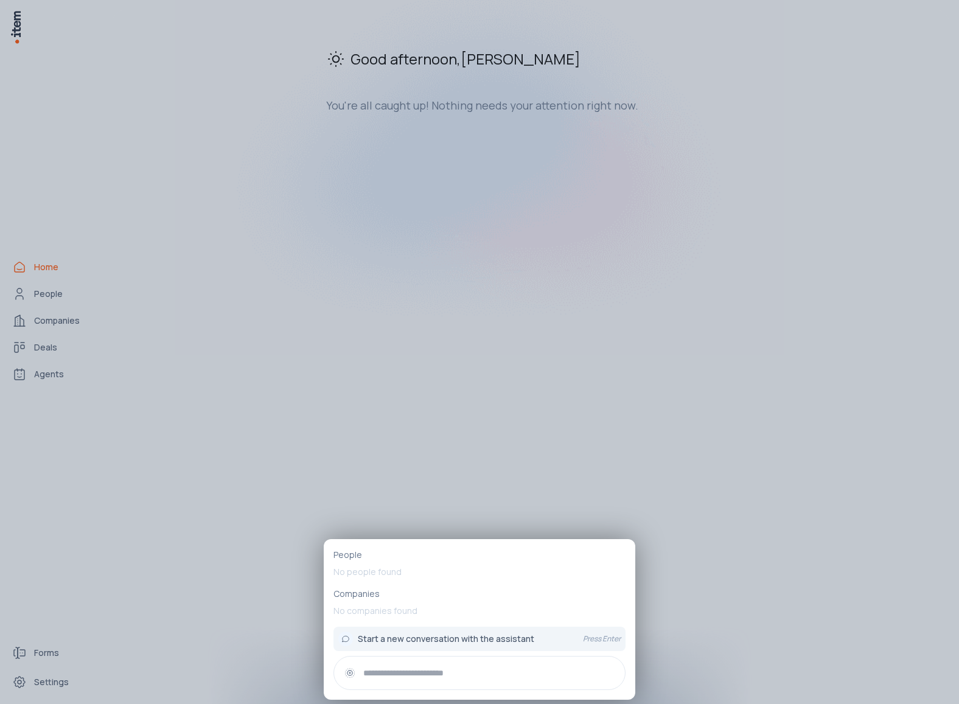
type input "*"
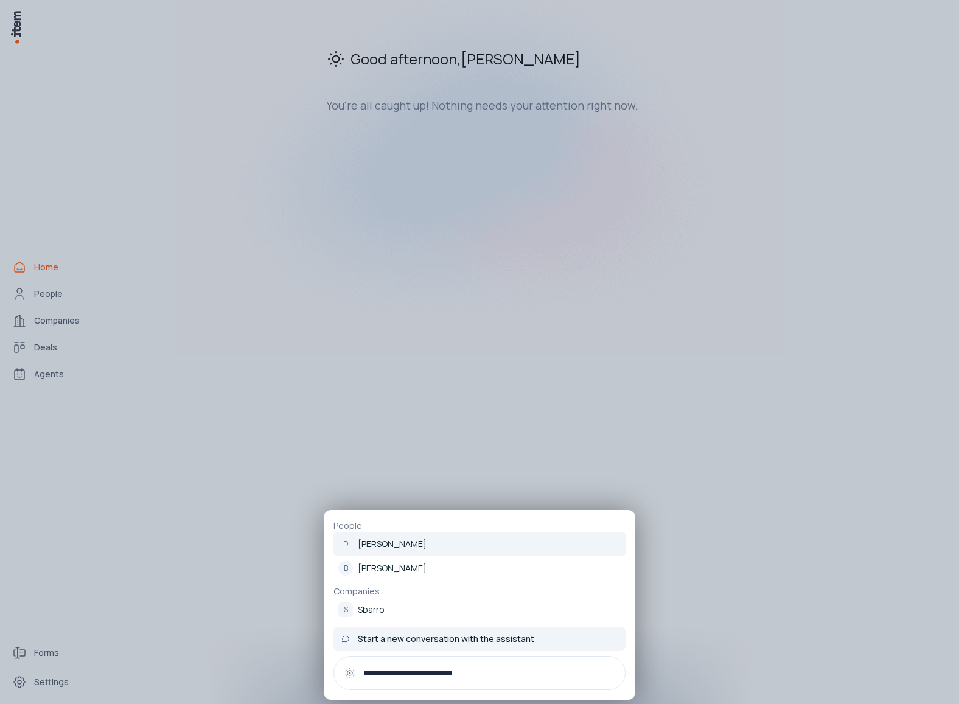
type input "**********"
click at [530, 635] on span "Start a new conversation with the assistant" at bounding box center [446, 639] width 177 height 12
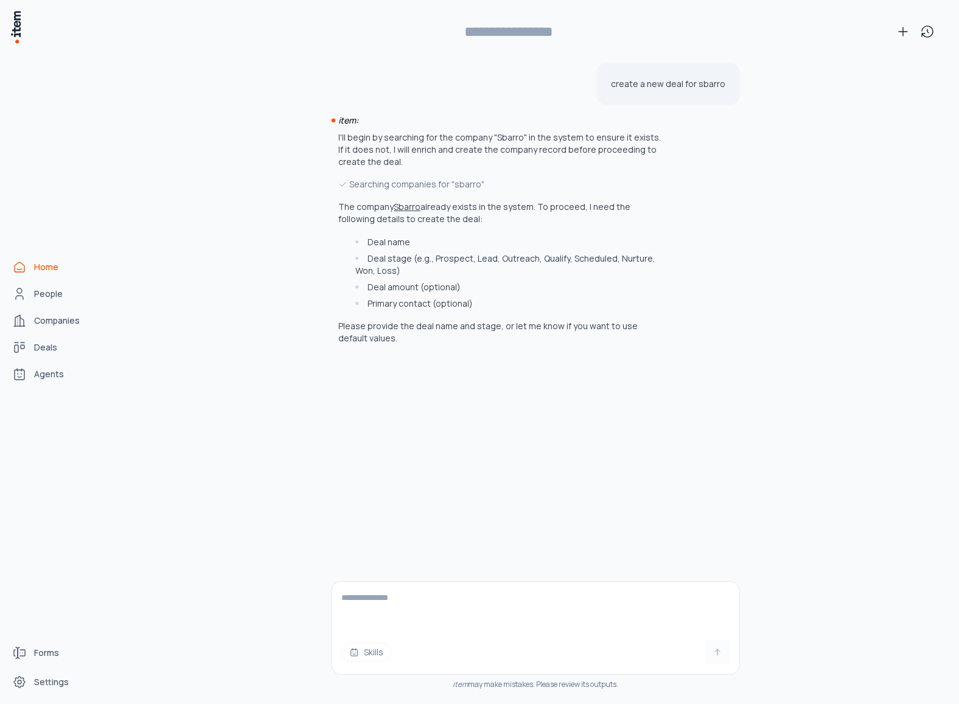
type input "**********"
paste textarea "**********"
type textarea "**********"
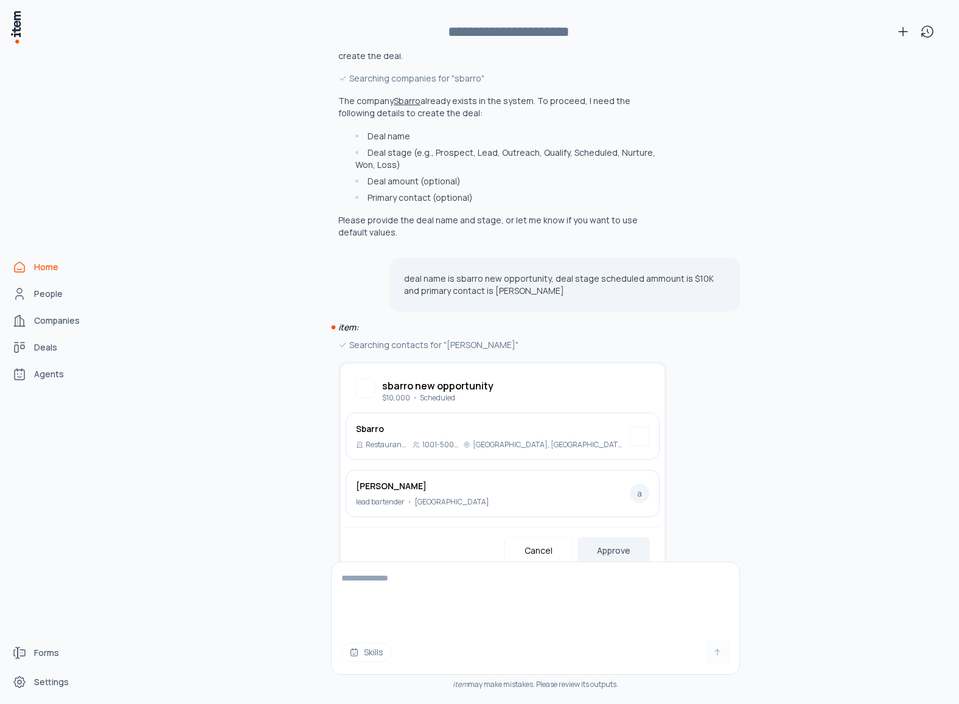
scroll to position [145, 0]
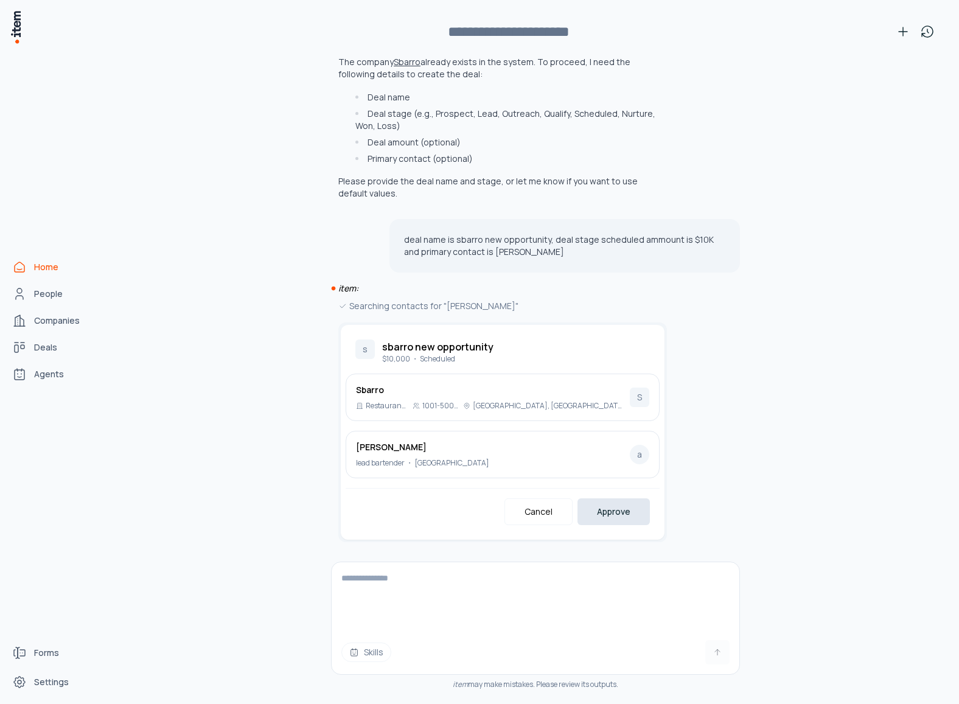
click at [613, 519] on button "Approve" at bounding box center [614, 511] width 72 height 27
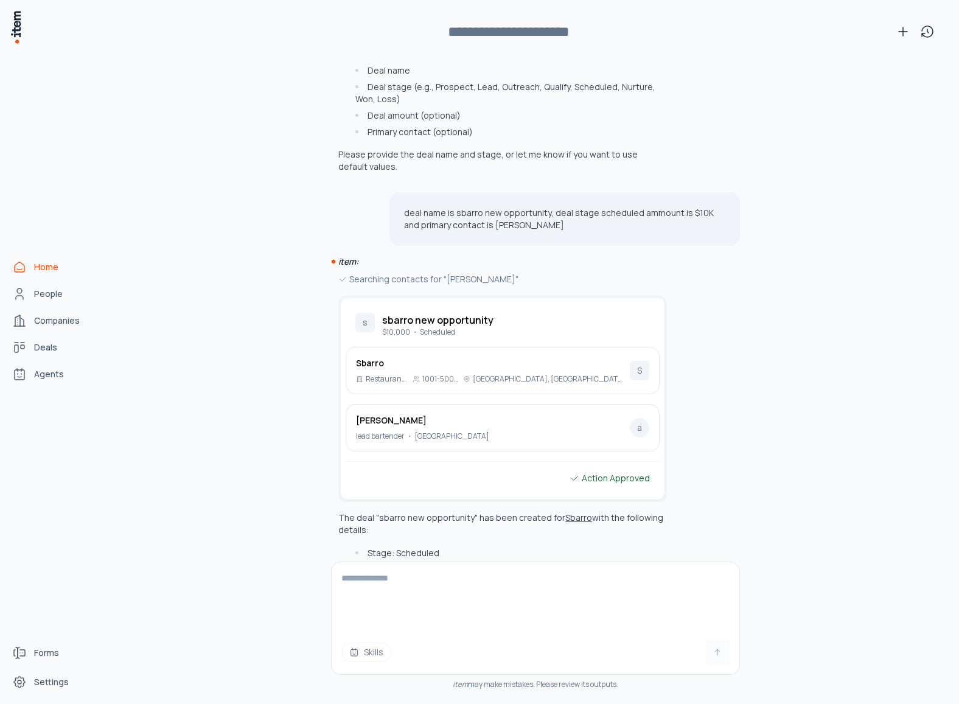
scroll to position [244, 0]
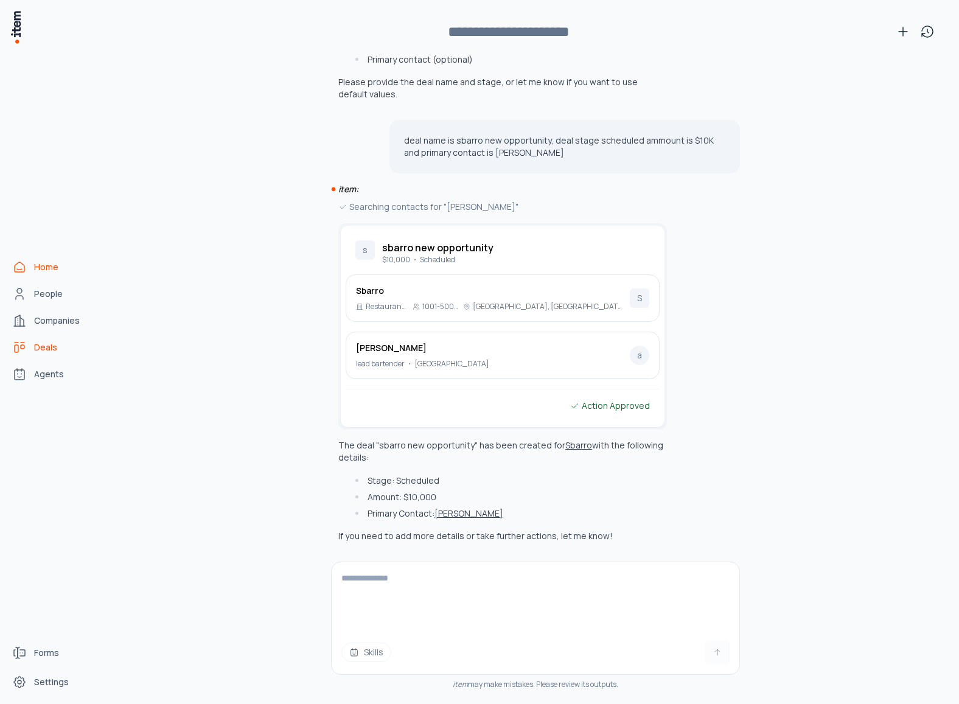
click at [44, 348] on span "Deals" at bounding box center [45, 347] width 23 height 12
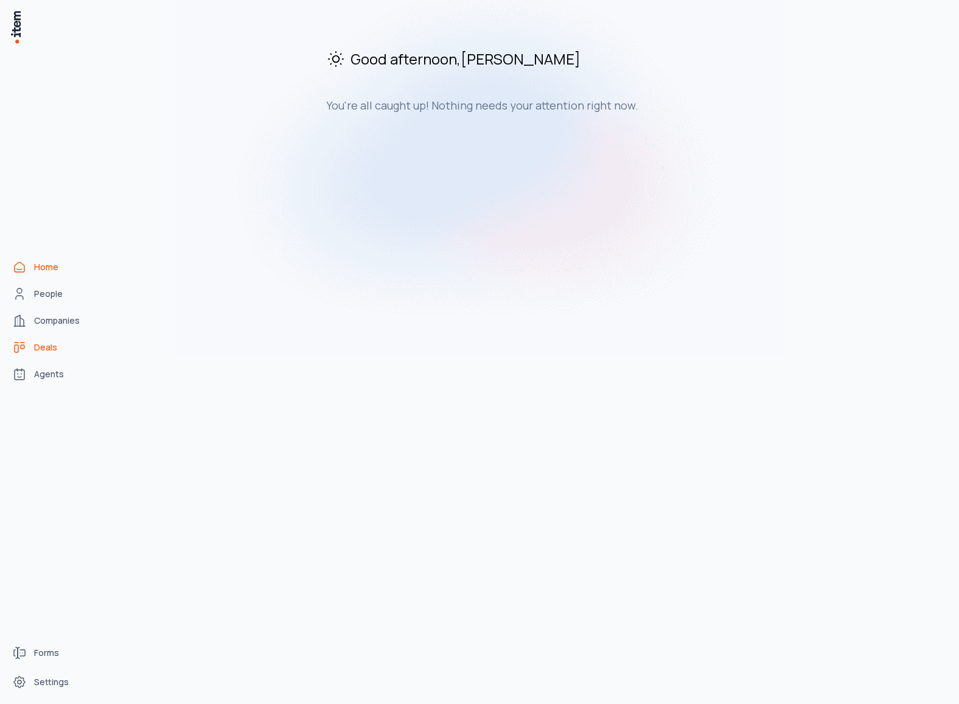
scroll to position [0, 0]
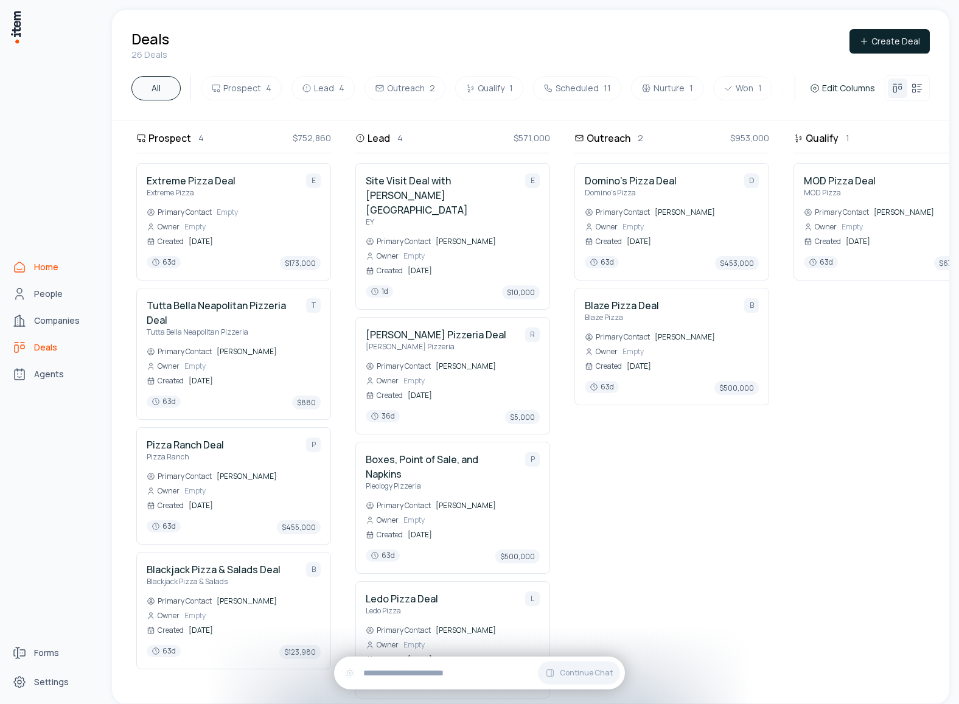
click at [21, 266] on icon "Home" at bounding box center [19, 267] width 15 height 15
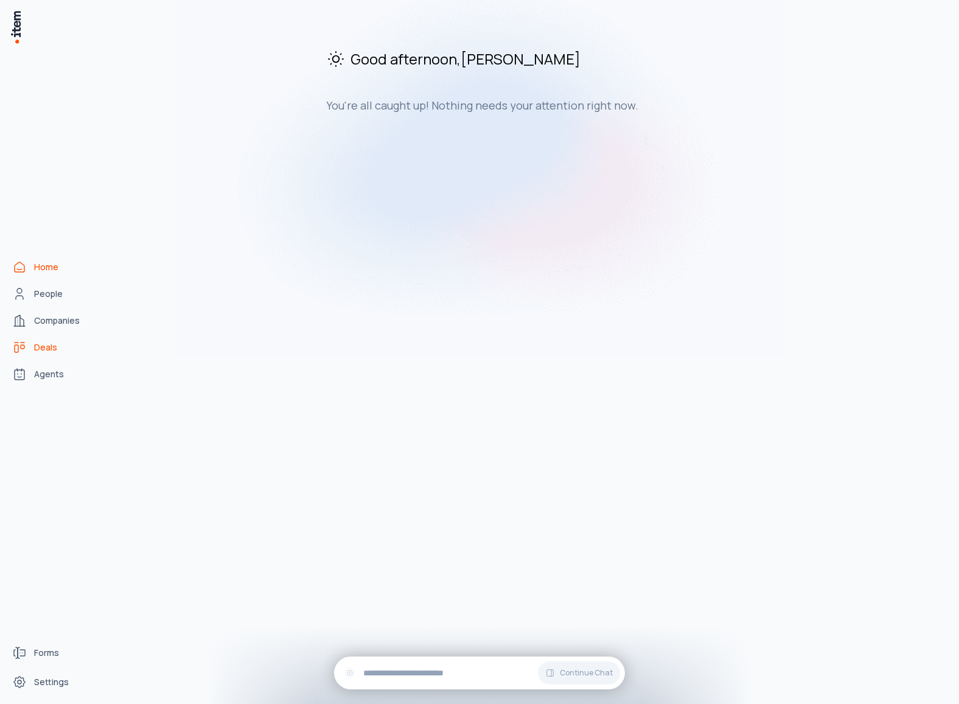
click at [51, 343] on span "Deals" at bounding box center [45, 347] width 23 height 12
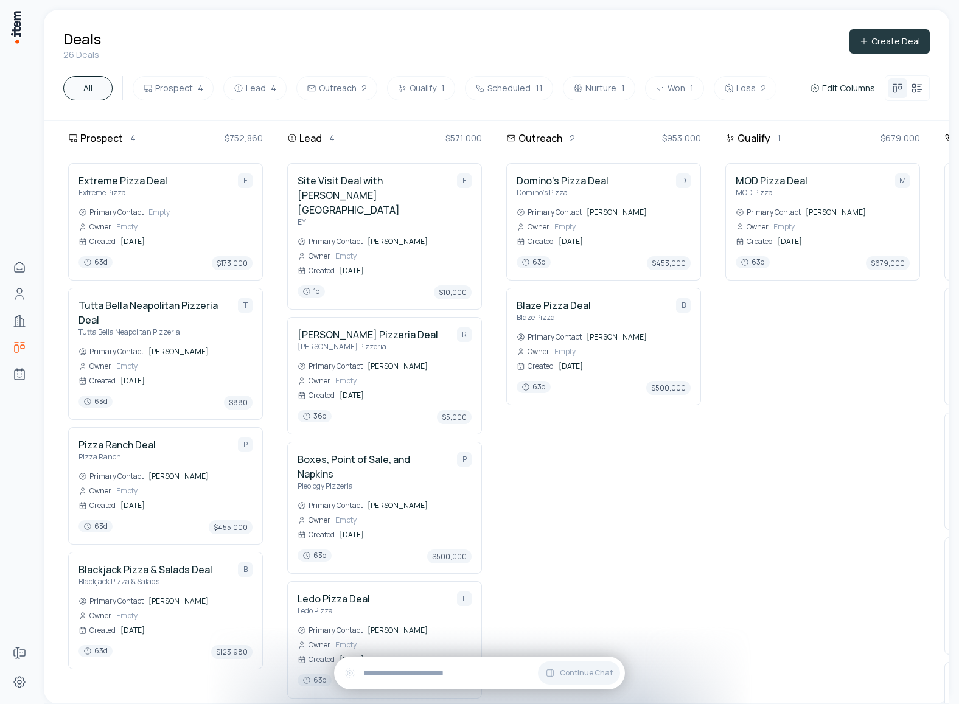
click at [869, 38] on icon "button" at bounding box center [864, 42] width 10 height 10
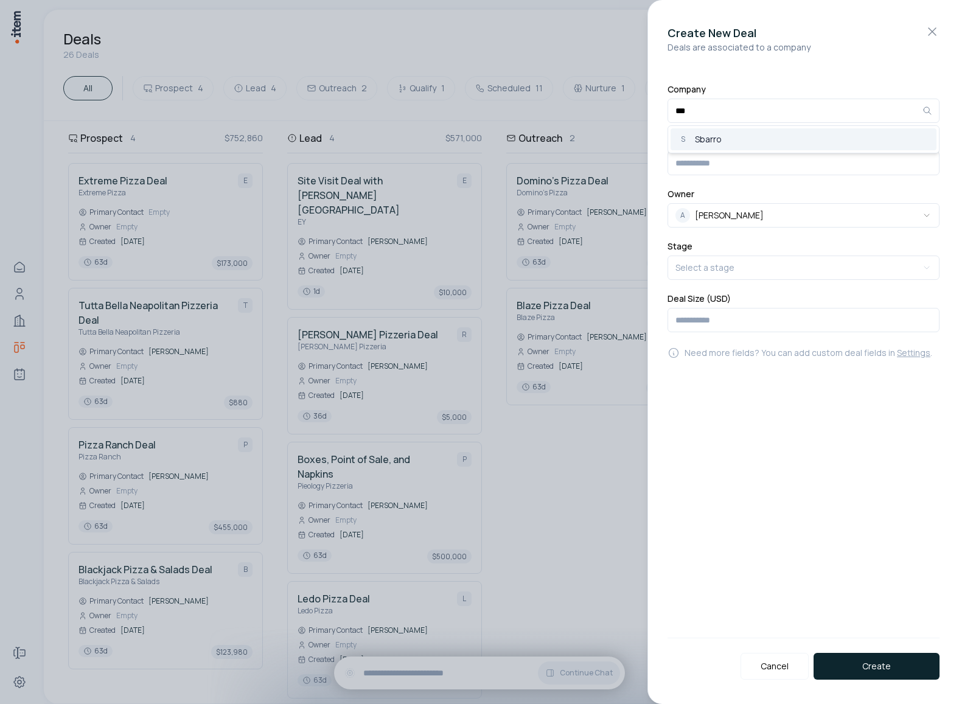
type input "***"
click at [767, 142] on div "S Sbarro" at bounding box center [804, 139] width 266 height 22
click at [740, 162] on input at bounding box center [804, 164] width 272 height 24
type input "**********"
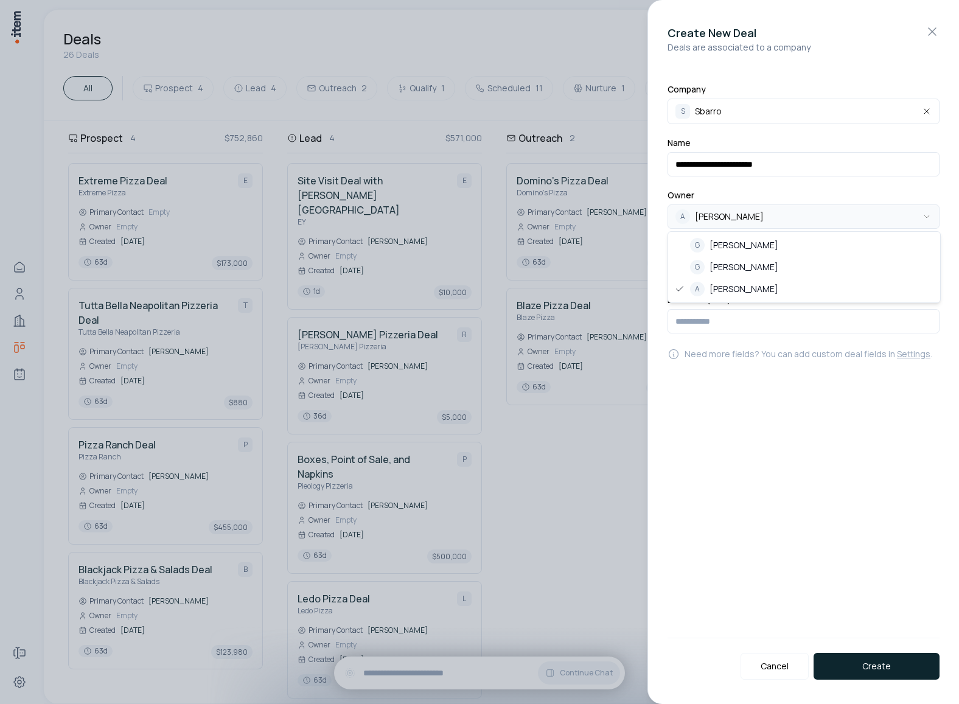
click at [757, 217] on body "Home People Companies Deals Agents Forms Settings Deals 26 Deals Create Deal Al…" at bounding box center [479, 352] width 959 height 704
click at [819, 193] on body "Home People Companies Deals Agents Forms Settings Deals 26 Deals Create Deal Al…" at bounding box center [479, 352] width 959 height 704
click at [714, 262] on body "Home People Companies Deals Agents Forms Settings Deals 26 Deals Create Deal Al…" at bounding box center [479, 352] width 959 height 704
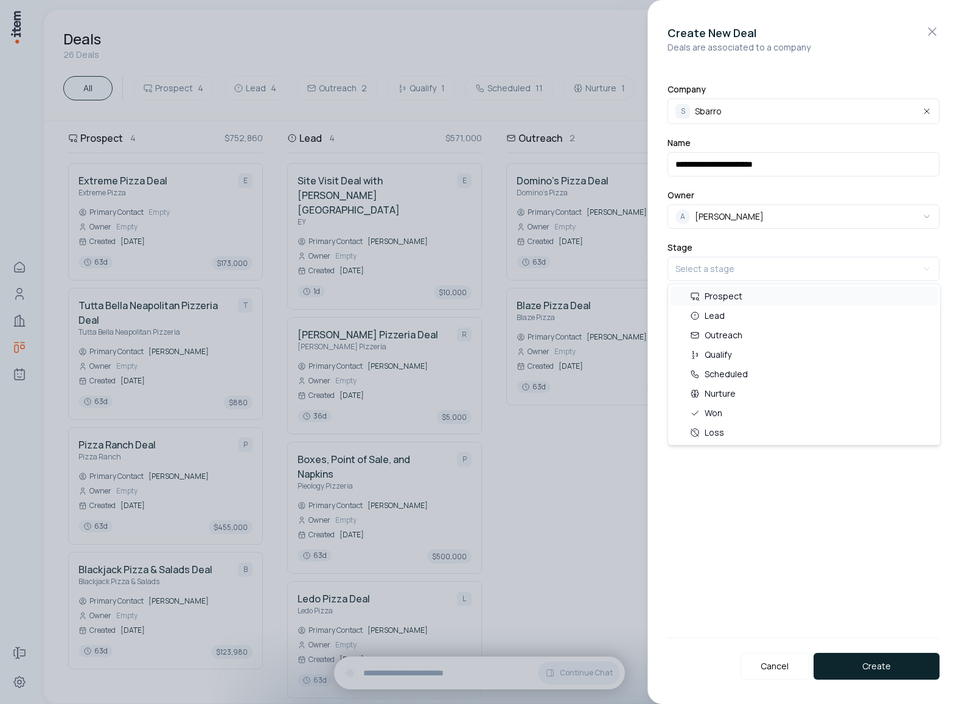
select select "***"
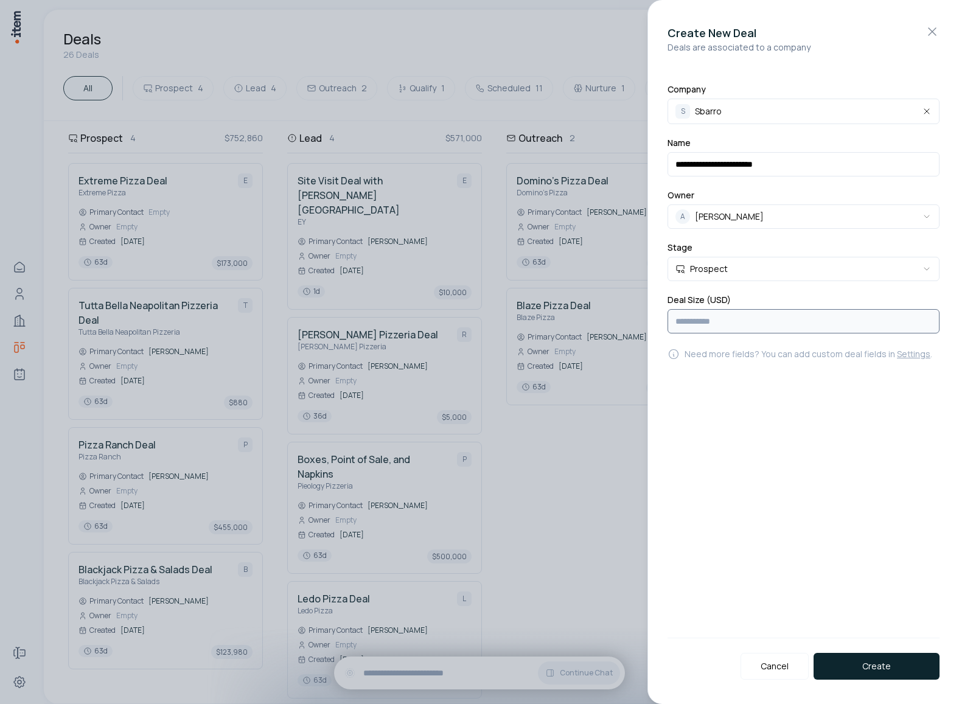
click at [730, 317] on input "number" at bounding box center [804, 321] width 272 height 24
type input "******"
click at [767, 437] on form "**********" at bounding box center [804, 382] width 272 height 595
click at [874, 656] on button "Create" at bounding box center [877, 666] width 126 height 27
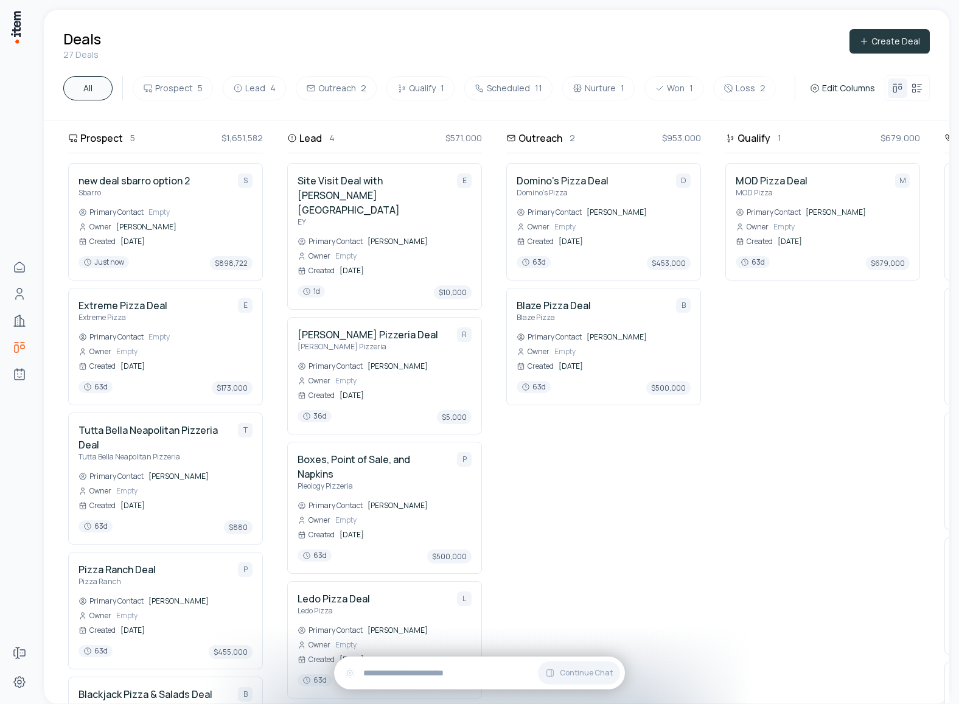
click at [896, 40] on button "Create Deal" at bounding box center [890, 41] width 80 height 24
click at [318, 216] on div "Prospect 5 $1,651,582 new deal sbarro option 2 Sbarro S Primary Contact Empty O…" at bounding box center [932, 412] width 1777 height 582
click at [382, 177] on h4 "Site Visit Deal with [PERSON_NAME][GEOGRAPHIC_DATA]" at bounding box center [373, 195] width 150 height 44
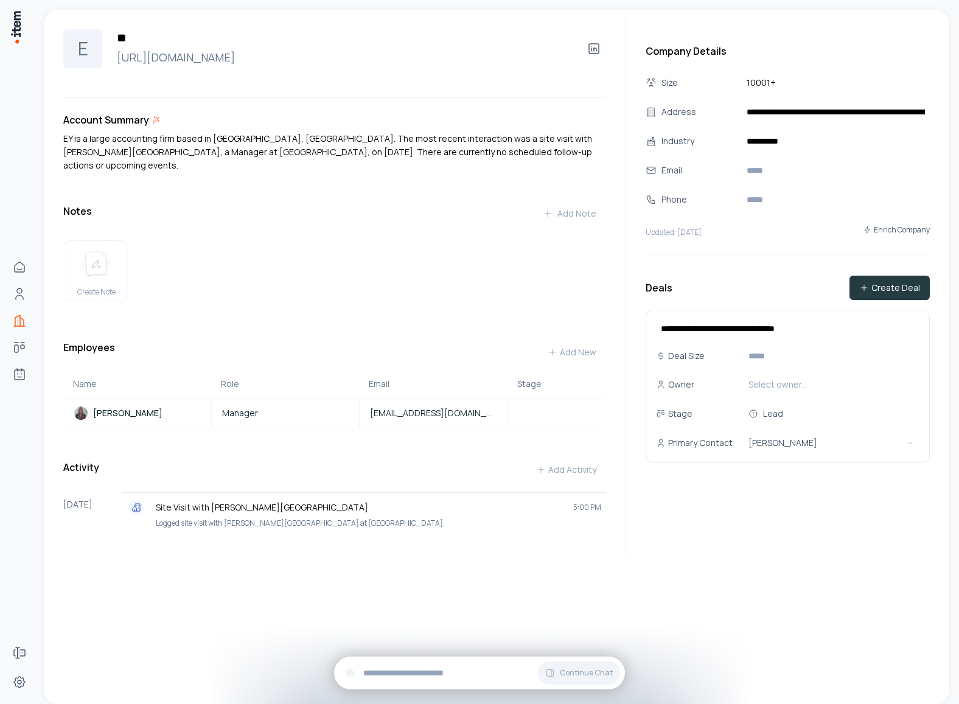
click at [867, 288] on icon "button" at bounding box center [863, 288] width 5 height 0
